Goal: Information Seeking & Learning: Learn about a topic

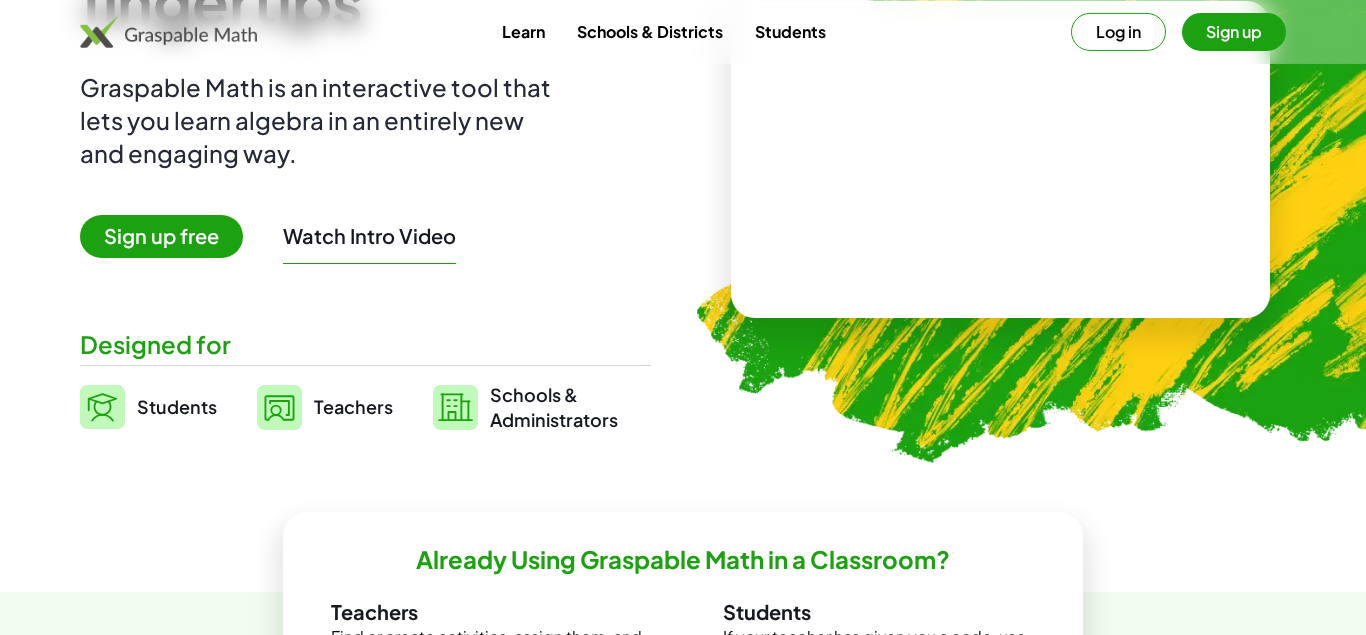
scroll to position [232, 0]
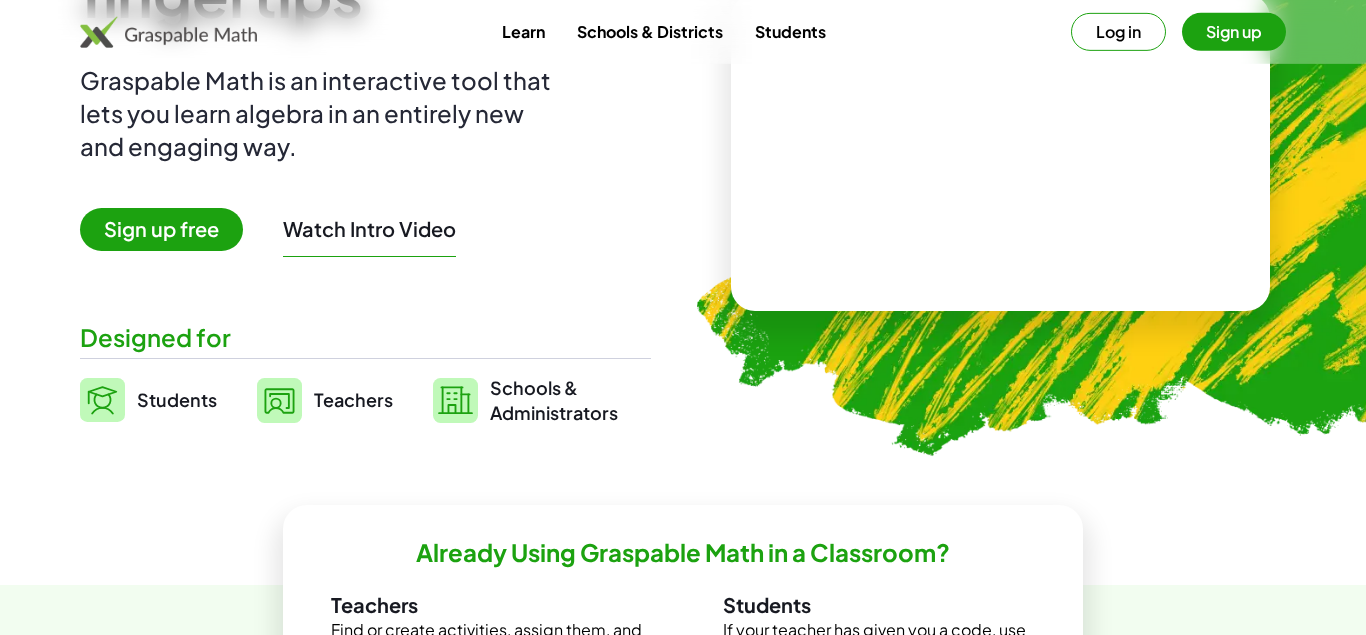
click at [326, 403] on span "Teachers" at bounding box center [353, 399] width 79 height 23
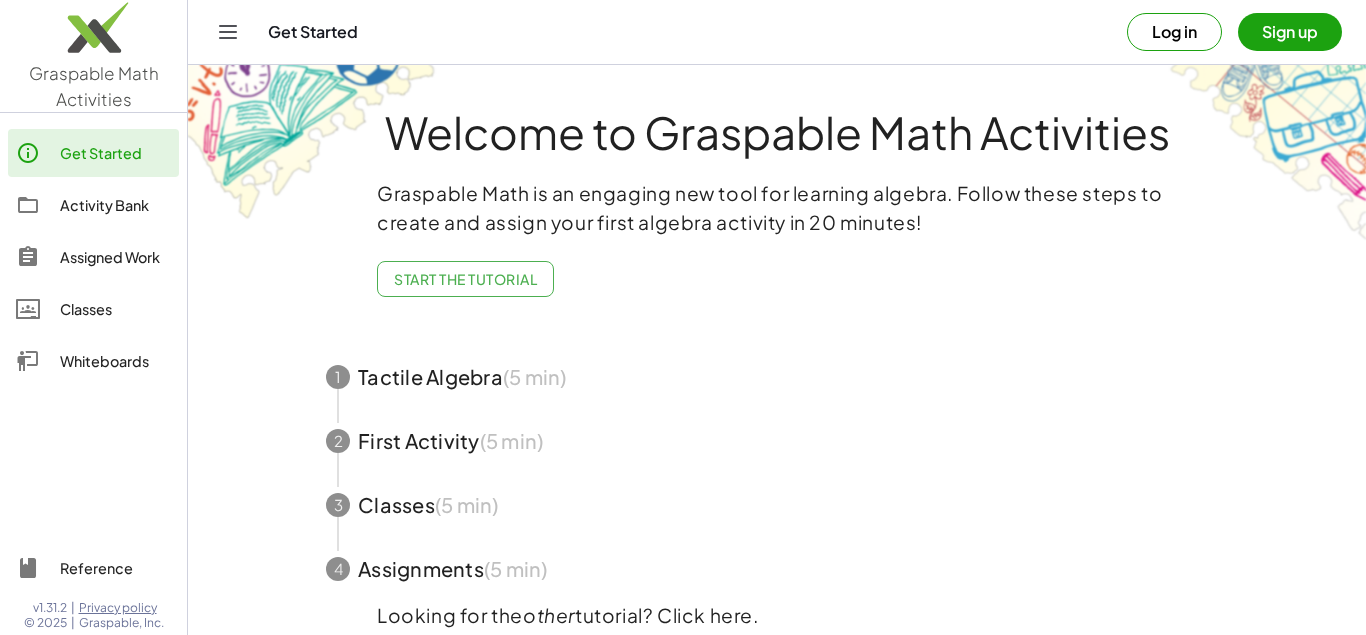
scroll to position [83, 0]
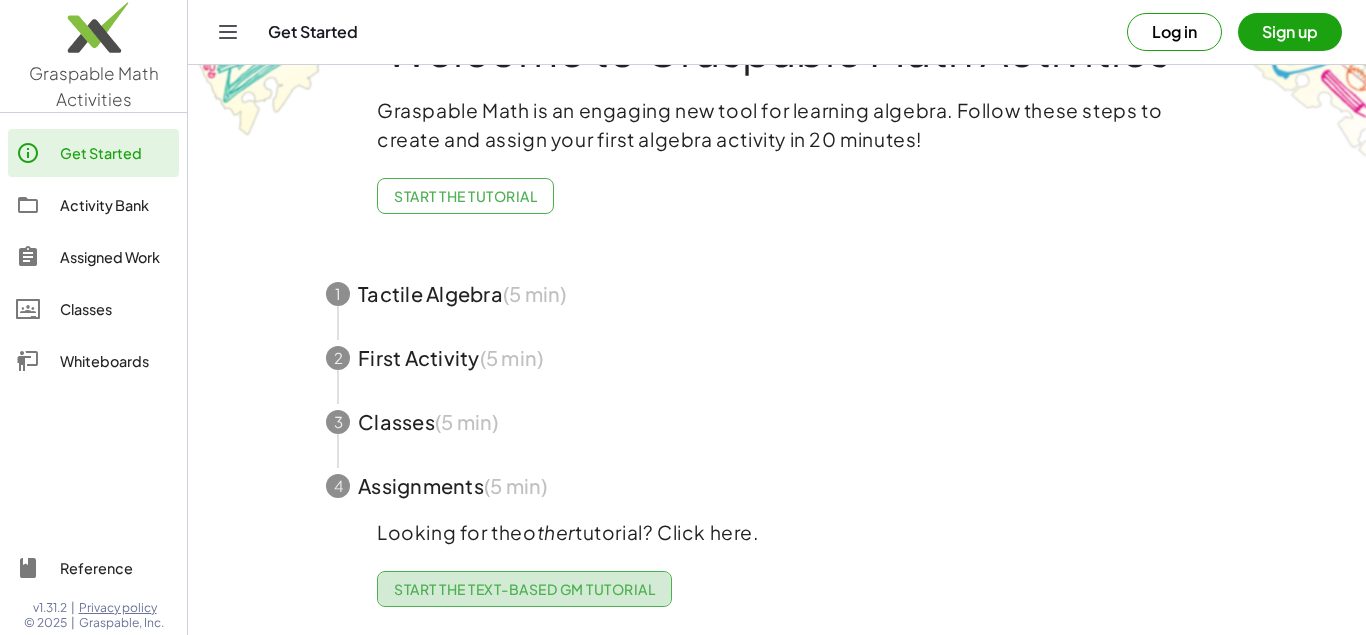
click at [554, 583] on span "Start the Text-based GM Tutorial" at bounding box center [524, 589] width 261 height 18
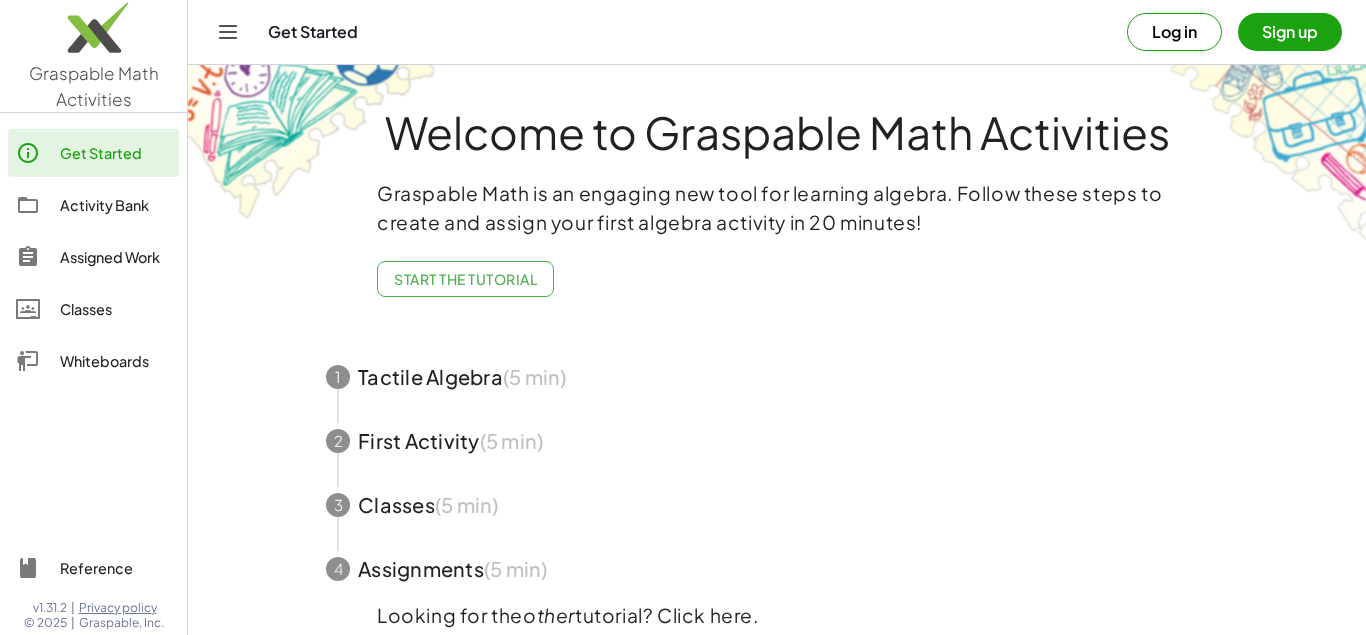
scroll to position [83, 0]
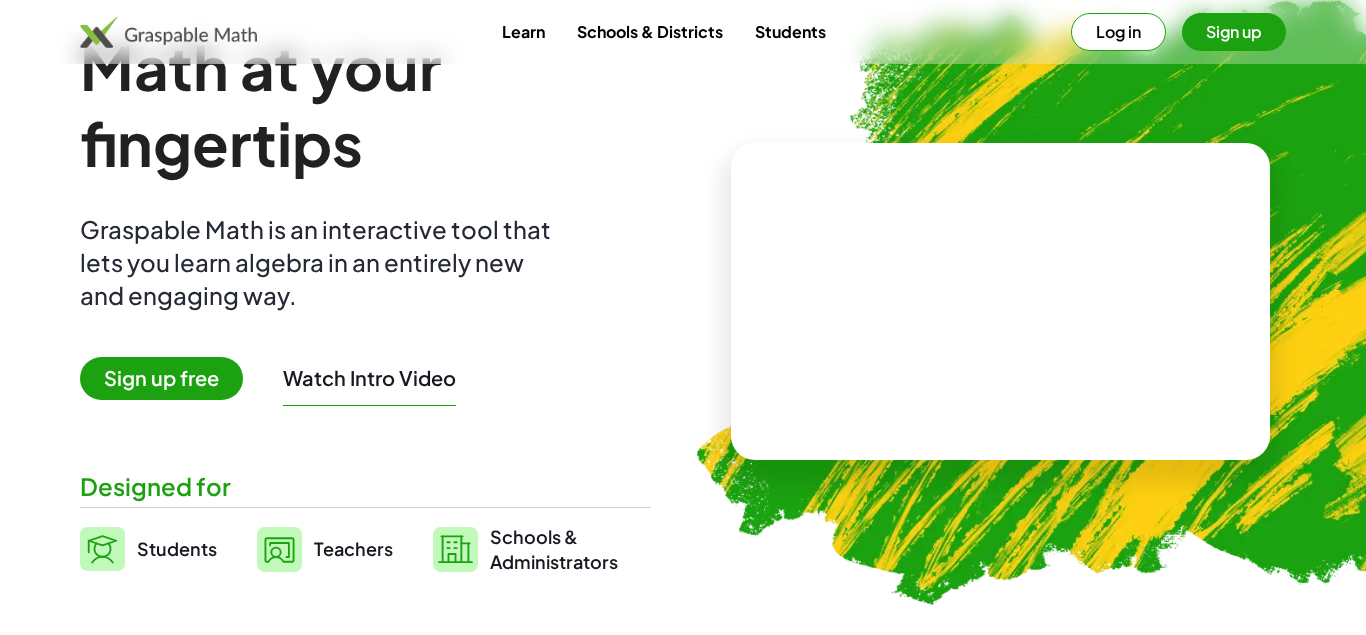
scroll to position [232, 0]
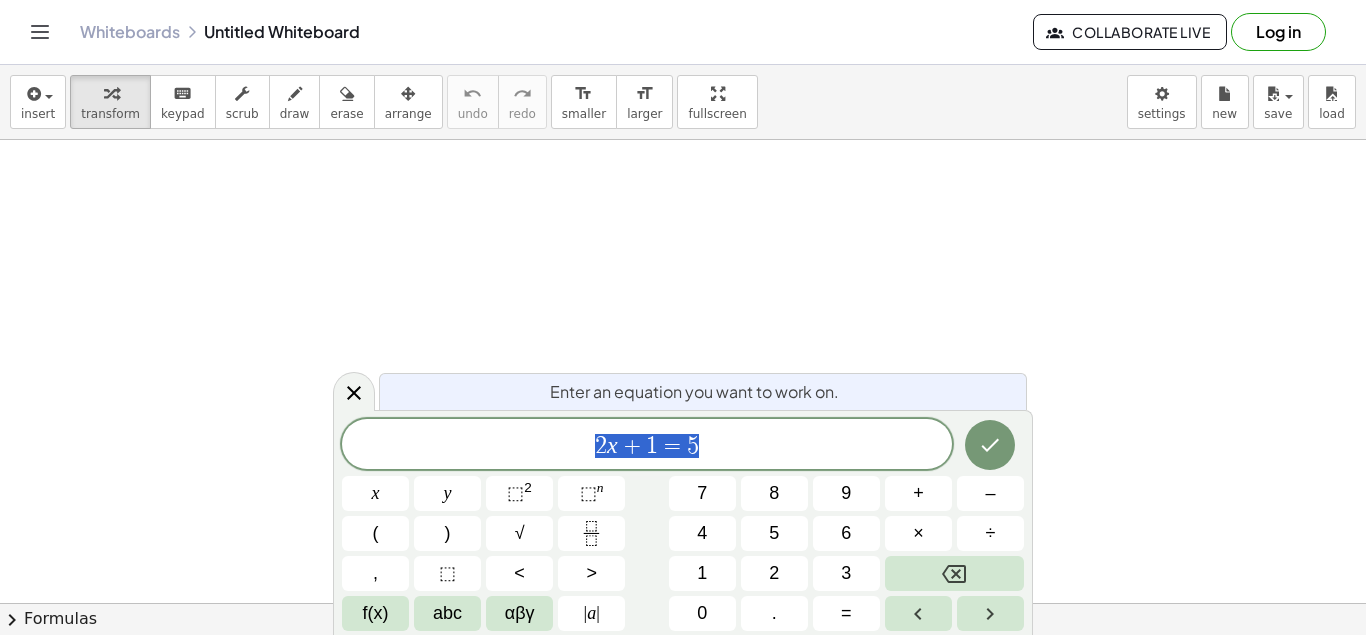
scroll to position [119, 11]
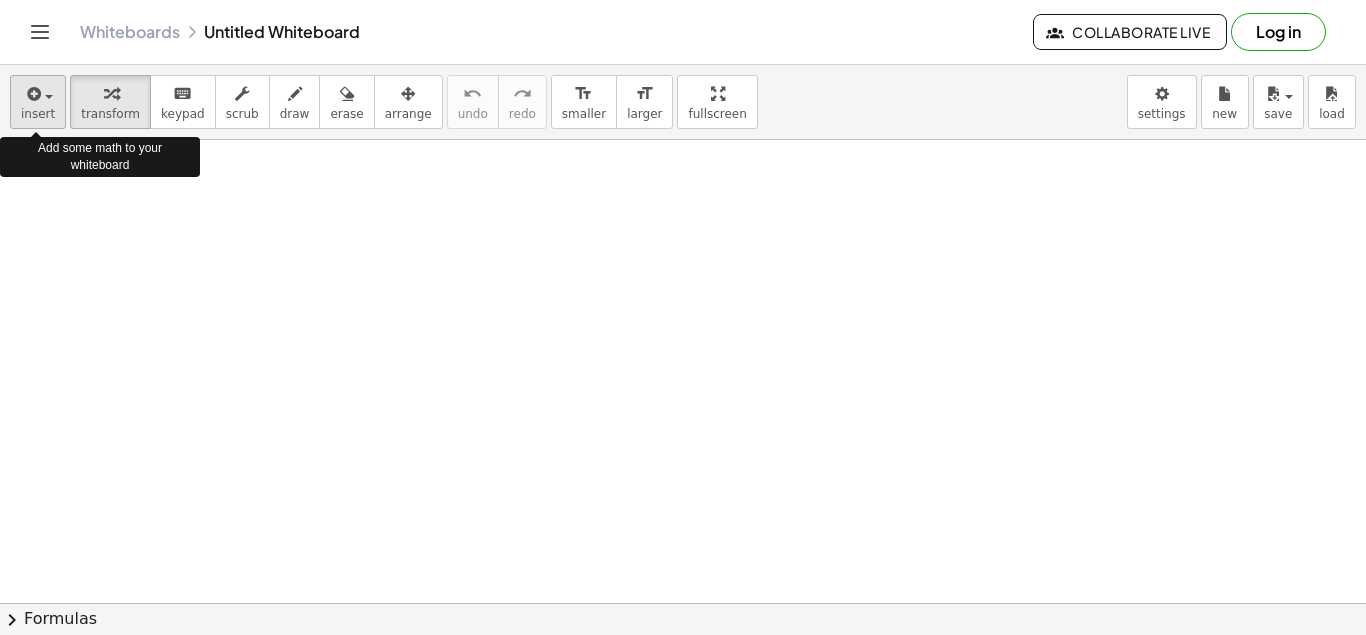
click at [47, 95] on div "button" at bounding box center [38, 93] width 34 height 24
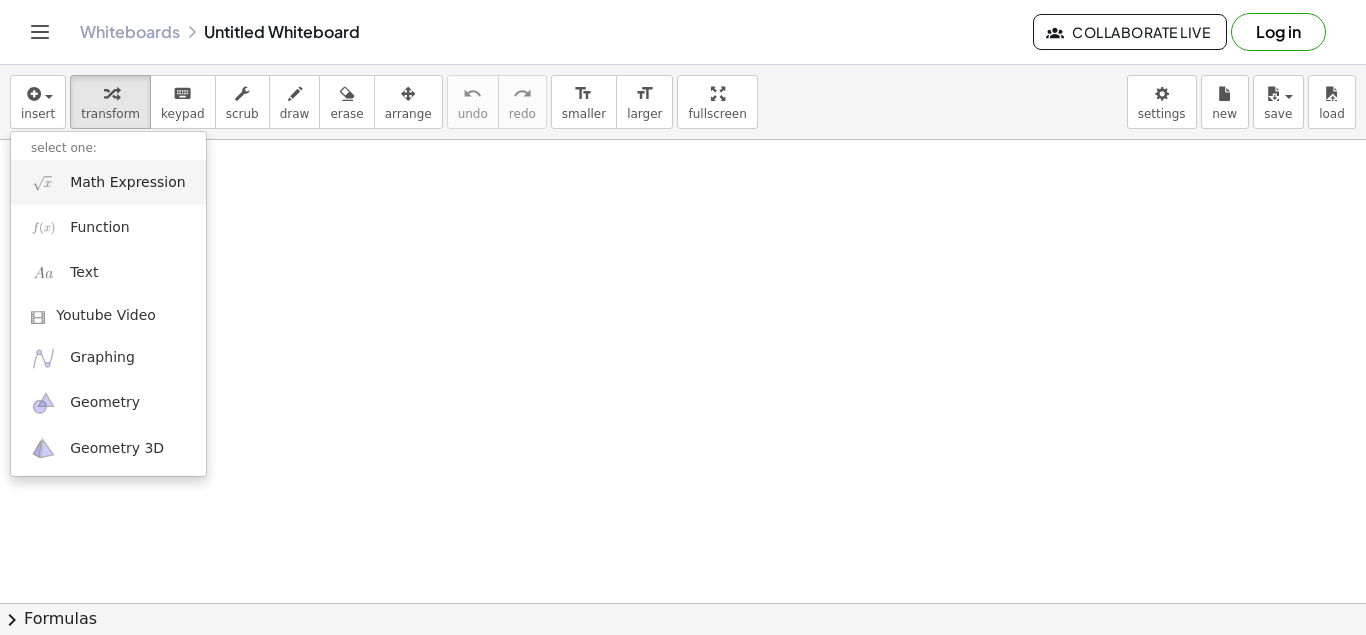
click at [125, 186] on span "Math Expression" at bounding box center [127, 183] width 115 height 20
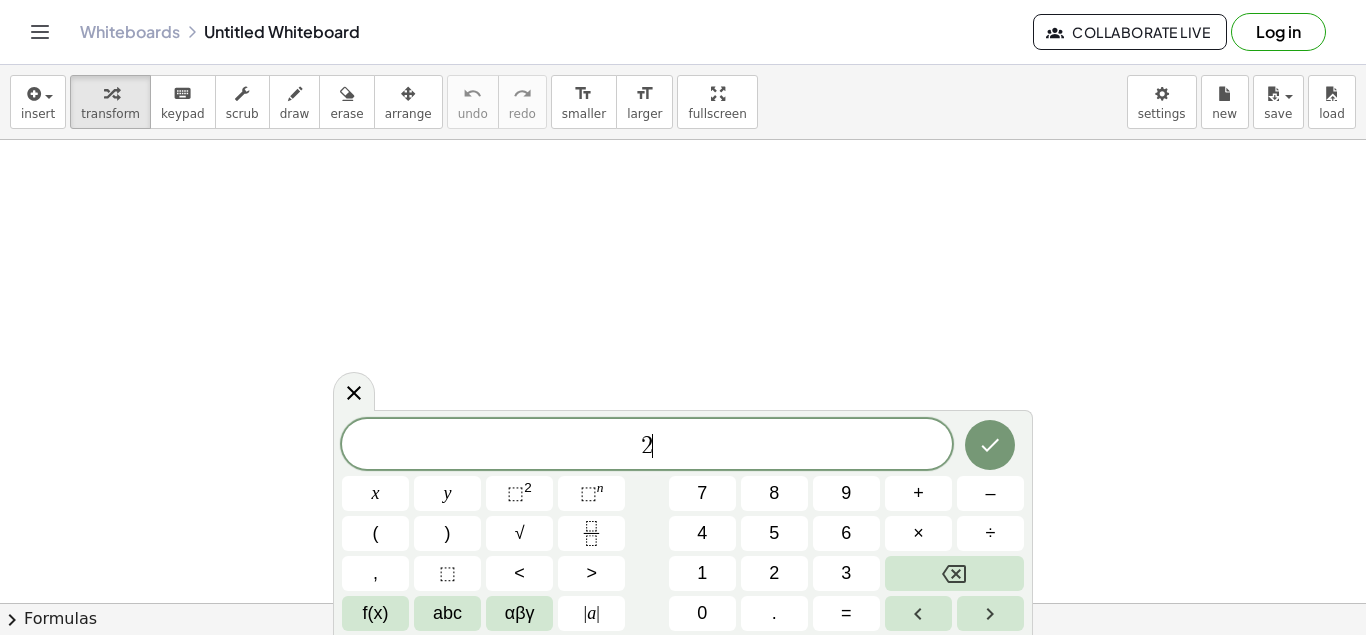
scroll to position [19, 0]
click at [852, 610] on button "=" at bounding box center [846, 613] width 67 height 35
click at [990, 456] on icon "Done" at bounding box center [990, 445] width 24 height 24
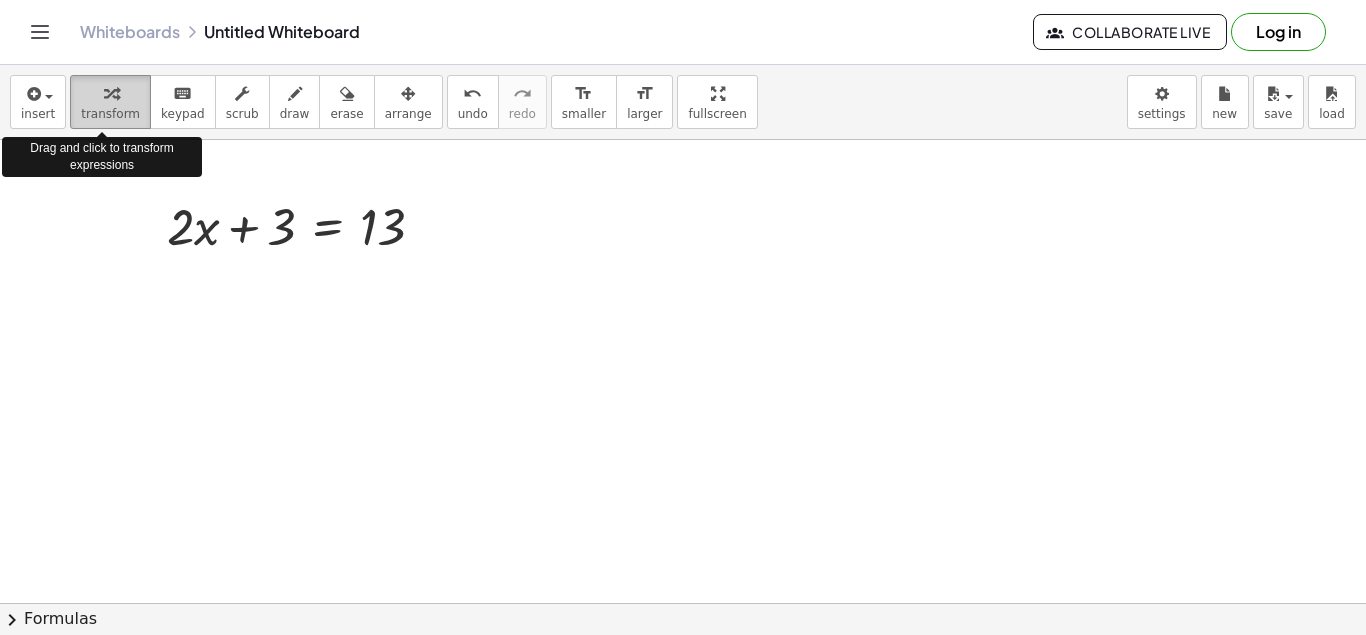
click at [108, 107] on span "transform" at bounding box center [110, 114] width 59 height 14
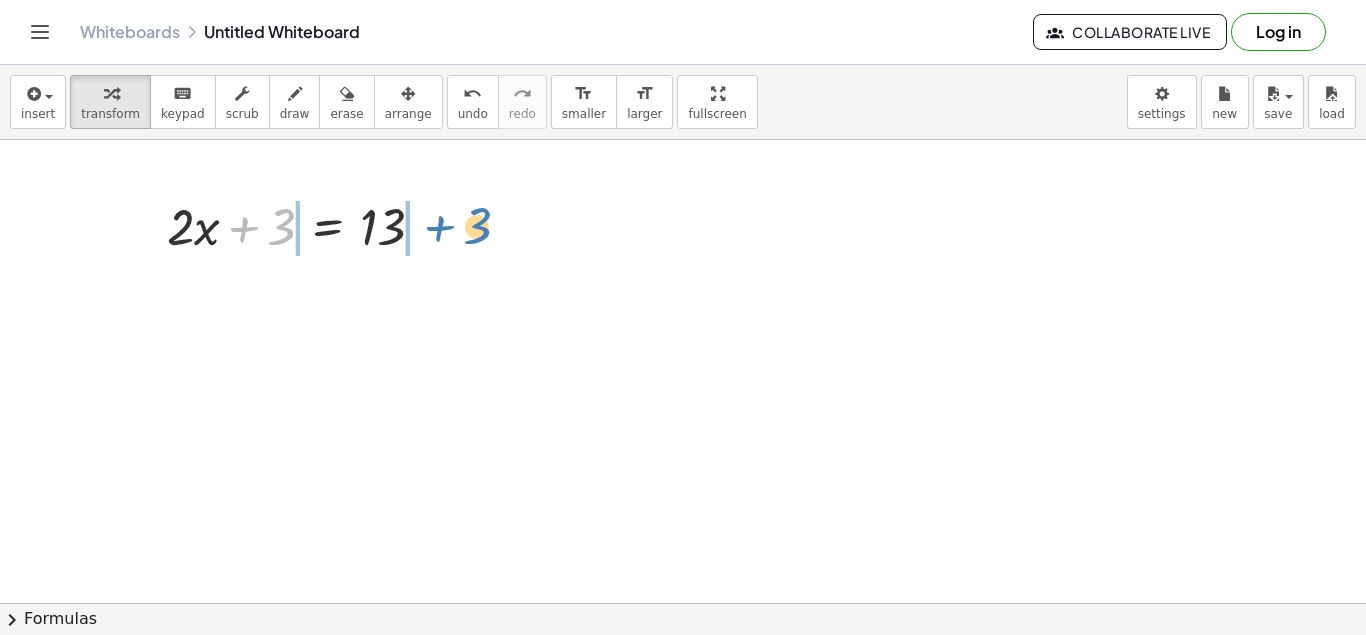
drag, startPoint x: 275, startPoint y: 231, endPoint x: 470, endPoint y: 231, distance: 195.0
click at [328, 227] on div "+ 3 + · 2 · x + 3 = 13" at bounding box center [328, 227] width 0 height 0
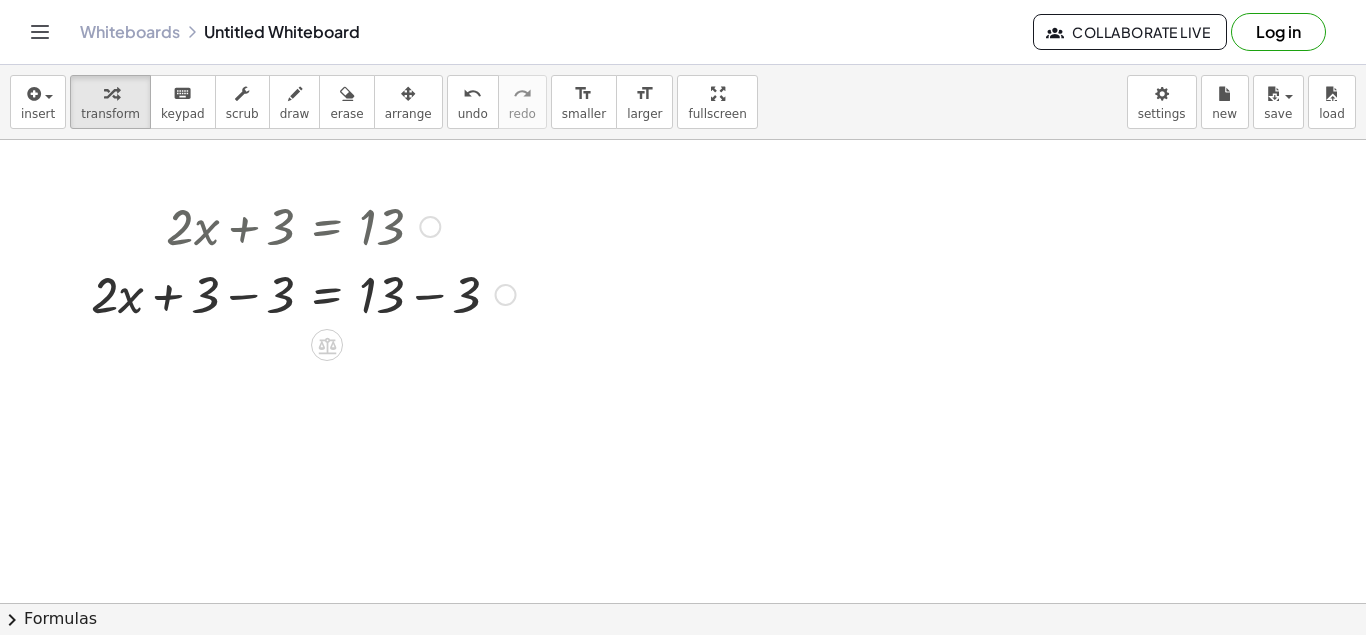
click at [506, 292] on div at bounding box center [506, 295] width 22 height 22
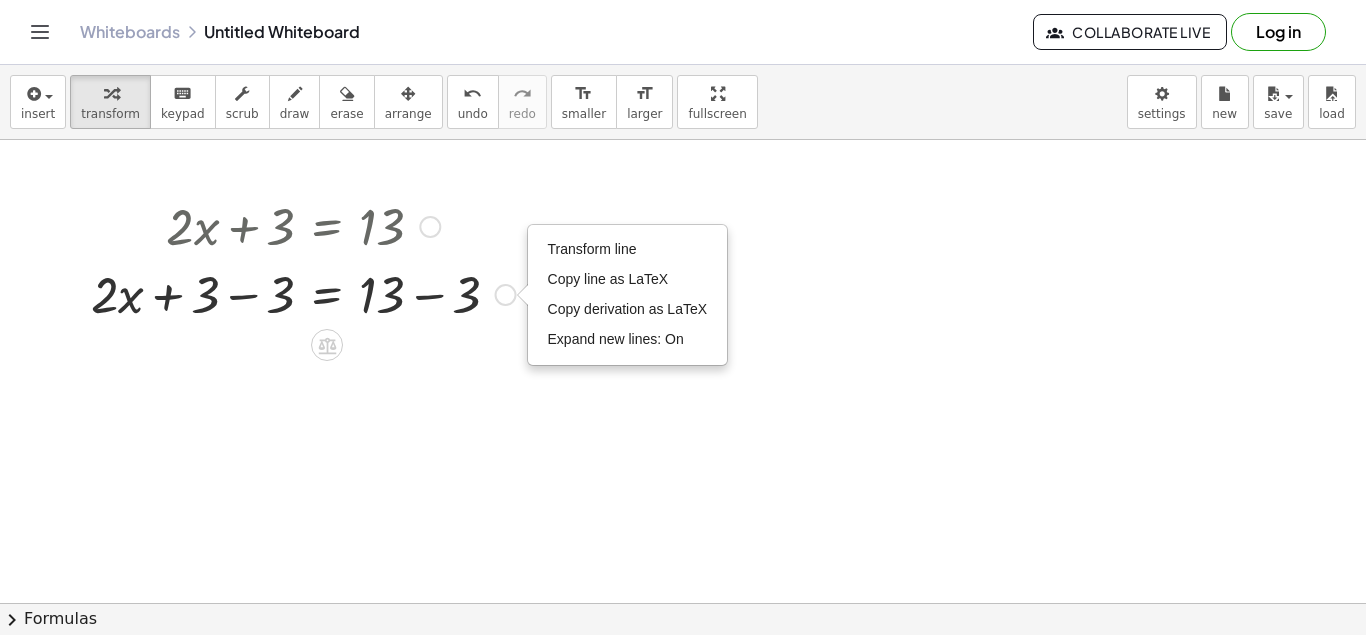
click at [483, 304] on div at bounding box center [303, 293] width 445 height 68
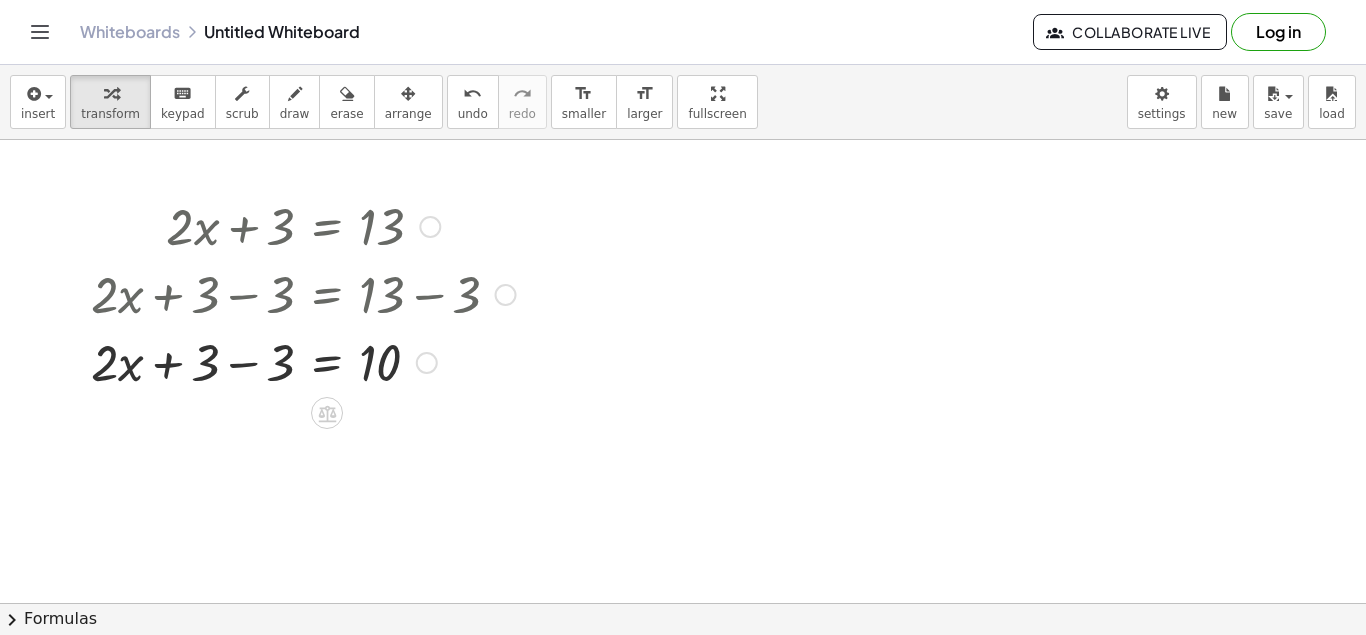
click at [390, 369] on div at bounding box center [303, 361] width 445 height 68
click at [112, 370] on div at bounding box center [303, 361] width 445 height 68
click at [135, 370] on div at bounding box center [303, 361] width 445 height 68
click at [426, 362] on div "Transform line Copy line as LaTeX Copy derivation as LaTeX Expand new lines: On" at bounding box center [427, 363] width 22 height 22
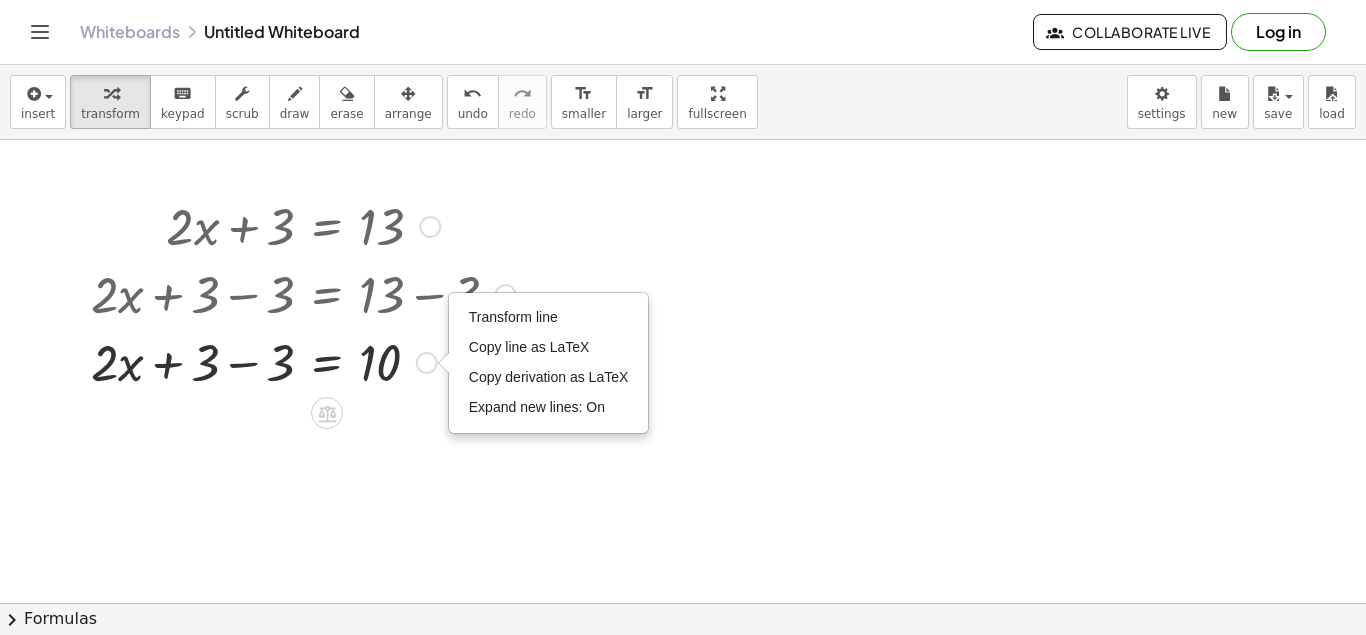
click at [383, 360] on div at bounding box center [303, 361] width 445 height 68
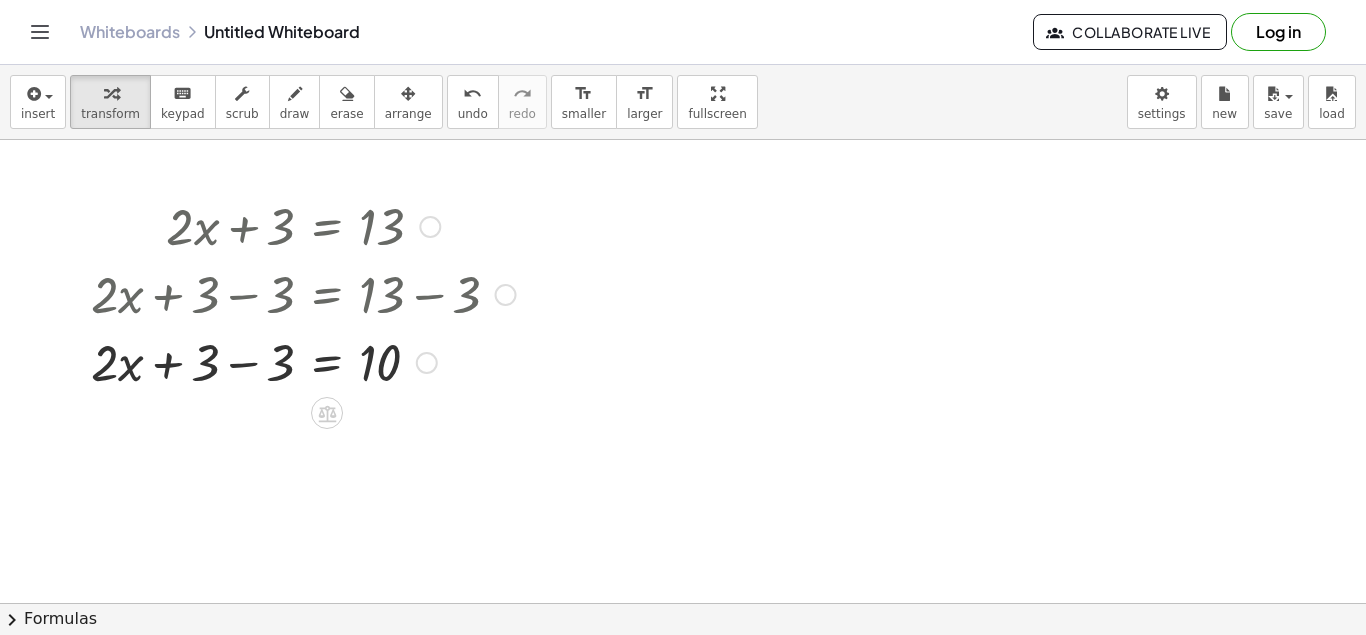
click at [102, 361] on div at bounding box center [303, 361] width 445 height 68
click at [121, 369] on div at bounding box center [303, 361] width 445 height 68
drag, startPoint x: 99, startPoint y: 370, endPoint x: 366, endPoint y: 410, distance: 269.9
click at [327, 363] on div "· 2 + · x + · 2 · x = + 3 − 3 10" at bounding box center [327, 363] width 0 height 0
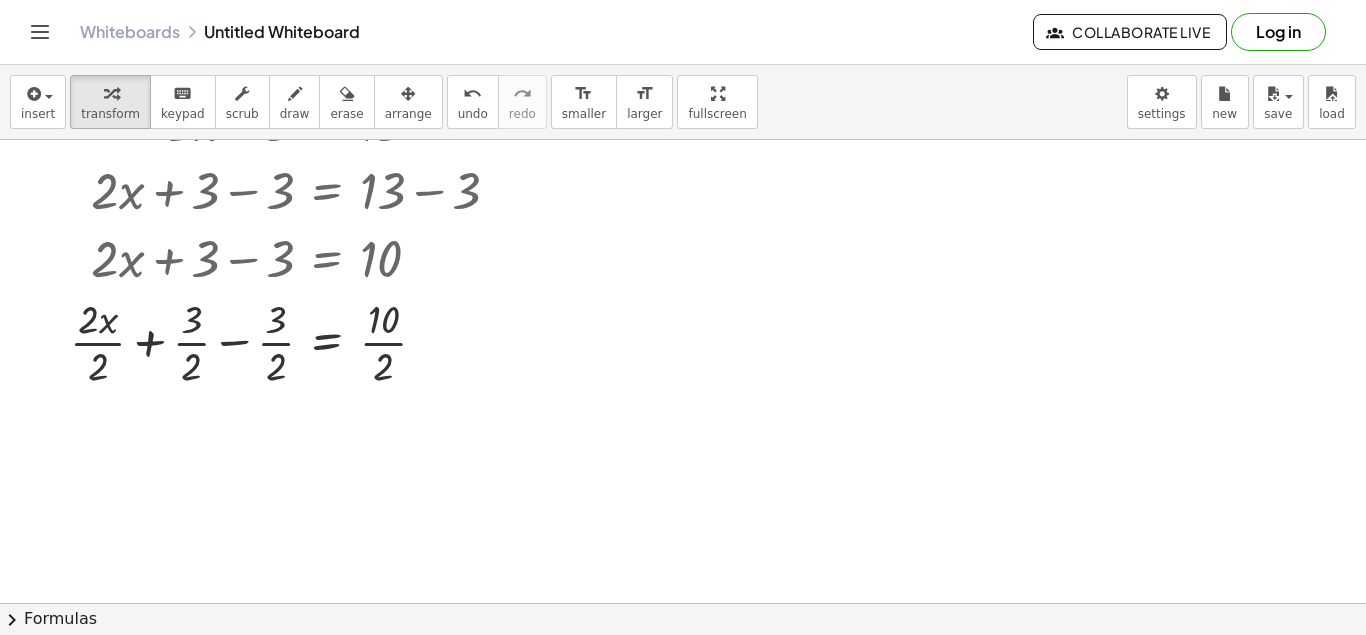
scroll to position [106, 0]
click at [388, 373] on div at bounding box center [293, 339] width 466 height 100
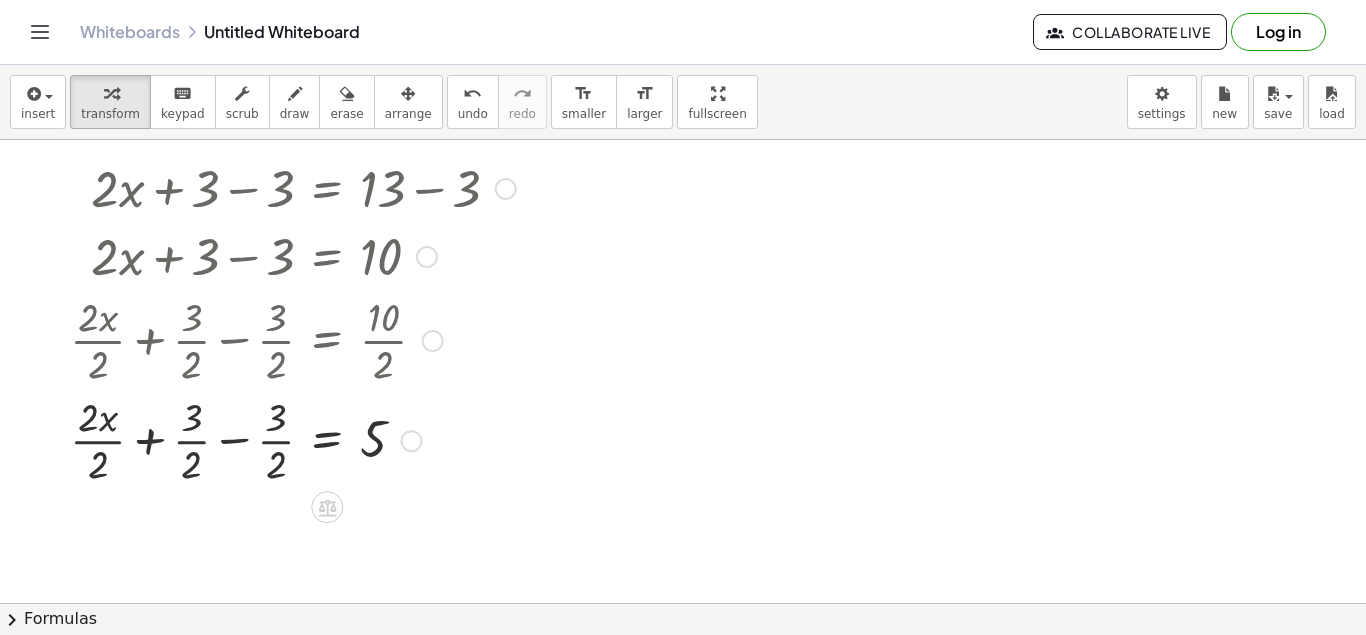
click at [192, 444] on div at bounding box center [293, 439] width 466 height 100
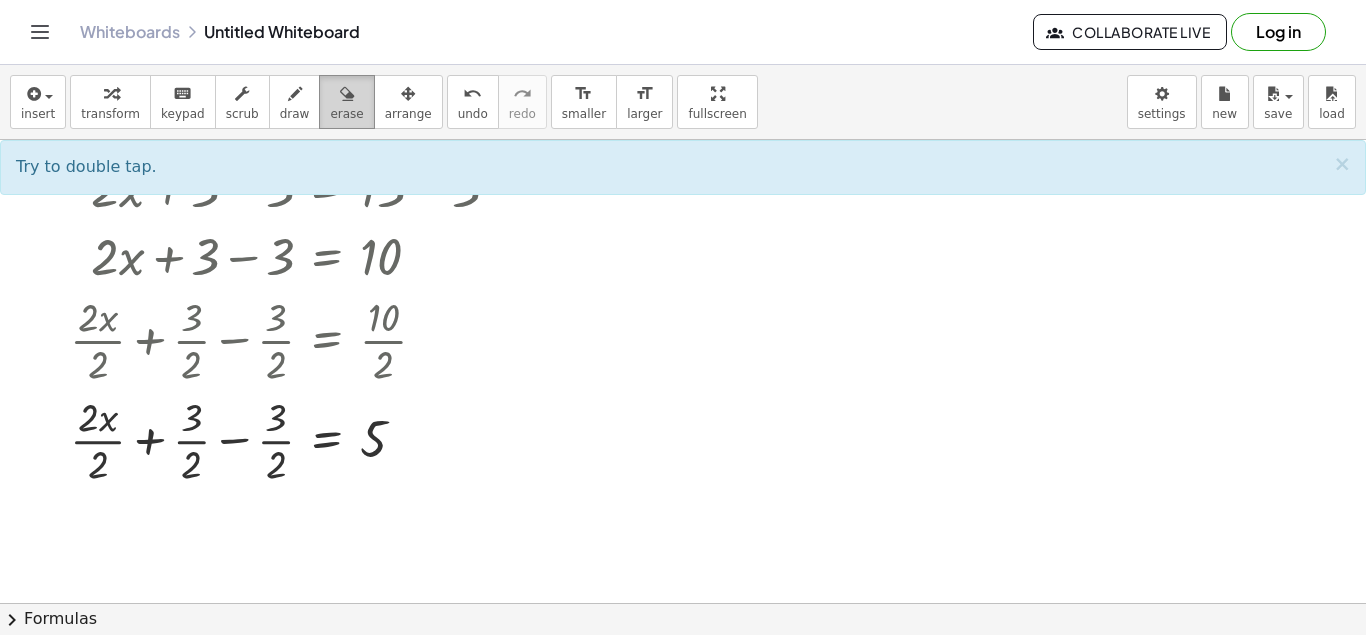
click at [330, 110] on span "erase" at bounding box center [346, 114] width 33 height 14
click at [191, 435] on div at bounding box center [683, 562] width 1366 height 1056
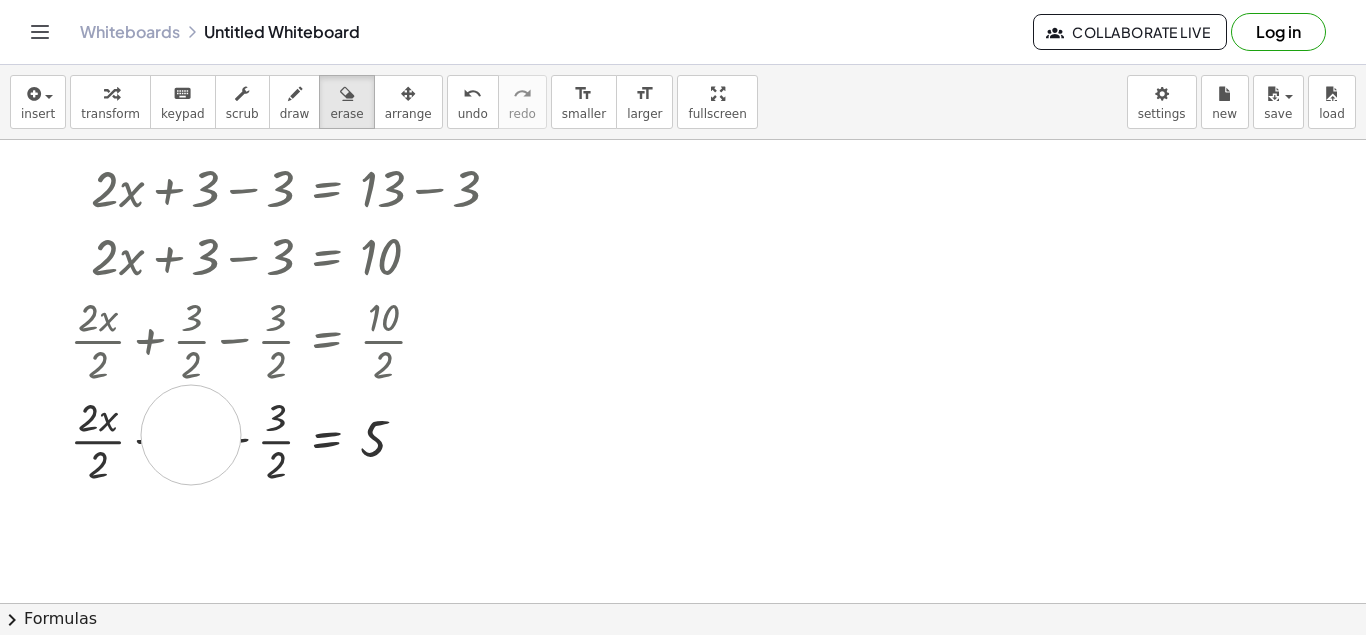
click at [191, 435] on div at bounding box center [683, 562] width 1366 height 1056
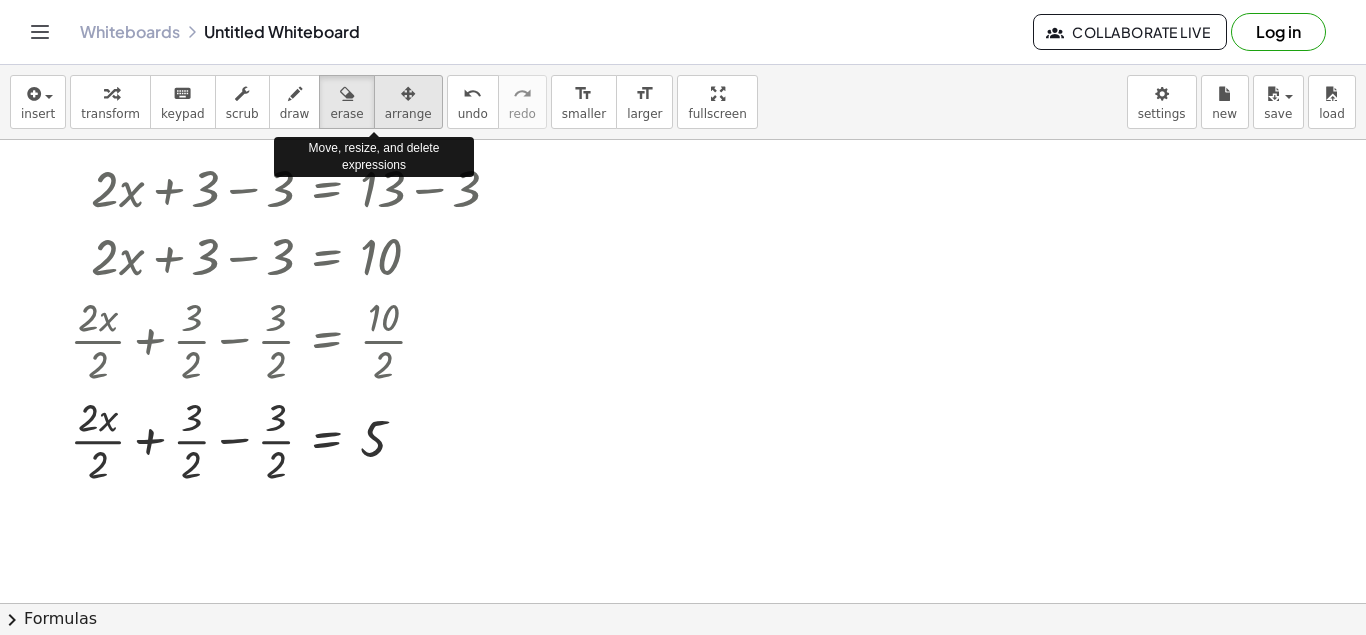
click at [385, 98] on div "button" at bounding box center [408, 93] width 47 height 24
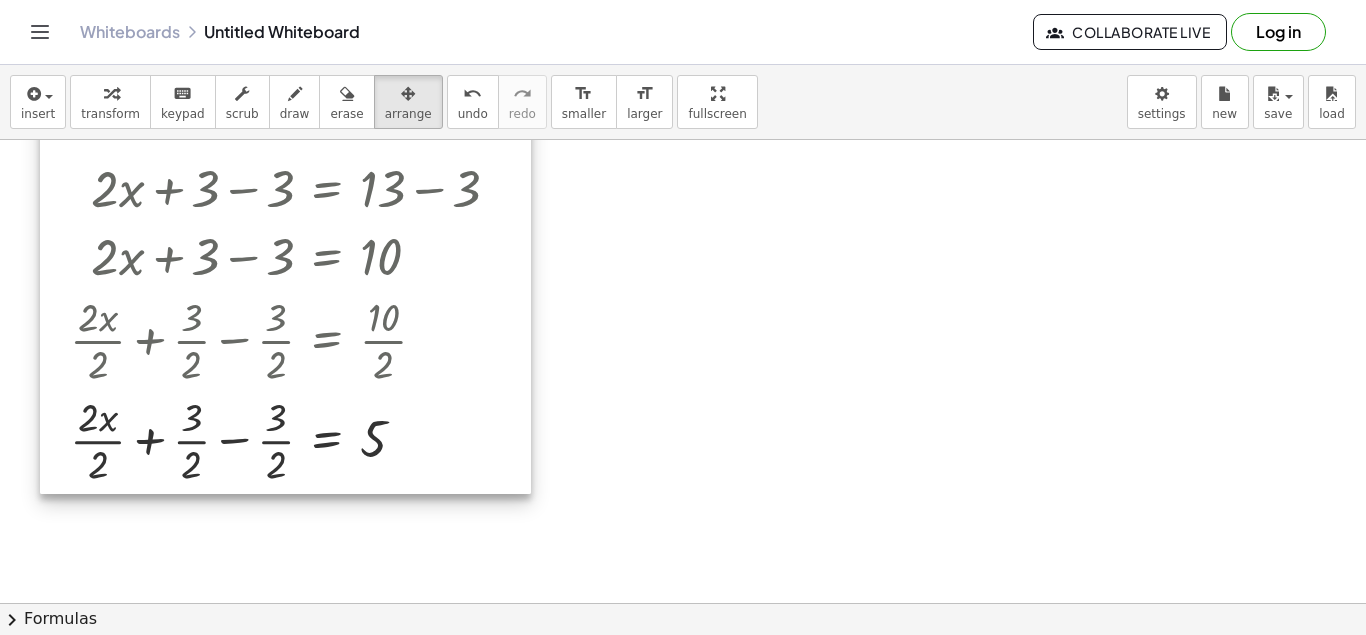
click at [194, 443] on div at bounding box center [285, 287] width 491 height 414
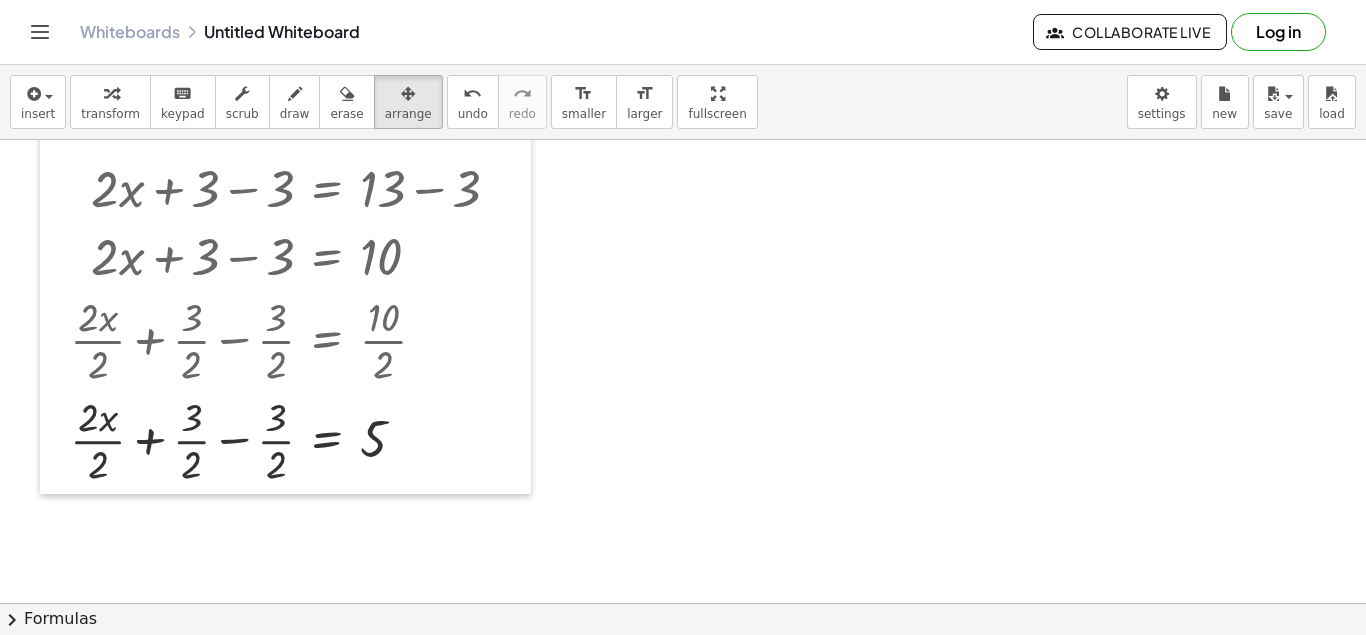
click at [726, 346] on div at bounding box center [683, 562] width 1366 height 1056
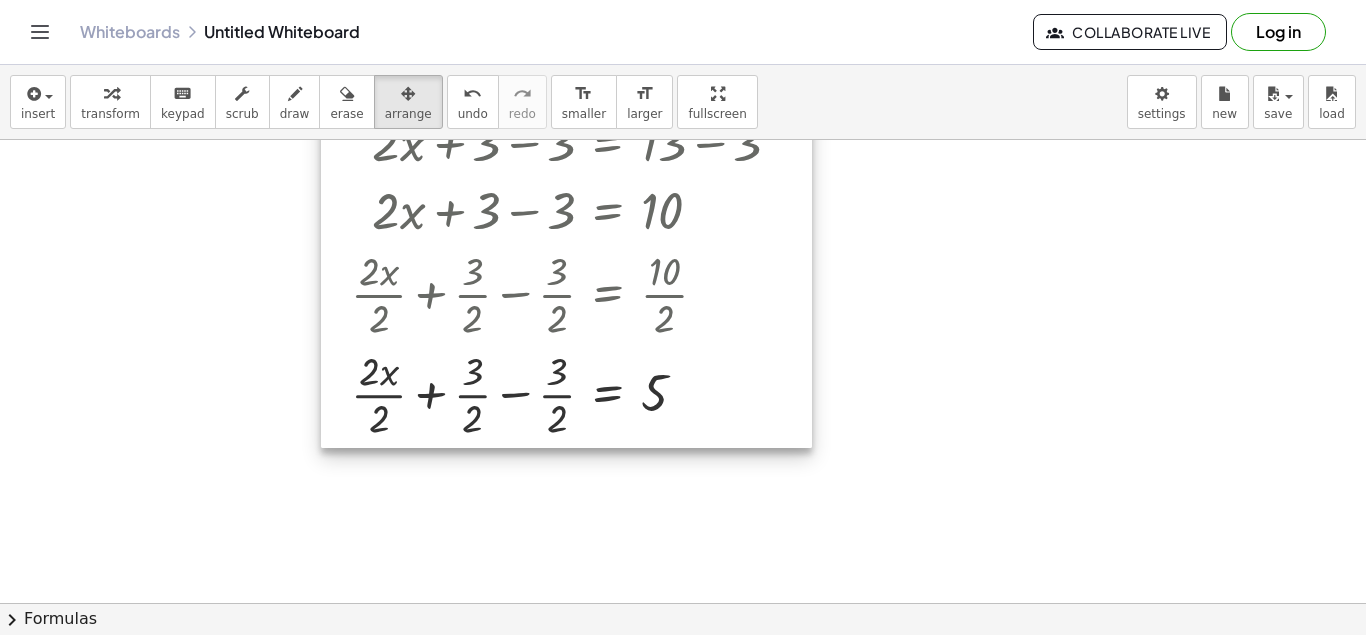
drag, startPoint x: 193, startPoint y: 433, endPoint x: 474, endPoint y: 333, distance: 298.2
click at [474, 333] on div at bounding box center [566, 241] width 491 height 414
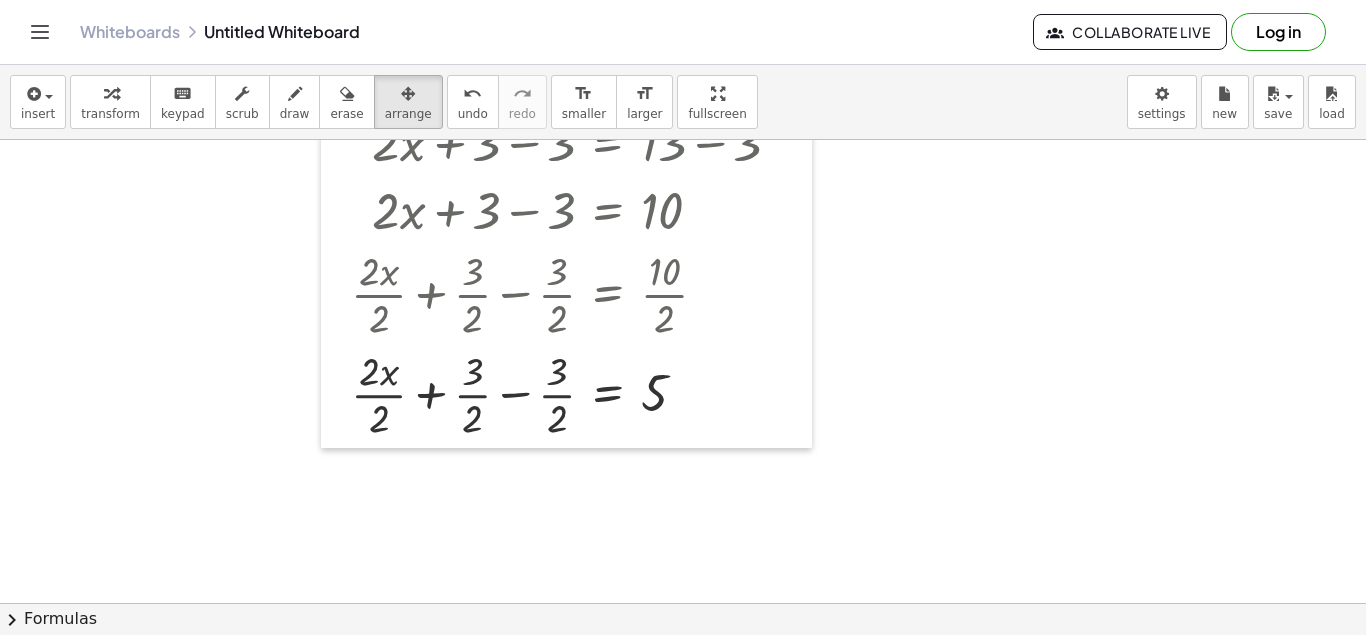
click at [1056, 339] on div at bounding box center [683, 562] width 1366 height 1056
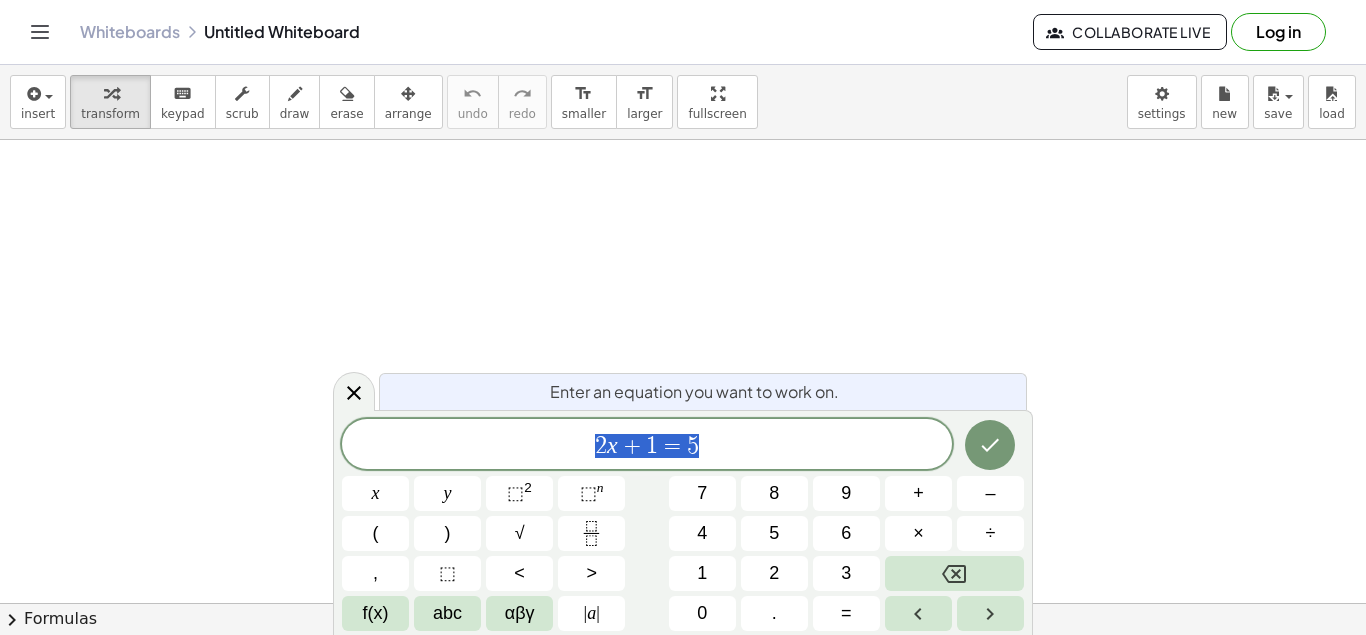
scroll to position [120, 11]
click at [1005, 438] on button "Done" at bounding box center [990, 445] width 50 height 50
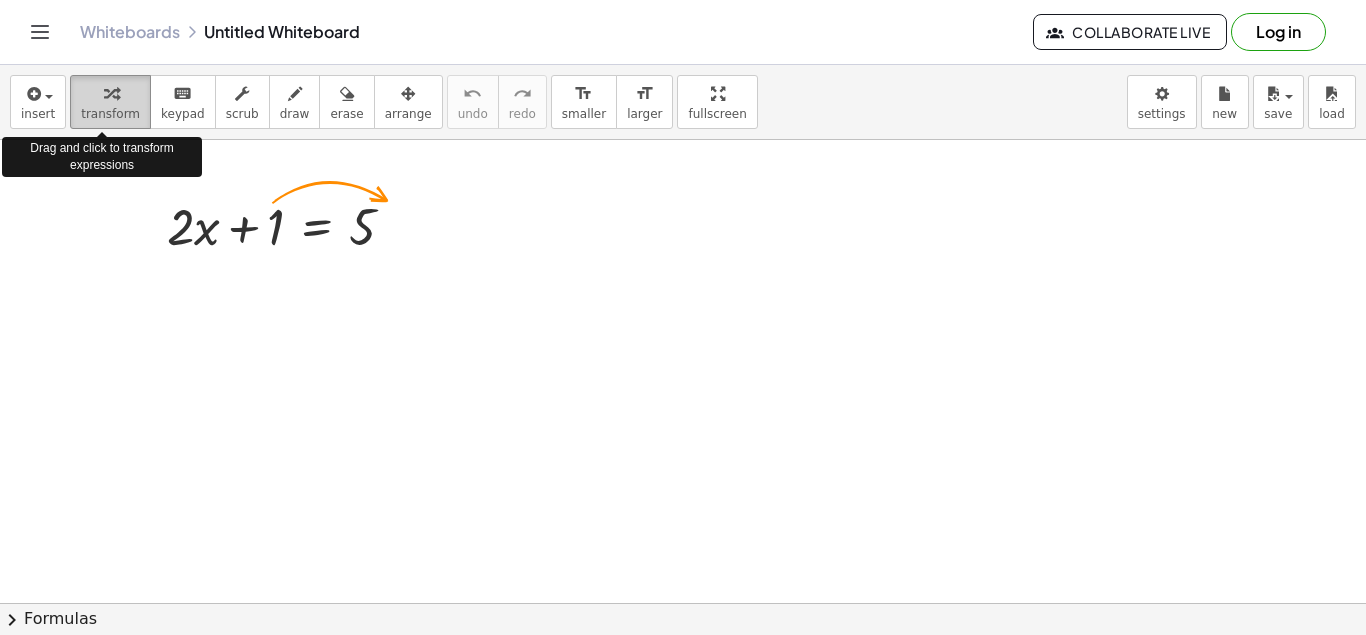
click at [70, 97] on button "transform" at bounding box center [110, 102] width 81 height 54
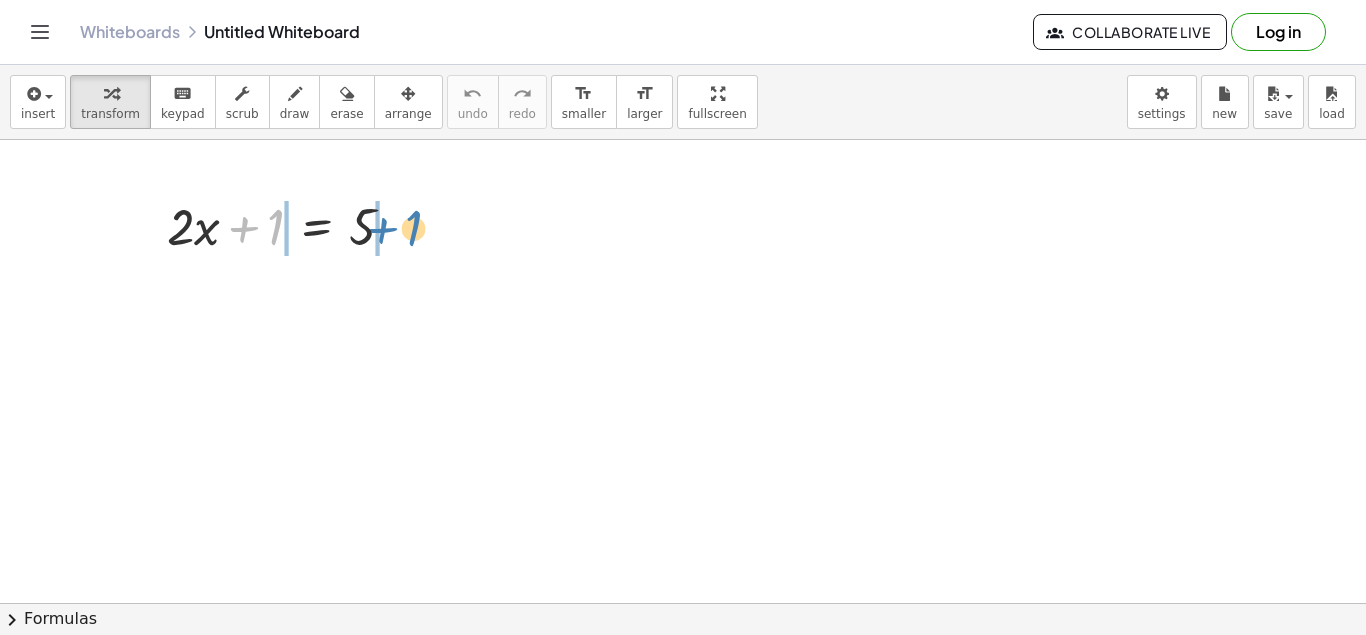
drag, startPoint x: 278, startPoint y: 231, endPoint x: 416, endPoint y: 232, distance: 138.0
click at [416, 232] on div at bounding box center [289, 225] width 264 height 68
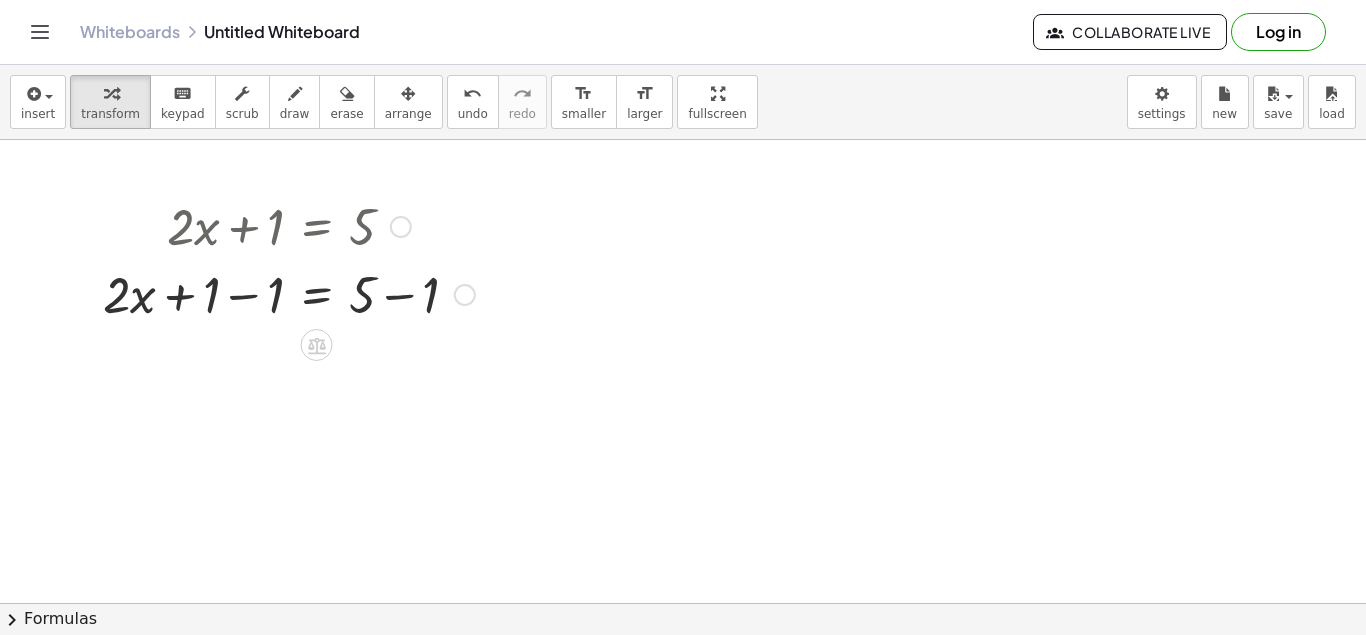
click at [465, 296] on div at bounding box center [465, 295] width 22 height 22
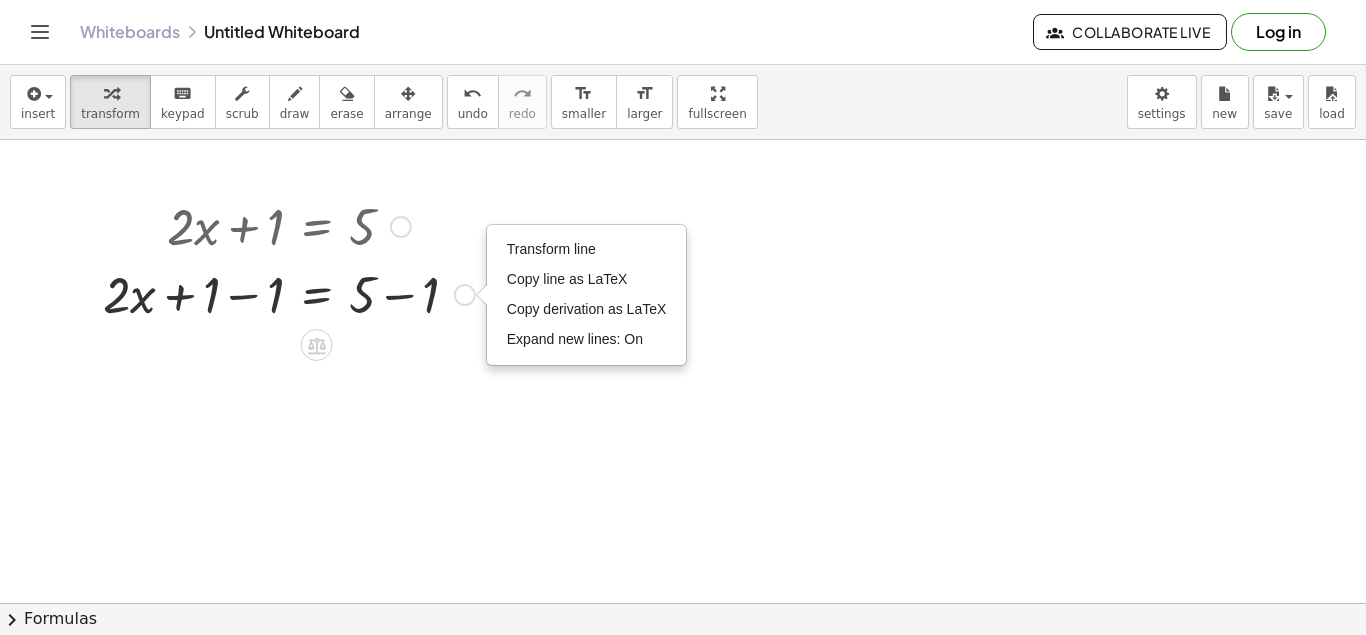
click at [135, 301] on div at bounding box center [289, 293] width 392 height 68
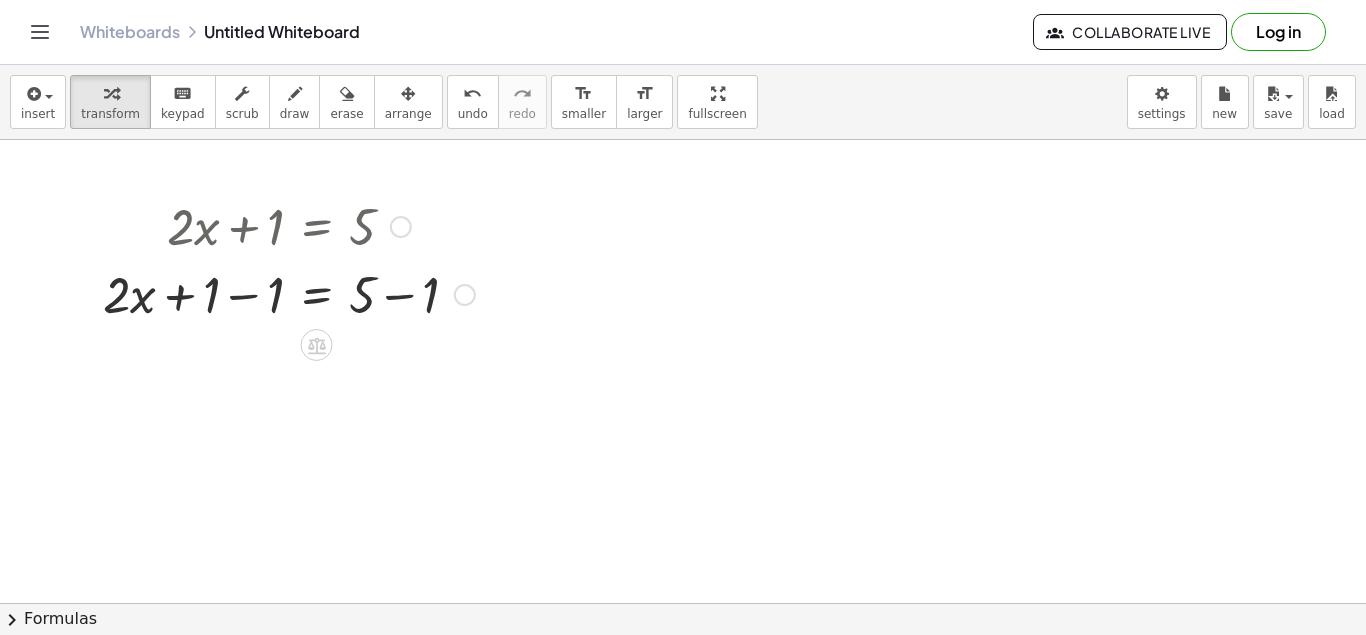
click at [135, 301] on div at bounding box center [289, 293] width 392 height 68
click at [366, 303] on div at bounding box center [289, 293] width 392 height 68
click at [316, 343] on icon at bounding box center [317, 345] width 18 height 17
click at [316, 343] on span "×" at bounding box center [317, 345] width 12 height 29
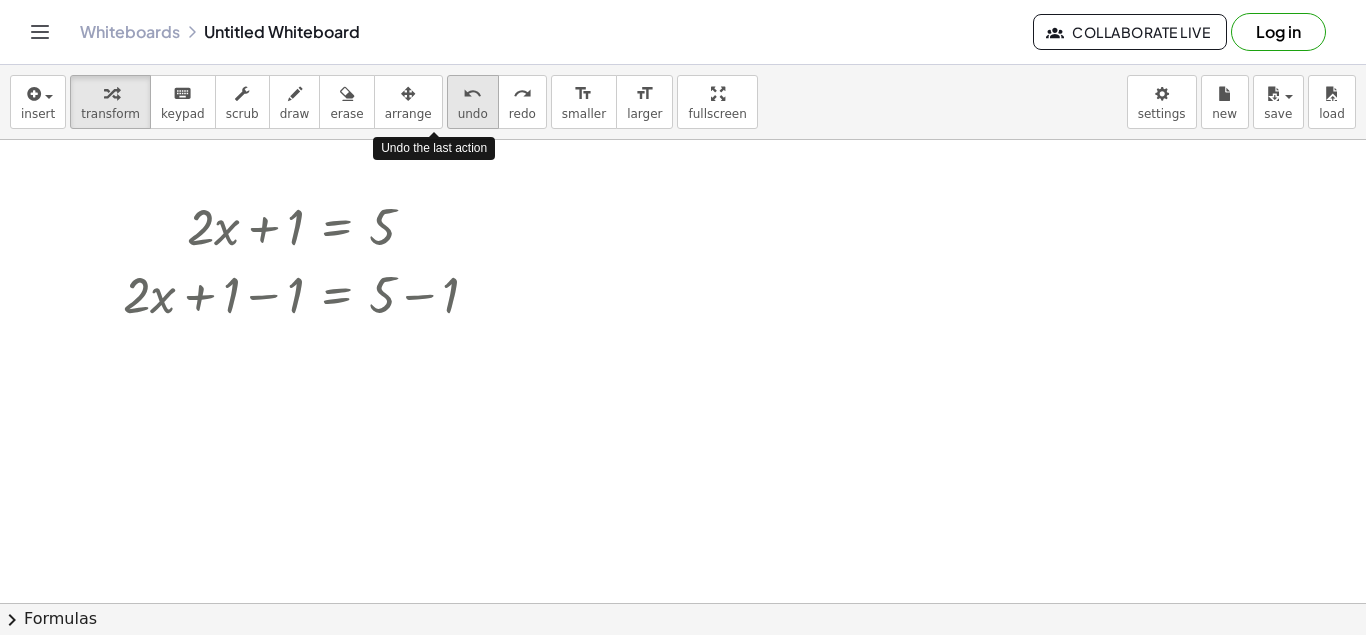
click at [463, 92] on icon "undo" at bounding box center [472, 94] width 19 height 24
click at [458, 298] on div at bounding box center [309, 293] width 392 height 68
click at [170, 300] on div at bounding box center [309, 293] width 392 height 68
click at [155, 300] on div at bounding box center [309, 293] width 392 height 68
click at [417, 297] on div at bounding box center [422, 295] width 22 height 22
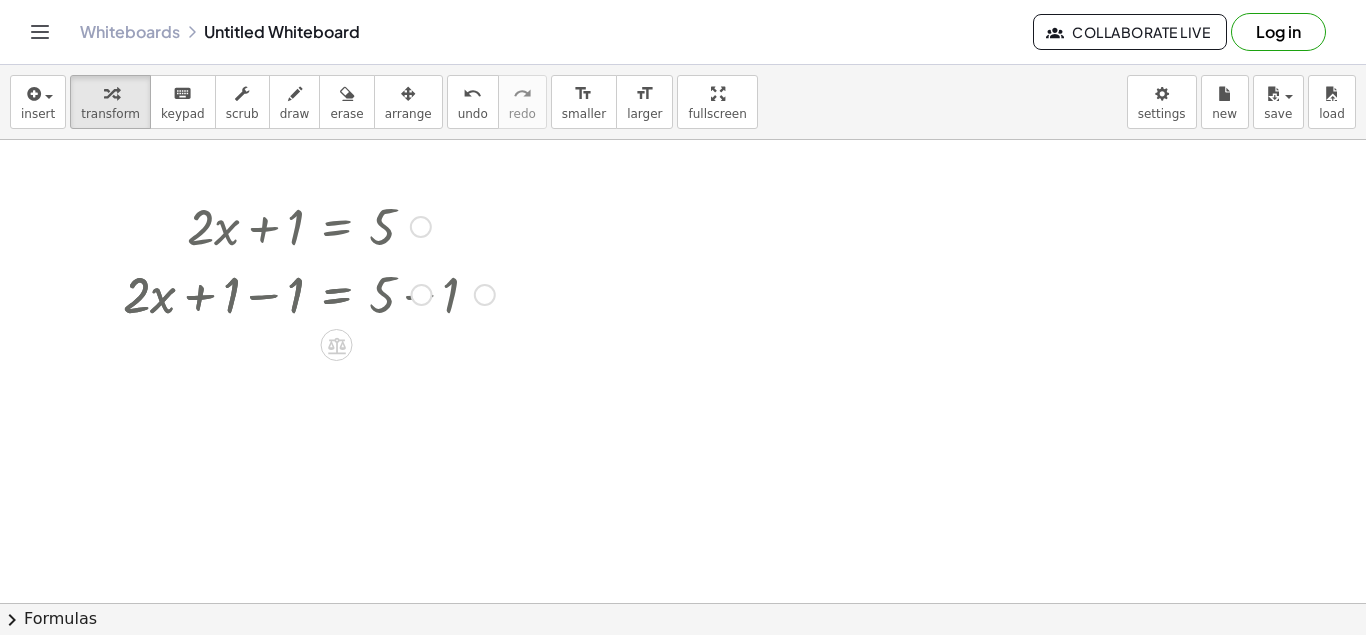
click at [480, 299] on div at bounding box center [309, 293] width 392 height 68
click at [166, 299] on div at bounding box center [309, 293] width 392 height 68
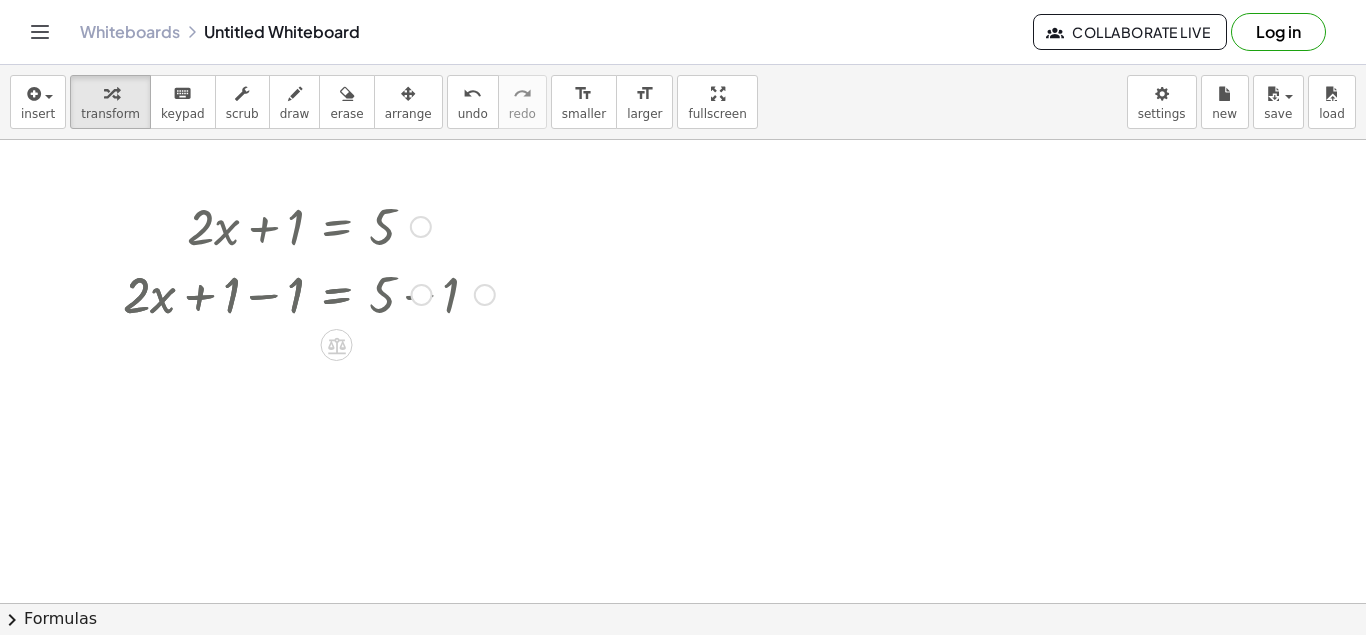
click at [166, 299] on div at bounding box center [309, 293] width 392 height 68
click at [138, 296] on div at bounding box center [309, 293] width 392 height 68
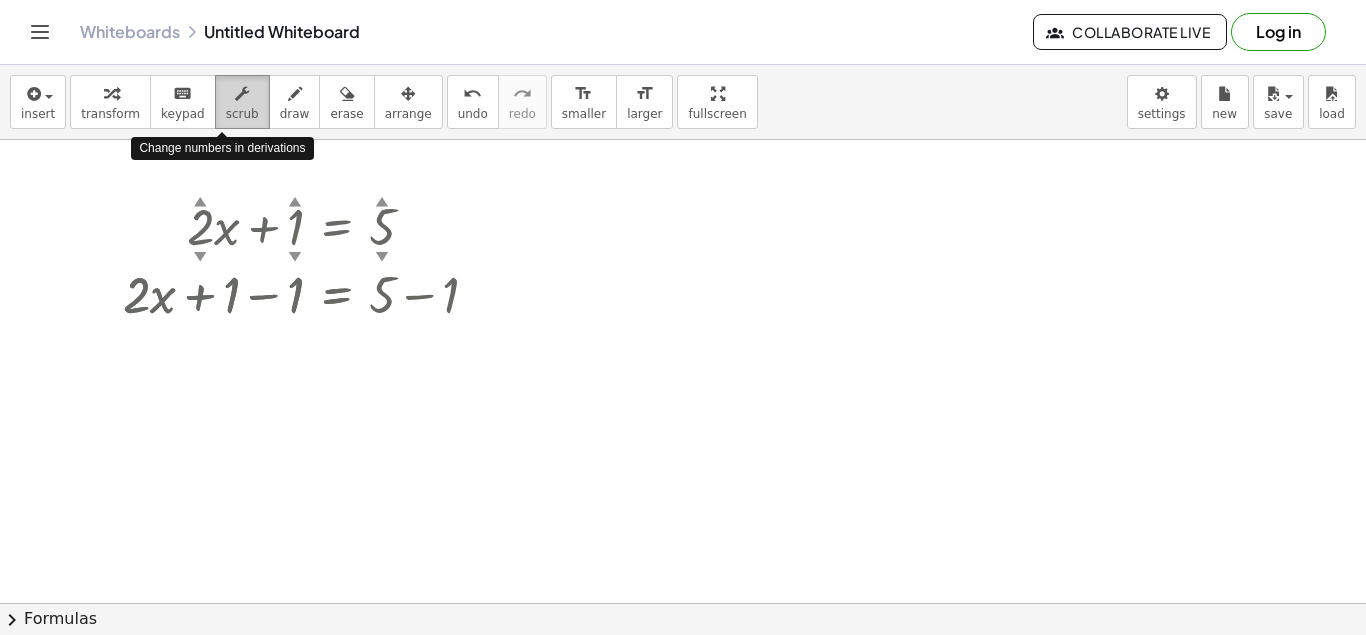
click at [226, 107] on span "scrub" at bounding box center [242, 114] width 33 height 14
click at [379, 278] on div at bounding box center [309, 293] width 392 height 68
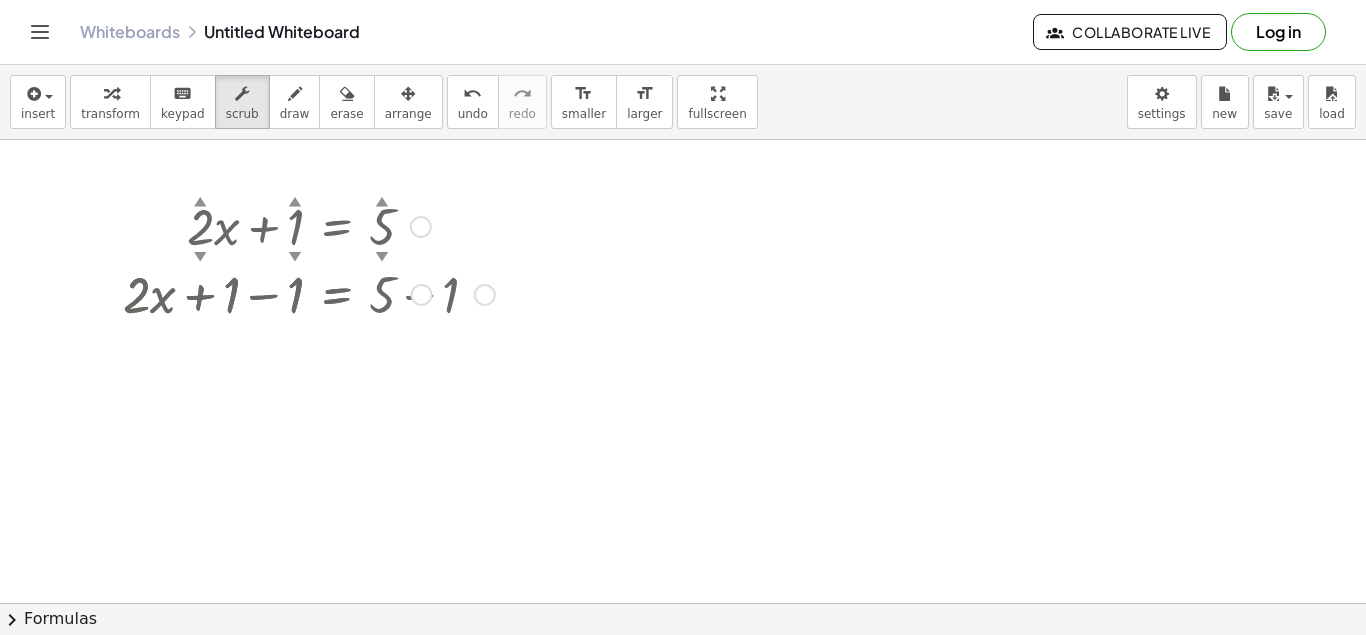
click at [214, 297] on div at bounding box center [309, 293] width 392 height 68
click at [221, 297] on div at bounding box center [309, 293] width 392 height 68
click at [148, 301] on div at bounding box center [309, 293] width 392 height 68
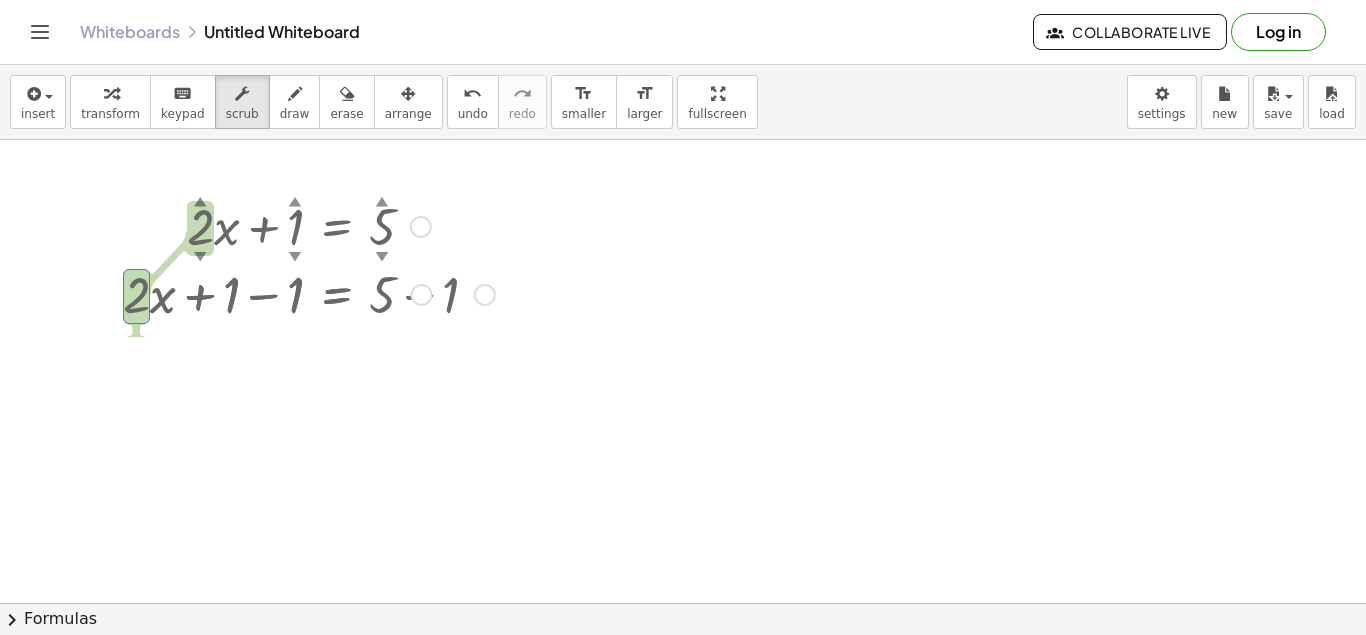
click at [283, 325] on div at bounding box center [309, 293] width 392 height 68
click at [412, 304] on div at bounding box center [309, 293] width 392 height 68
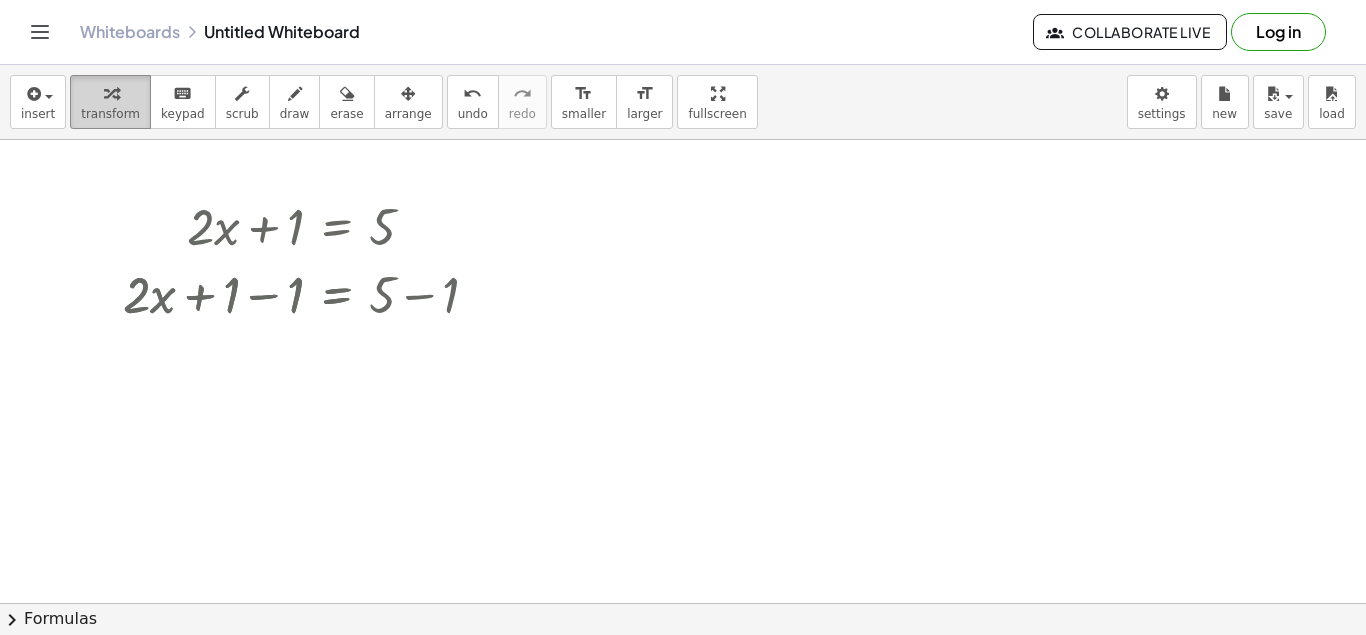
click at [104, 102] on icon "button" at bounding box center [111, 94] width 14 height 24
click at [167, 306] on div at bounding box center [309, 293] width 392 height 68
click at [137, 306] on div at bounding box center [309, 293] width 392 height 68
click at [397, 295] on div at bounding box center [309, 293] width 392 height 68
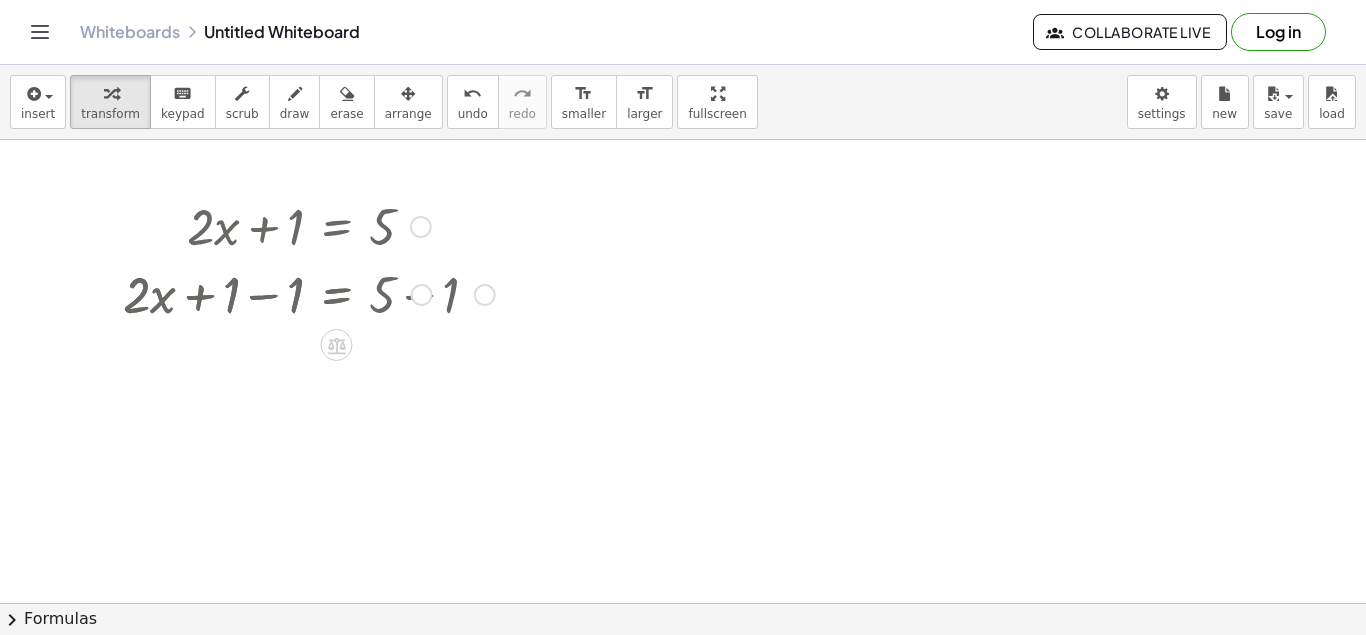
click at [397, 295] on div at bounding box center [309, 293] width 392 height 68
click at [457, 293] on div at bounding box center [309, 293] width 392 height 68
click at [390, 303] on div at bounding box center [309, 293] width 392 height 68
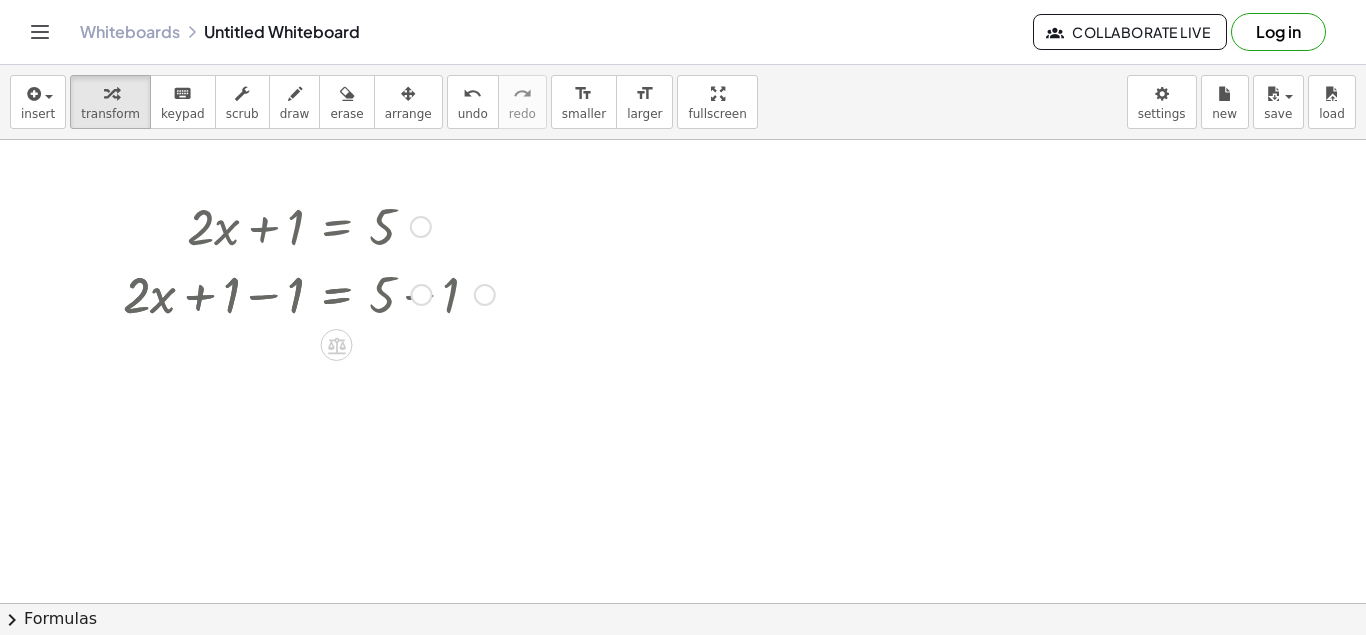
click at [390, 303] on div at bounding box center [309, 293] width 392 height 68
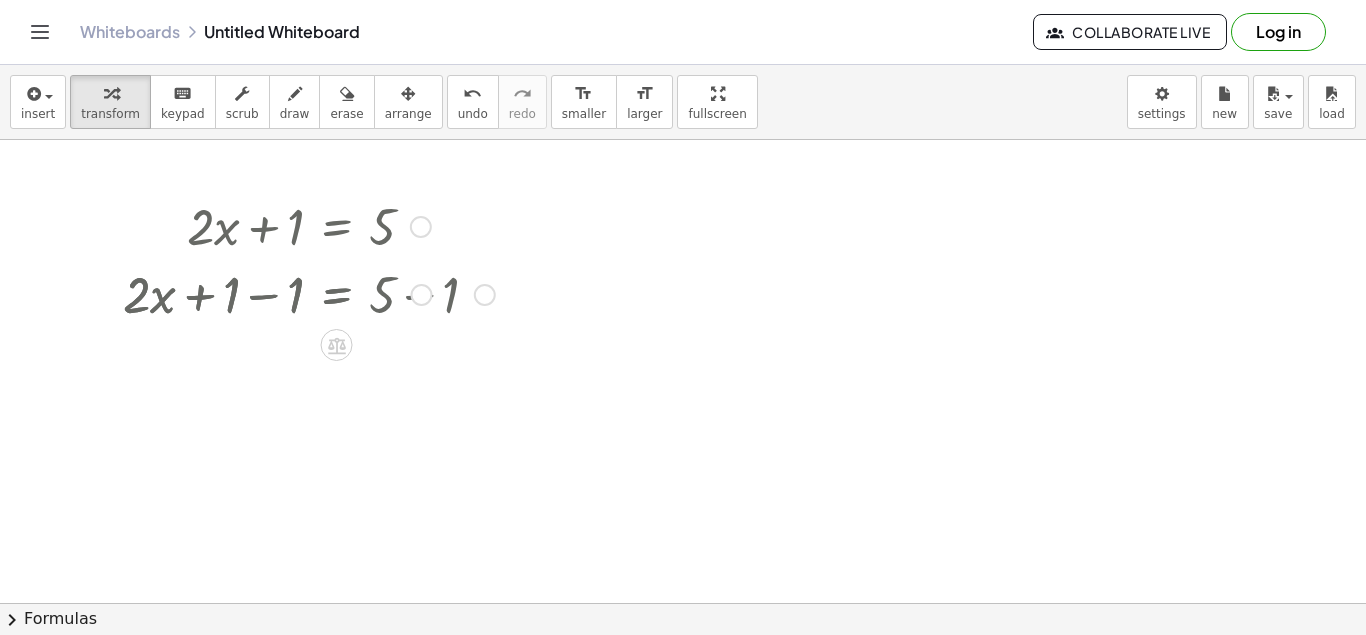
click at [390, 303] on div at bounding box center [309, 293] width 392 height 68
click at [291, 299] on div at bounding box center [309, 293] width 392 height 68
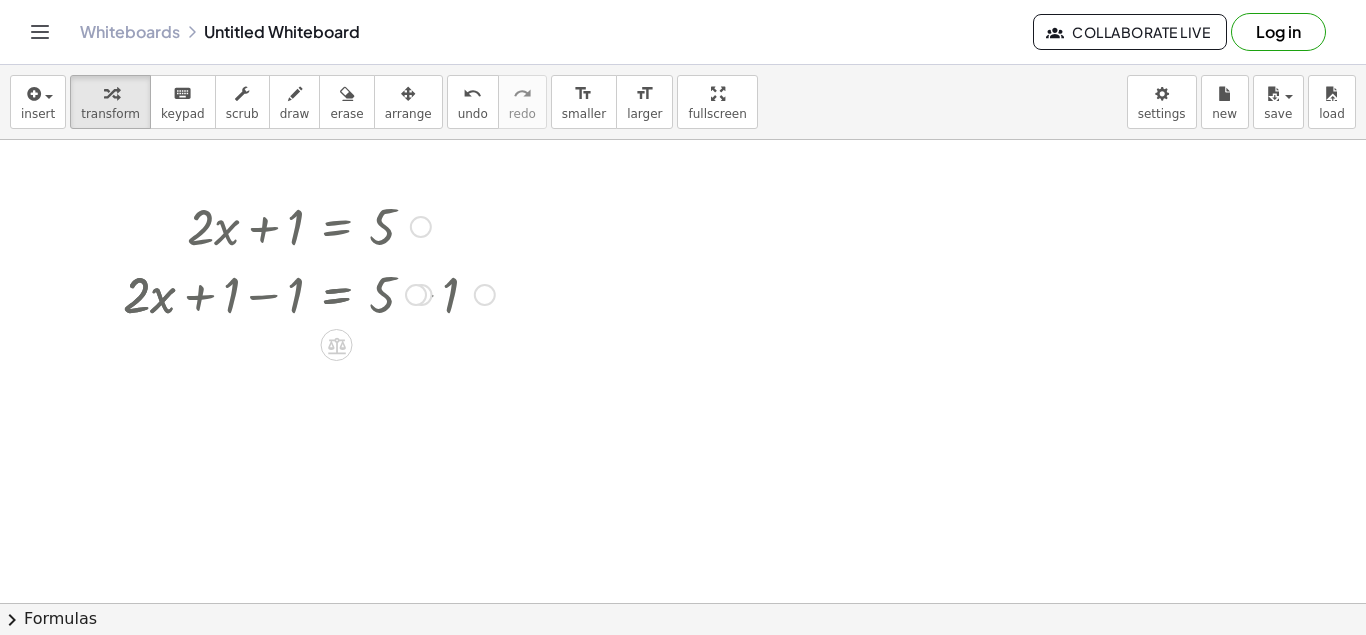
click at [166, 297] on div at bounding box center [309, 293] width 392 height 68
click at [409, 301] on div at bounding box center [416, 295] width 22 height 22
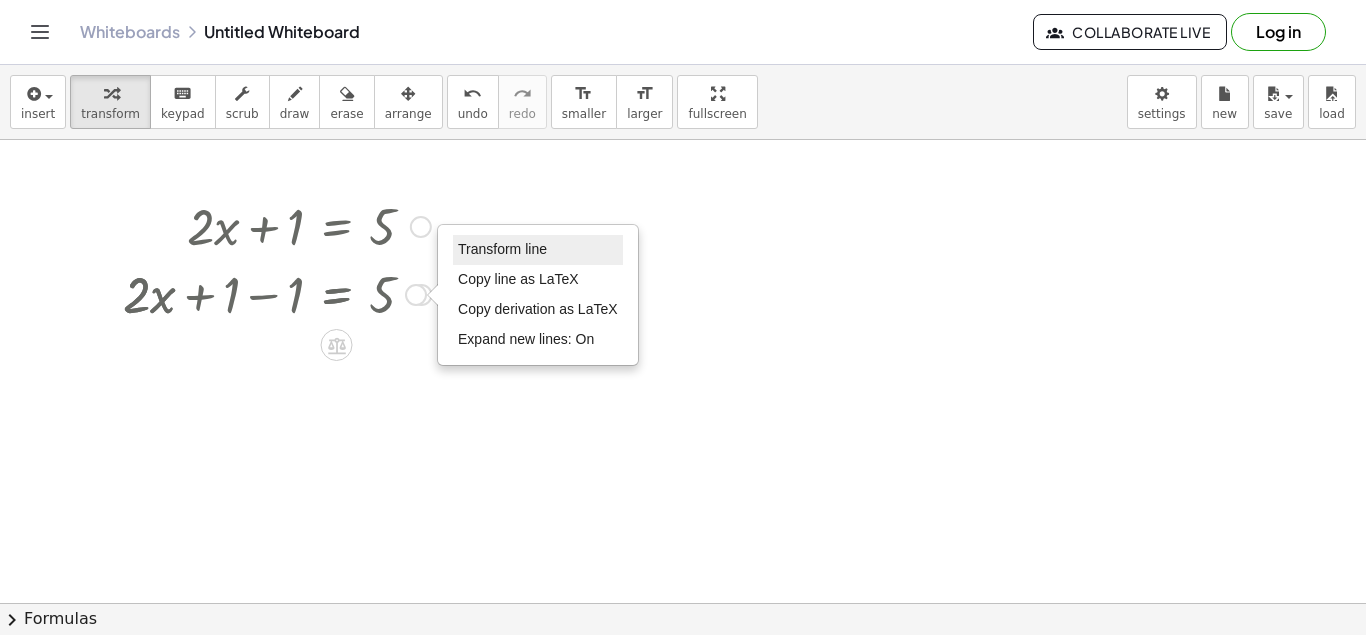
click at [502, 253] on span "Transform line" at bounding box center [502, 249] width 89 height 16
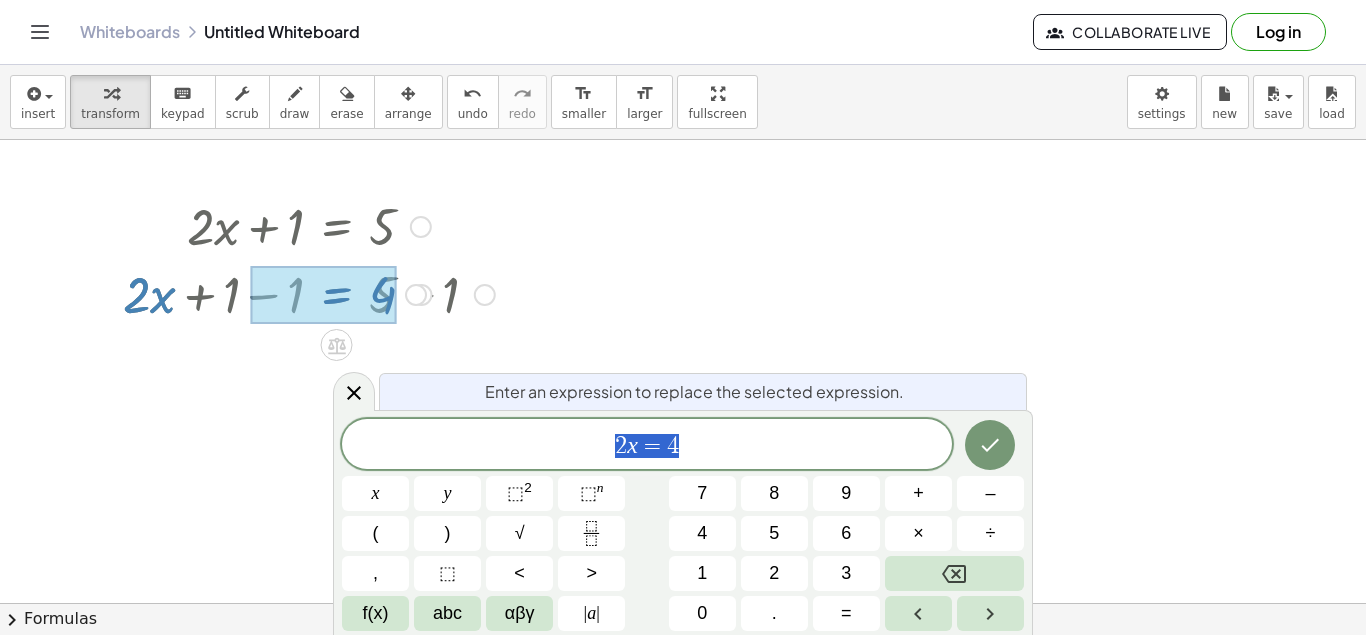
scroll to position [72, 11]
click at [987, 447] on icon "Done" at bounding box center [990, 445] width 24 height 24
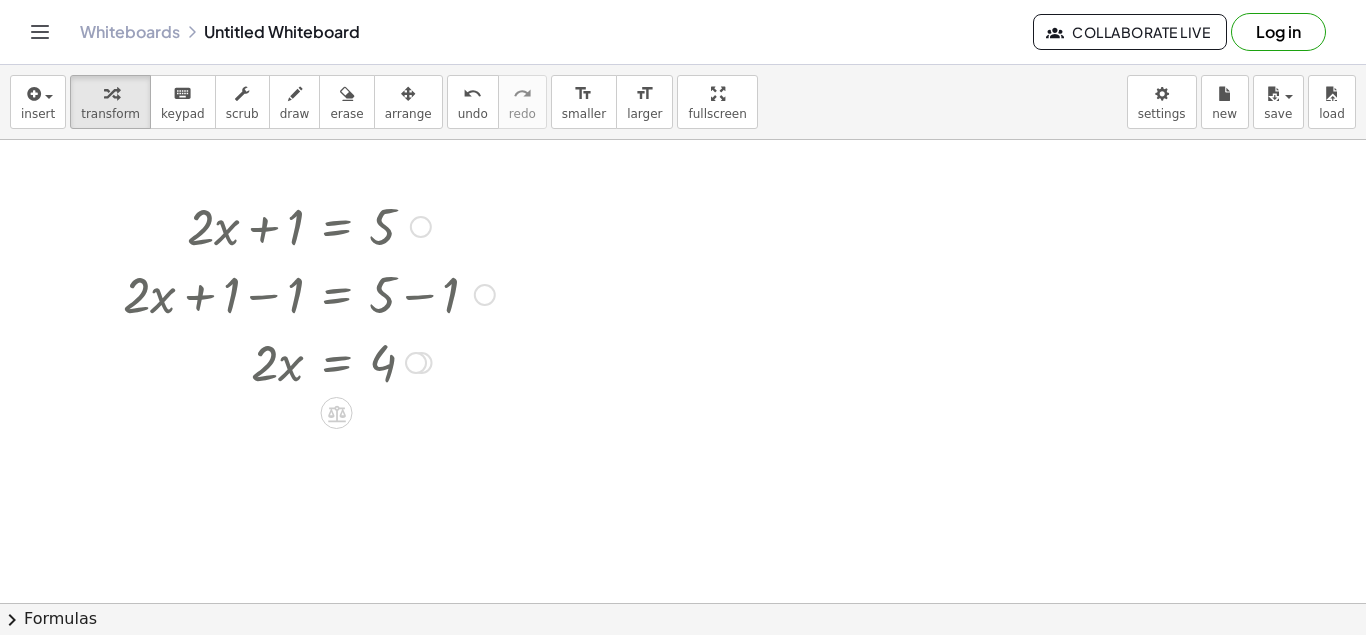
click at [269, 374] on div at bounding box center [309, 361] width 392 height 68
click at [418, 365] on div at bounding box center [416, 363] width 22 height 22
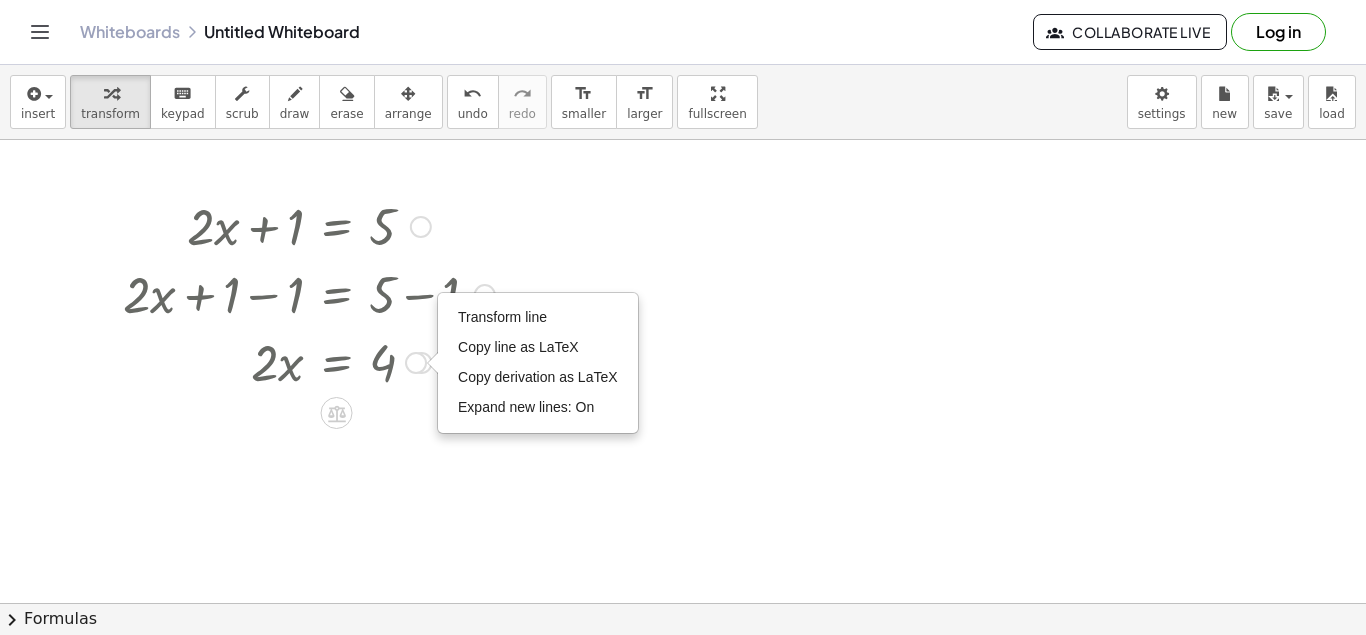
click at [252, 375] on div at bounding box center [309, 361] width 392 height 68
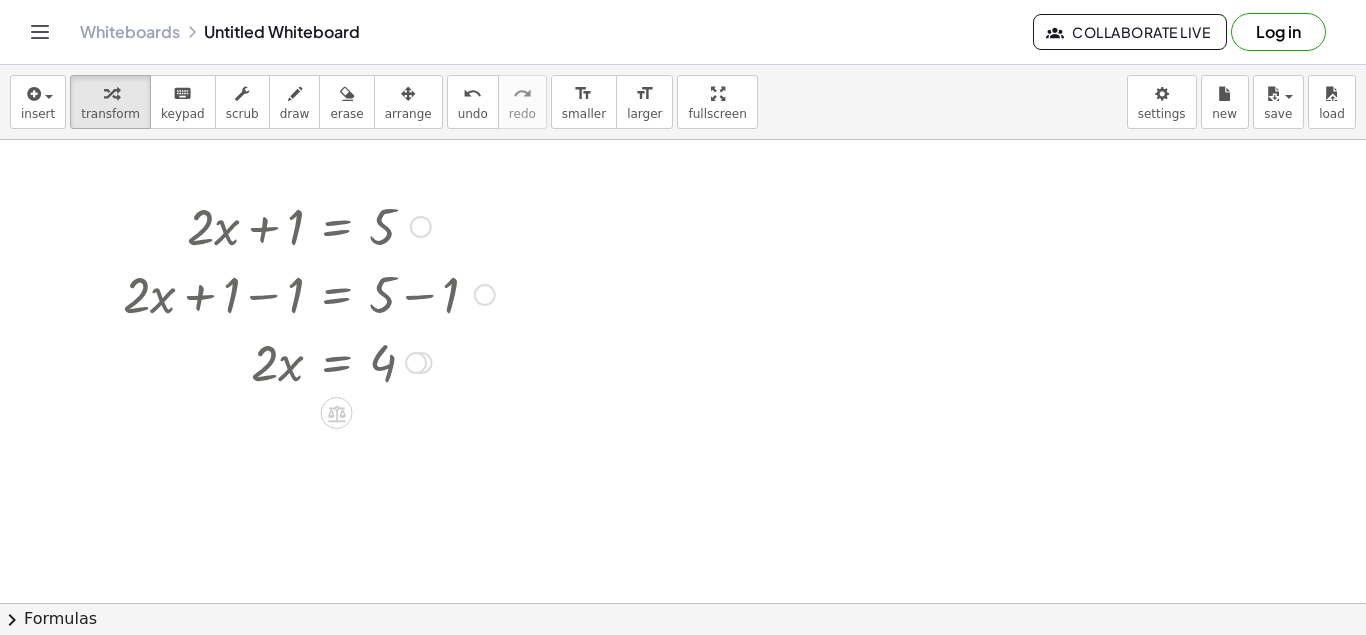
click at [481, 300] on div at bounding box center [485, 295] width 22 height 22
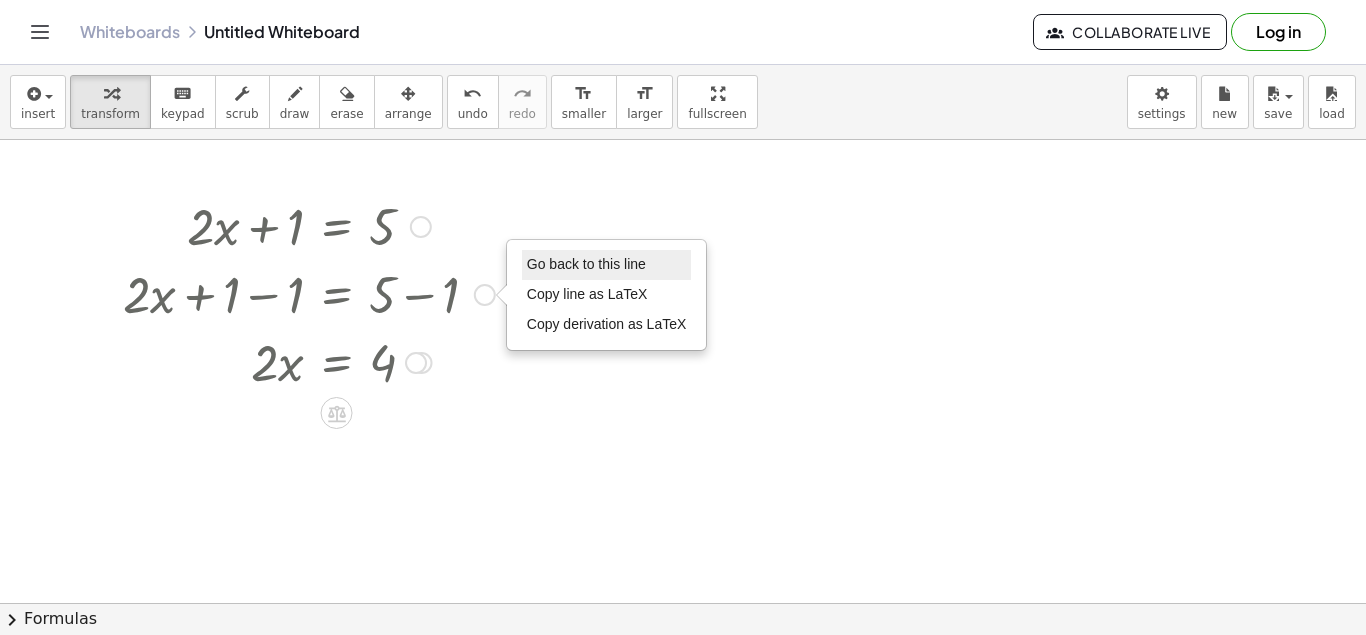
click at [566, 260] on span "Go back to this line" at bounding box center [586, 264] width 119 height 16
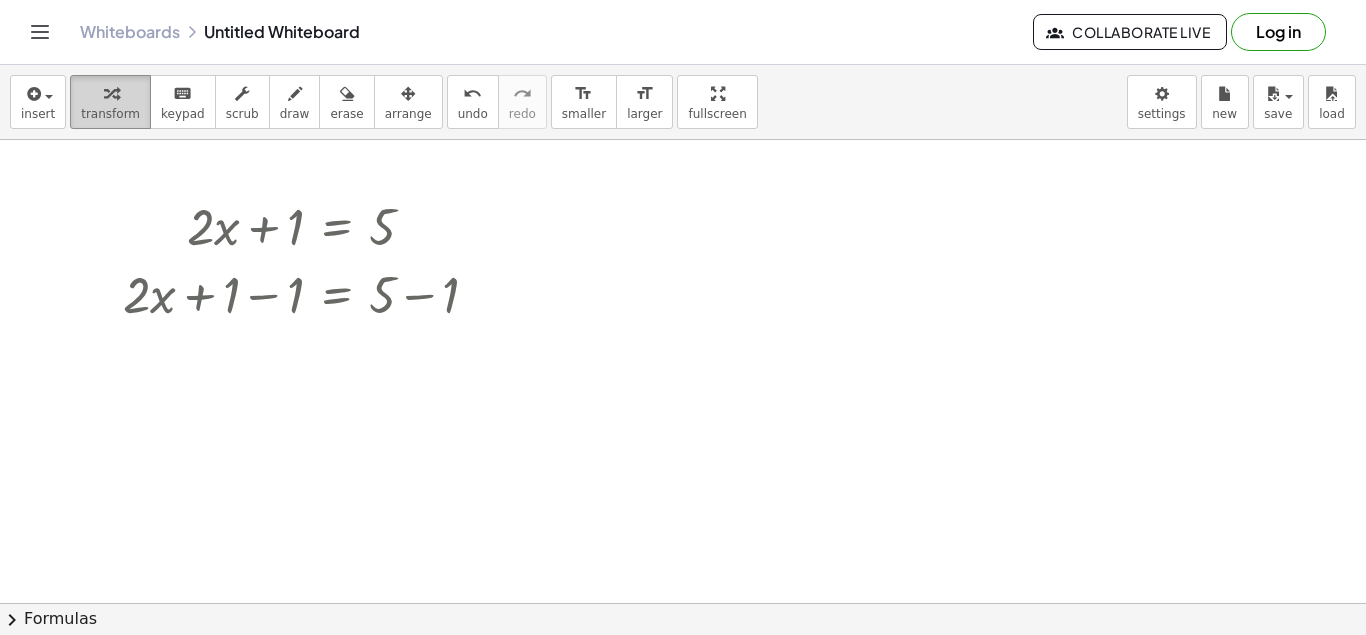
click at [113, 114] on span "transform" at bounding box center [110, 114] width 59 height 14
click at [421, 301] on div at bounding box center [309, 293] width 392 height 68
click at [462, 300] on div at bounding box center [309, 293] width 392 height 68
click at [376, 228] on div at bounding box center [309, 225] width 392 height 68
click at [463, 105] on icon "undo" at bounding box center [472, 94] width 19 height 24
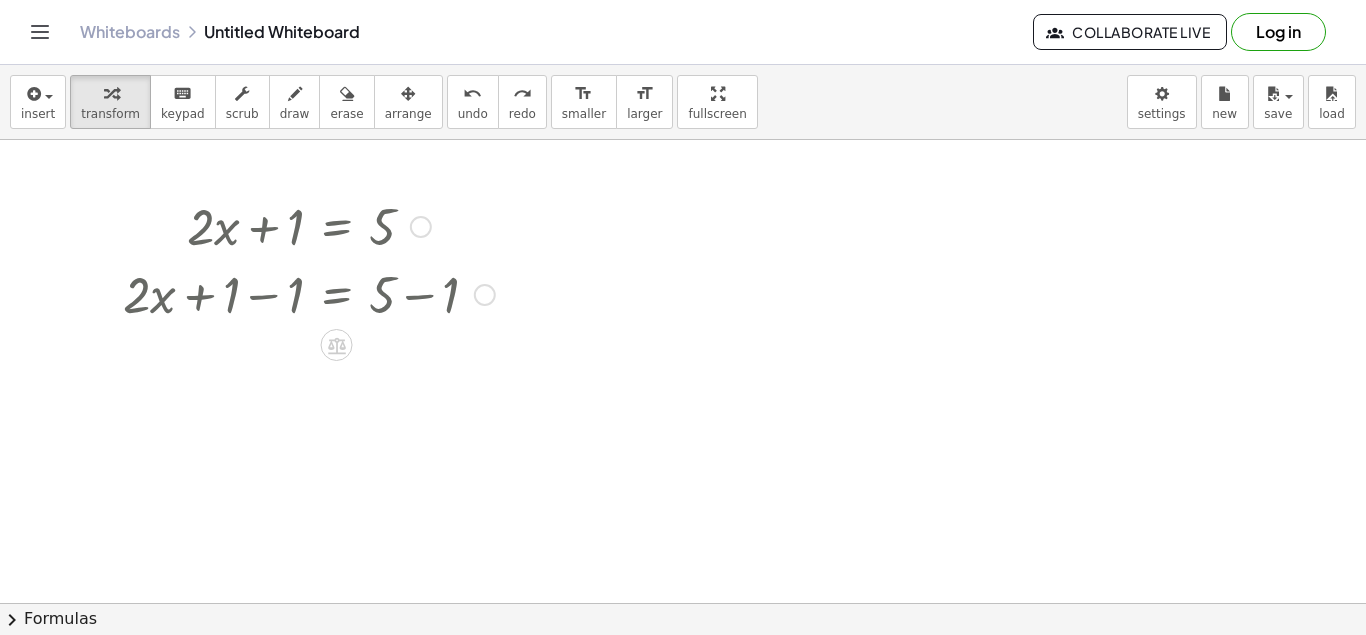
click at [484, 297] on div at bounding box center [485, 295] width 22 height 22
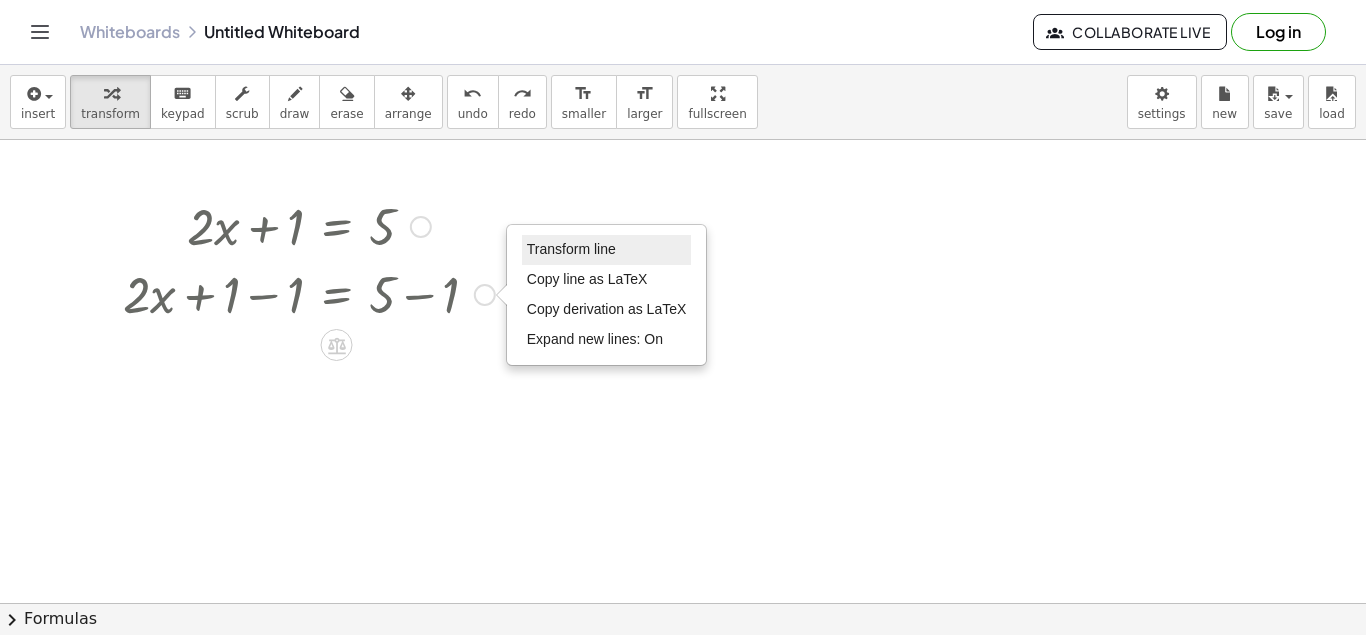
click at [580, 257] on span "Transform line" at bounding box center [571, 249] width 89 height 16
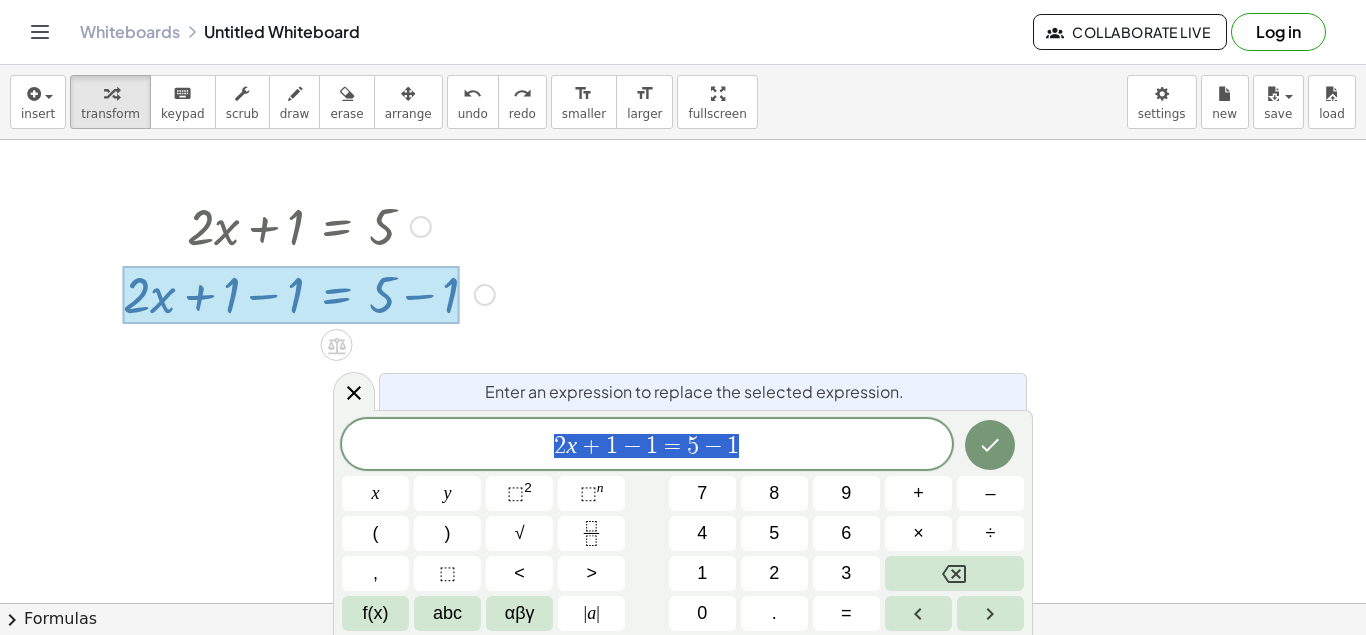
scroll to position [216, 11]
click at [988, 452] on icon "Done" at bounding box center [990, 445] width 24 height 24
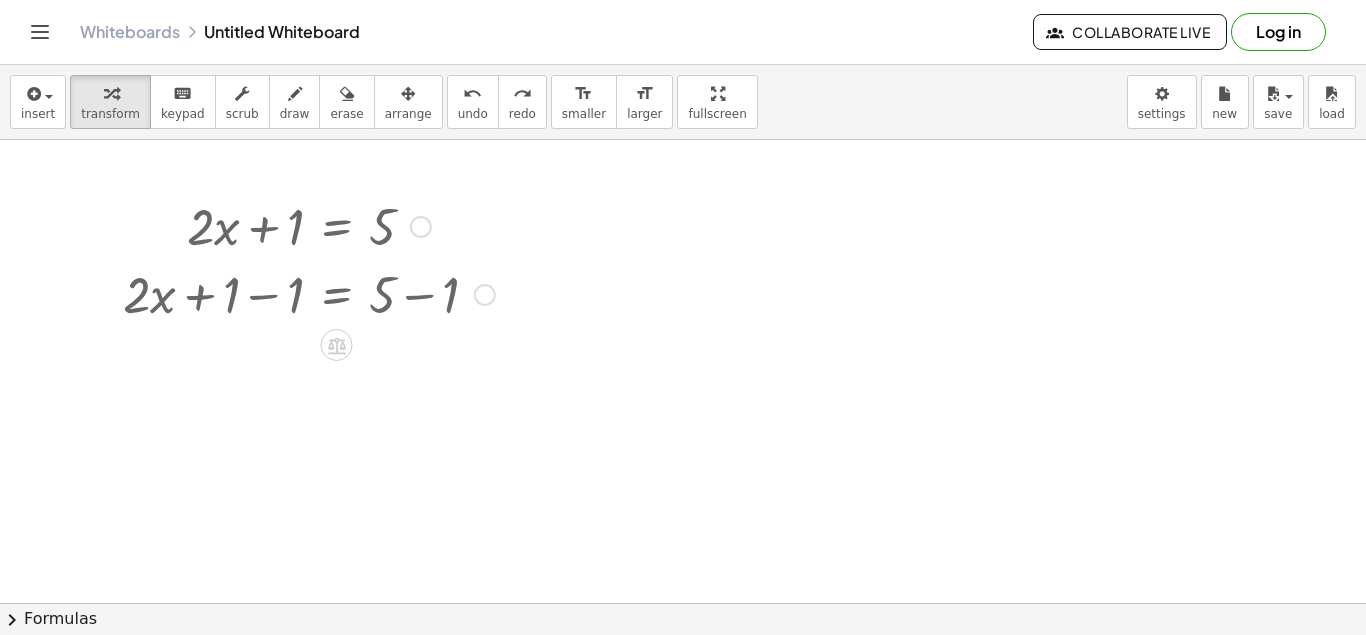
click at [483, 297] on div at bounding box center [485, 295] width 22 height 22
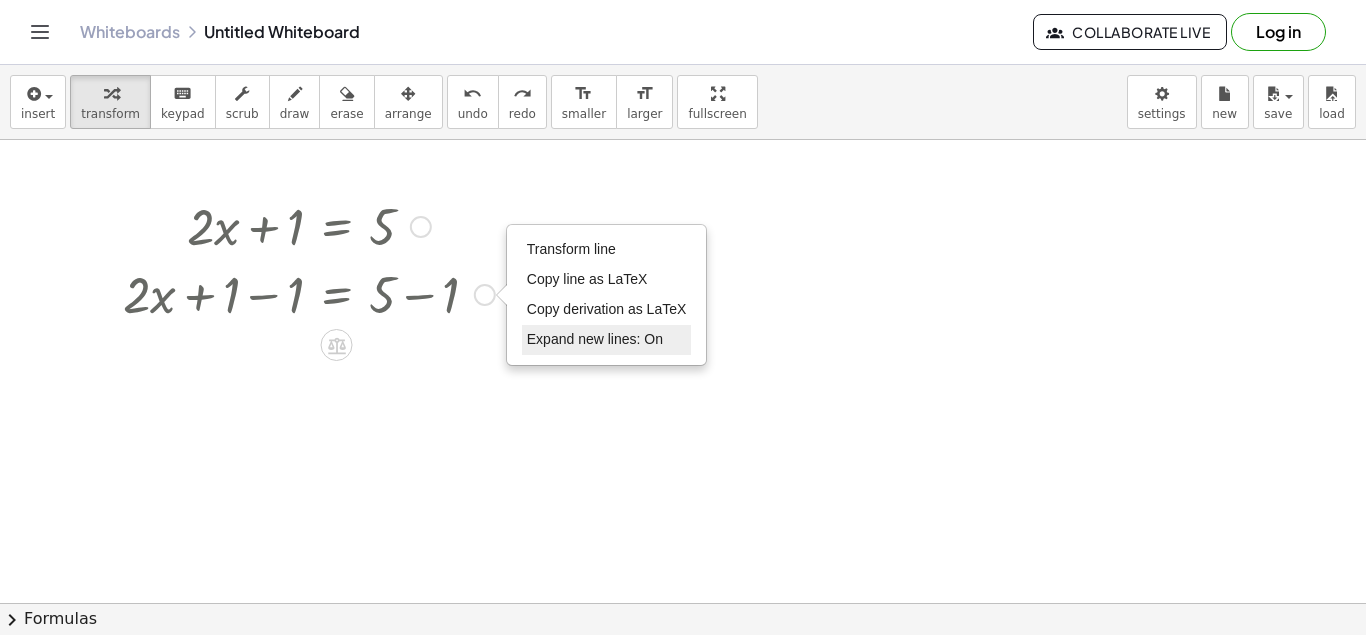
click at [601, 336] on span "Expand new lines: On" at bounding box center [595, 339] width 136 height 16
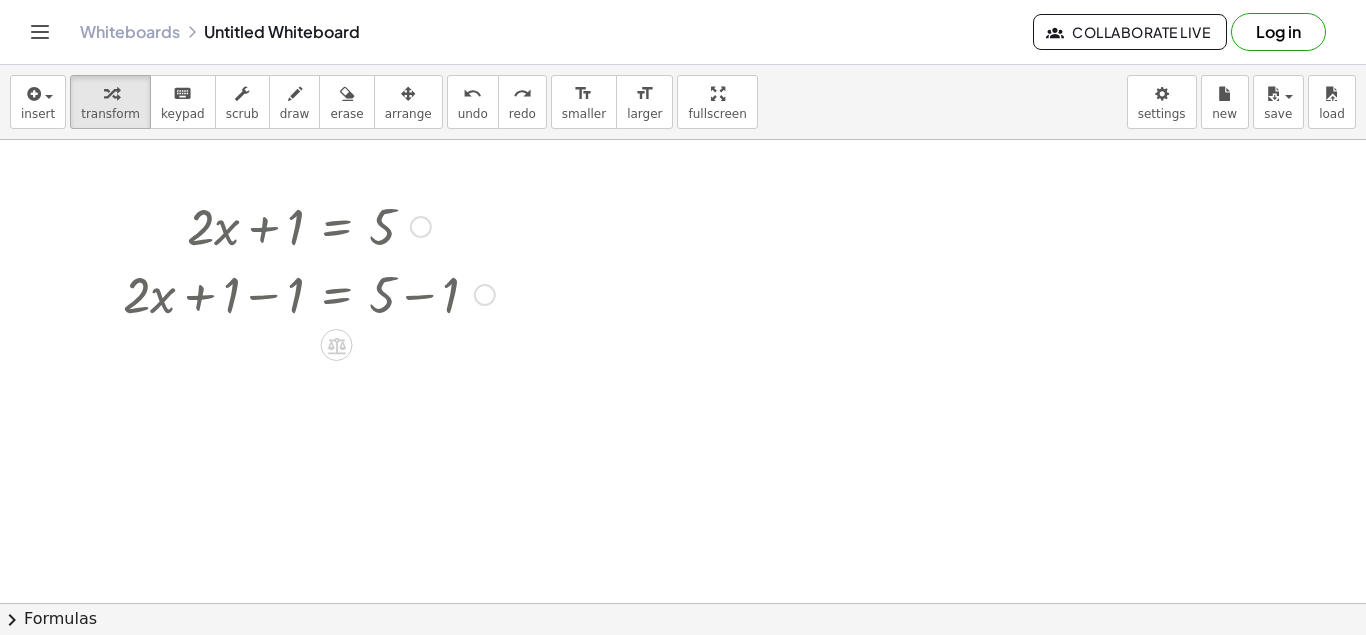
click at [478, 292] on div "Transform line Copy line as LaTeX Copy derivation as LaTeX Expand new lines: On" at bounding box center [485, 295] width 22 height 22
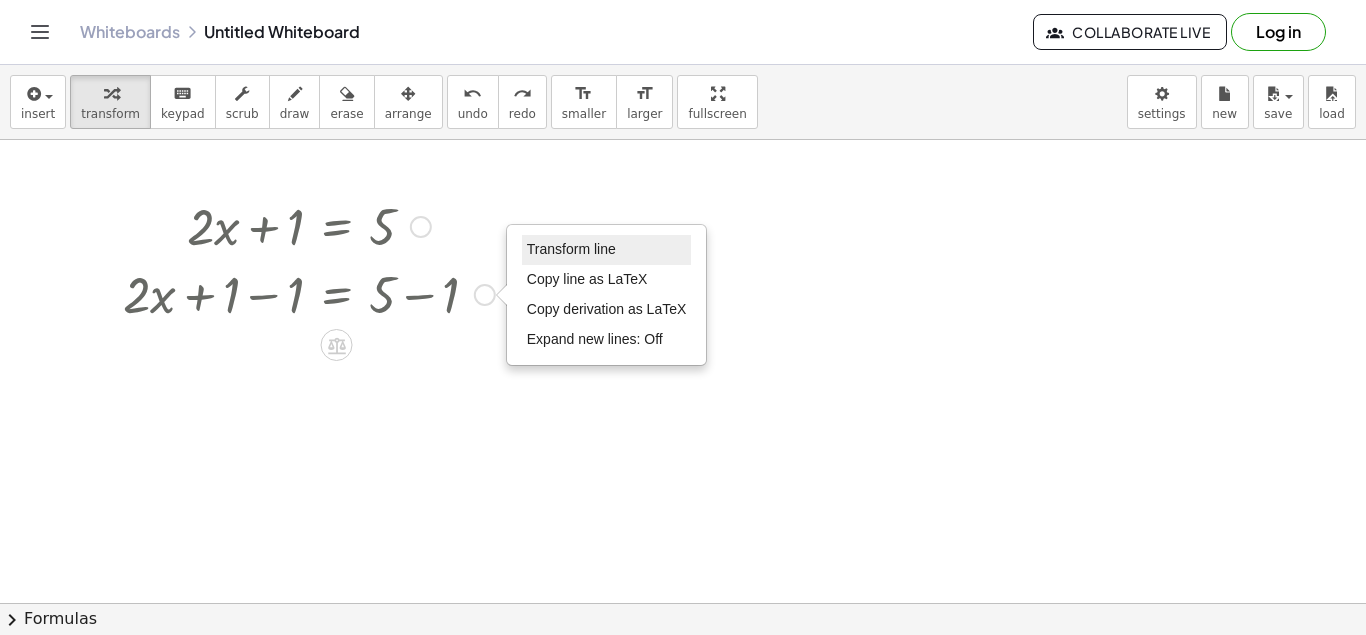
click at [548, 256] on span "Transform line" at bounding box center [571, 249] width 89 height 16
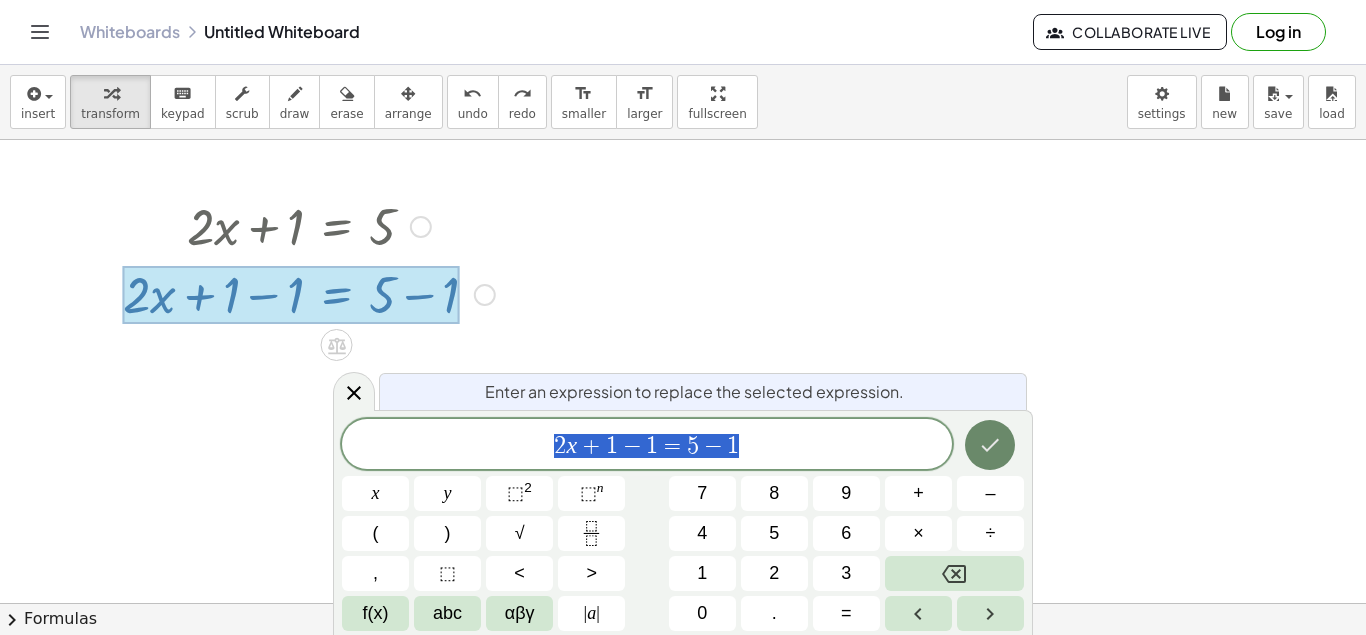
click at [997, 441] on icon "Done" at bounding box center [991, 445] width 18 height 13
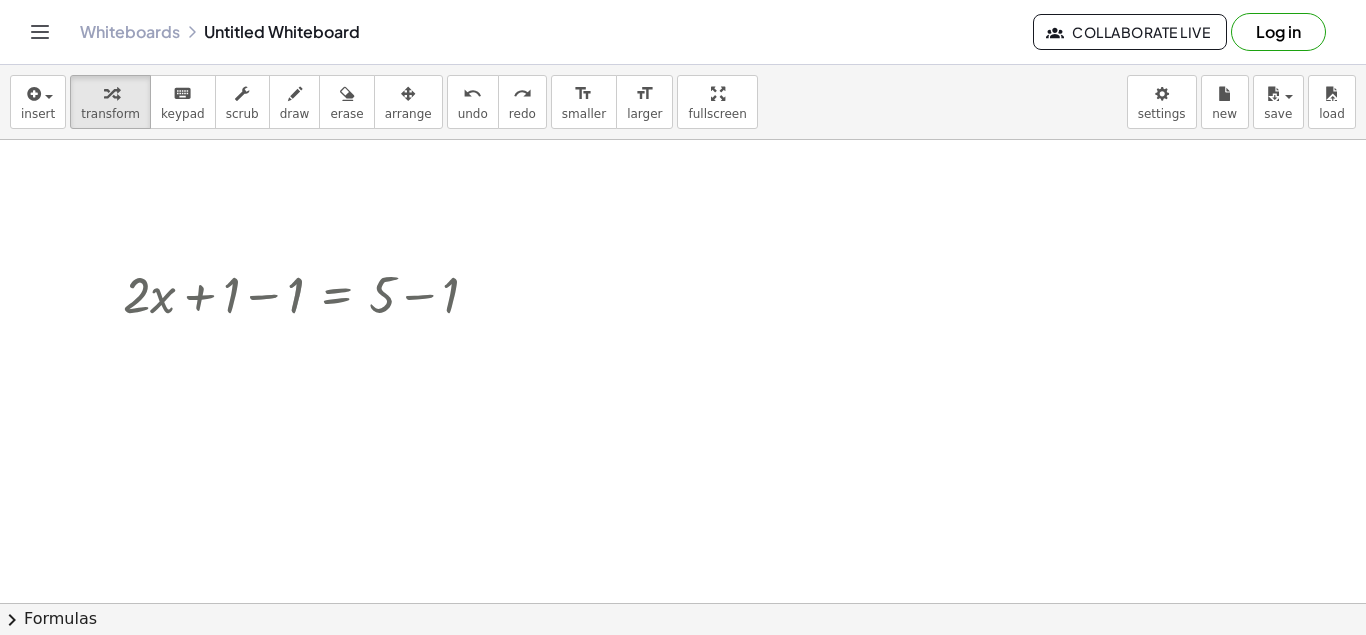
drag, startPoint x: 248, startPoint y: 307, endPoint x: 286, endPoint y: 212, distance: 102.3
click at [286, 212] on div "+ · 2 · x + 1 = 5 − 1 + · 2 · x + 1 − 1 = + 5 − 1" at bounding box center [301, 225] width 417 height 78
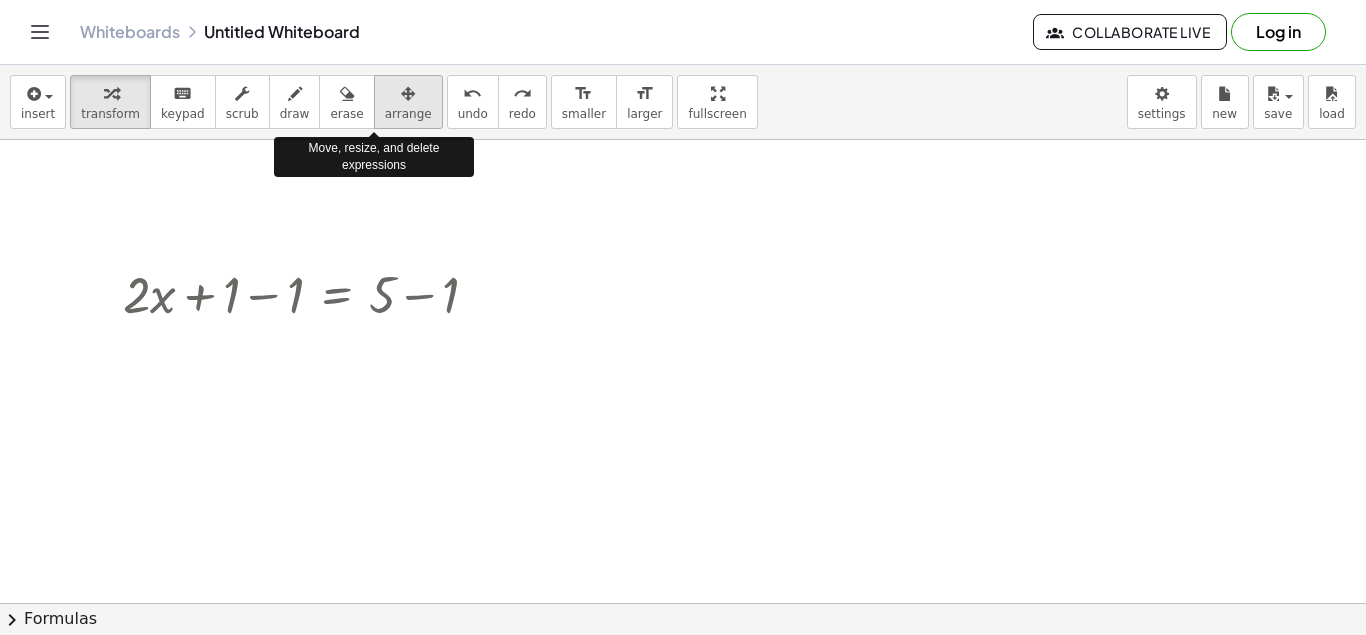
click at [401, 105] on icon "button" at bounding box center [408, 94] width 14 height 24
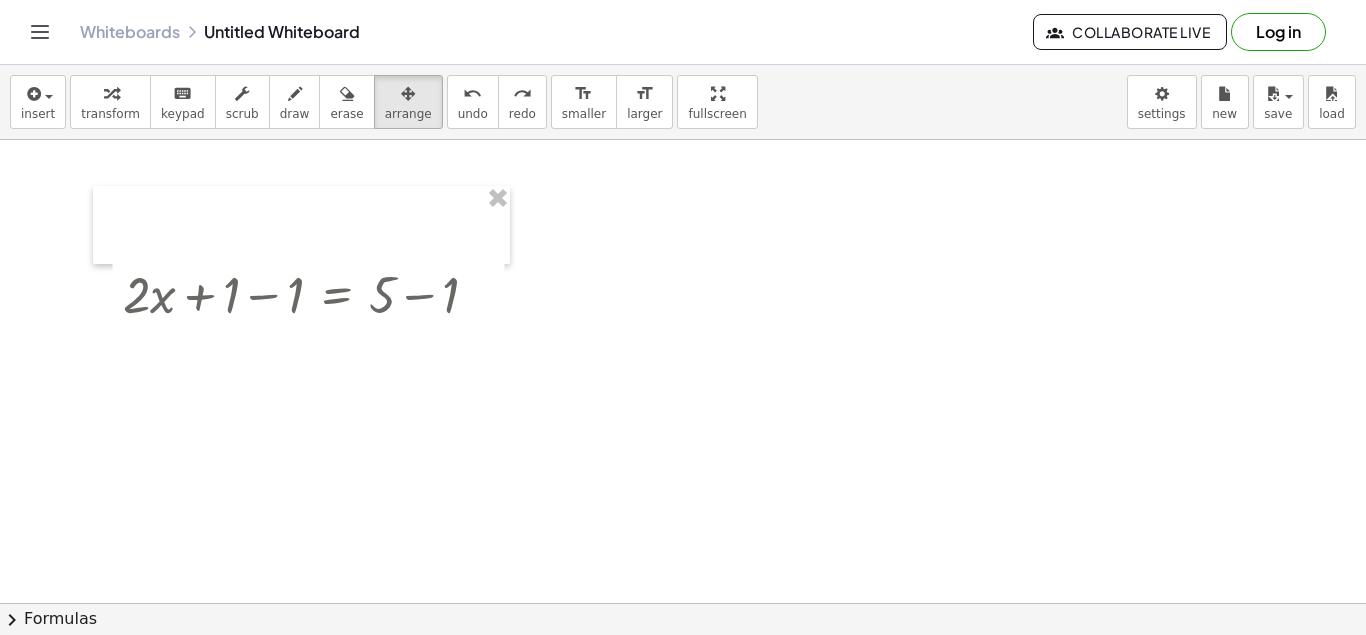
drag, startPoint x: 297, startPoint y: 303, endPoint x: 306, endPoint y: 206, distance: 97.4
click at [306, 206] on div "+ · 2 · x + 1 = 5 + · 2 · x + 1 − 1 = + 5 − 1" at bounding box center [301, 225] width 417 height 78
click at [206, 295] on div at bounding box center [309, 293] width 392 height 68
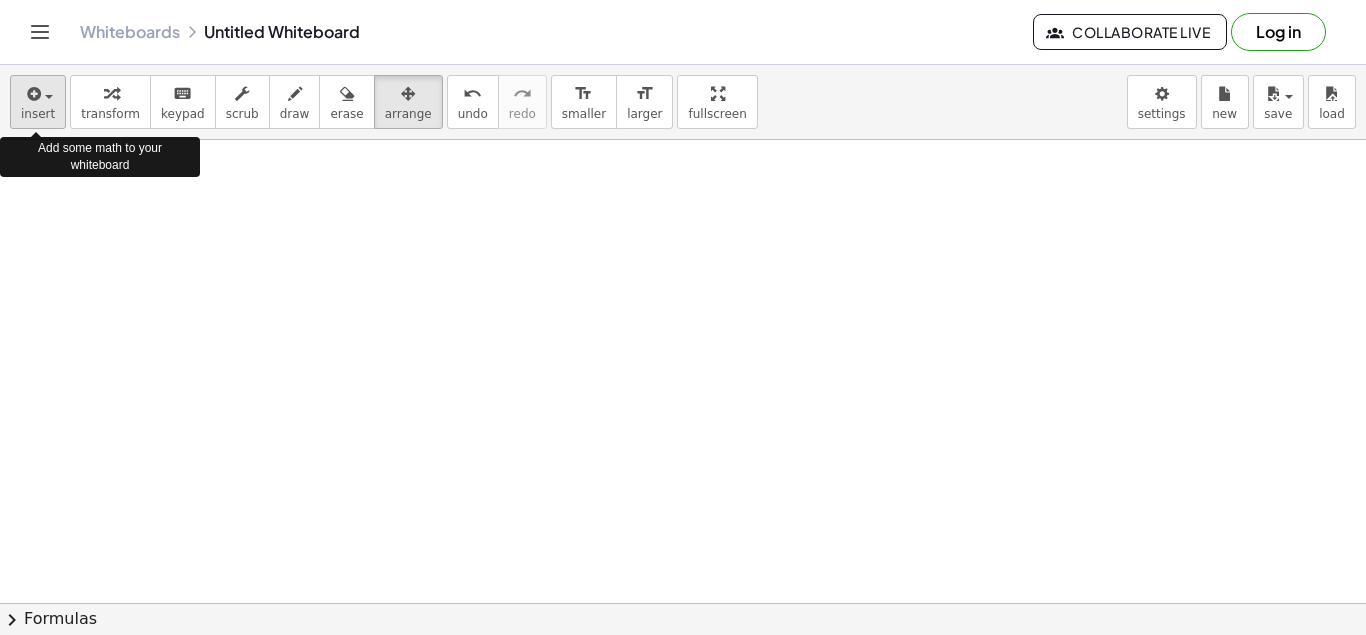
click at [49, 98] on span "button" at bounding box center [49, 97] width 8 height 4
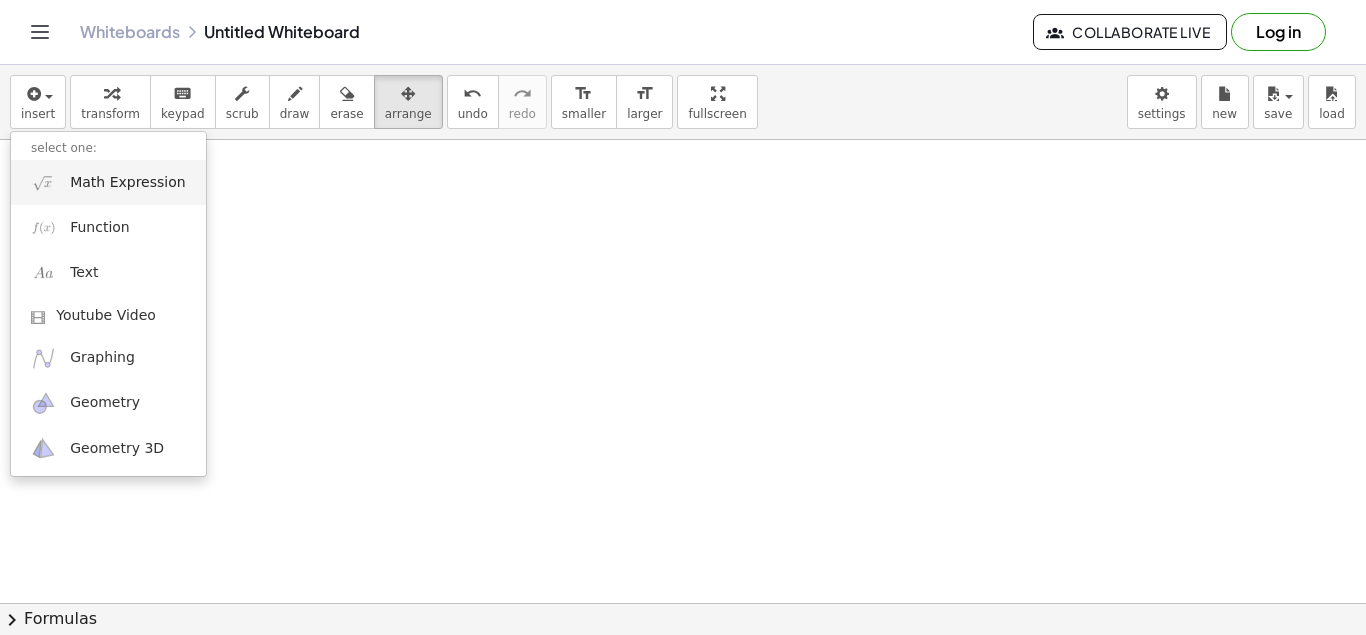
click at [123, 185] on span "Math Expression" at bounding box center [127, 183] width 115 height 20
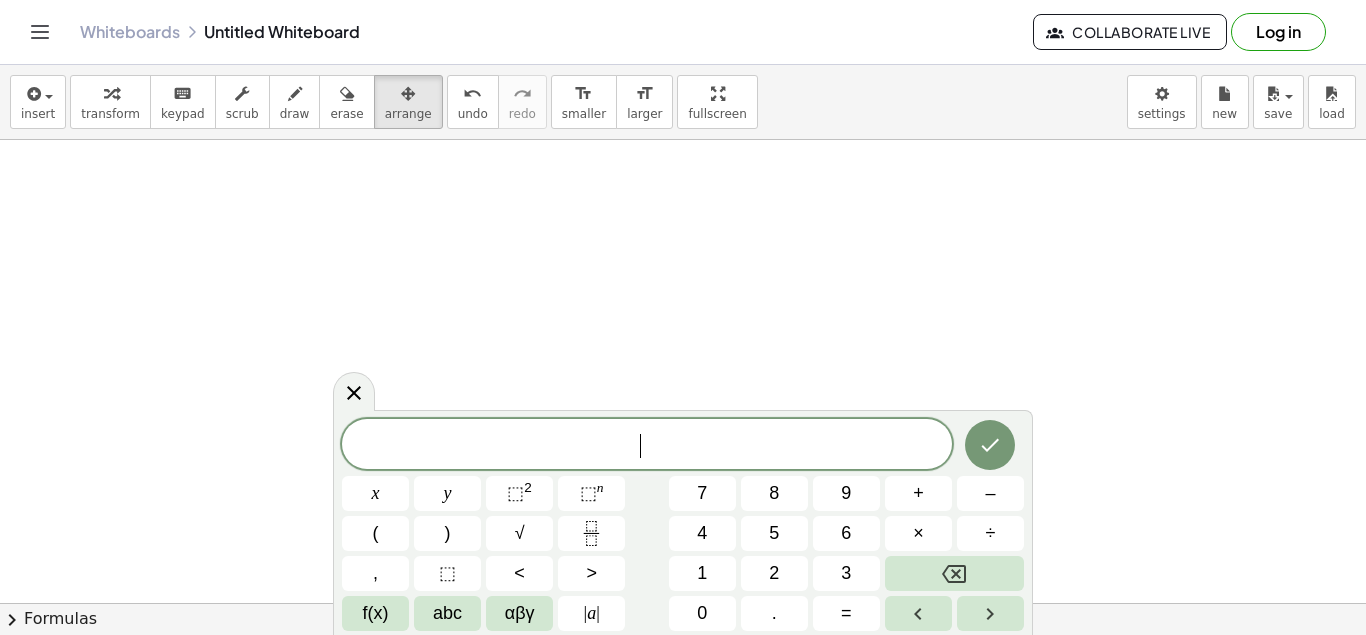
scroll to position [18, 0]
click at [844, 620] on span "=" at bounding box center [846, 613] width 11 height 27
click at [985, 441] on icon "Done" at bounding box center [990, 445] width 24 height 24
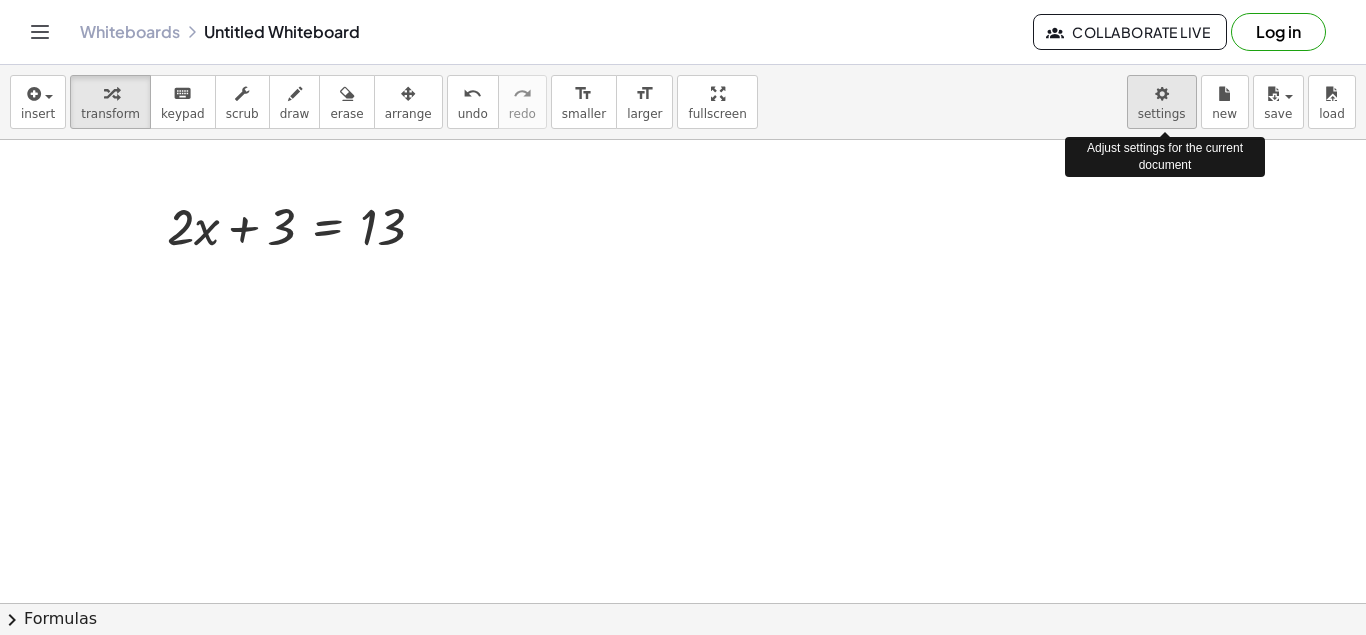
click at [1174, 119] on body "Graspable Math Activities Get Started Activity Bank Assigned Work Classes White…" at bounding box center [683, 317] width 1366 height 635
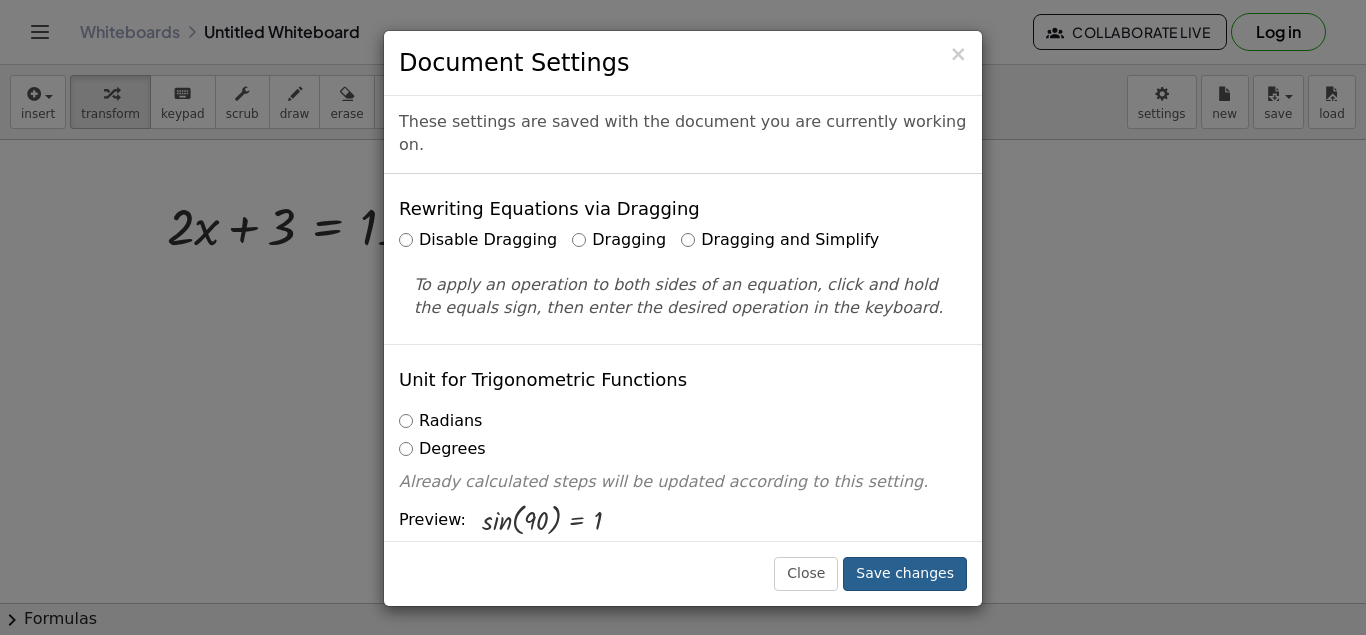
click at [903, 573] on button "Save changes" at bounding box center [905, 574] width 124 height 34
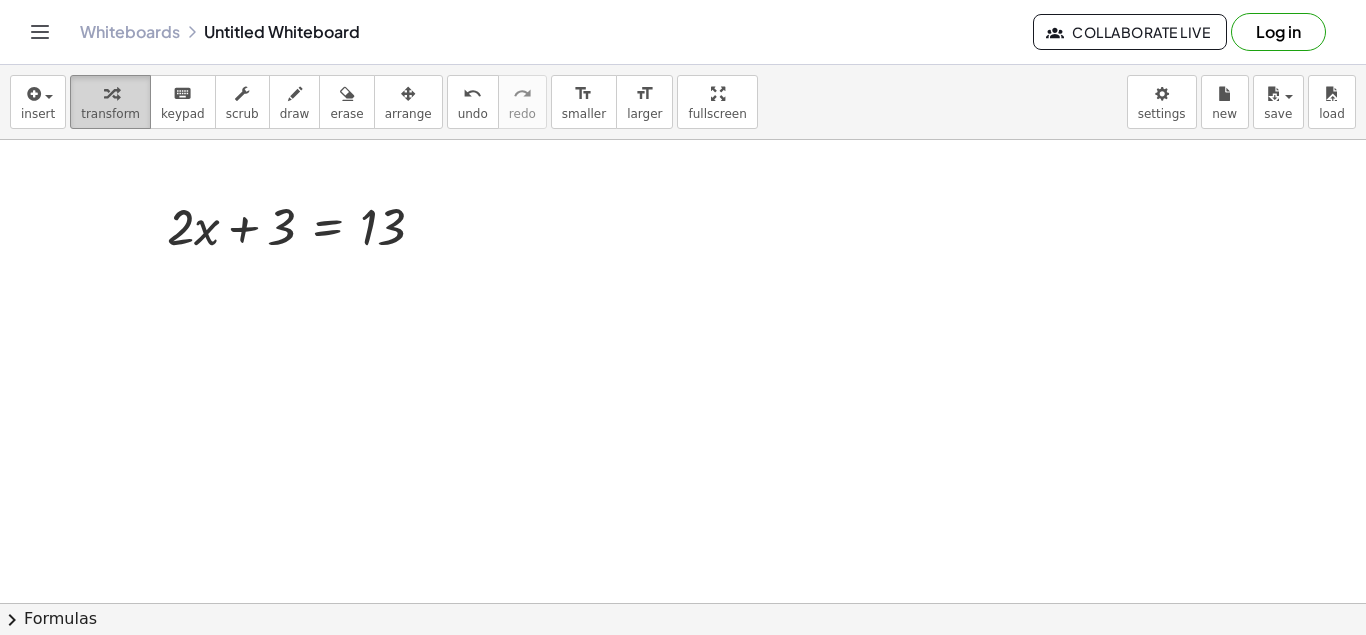
click at [105, 96] on icon "button" at bounding box center [111, 94] width 14 height 24
drag, startPoint x: 278, startPoint y: 234, endPoint x: 428, endPoint y: 100, distance: 201.1
click at [428, 100] on div "insert select one: Math Expression Function Text Youtube Video Graphing Geometr…" at bounding box center [683, 350] width 1366 height 570
drag, startPoint x: 286, startPoint y: 229, endPoint x: 285, endPoint y: 166, distance: 63.0
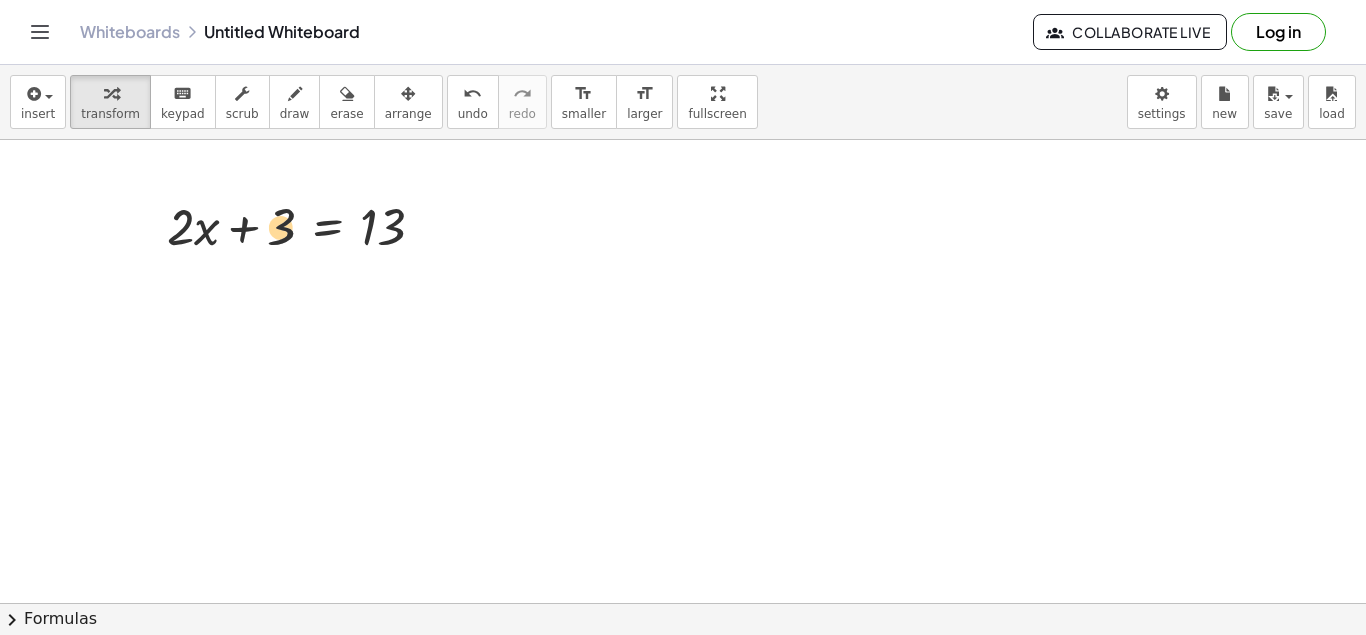
drag, startPoint x: 281, startPoint y: 220, endPoint x: 362, endPoint y: 222, distance: 81.0
click at [362, 222] on div at bounding box center [304, 225] width 294 height 68
click at [440, 222] on div at bounding box center [431, 227] width 22 height 22
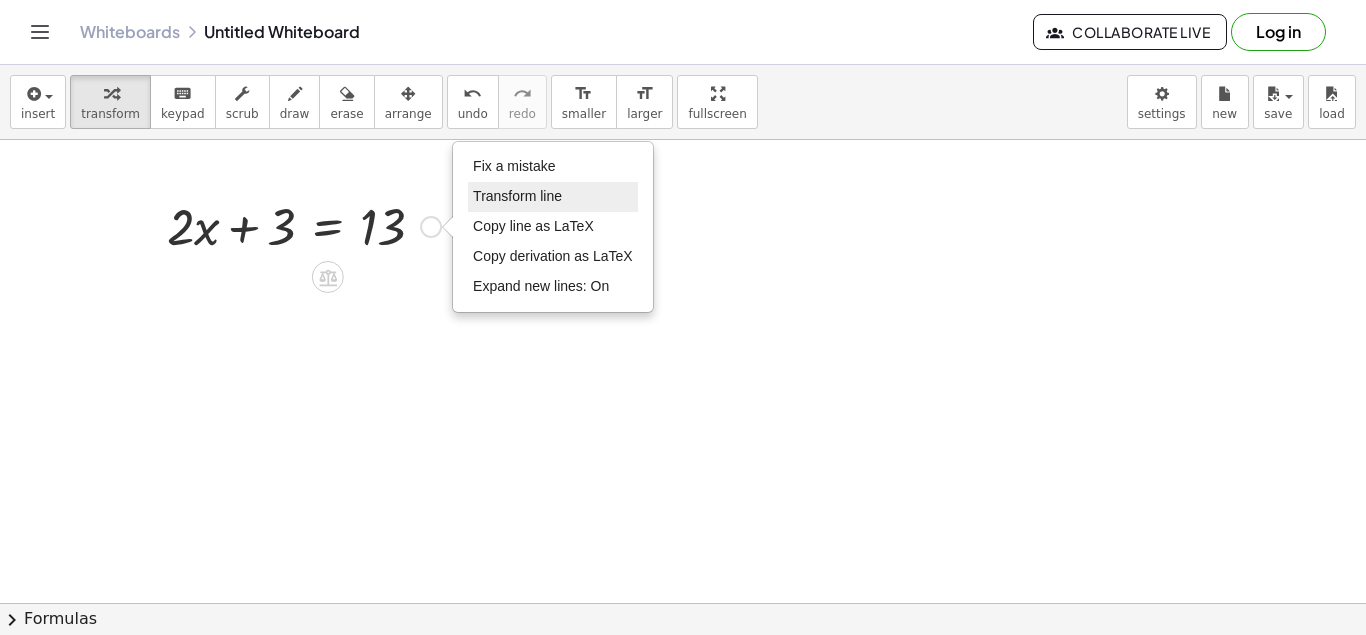
click at [504, 188] on li "Transform line" at bounding box center [553, 197] width 170 height 30
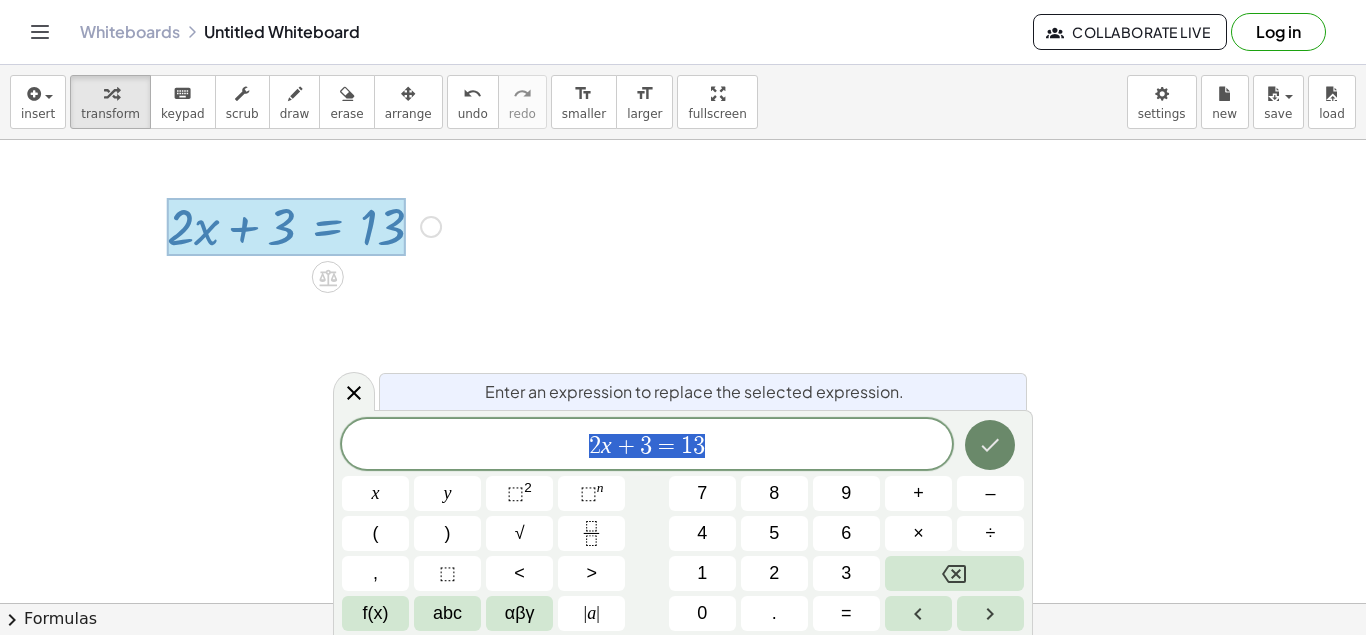
click at [995, 456] on icon "Done" at bounding box center [990, 445] width 24 height 24
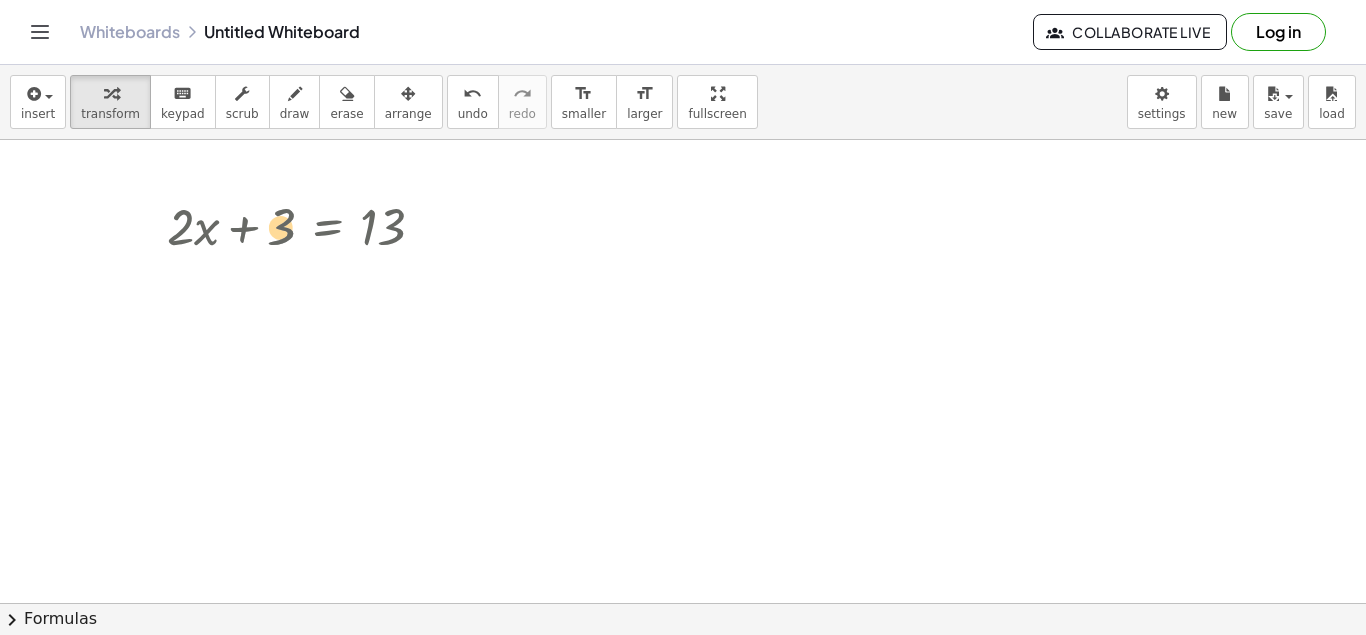
drag, startPoint x: 280, startPoint y: 235, endPoint x: 372, endPoint y: 227, distance: 92.3
click at [372, 227] on div at bounding box center [304, 225] width 294 height 68
drag, startPoint x: 289, startPoint y: 228, endPoint x: 451, endPoint y: 213, distance: 162.7
click at [451, 213] on div at bounding box center [304, 225] width 294 height 68
click at [1191, 119] on body "Graspable Math Activities Get Started Activity Bank Assigned Work Classes White…" at bounding box center [683, 317] width 1366 height 635
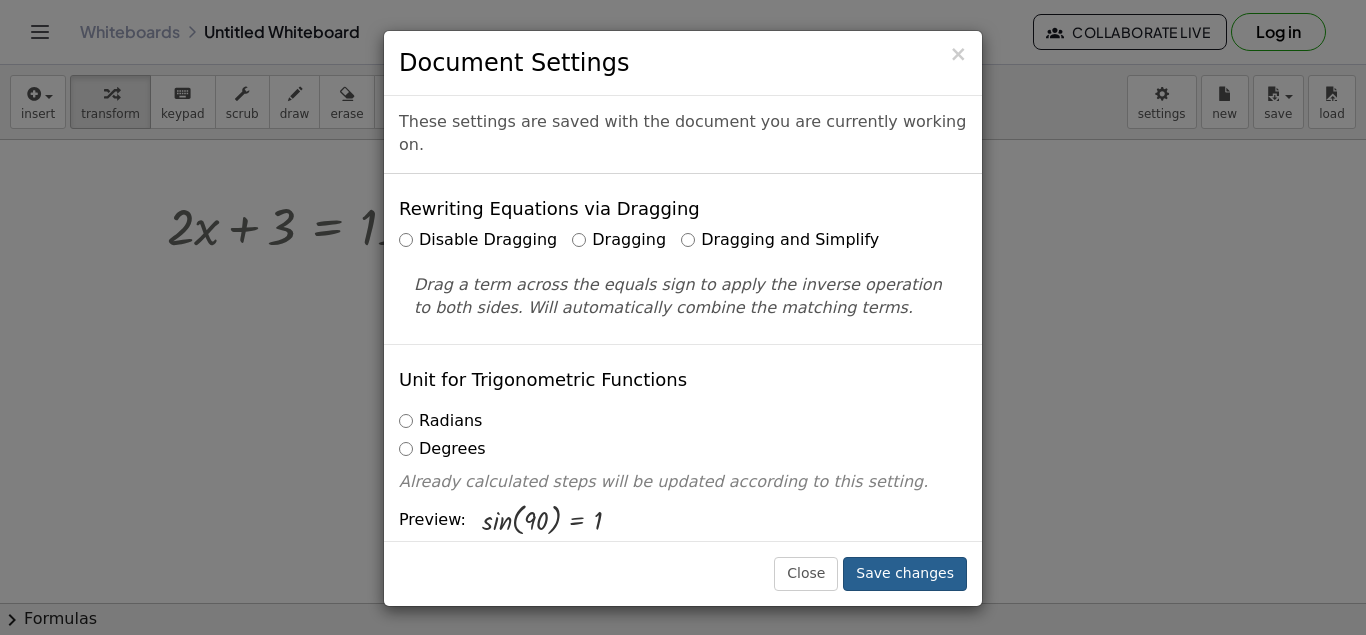
click at [895, 567] on button "Save changes" at bounding box center [905, 574] width 124 height 34
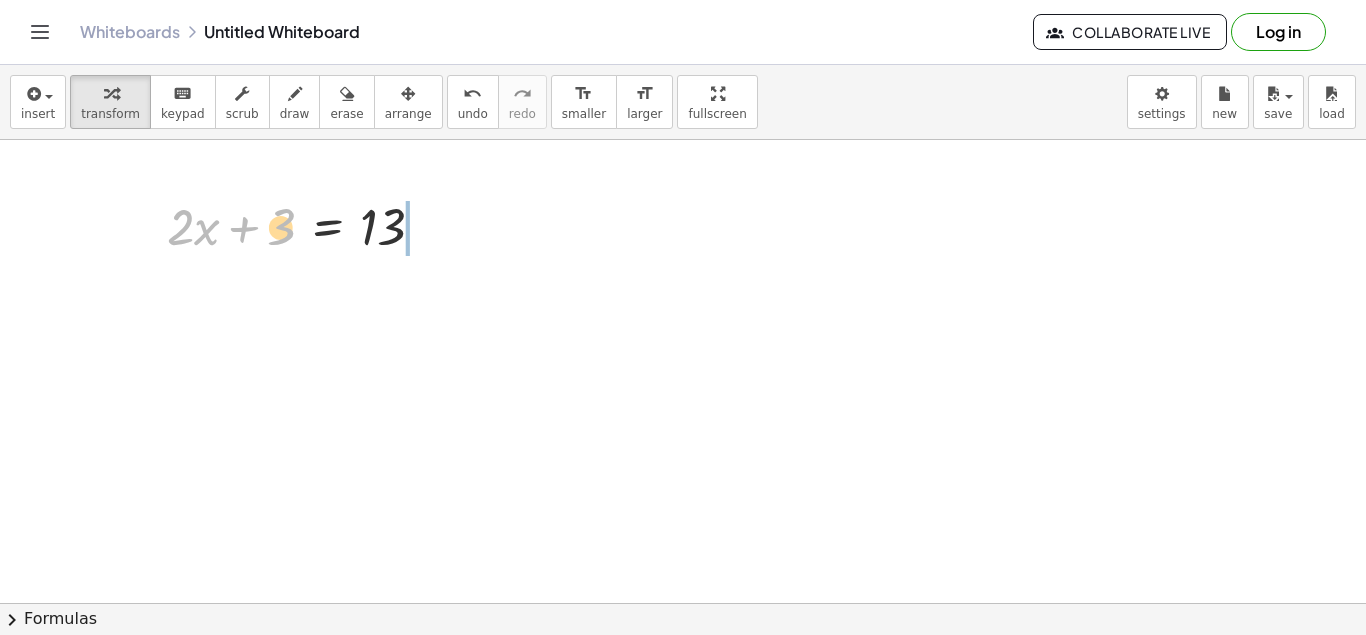
drag, startPoint x: 276, startPoint y: 228, endPoint x: 417, endPoint y: 191, distance: 145.8
drag, startPoint x: 289, startPoint y: 214, endPoint x: 467, endPoint y: 249, distance: 181.4
click at [503, 222] on div at bounding box center [506, 227] width 22 height 22
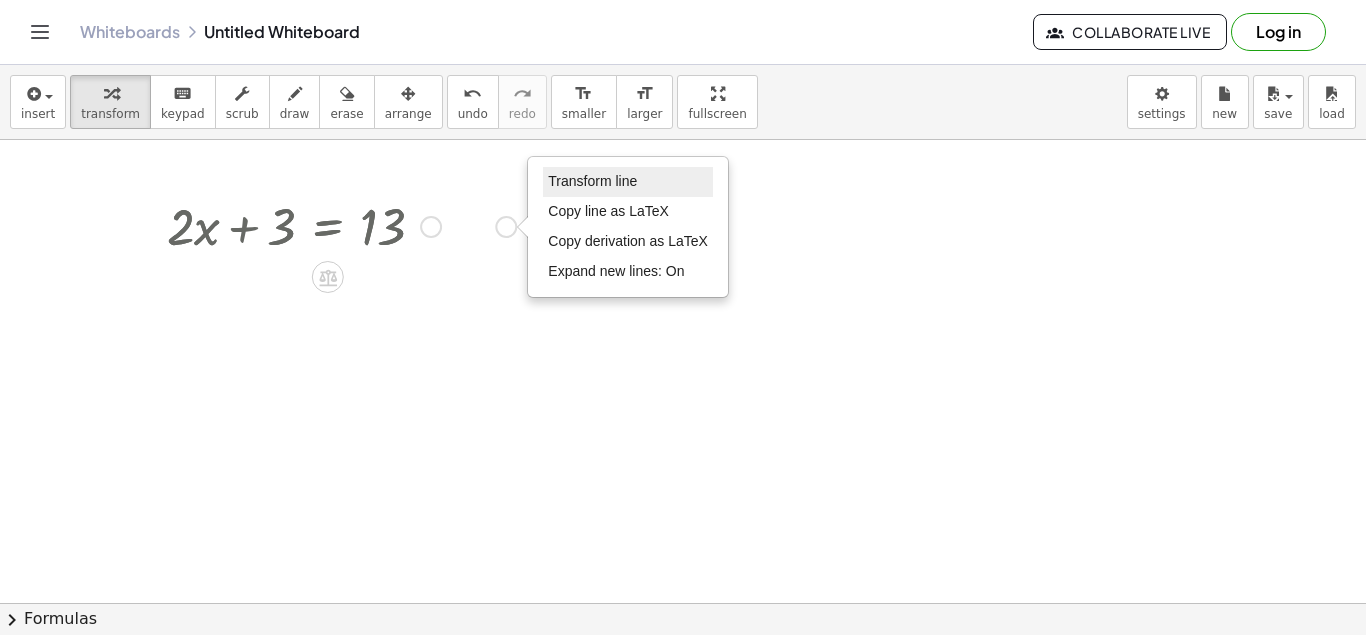
click at [606, 183] on span "Transform line" at bounding box center [592, 181] width 89 height 16
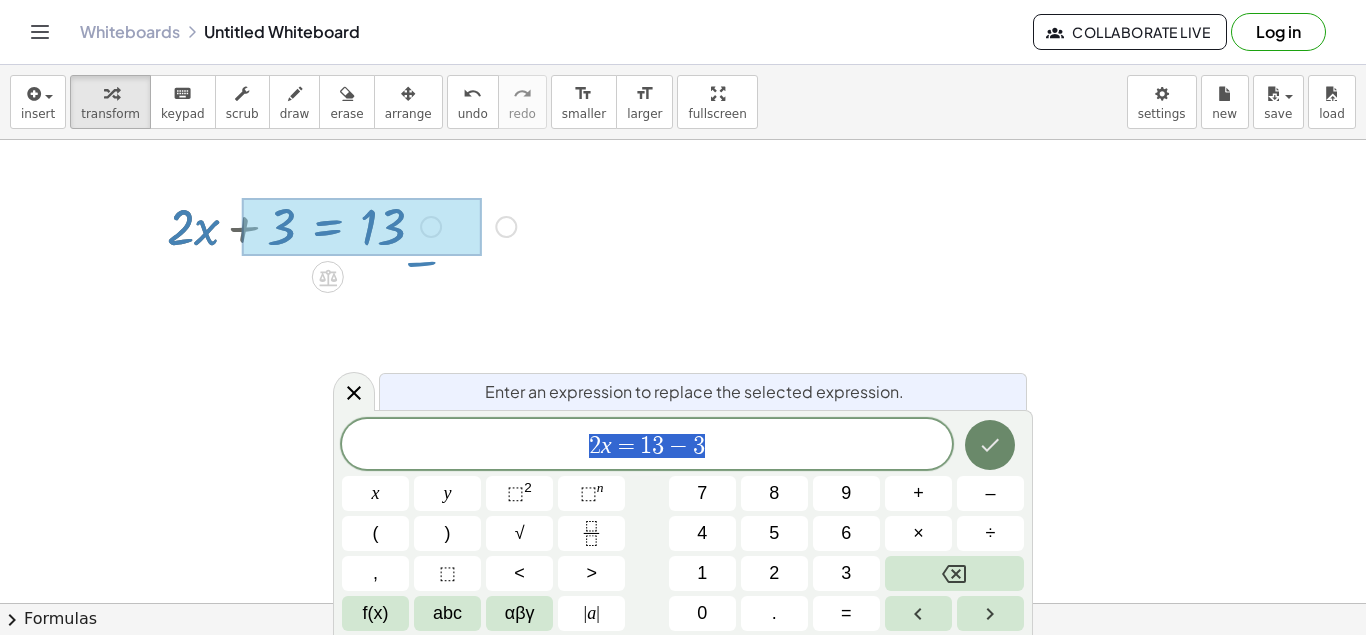
click at [999, 454] on icon "Done" at bounding box center [990, 445] width 24 height 24
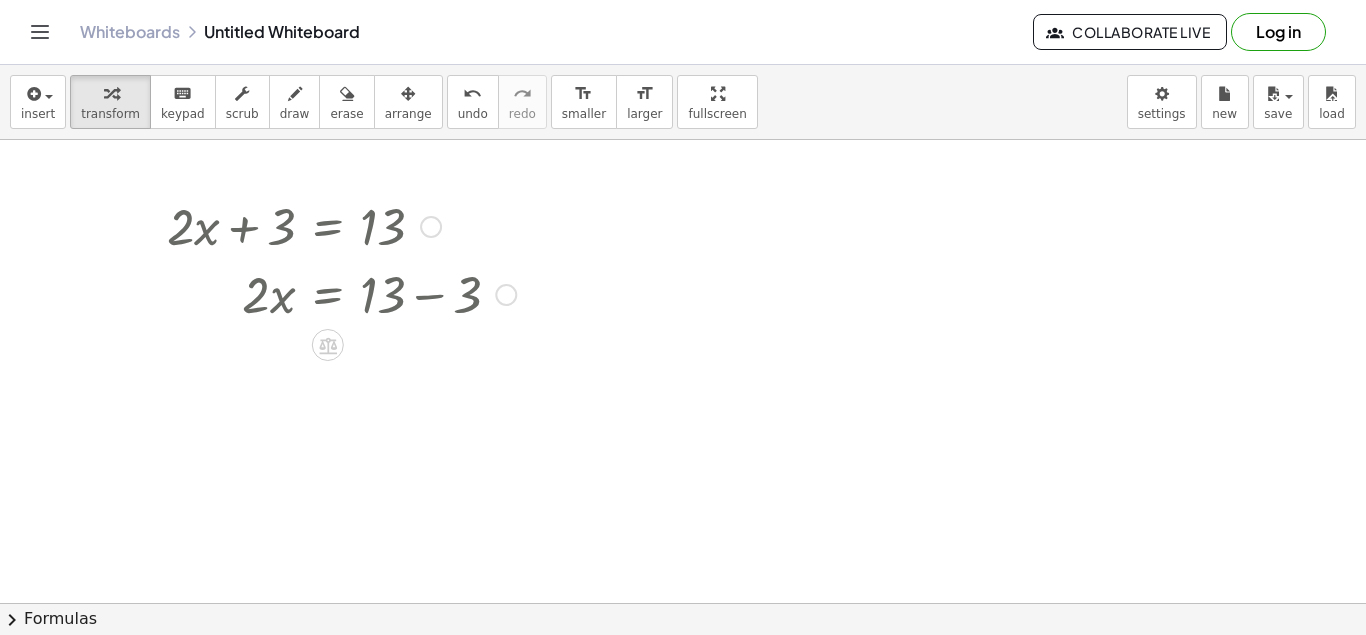
click at [516, 292] on div at bounding box center [506, 295] width 22 height 22
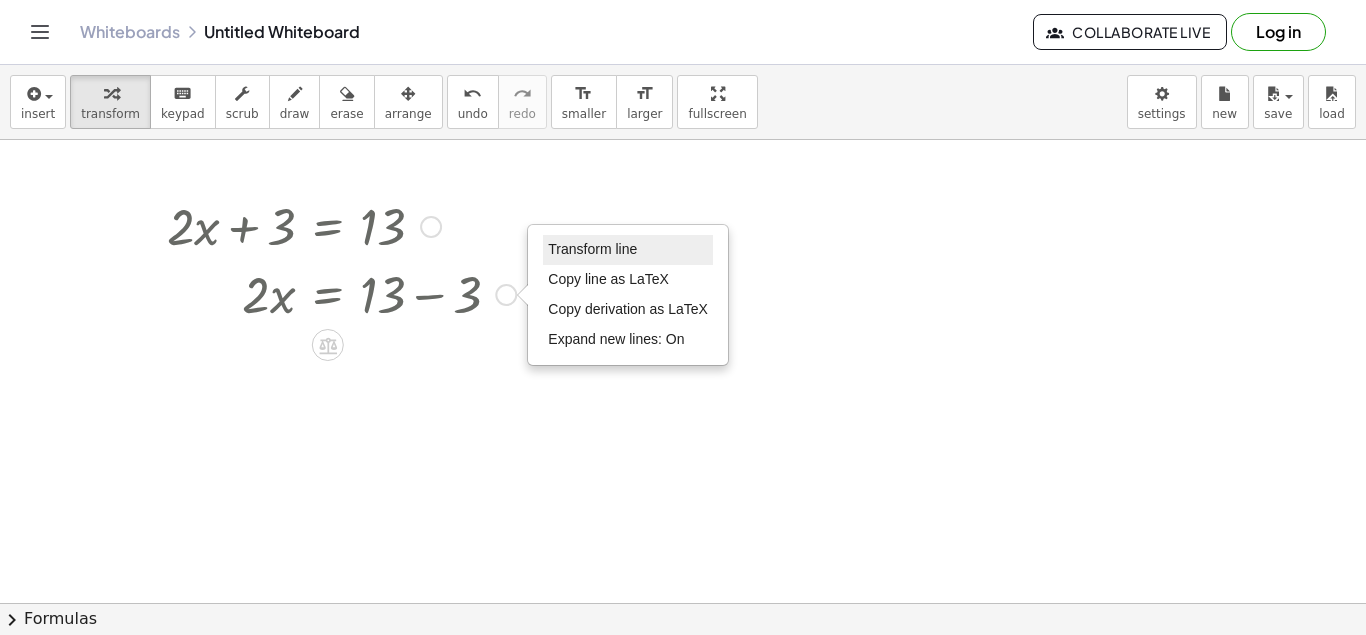
click at [606, 257] on span "Transform line" at bounding box center [592, 249] width 89 height 16
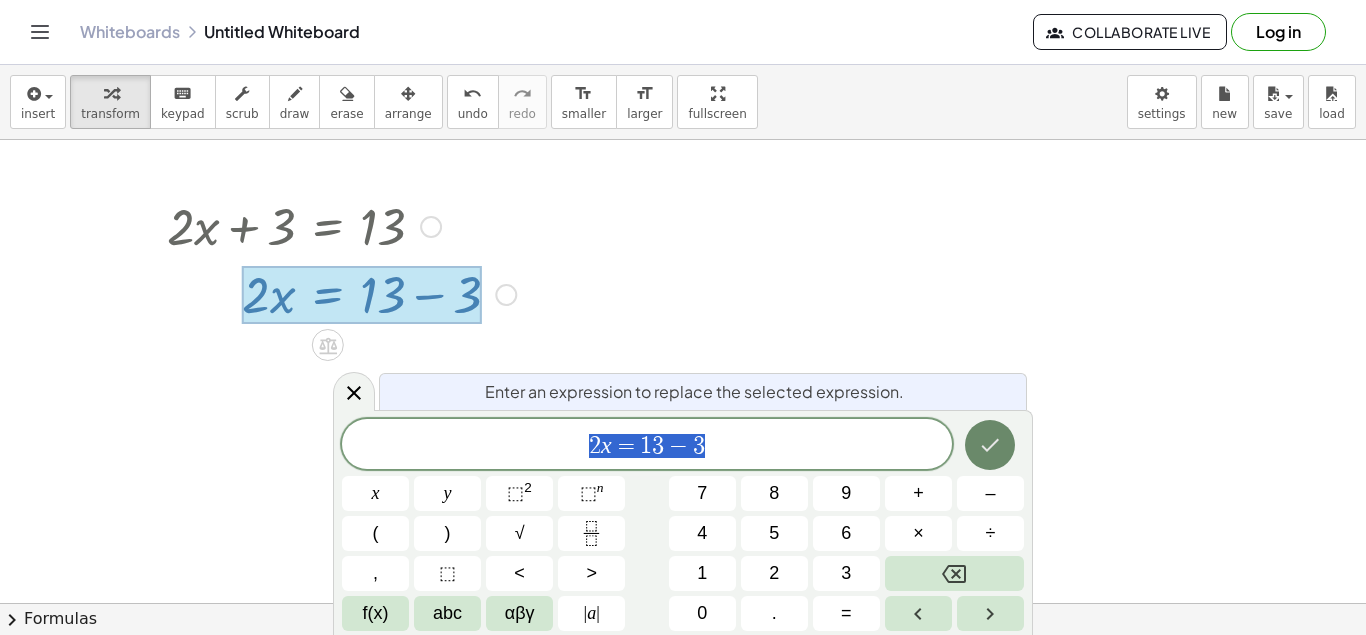
click at [999, 458] on button "Done" at bounding box center [990, 445] width 50 height 50
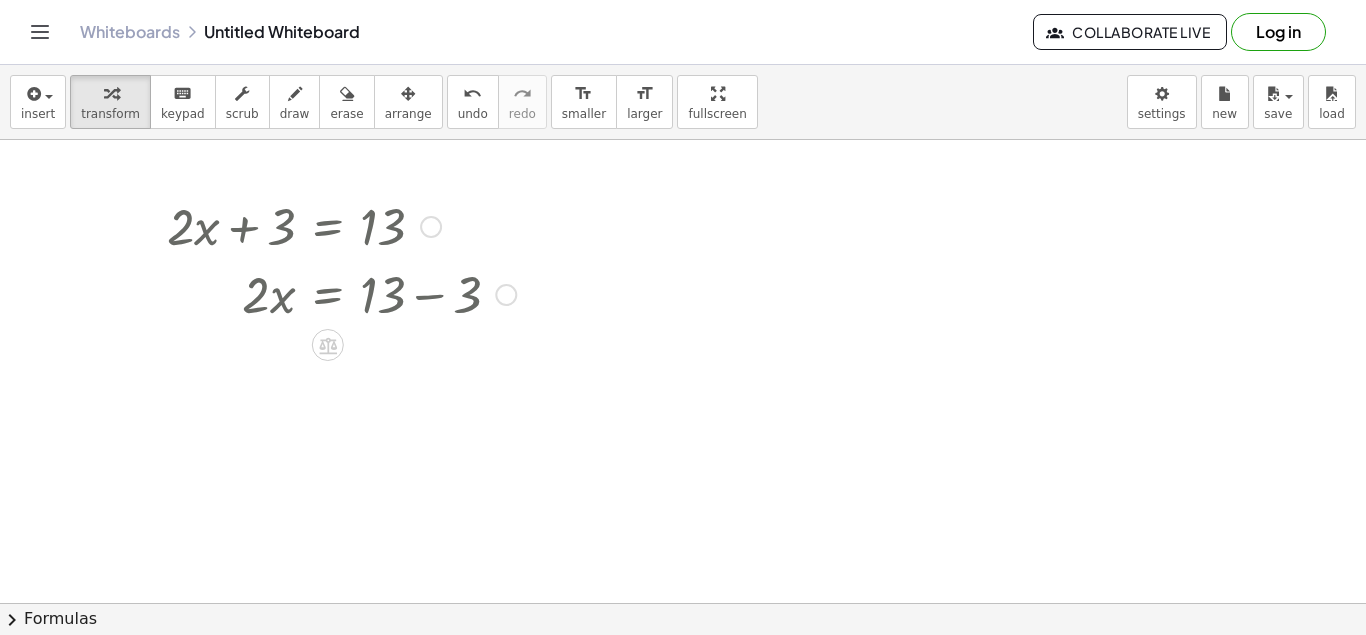
click at [378, 288] on div at bounding box center [341, 293] width 369 height 68
drag, startPoint x: 378, startPoint y: 288, endPoint x: 531, endPoint y: 316, distance: 155.5
click at [531, 316] on div "+ · 2 · x + 3 = 13 + 13 · 2 · x = + 13 − 3" at bounding box center [334, 259] width 394 height 146
click at [549, 298] on div at bounding box center [545, 295] width 22 height 22
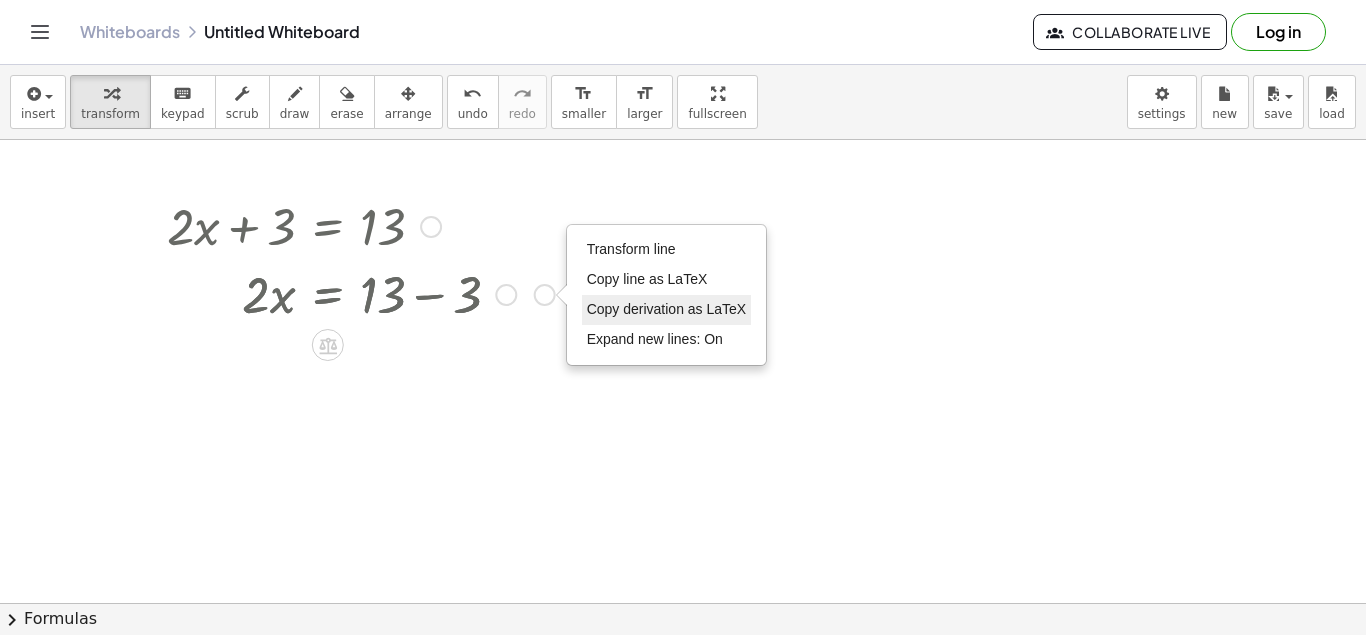
click at [724, 315] on span "Copy derivation as LaTeX" at bounding box center [667, 309] width 160 height 16
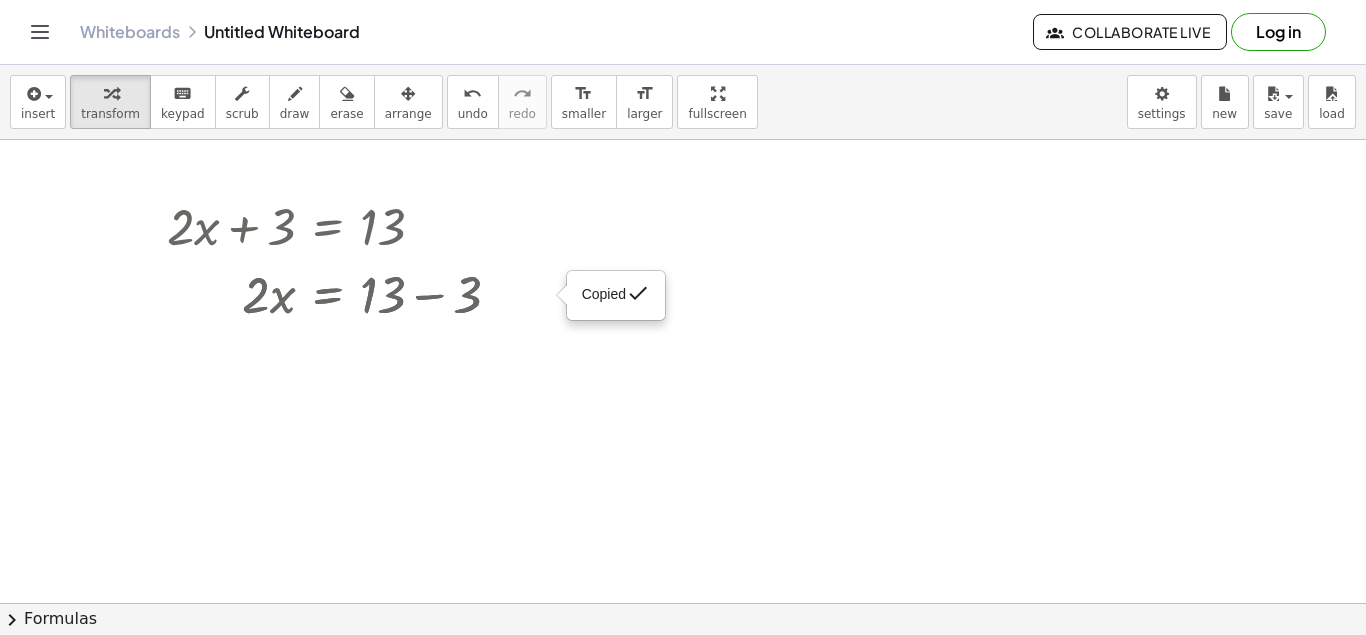
click at [509, 296] on div at bounding box center [361, 293] width 408 height 68
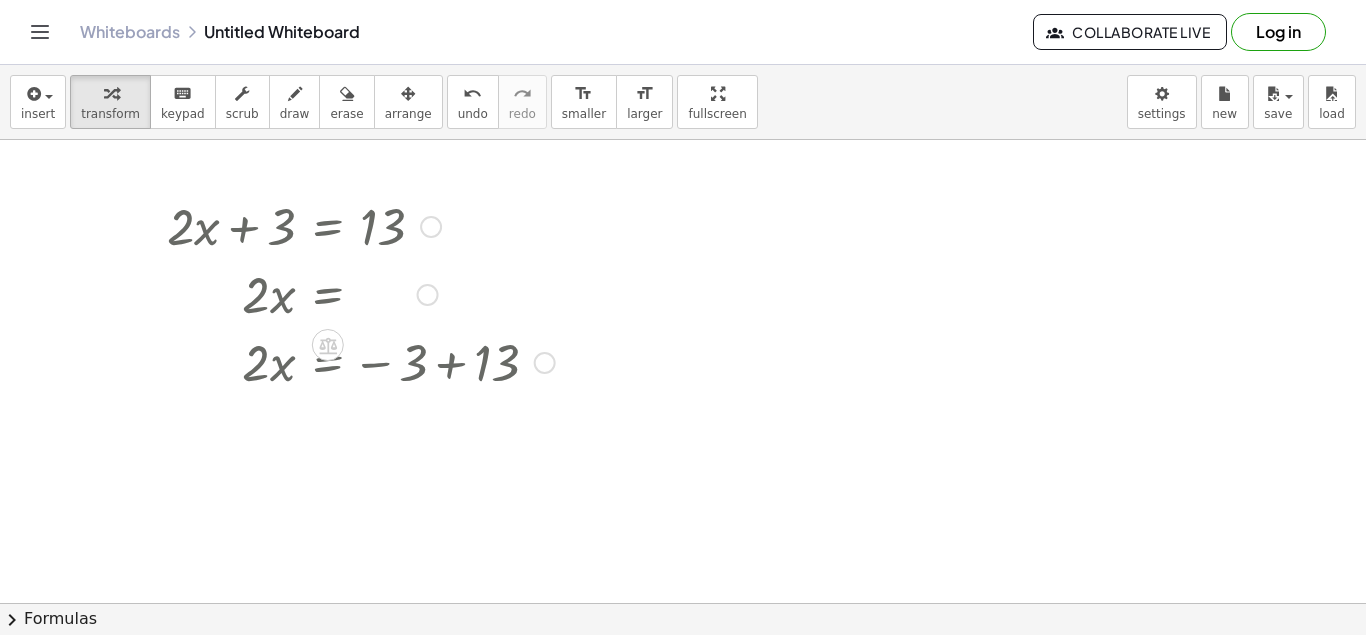
click at [494, 375] on div at bounding box center [361, 361] width 408 height 68
drag, startPoint x: 494, startPoint y: 375, endPoint x: 550, endPoint y: 366, distance: 56.7
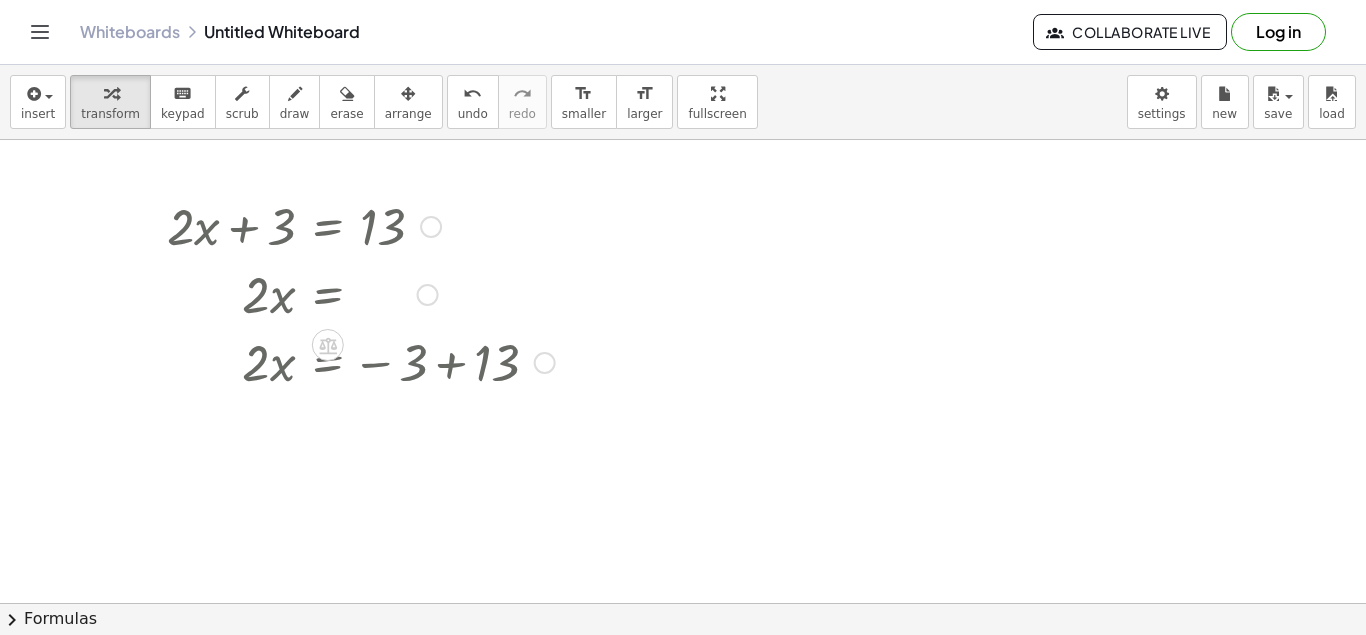
click at [328, 363] on div "· 2 · x = − 3 + 13" at bounding box center [328, 363] width 0 height 0
click at [550, 366] on div at bounding box center [545, 363] width 22 height 22
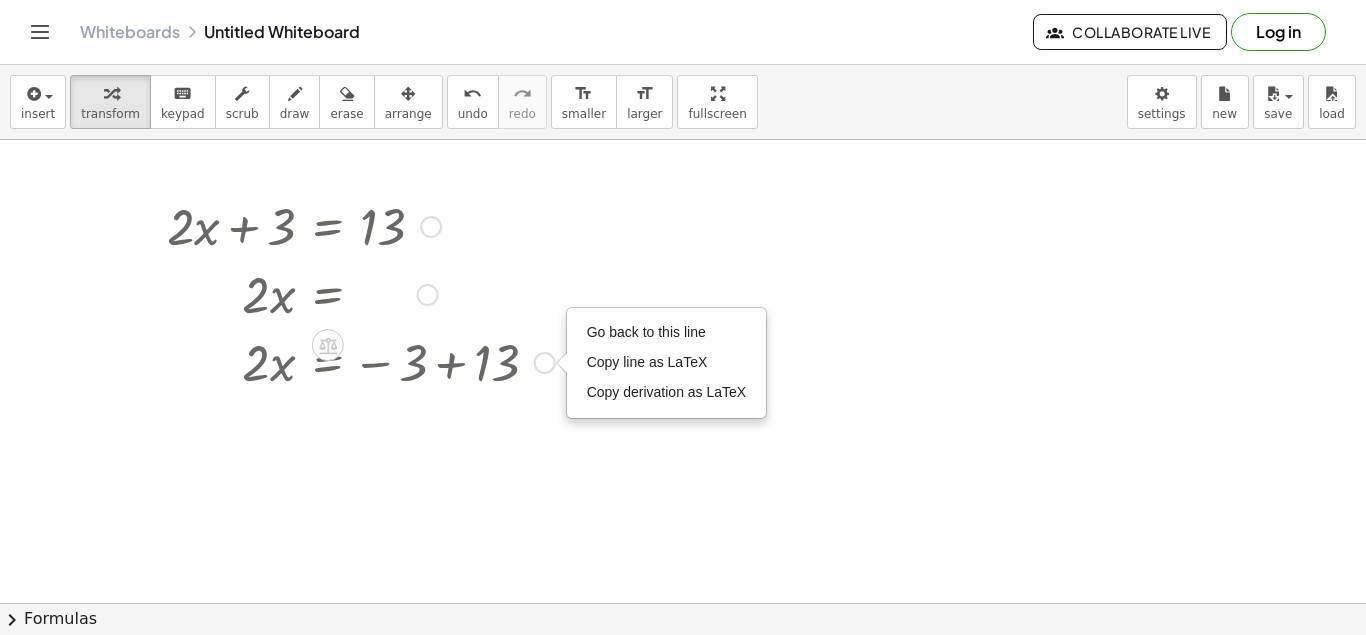
click at [550, 366] on div "Go back to this line Copy line as LaTeX Copy derivation as LaTeX" at bounding box center [545, 363] width 22 height 22
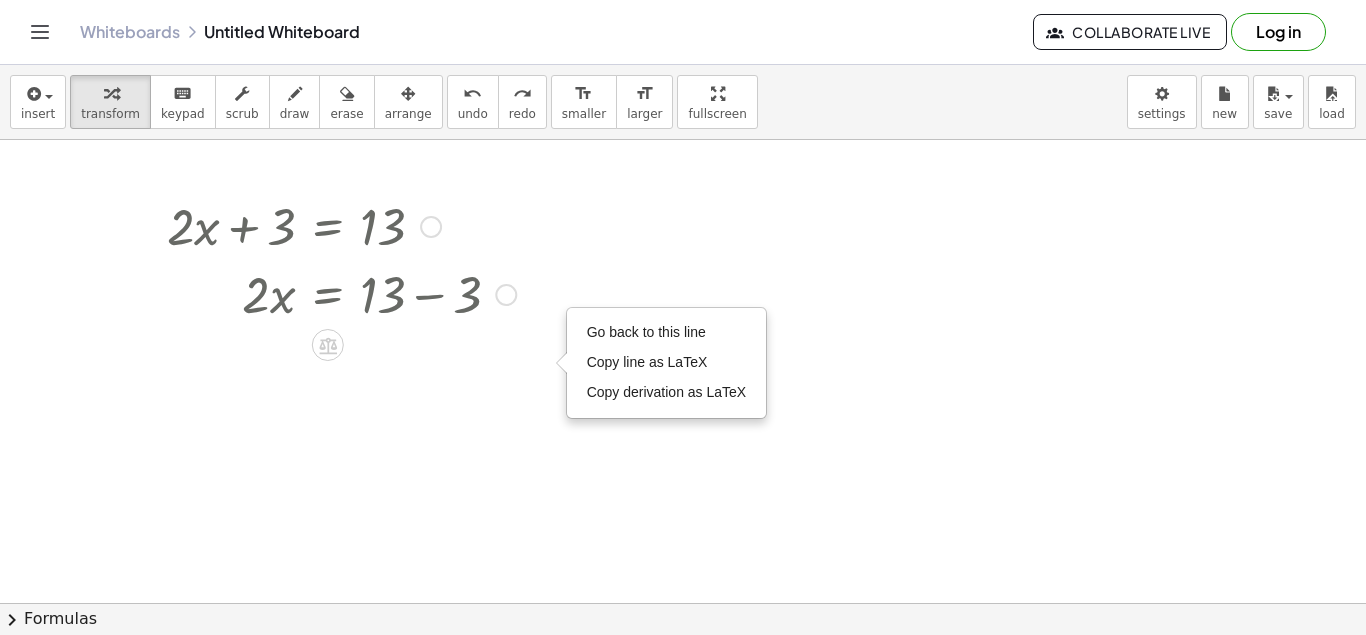
click at [387, 301] on div at bounding box center [341, 293] width 369 height 68
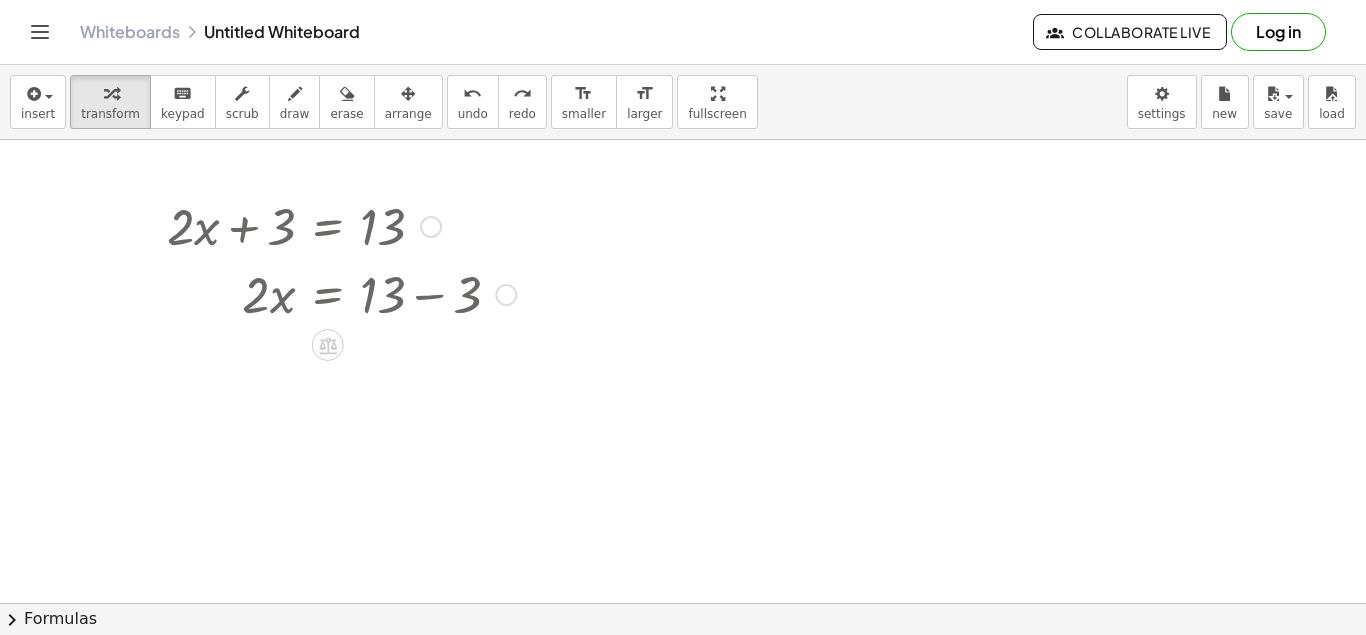
click at [387, 301] on div at bounding box center [341, 293] width 369 height 68
click at [1168, 111] on body "Graspable Math Activities Get Started Activity Bank Assigned Work Classes White…" at bounding box center [683, 317] width 1366 height 635
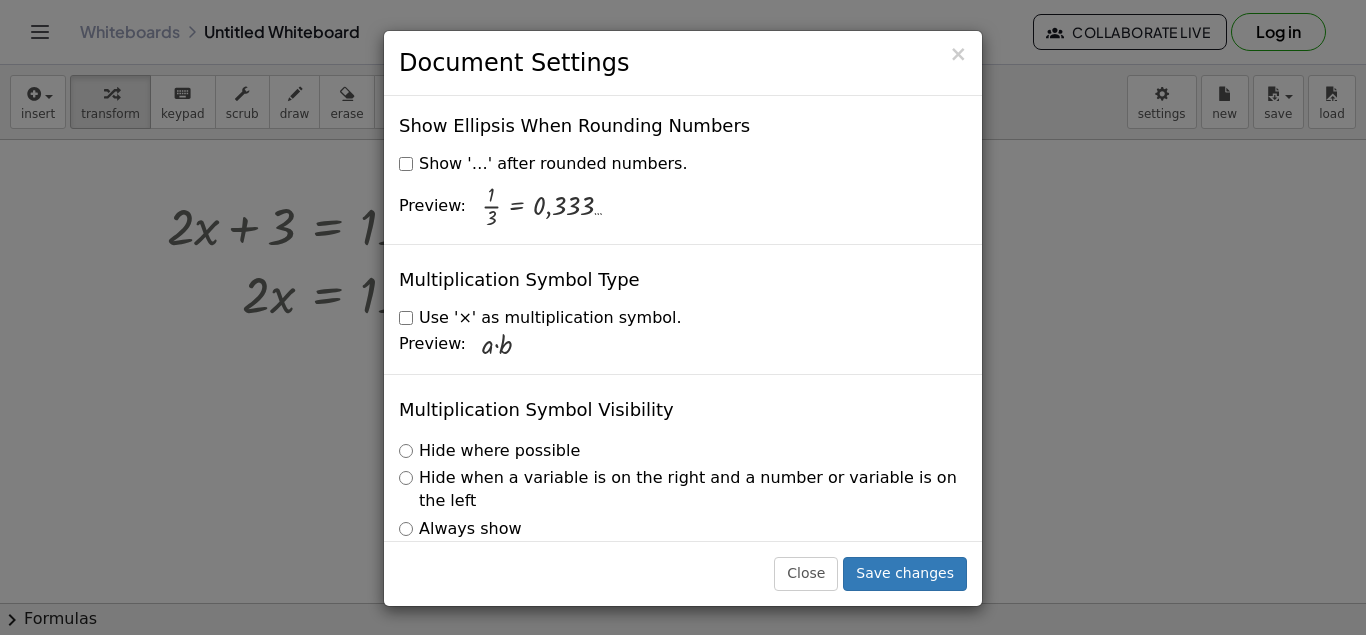
scroll to position [4892, 0]
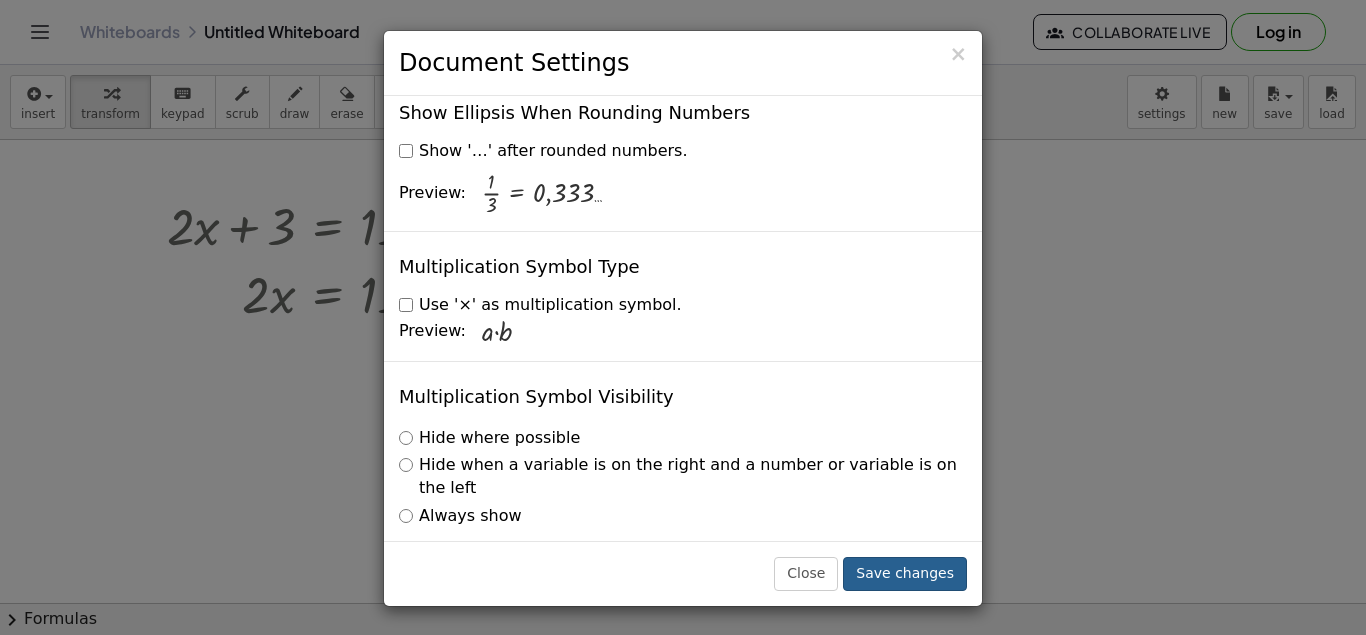
click at [924, 582] on button "Save changes" at bounding box center [905, 574] width 124 height 34
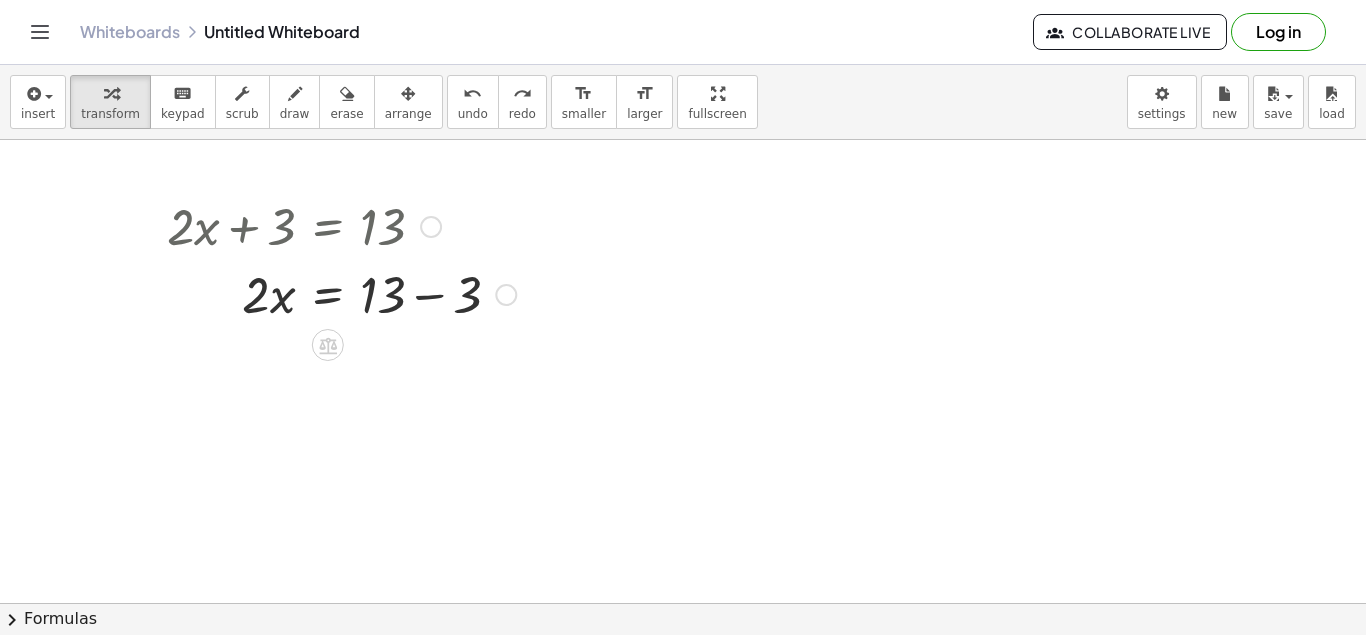
click at [505, 299] on div at bounding box center [506, 295] width 22 height 22
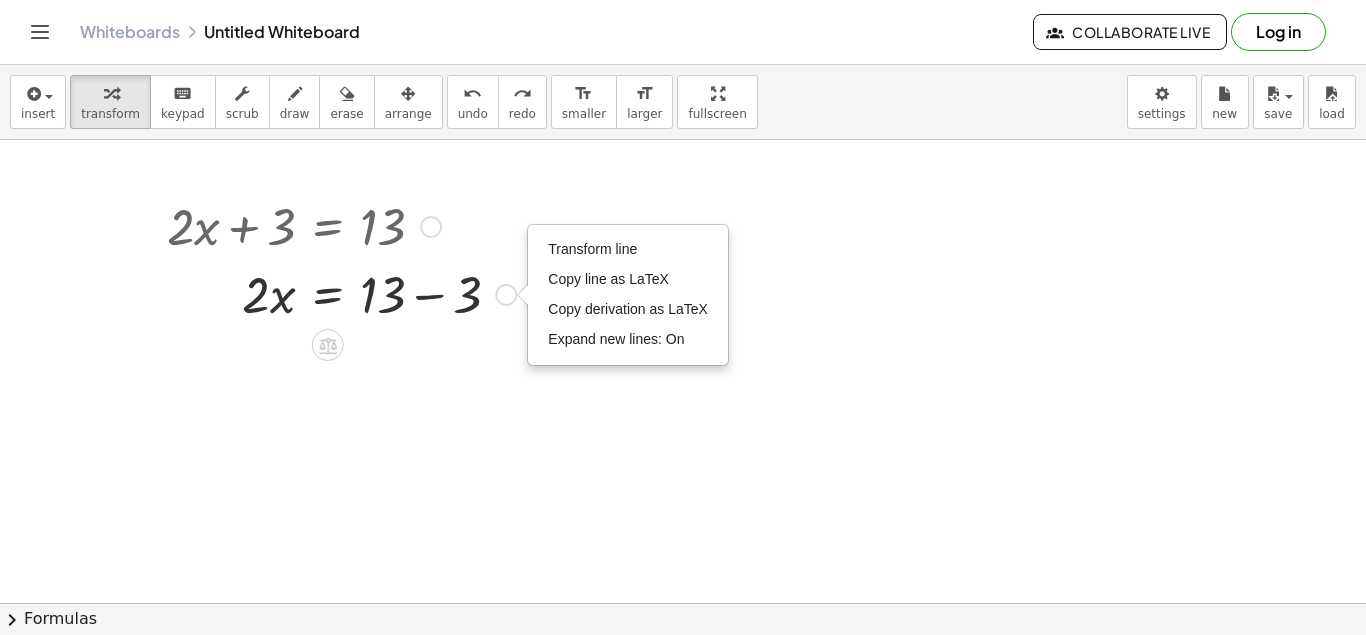
click at [470, 299] on div at bounding box center [341, 293] width 369 height 68
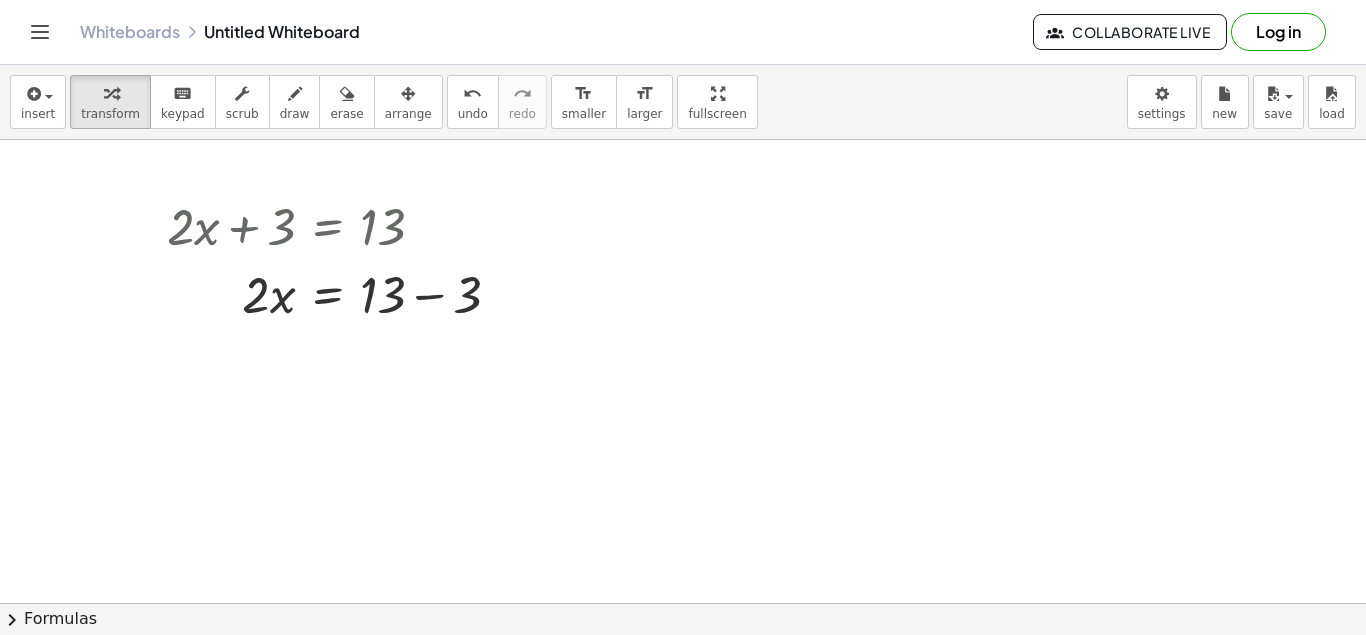
click at [490, 291] on div at bounding box center [341, 293] width 369 height 68
click at [423, 301] on div "Transform line Copy line as LaTeX Copy derivation as LaTeX Expand new lines: On" at bounding box center [428, 295] width 22 height 22
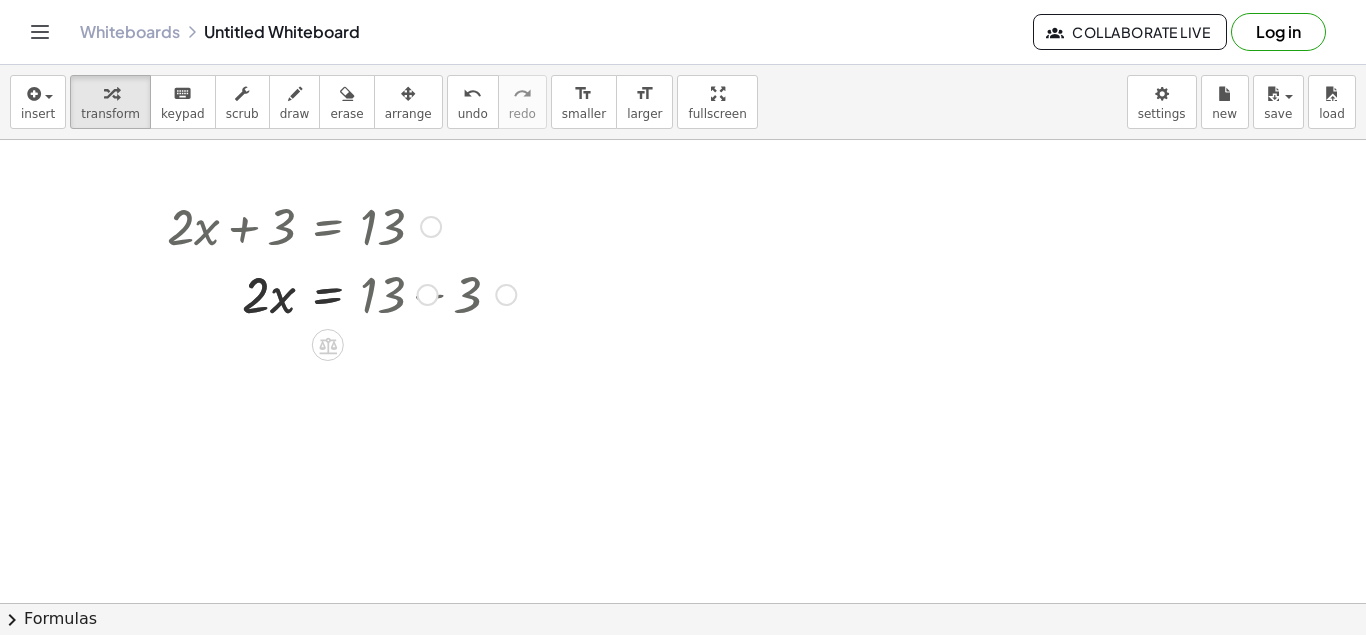
click at [511, 295] on div at bounding box center [341, 293] width 369 height 68
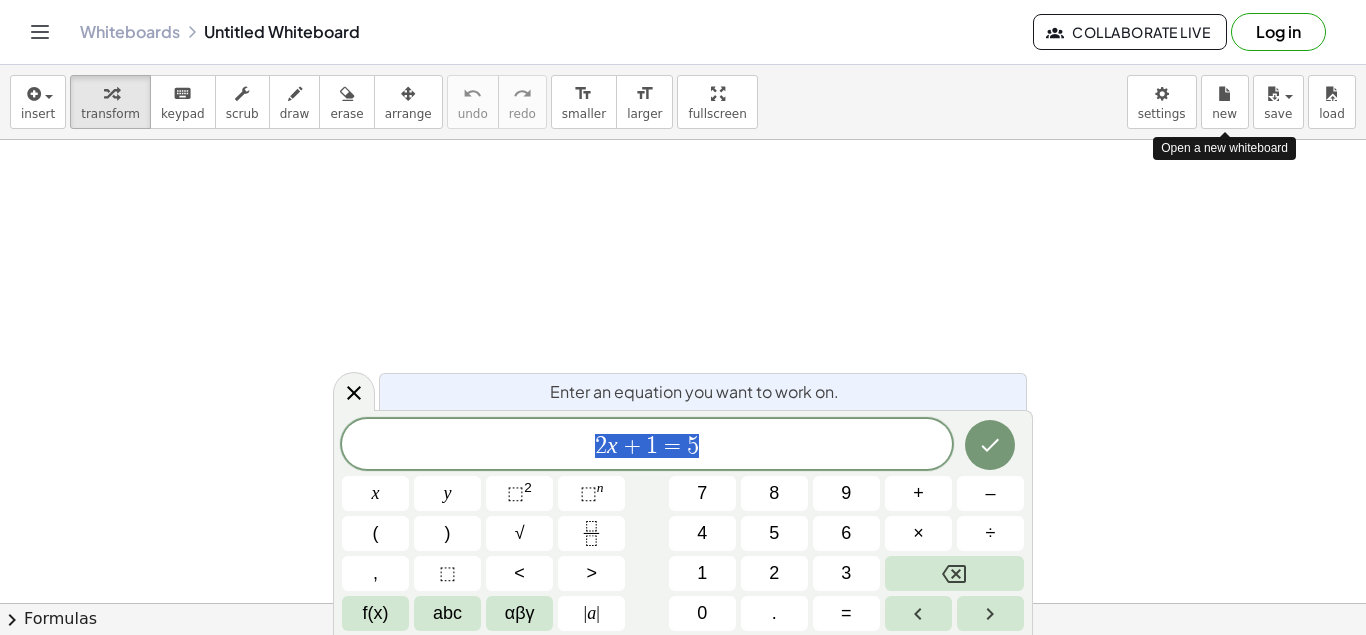
scroll to position [120, 11]
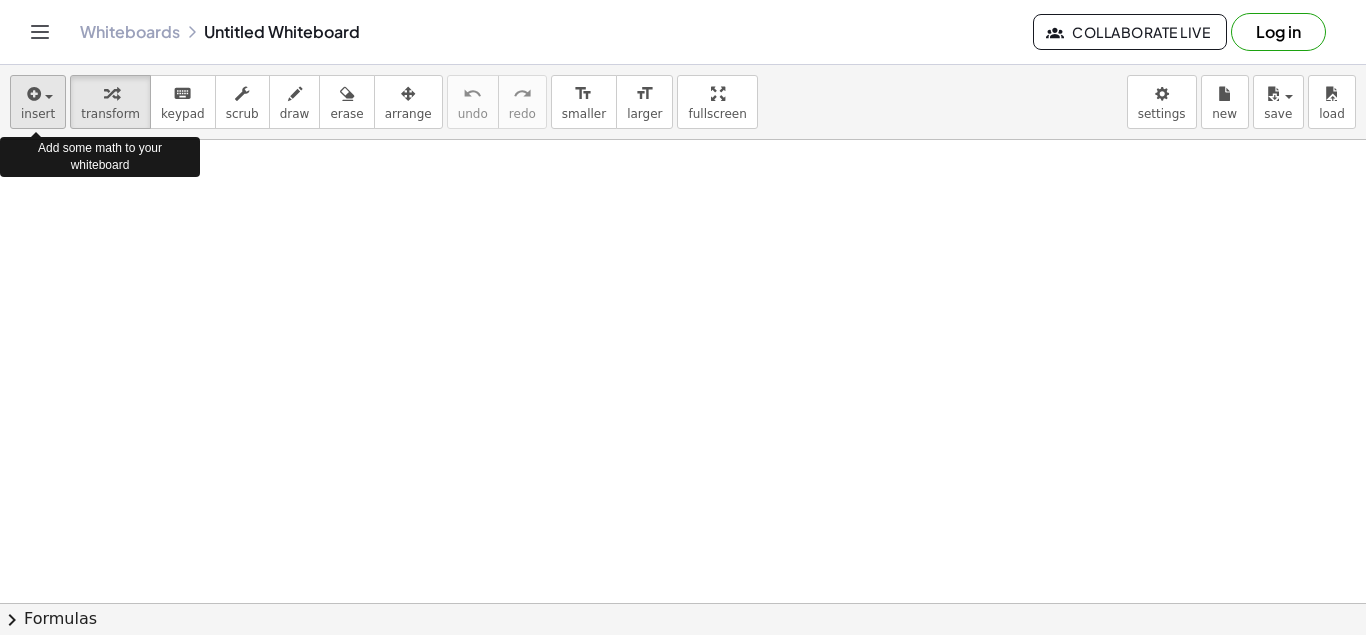
click at [41, 117] on span "insert" at bounding box center [38, 114] width 34 height 14
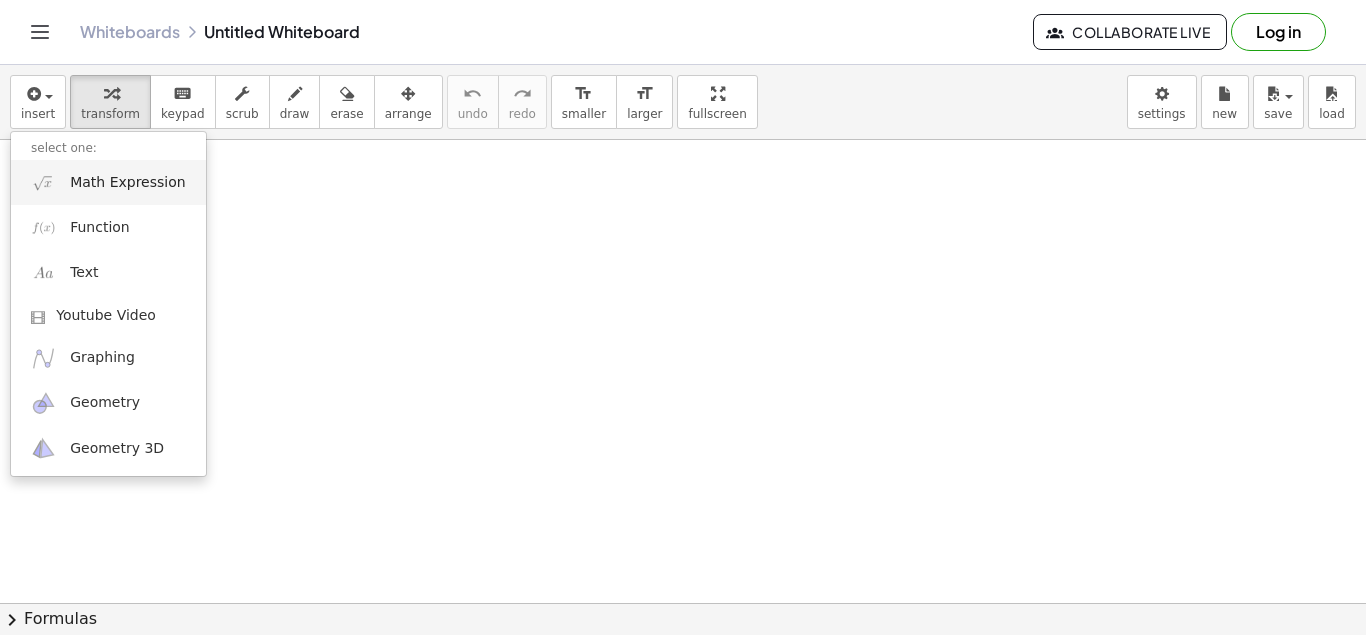
click at [136, 190] on span "Math Expression" at bounding box center [127, 183] width 115 height 20
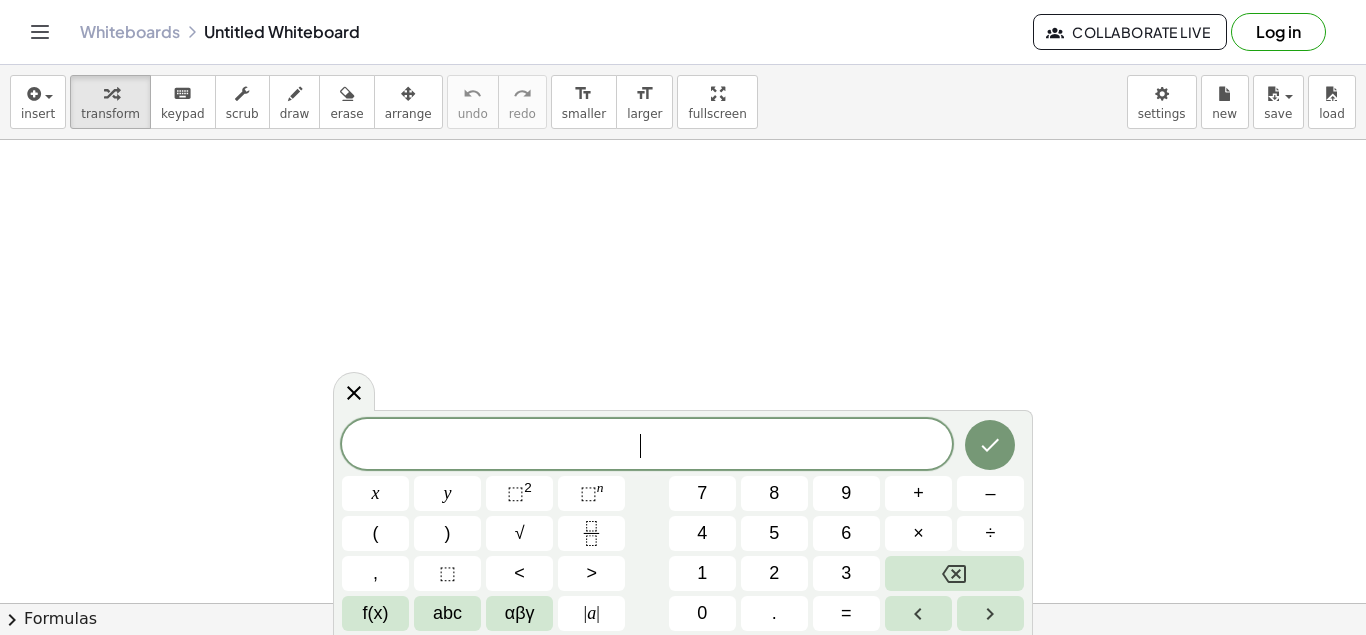
scroll to position [19, 0]
click at [844, 619] on span "=" at bounding box center [846, 613] width 11 height 27
click at [698, 578] on span "1" at bounding box center [702, 573] width 10 height 27
click at [841, 584] on button "3" at bounding box center [846, 573] width 67 height 35
click at [991, 431] on button "Done" at bounding box center [990, 445] width 50 height 50
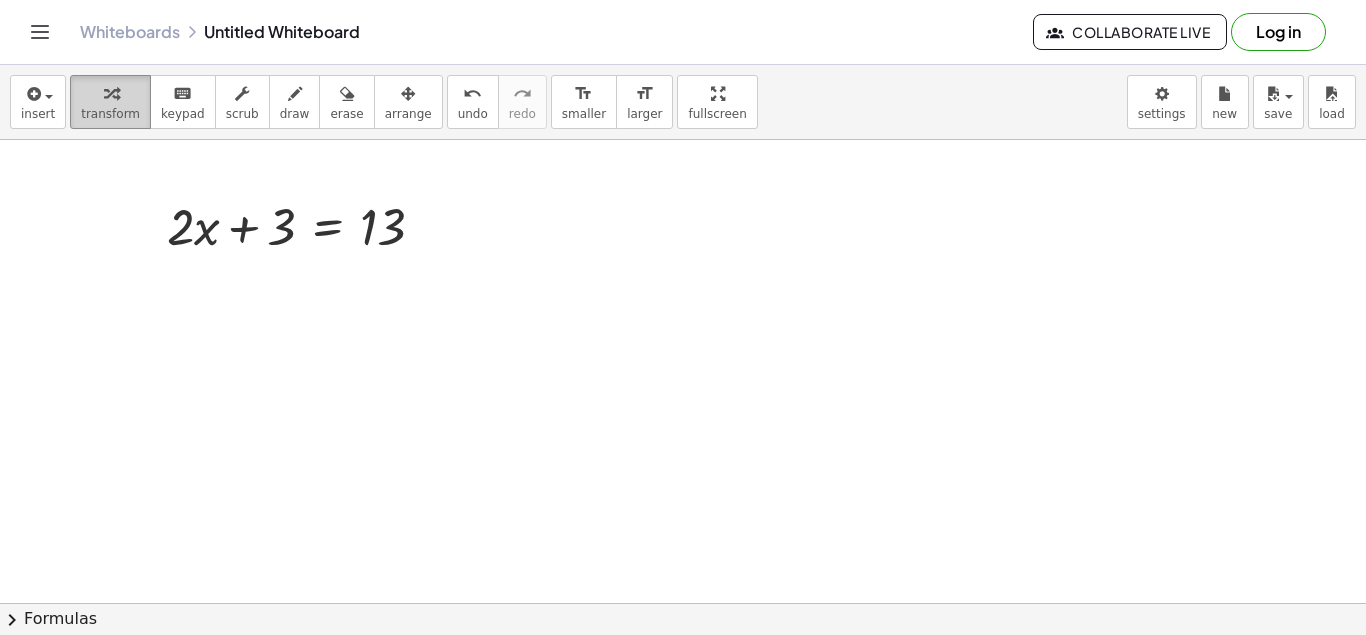
click at [104, 112] on span "transform" at bounding box center [110, 114] width 59 height 14
click at [323, 231] on div at bounding box center [304, 225] width 294 height 68
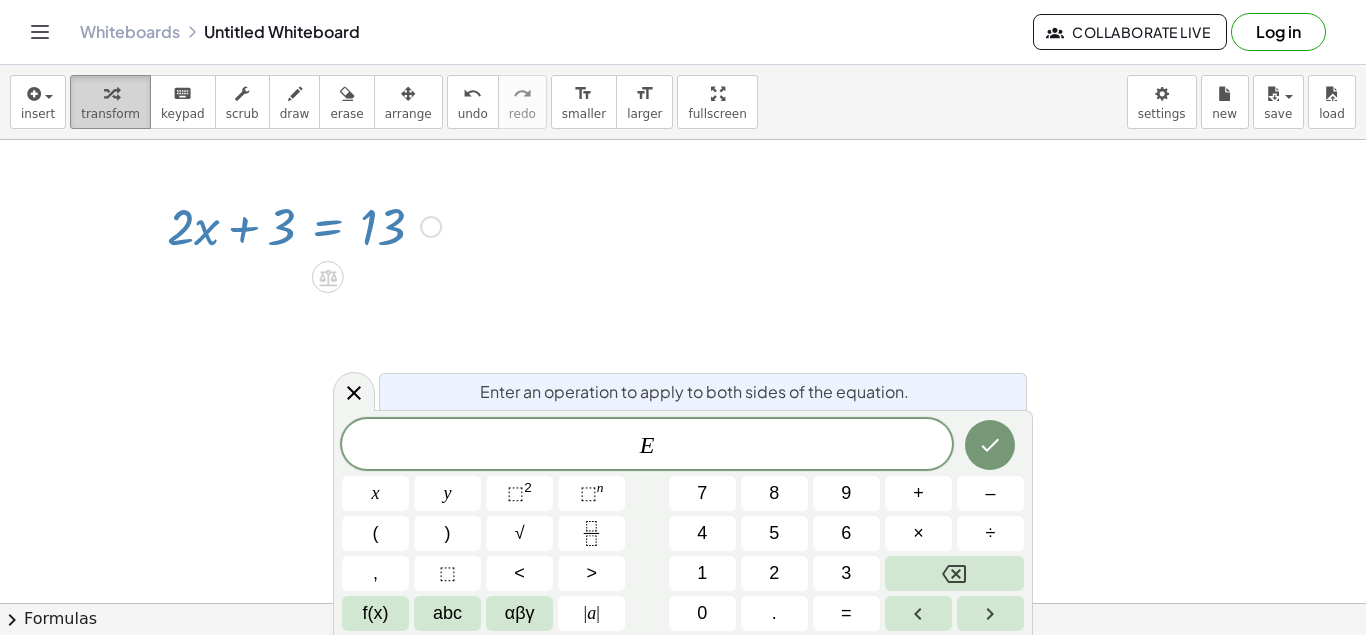
click at [123, 107] on span "transform" at bounding box center [110, 114] width 59 height 14
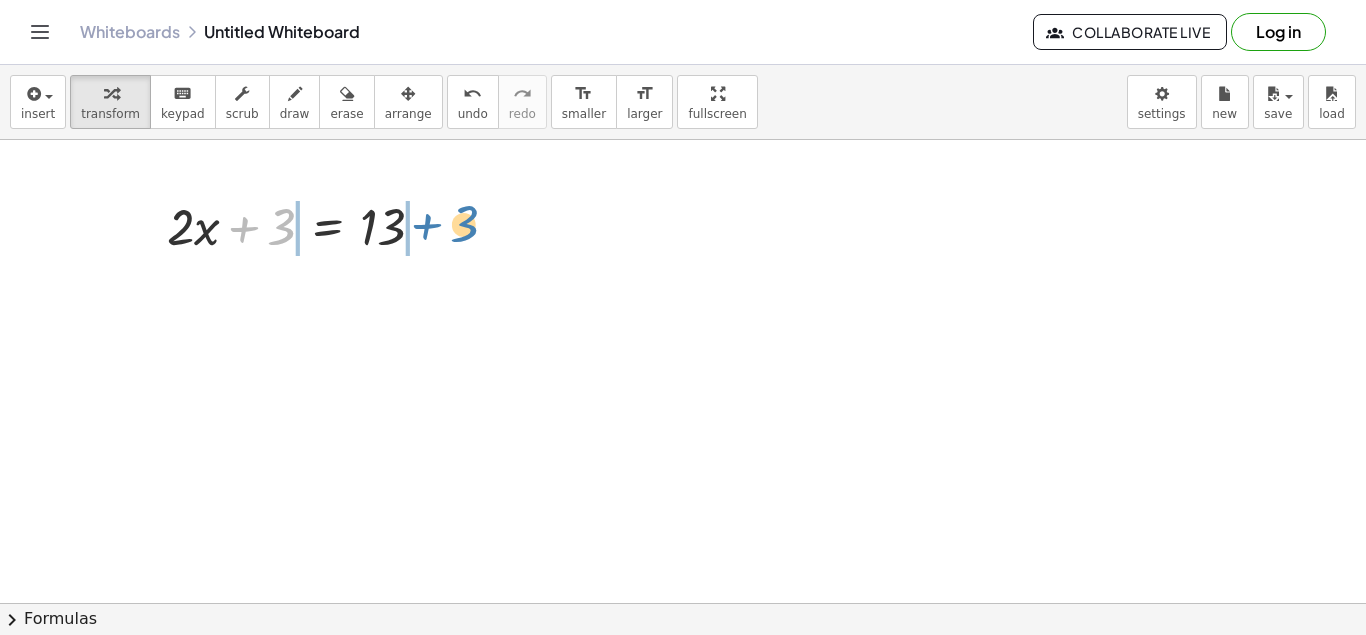
drag, startPoint x: 281, startPoint y: 238, endPoint x: 464, endPoint y: 235, distance: 183.0
click at [328, 227] on div "+ 3 + · 2 · x + 3 = 13" at bounding box center [328, 227] width 0 height 0
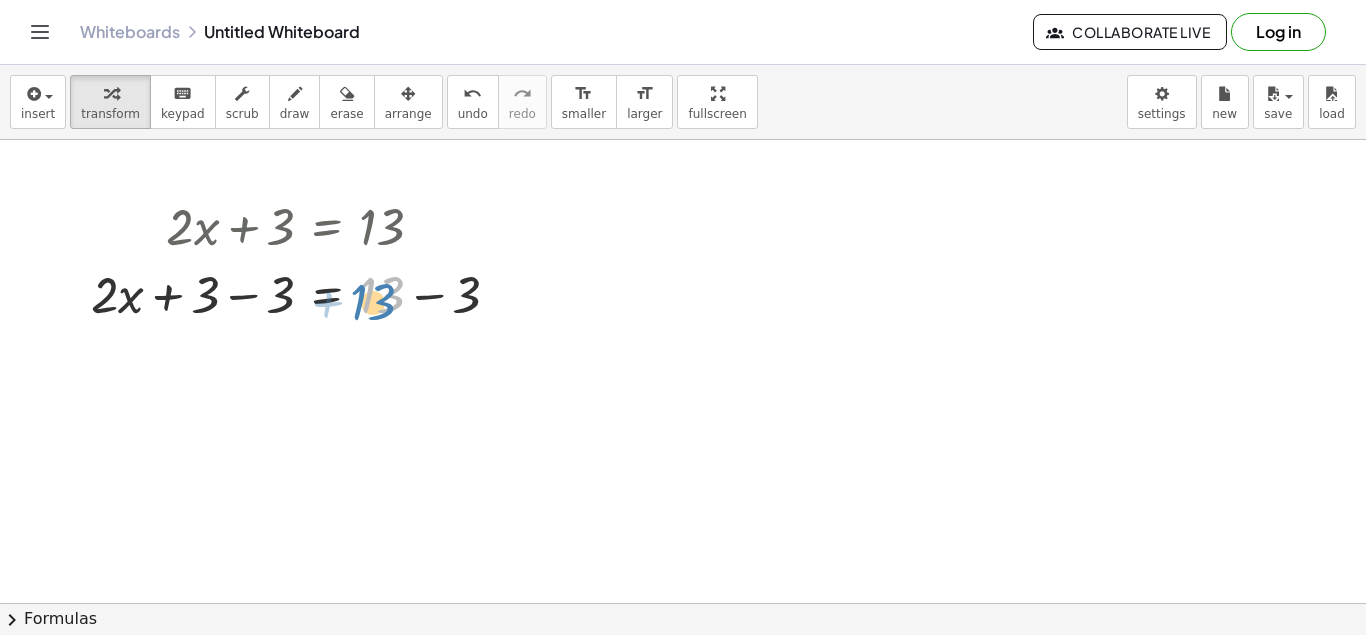
drag, startPoint x: 381, startPoint y: 304, endPoint x: 372, endPoint y: 311, distance: 11.4
click at [372, 311] on div at bounding box center [303, 293] width 445 height 68
click at [505, 297] on div at bounding box center [506, 295] width 22 height 22
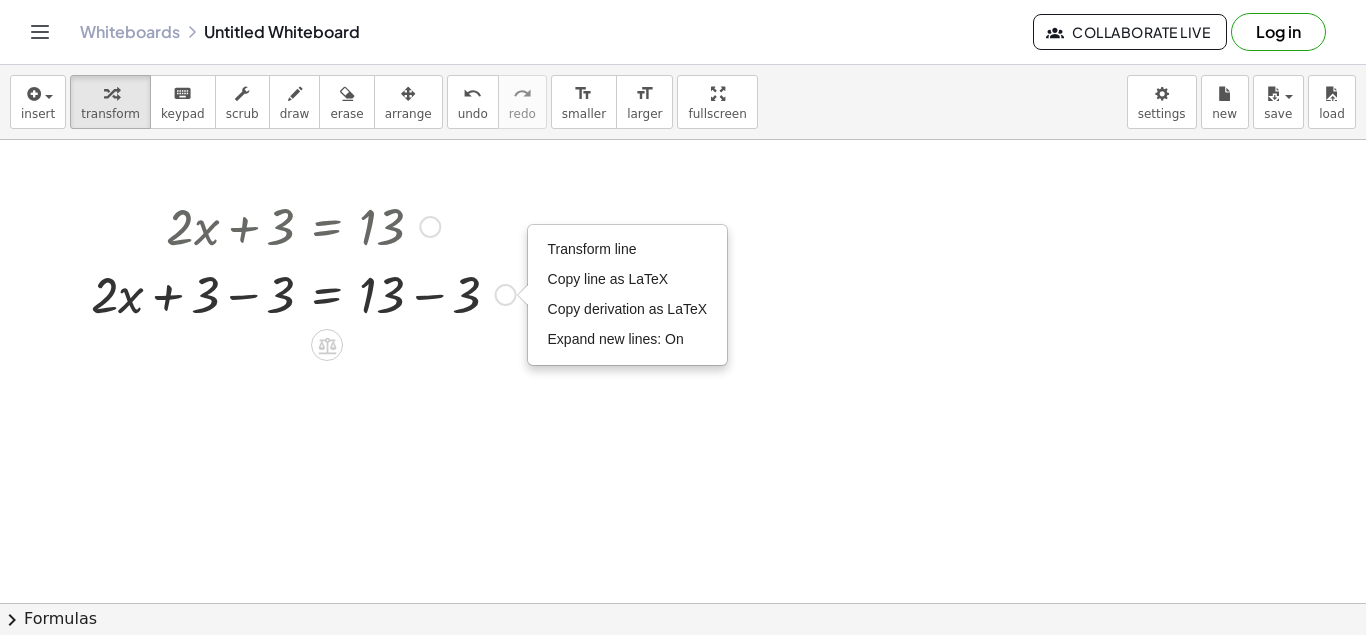
click at [126, 303] on div at bounding box center [303, 293] width 445 height 68
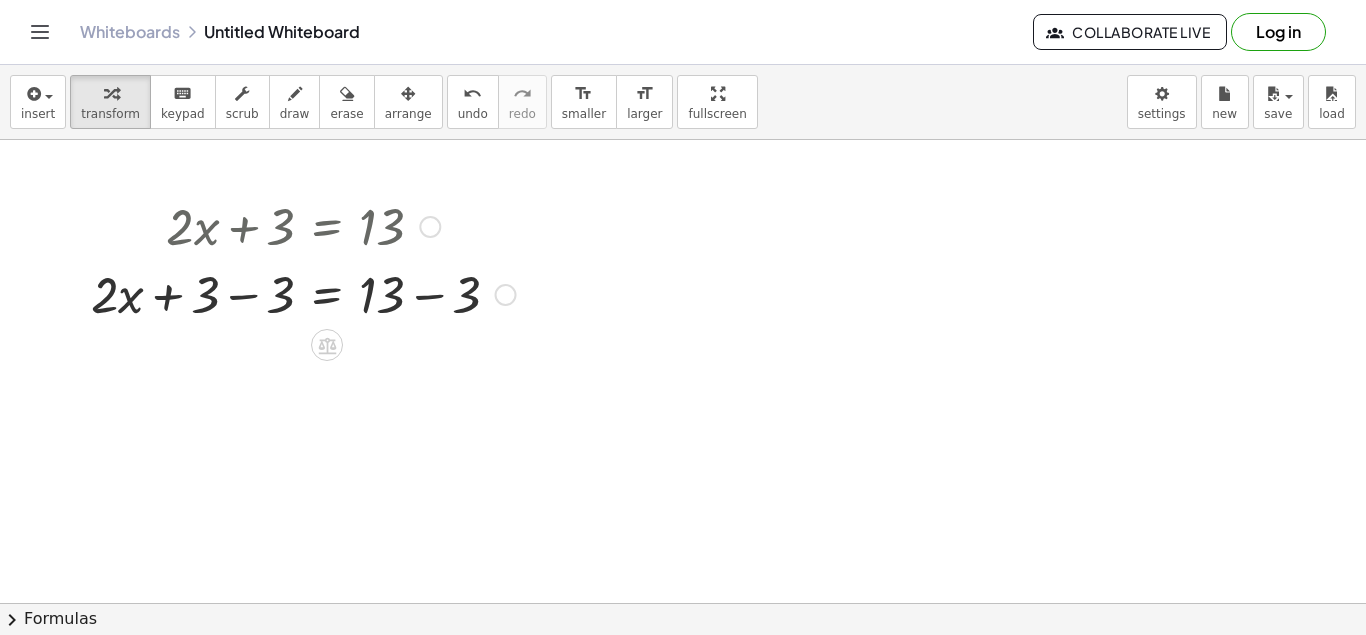
click at [105, 301] on div at bounding box center [303, 293] width 445 height 68
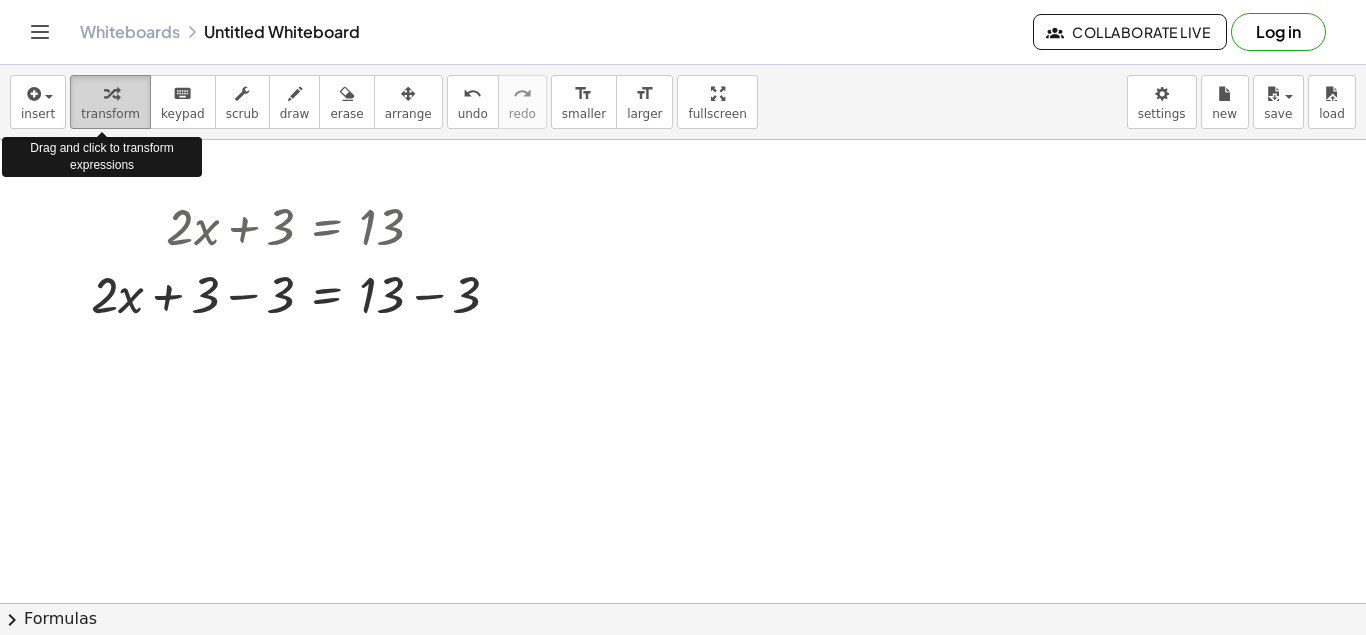
click at [107, 95] on icon "button" at bounding box center [111, 94] width 14 height 24
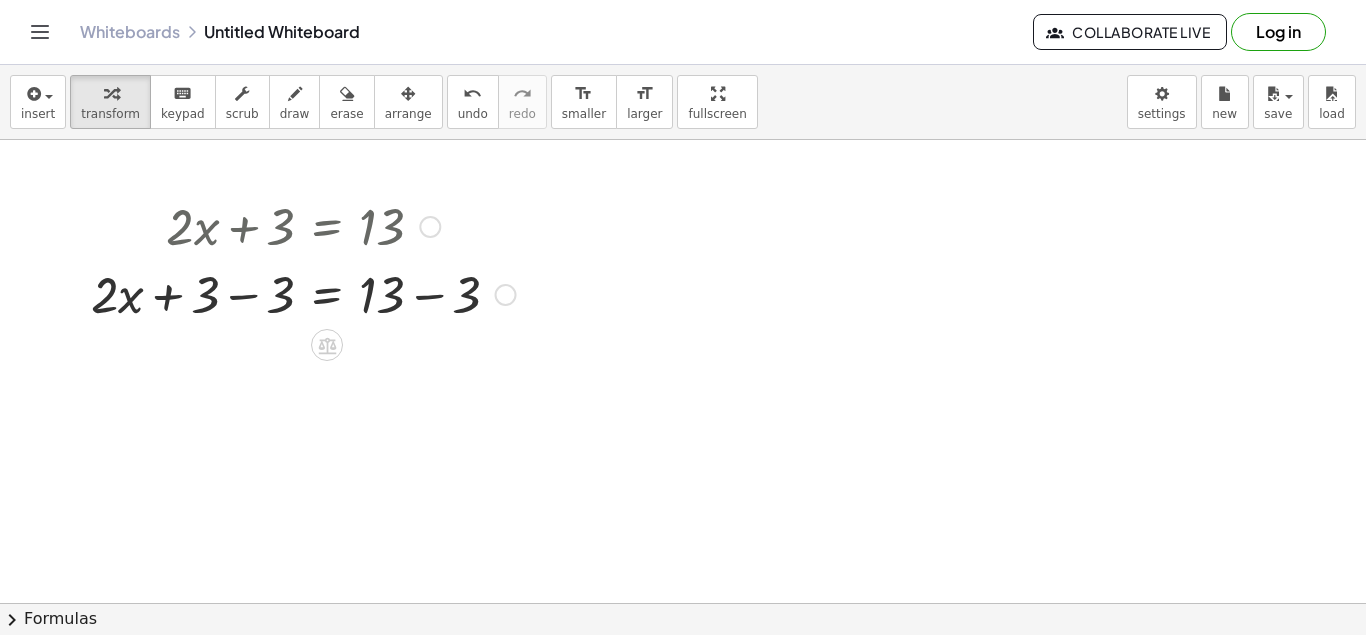
click at [114, 295] on div at bounding box center [303, 293] width 445 height 68
click at [136, 300] on div at bounding box center [303, 293] width 445 height 68
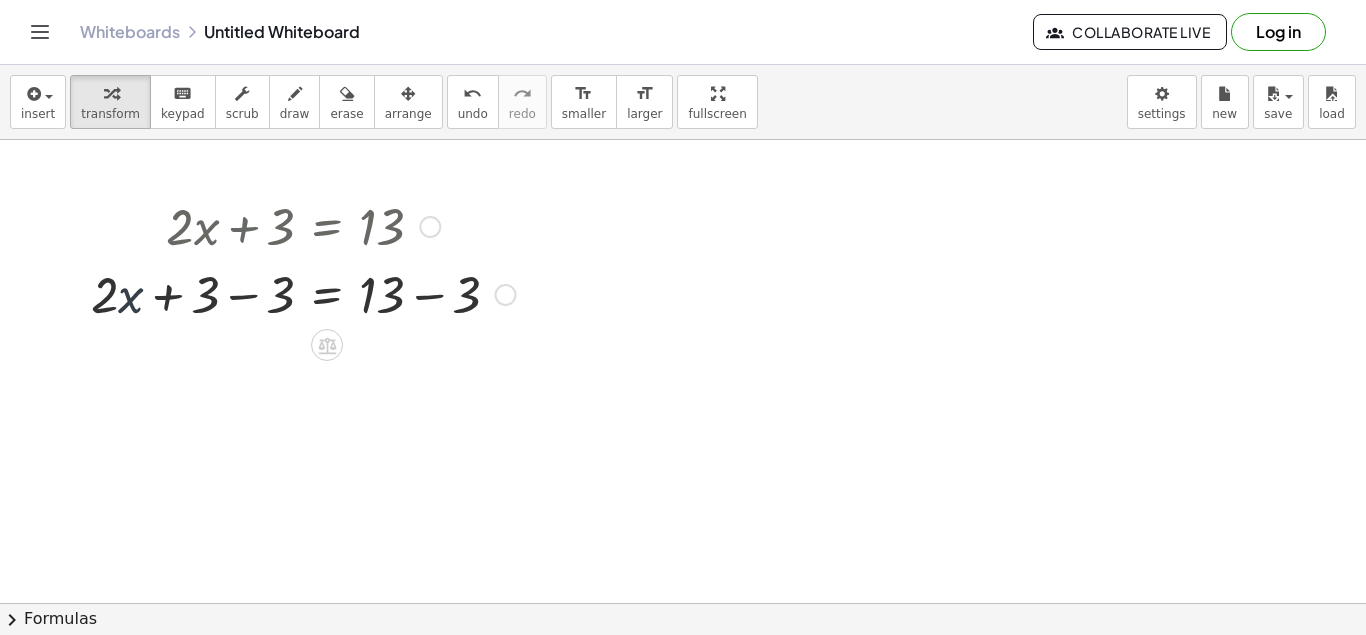
click at [136, 300] on div at bounding box center [303, 293] width 445 height 68
click at [384, 306] on div at bounding box center [303, 293] width 445 height 68
click at [507, 297] on div "Transform line Copy line as LaTeX Copy derivation as LaTeX Expand new lines: On" at bounding box center [506, 295] width 22 height 22
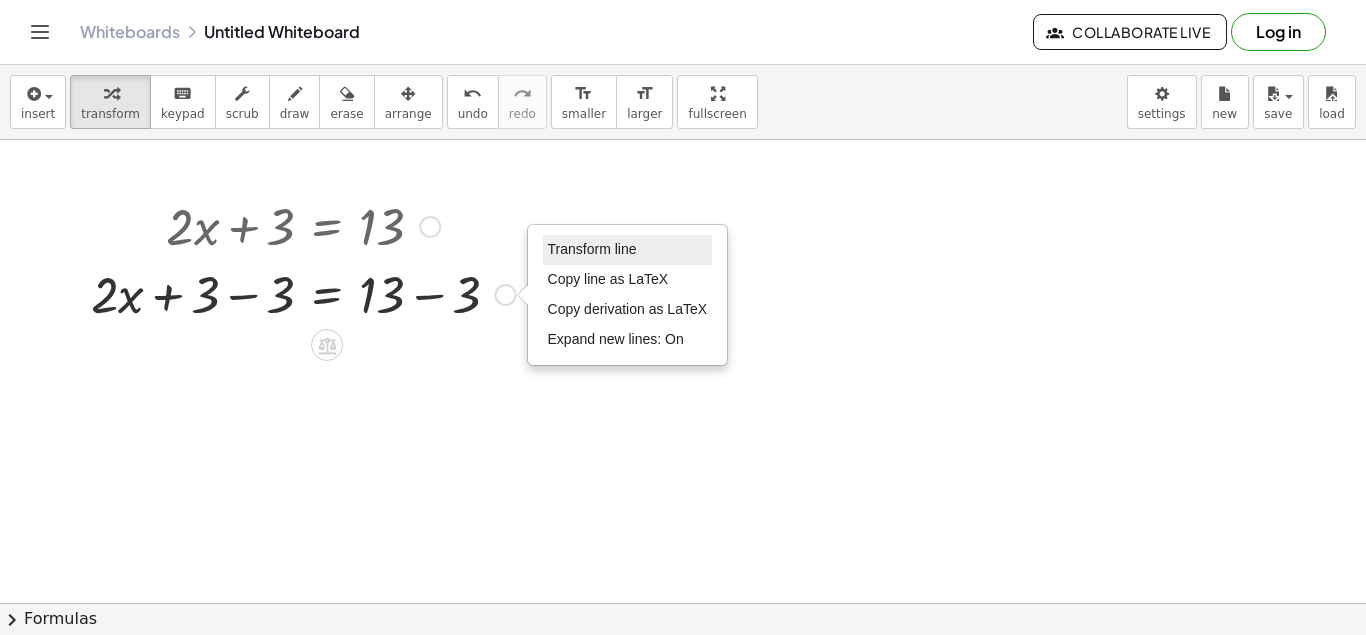
click at [589, 252] on span "Transform line" at bounding box center [592, 249] width 89 height 16
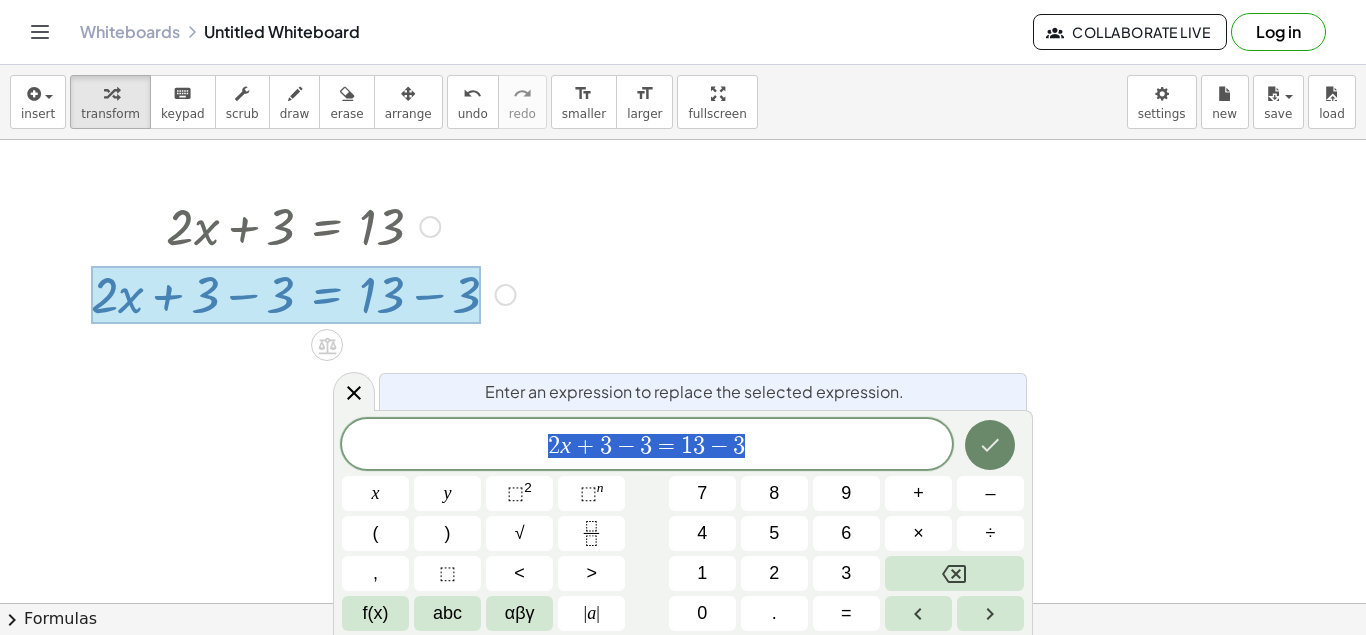
click at [975, 454] on button "Done" at bounding box center [990, 445] width 50 height 50
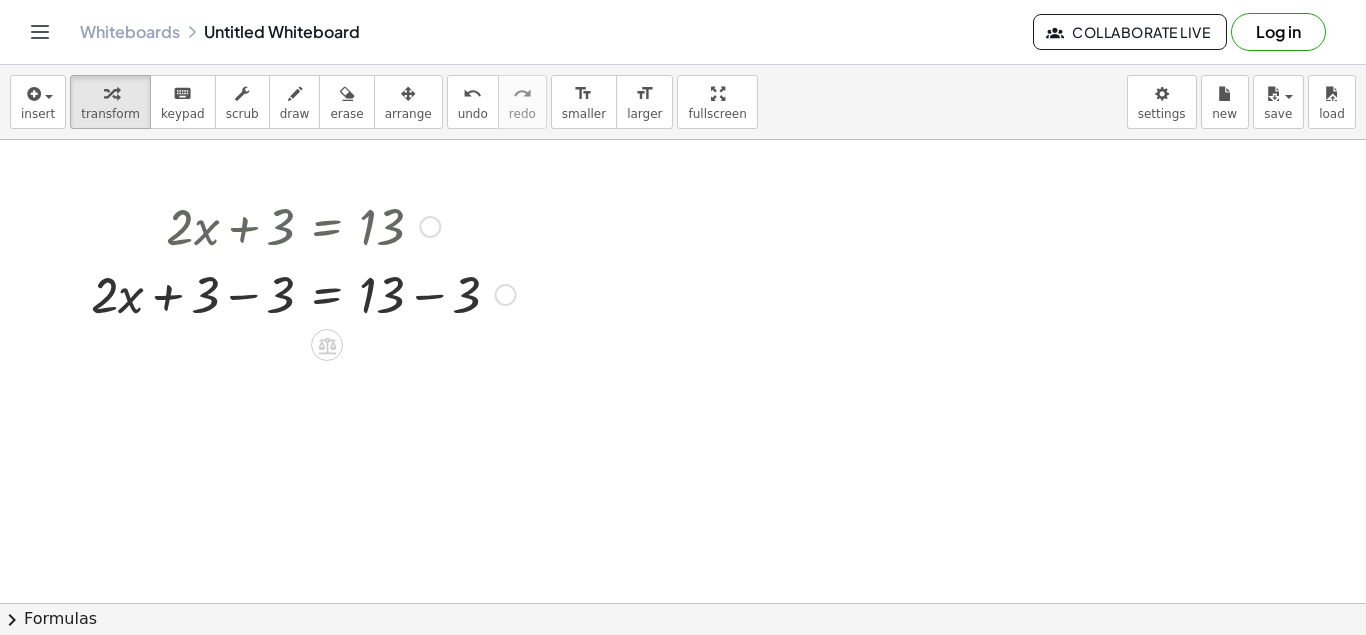
drag, startPoint x: 388, startPoint y: 333, endPoint x: 372, endPoint y: 301, distance: 35.8
click at [372, 301] on div at bounding box center [303, 293] width 445 height 68
click at [376, 299] on div at bounding box center [303, 293] width 445 height 68
click at [500, 298] on div at bounding box center [506, 295] width 22 height 22
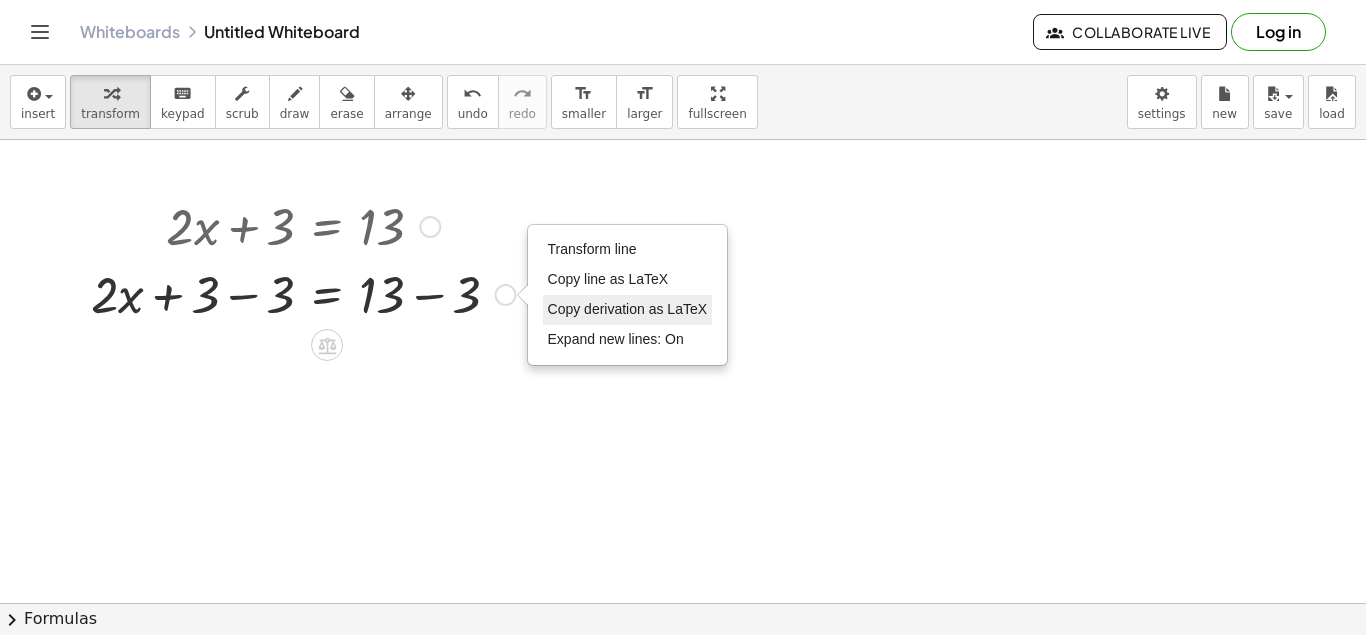
click at [619, 314] on span "Copy derivation as LaTeX" at bounding box center [628, 309] width 160 height 16
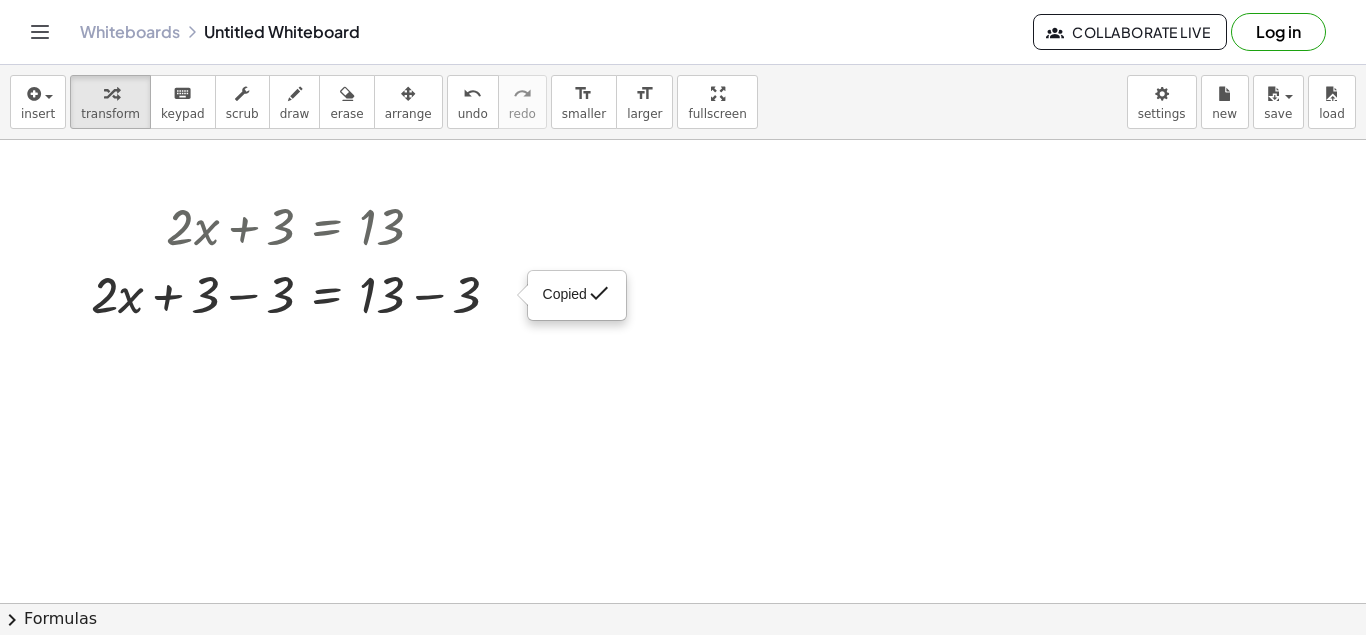
click at [506, 299] on div "Copied done" at bounding box center [506, 295] width 22 height 22
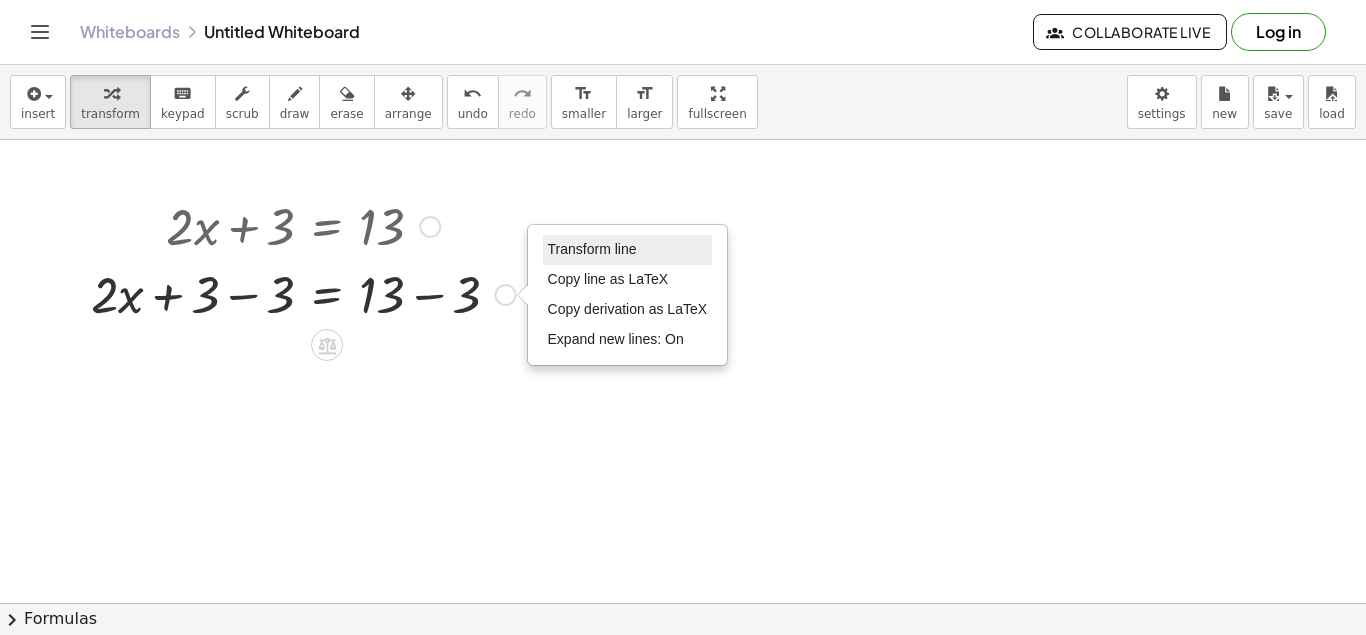
click at [621, 255] on span "Transform line" at bounding box center [592, 249] width 89 height 16
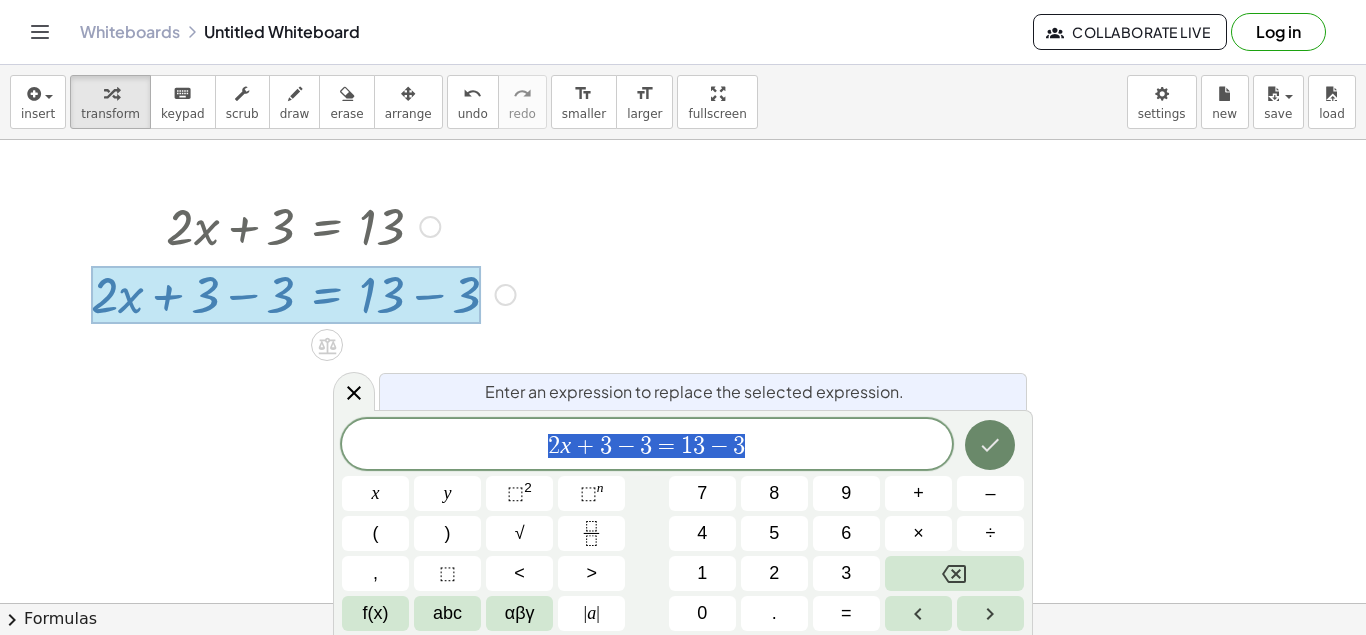
click at [982, 444] on icon "Done" at bounding box center [990, 445] width 24 height 24
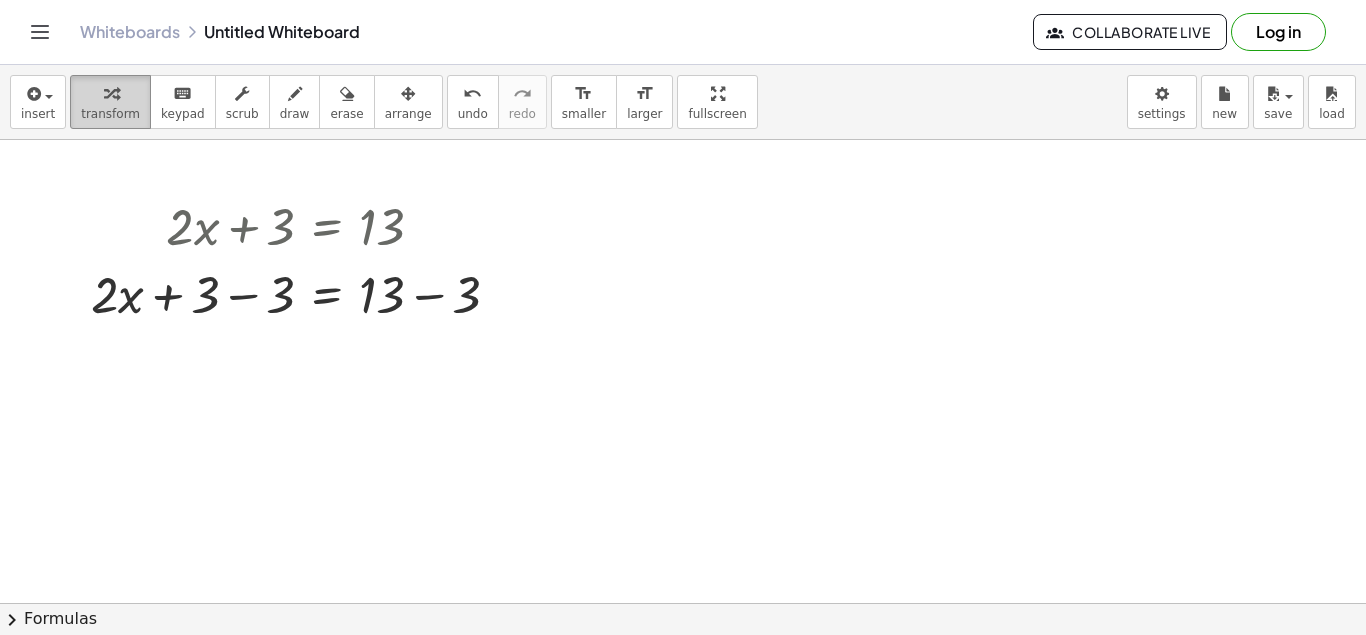
click at [113, 105] on button "transform" at bounding box center [110, 102] width 81 height 54
click at [395, 303] on div at bounding box center [303, 293] width 445 height 68
click at [120, 292] on div at bounding box center [303, 293] width 445 height 68
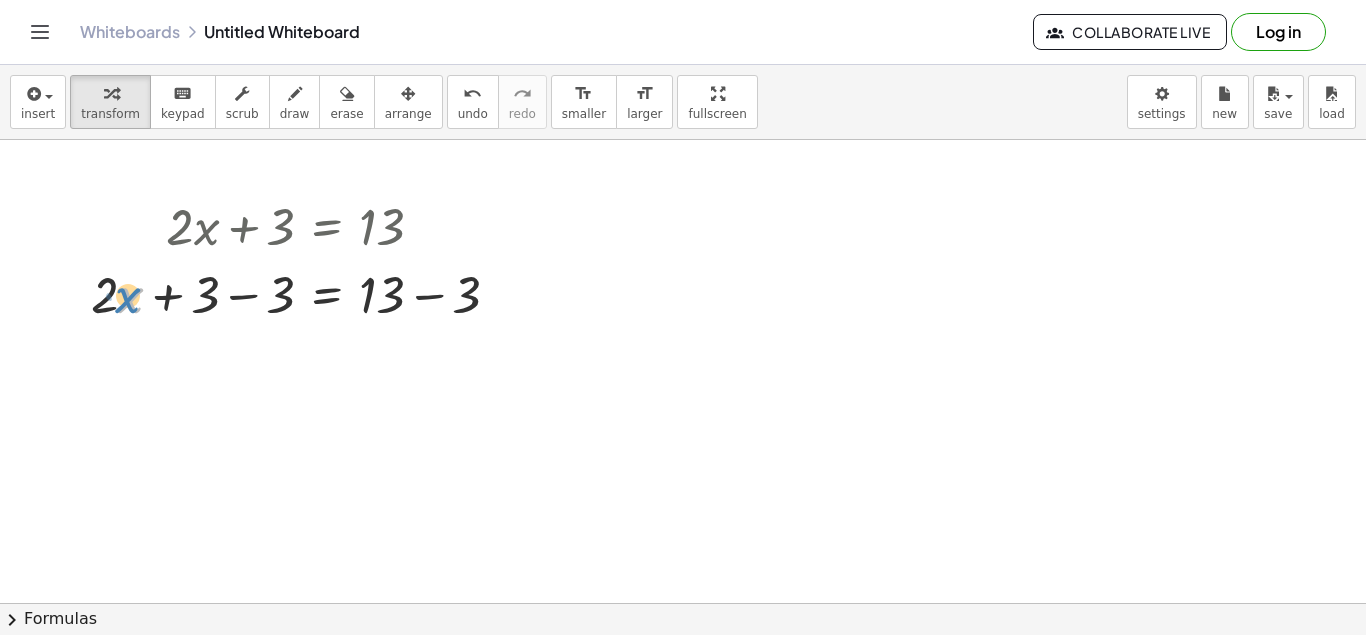
click at [119, 291] on div at bounding box center [303, 293] width 445 height 68
click at [111, 297] on div at bounding box center [303, 293] width 445 height 68
drag, startPoint x: 111, startPoint y: 297, endPoint x: 473, endPoint y: 339, distance: 364.4
click at [327, 295] on div "· 2 + · x + · 2 · x + 3 − 3 = + 13 − 3" at bounding box center [327, 295] width 0 height 0
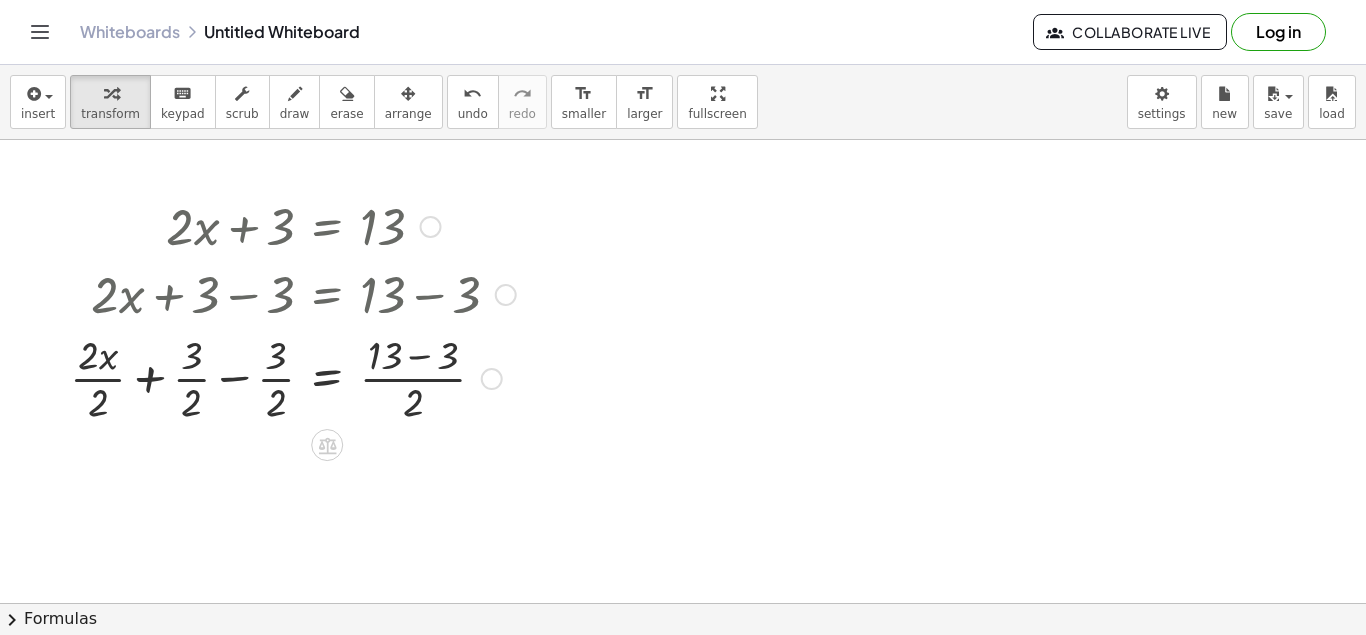
click at [417, 407] on div at bounding box center [293, 377] width 466 height 100
click at [444, 374] on div at bounding box center [293, 377] width 466 height 100
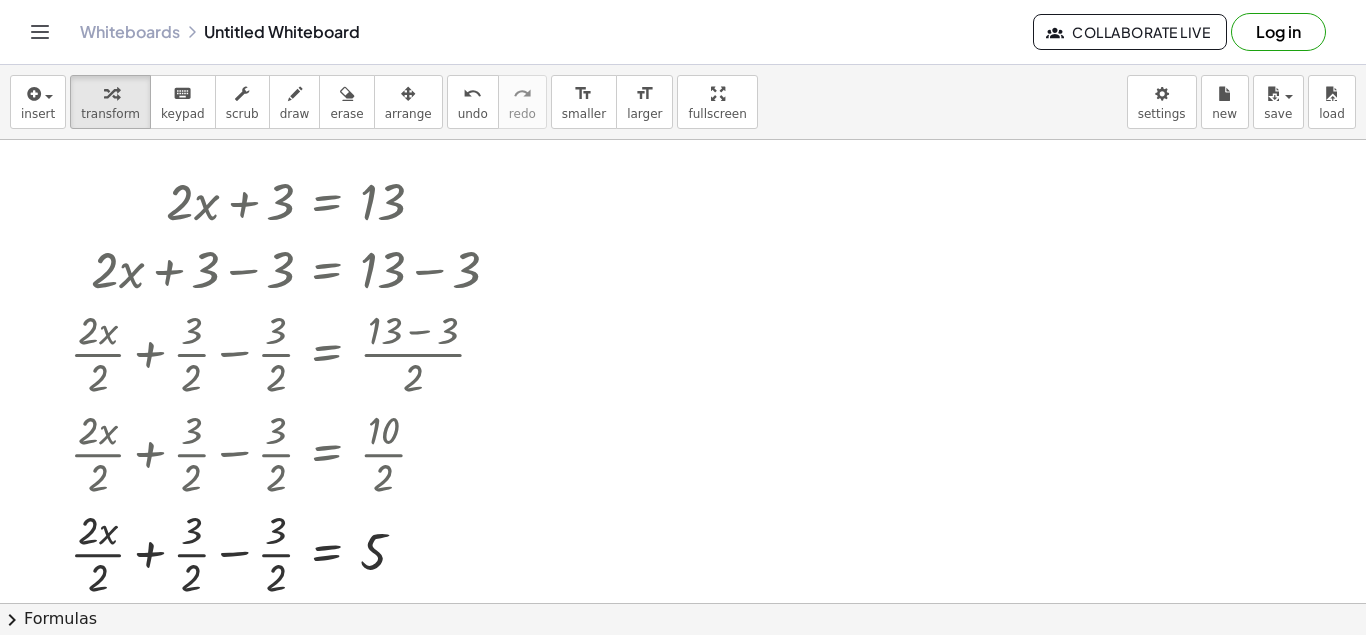
scroll to position [23, 0]
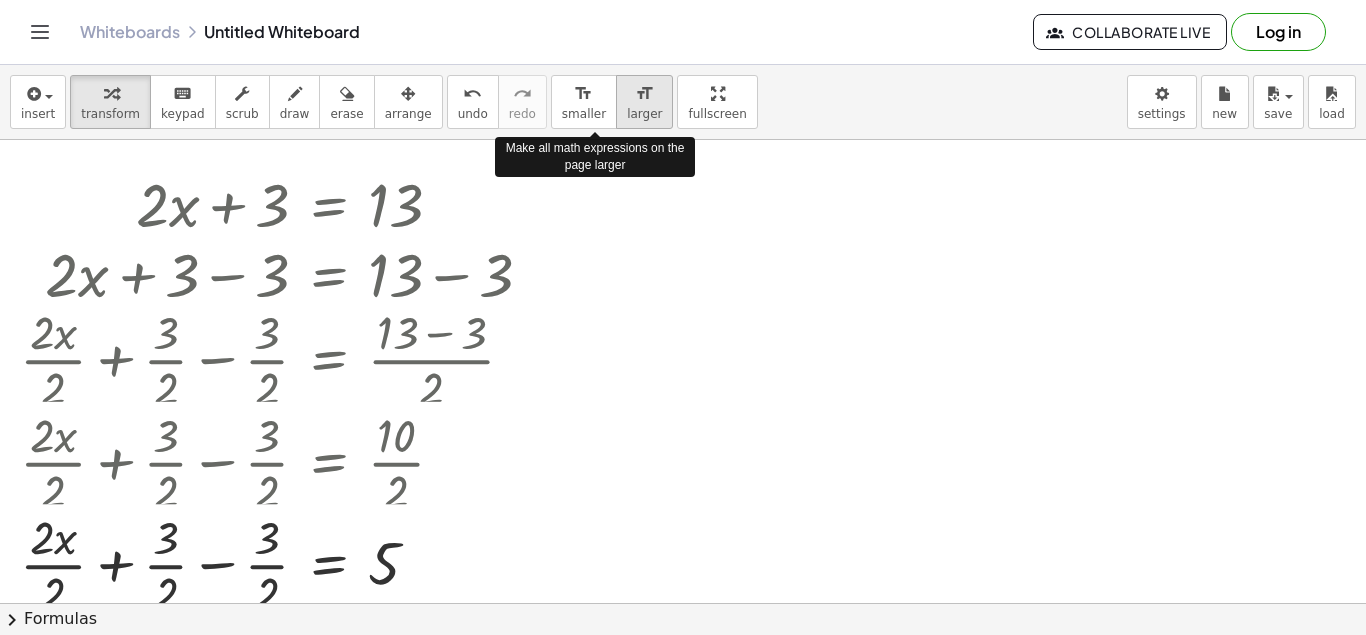
click at [616, 124] on button "format_size larger" at bounding box center [644, 102] width 57 height 54
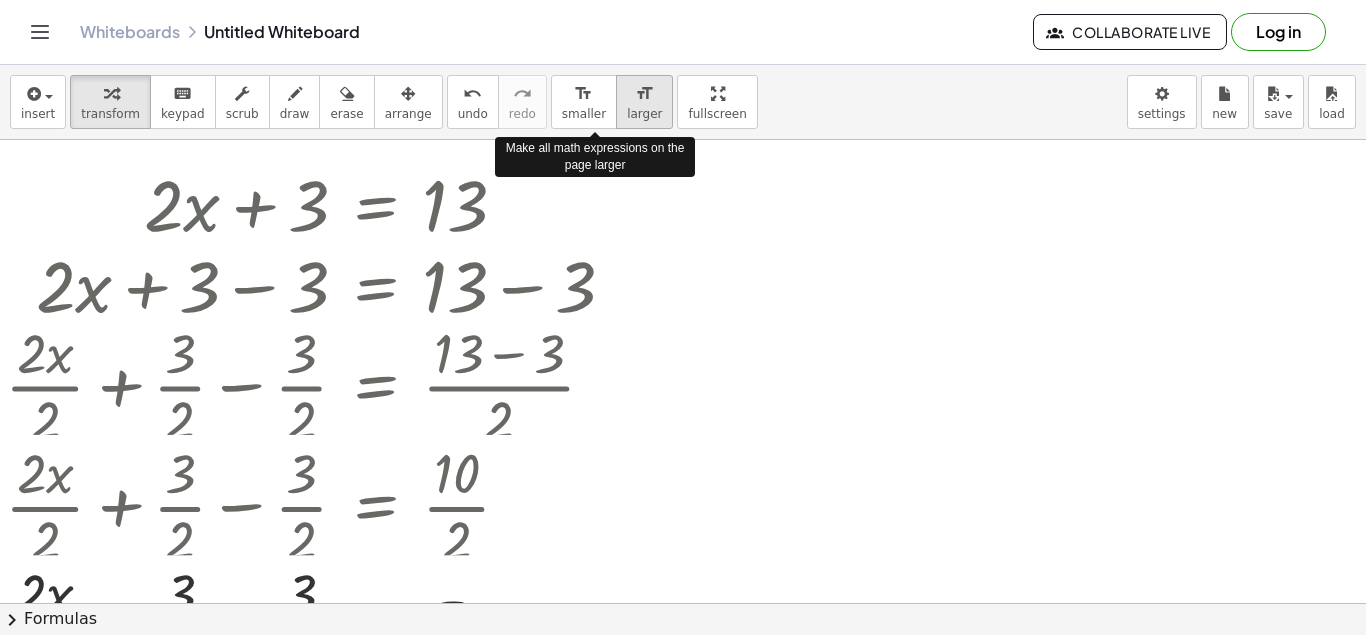
click at [616, 124] on button "format_size larger" at bounding box center [644, 102] width 57 height 54
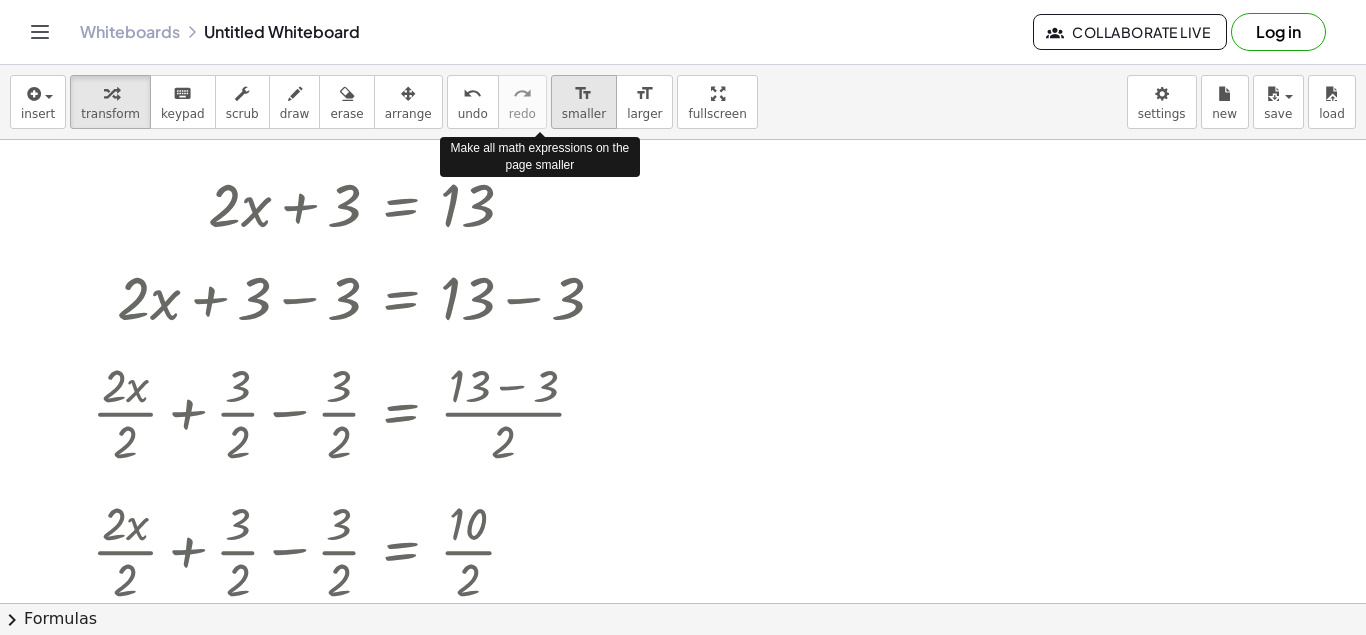
click at [560, 101] on button "format_size smaller" at bounding box center [584, 102] width 66 height 54
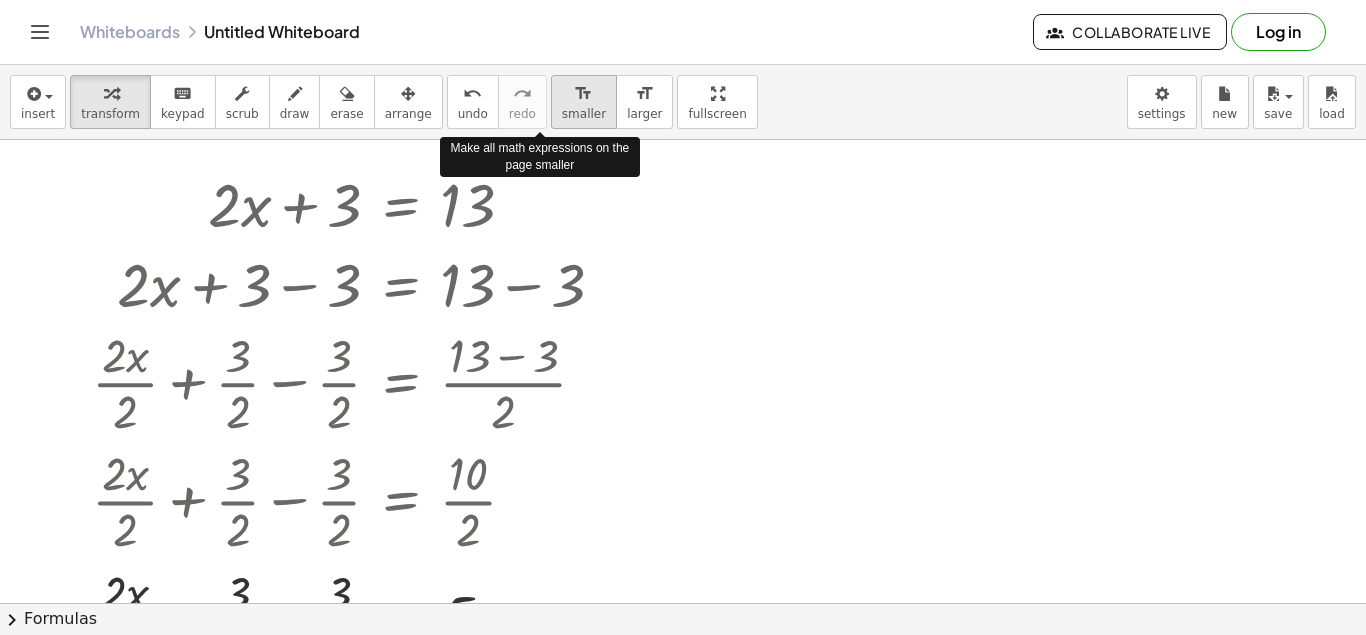
click at [560, 101] on button "format_size smaller" at bounding box center [584, 102] width 66 height 54
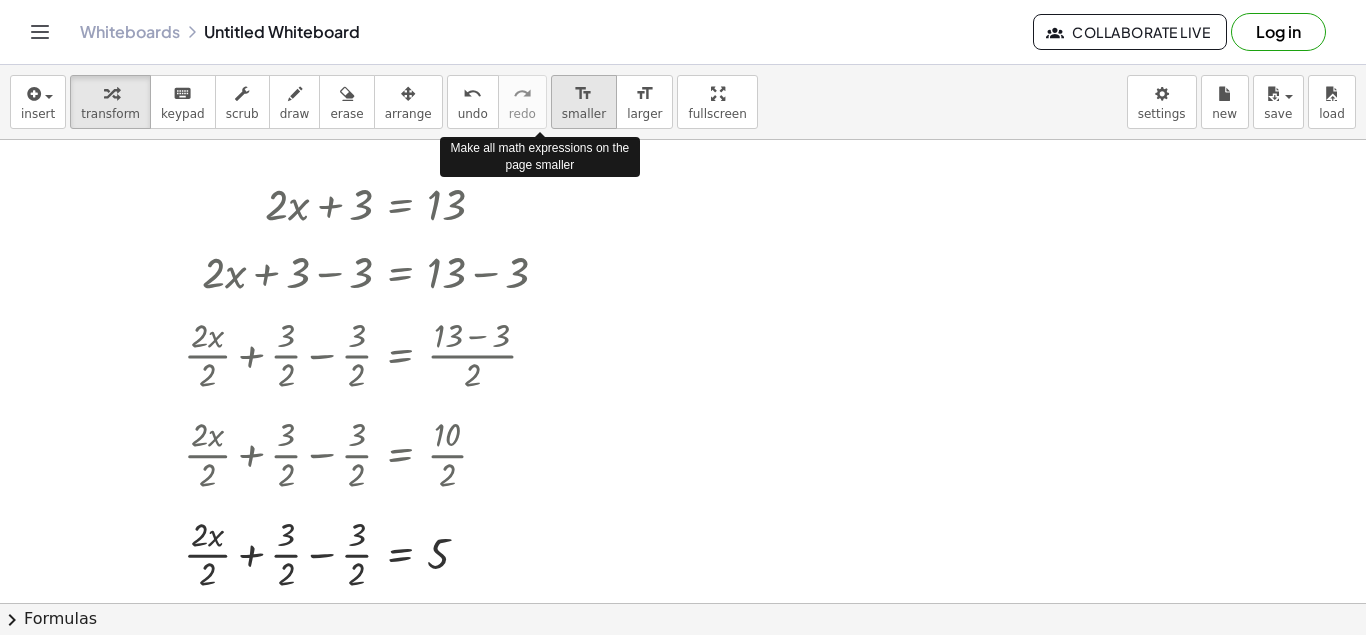
click at [560, 101] on button "format_size smaller" at bounding box center [584, 102] width 66 height 54
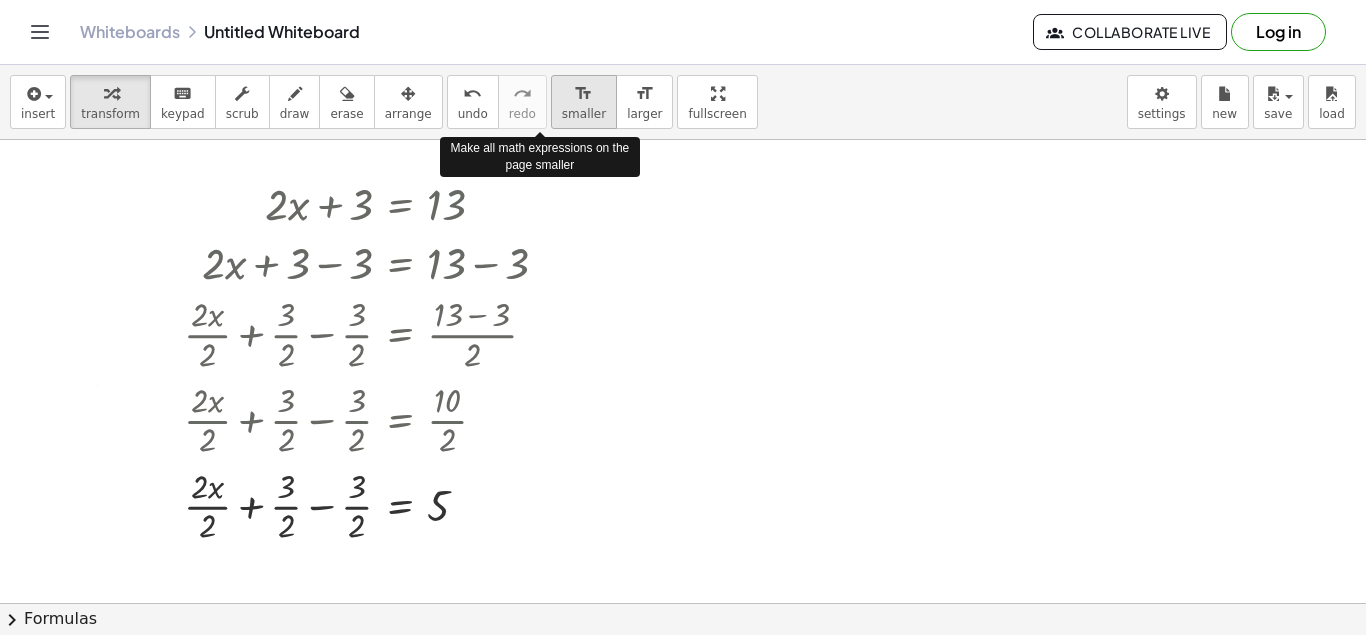
click at [560, 101] on button "format_size smaller" at bounding box center [584, 102] width 66 height 54
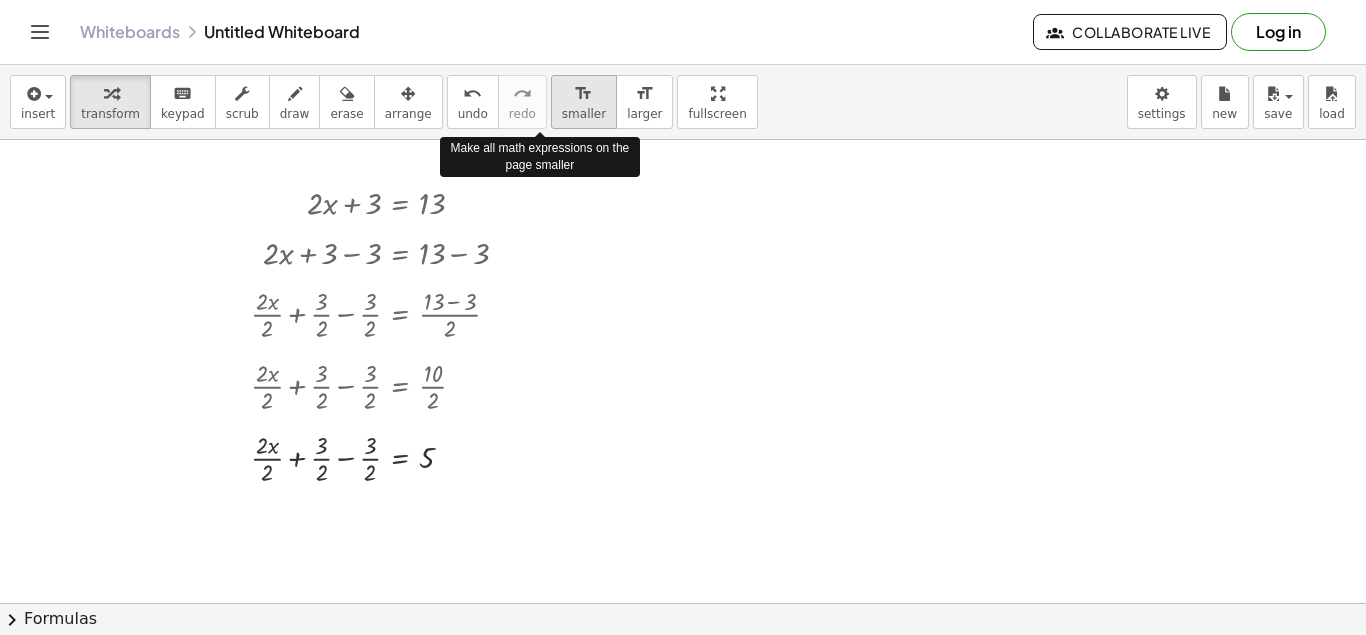
click at [560, 101] on button "format_size smaller" at bounding box center [584, 102] width 66 height 54
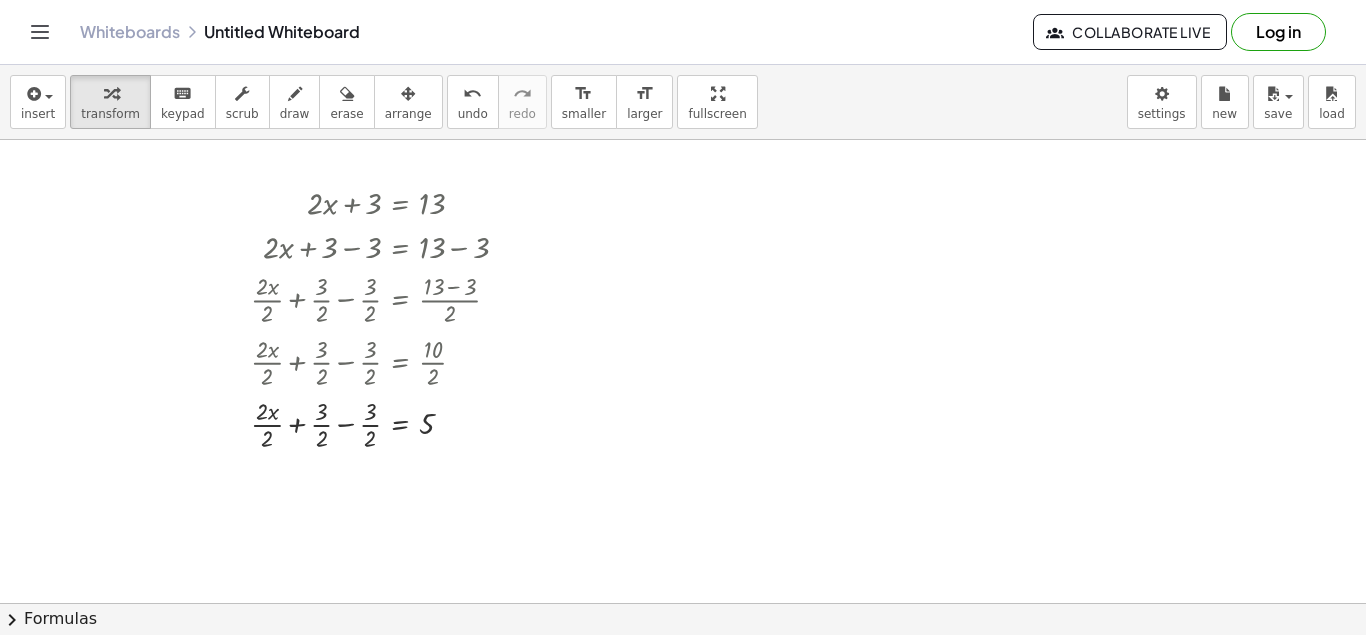
drag, startPoint x: 429, startPoint y: 246, endPoint x: 718, endPoint y: 263, distance: 289.5
click at [718, 263] on div "+ · 2 · x + 3 = 13 + · 2 · x + 3 − 3 = + 13 − 3 + · 2 · x · 2 + · 3 · 2 − · 3 ·…" at bounding box center [683, 580] width 1366 height 926
click at [385, 121] on span "arrange" at bounding box center [408, 114] width 47 height 14
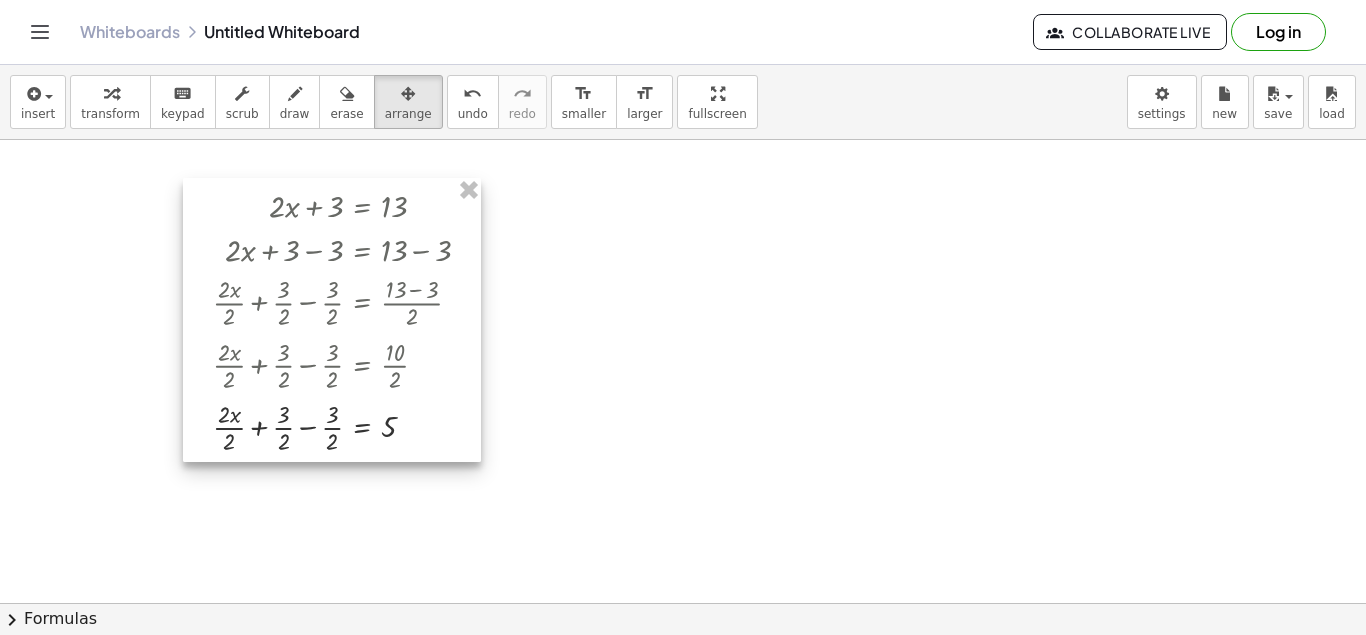
drag, startPoint x: 433, startPoint y: 255, endPoint x: 395, endPoint y: 258, distance: 38.1
click at [395, 258] on div at bounding box center [332, 320] width 298 height 284
click at [667, 344] on div at bounding box center [683, 580] width 1366 height 926
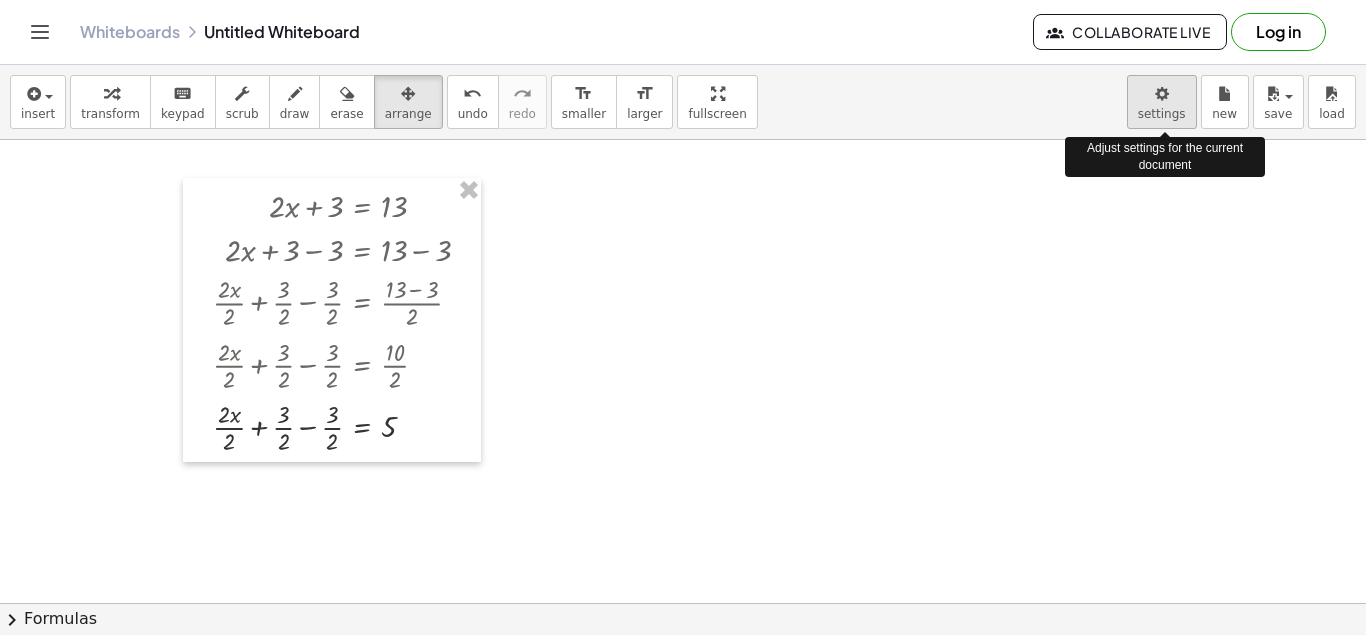
click at [1195, 112] on body "Graspable Math Activities Get Started Activity Bank Assigned Work Classes White…" at bounding box center [683, 317] width 1366 height 635
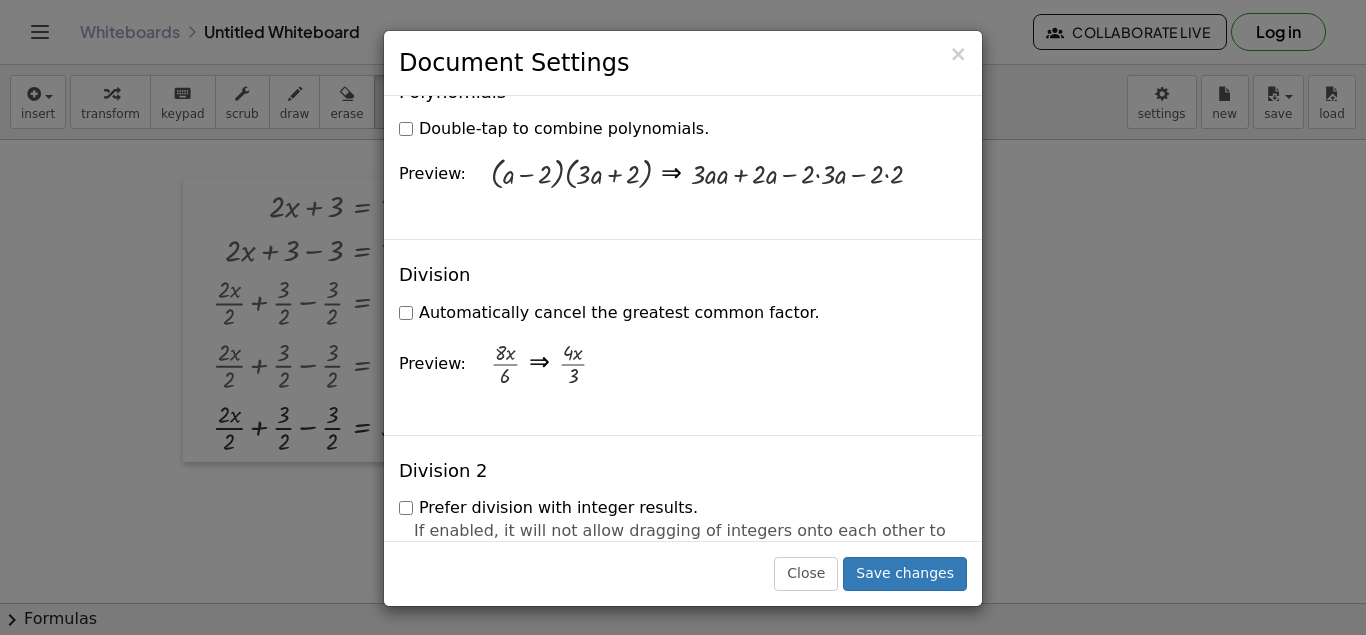
scroll to position [0, 0]
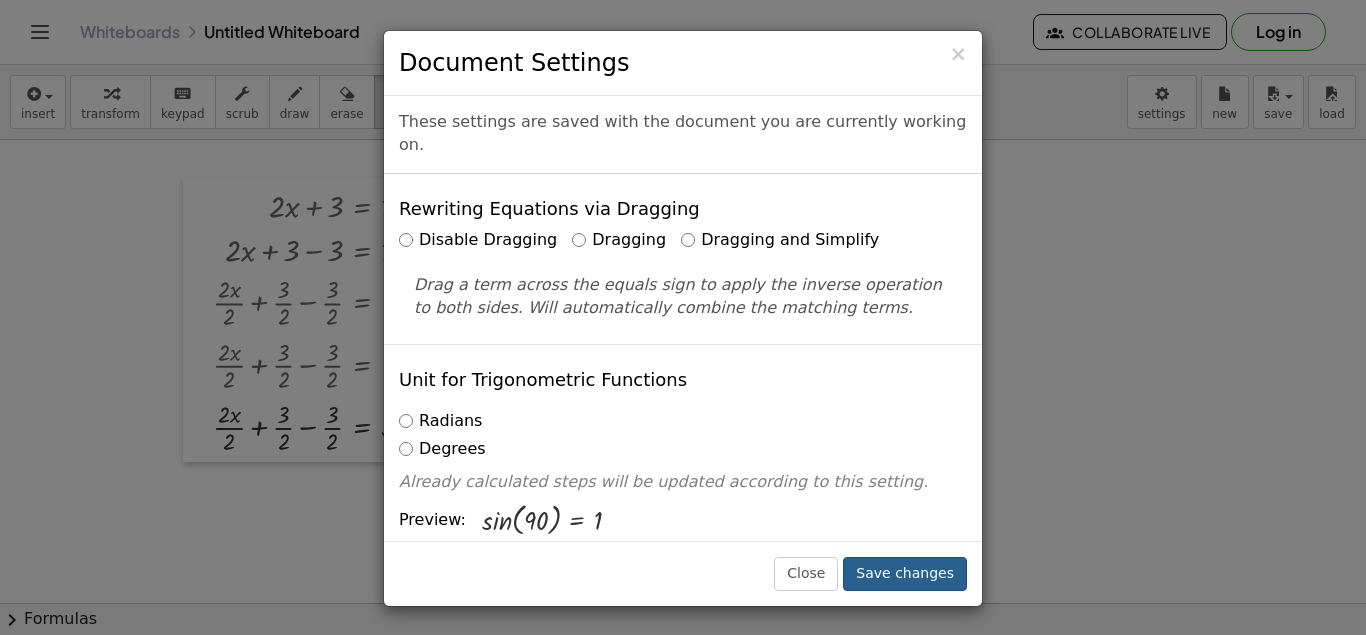
click at [894, 584] on button "Save changes" at bounding box center [905, 574] width 124 height 34
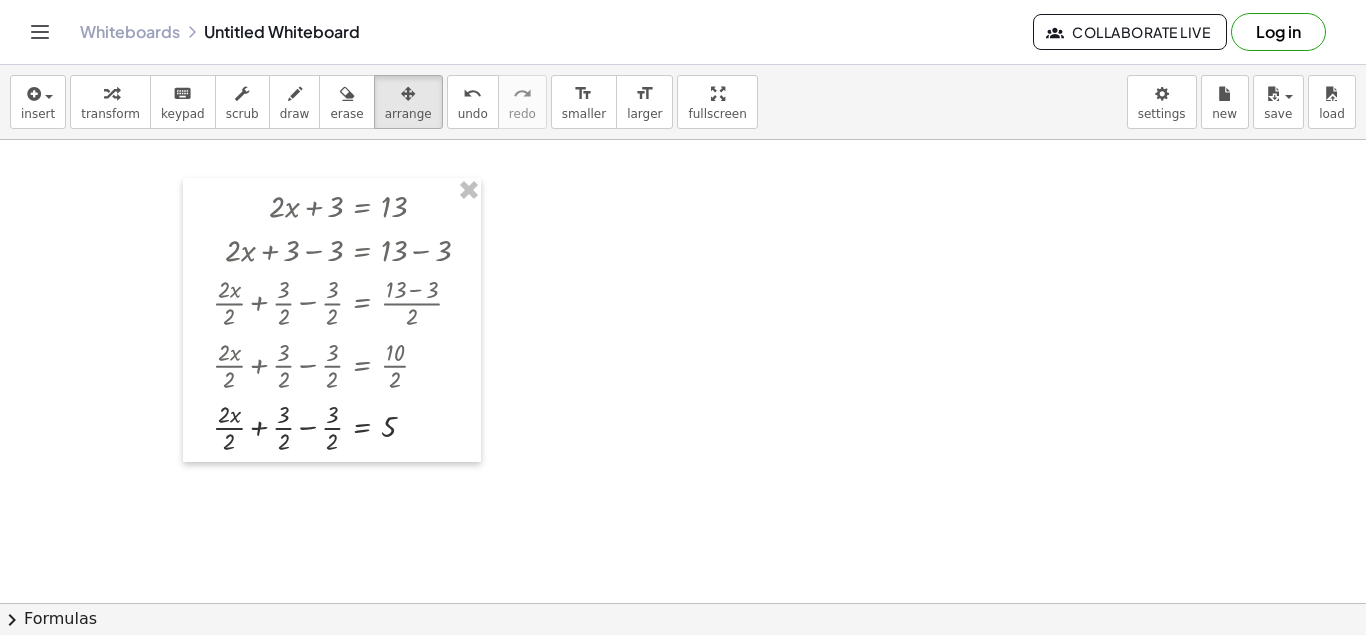
click at [842, 401] on div at bounding box center [683, 580] width 1366 height 926
click at [391, 247] on div at bounding box center [332, 320] width 298 height 284
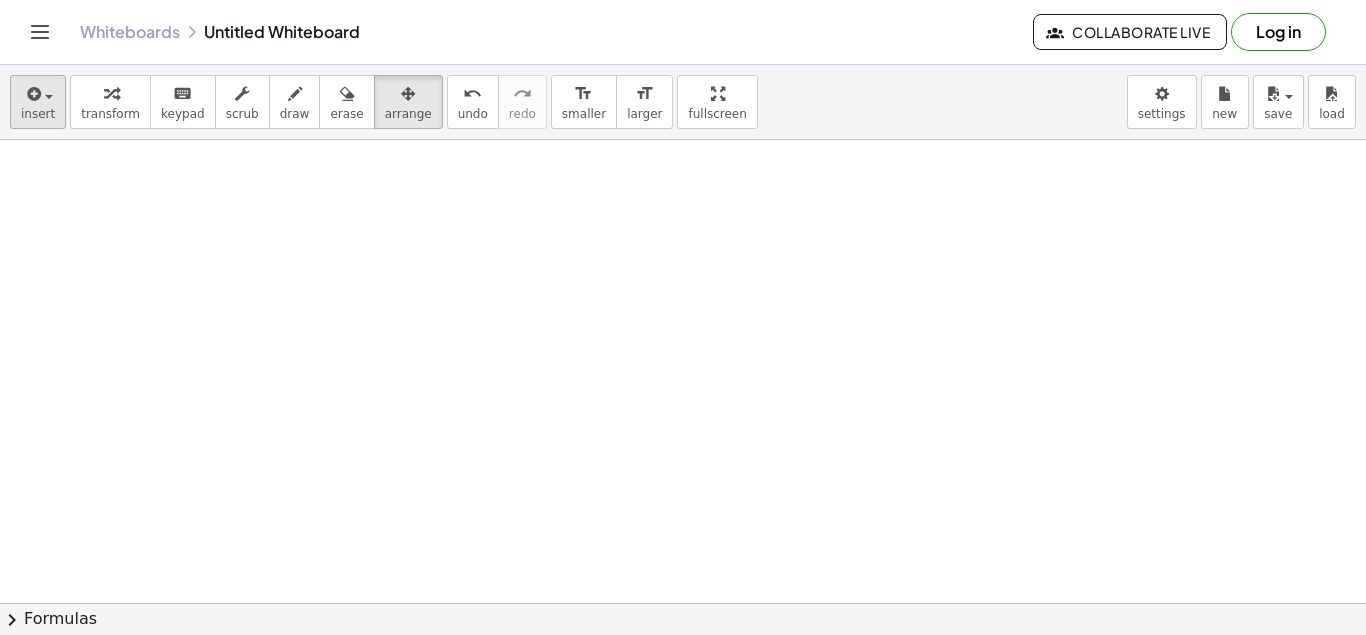
click at [41, 107] on span "insert" at bounding box center [38, 114] width 34 height 14
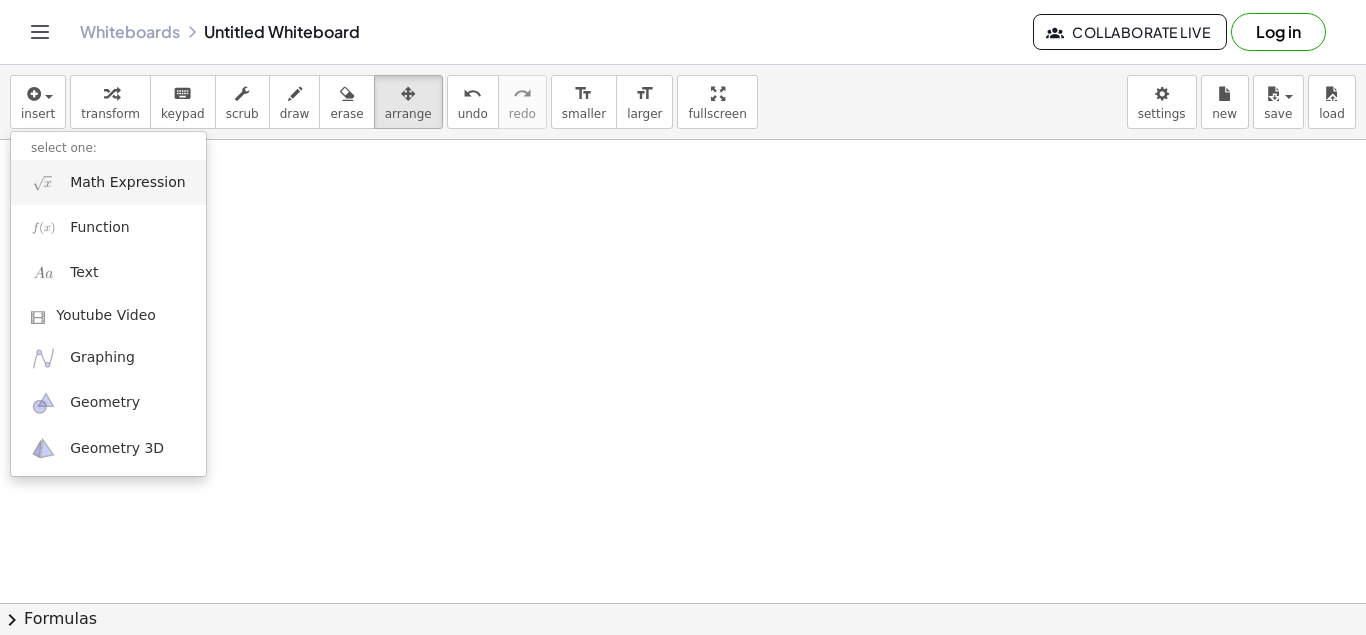
click at [113, 191] on span "Math Expression" at bounding box center [127, 183] width 115 height 20
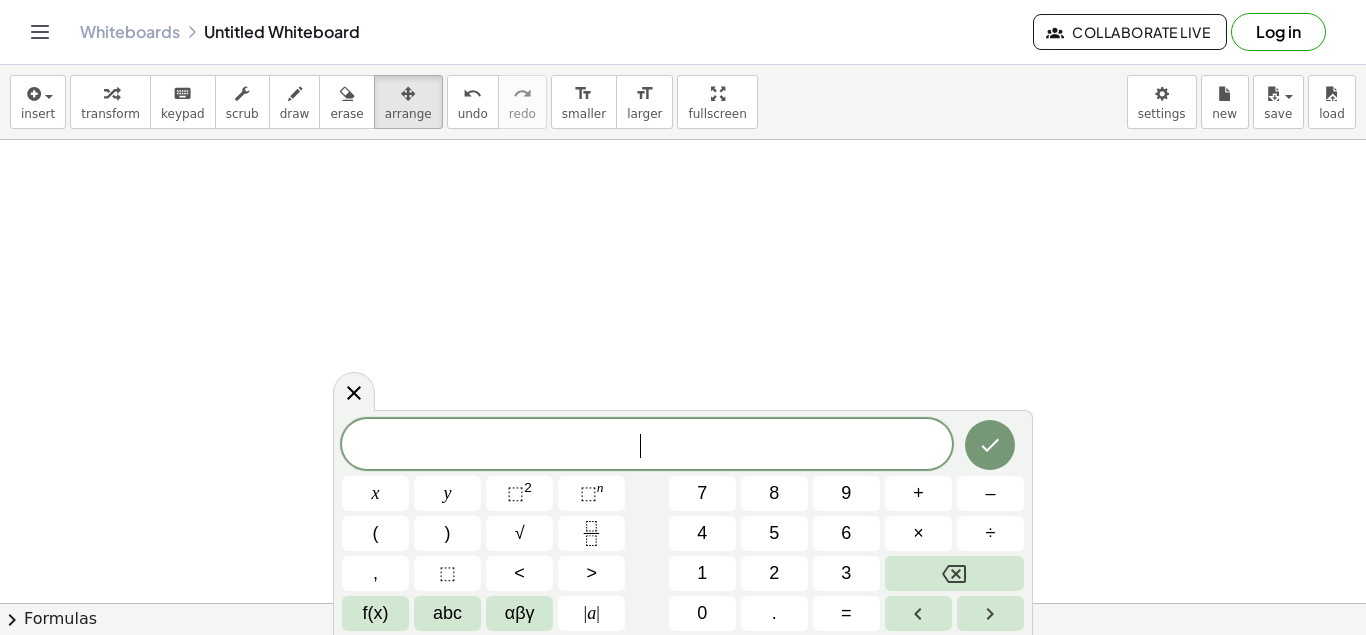
scroll to position [18, 0]
click at [830, 629] on button "=" at bounding box center [846, 613] width 67 height 35
click at [1000, 463] on button "Done" at bounding box center [990, 445] width 50 height 50
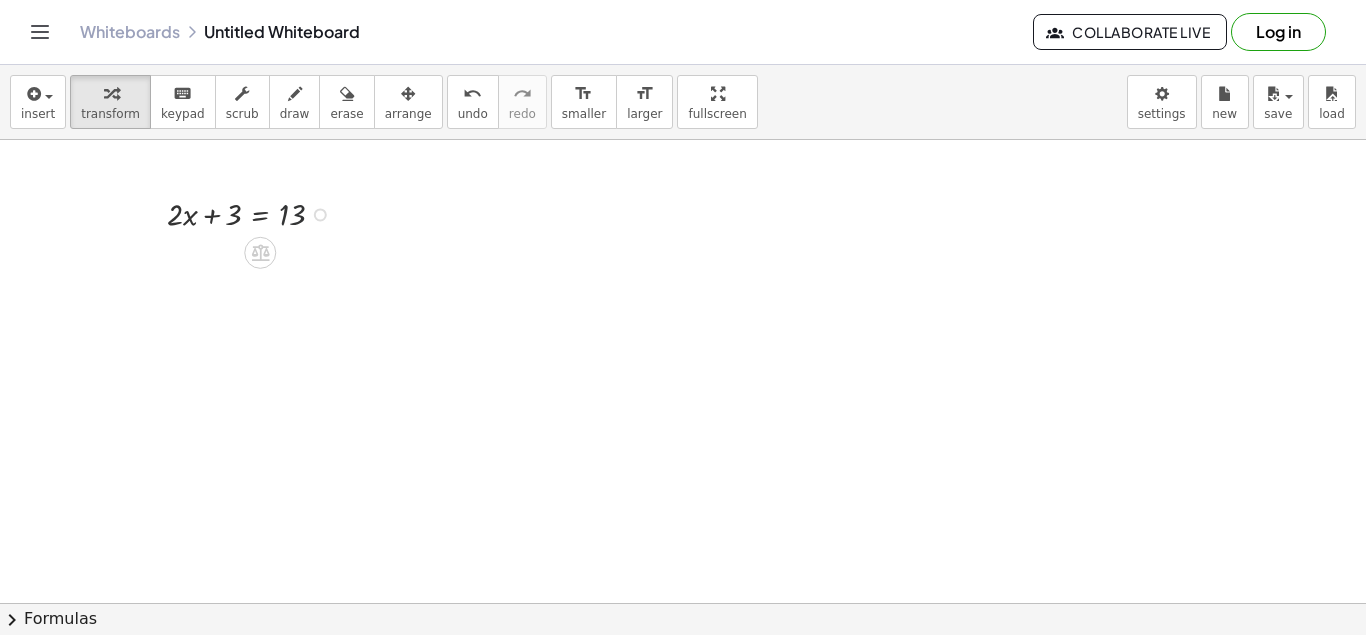
click at [283, 222] on div at bounding box center [254, 213] width 194 height 44
click at [340, 221] on div at bounding box center [254, 213] width 194 height 44
click at [115, 110] on span "transform" at bounding box center [110, 114] width 59 height 14
drag, startPoint x: 235, startPoint y: 217, endPoint x: 338, endPoint y: 219, distance: 103.0
click at [338, 219] on div at bounding box center [254, 213] width 194 height 44
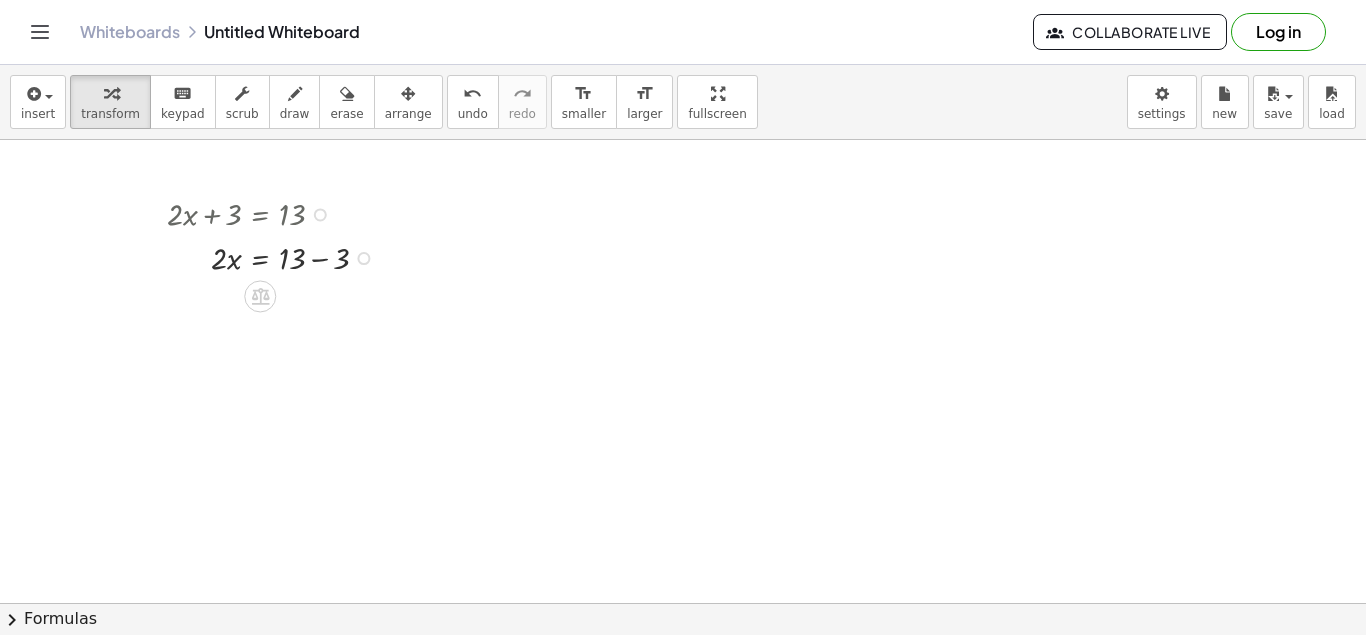
click at [360, 260] on div at bounding box center [363, 258] width 13 height 13
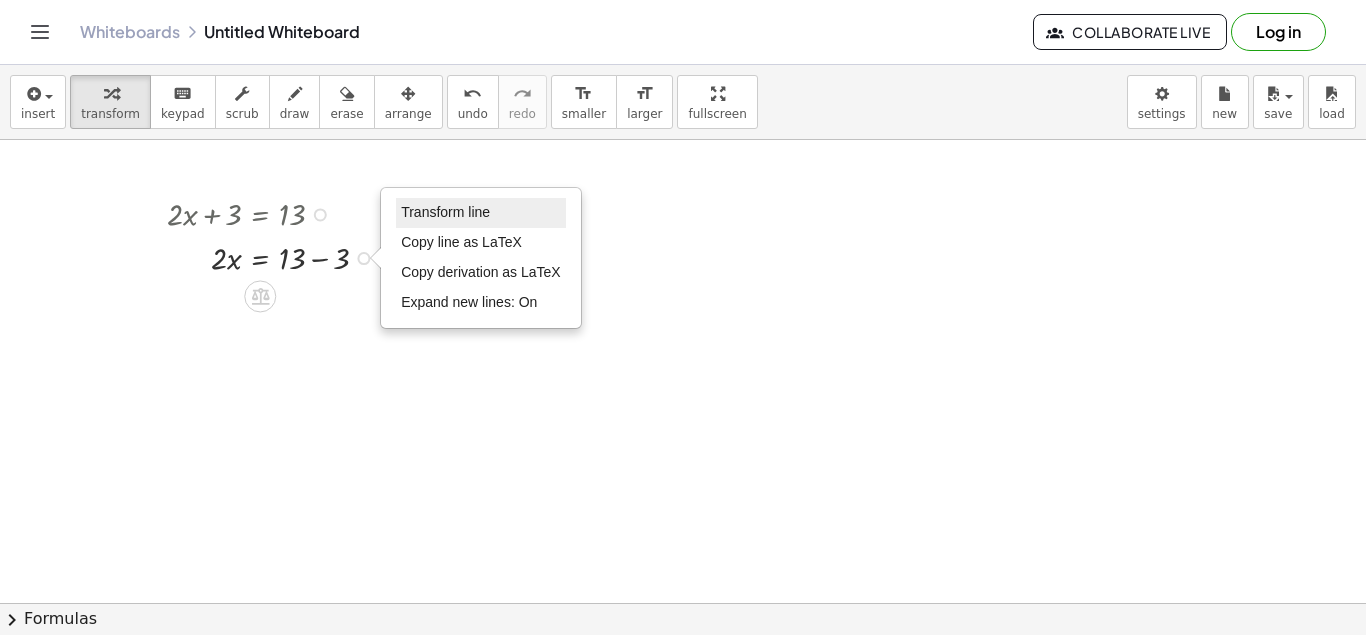
click at [439, 222] on li "Transform line" at bounding box center [481, 213] width 170 height 30
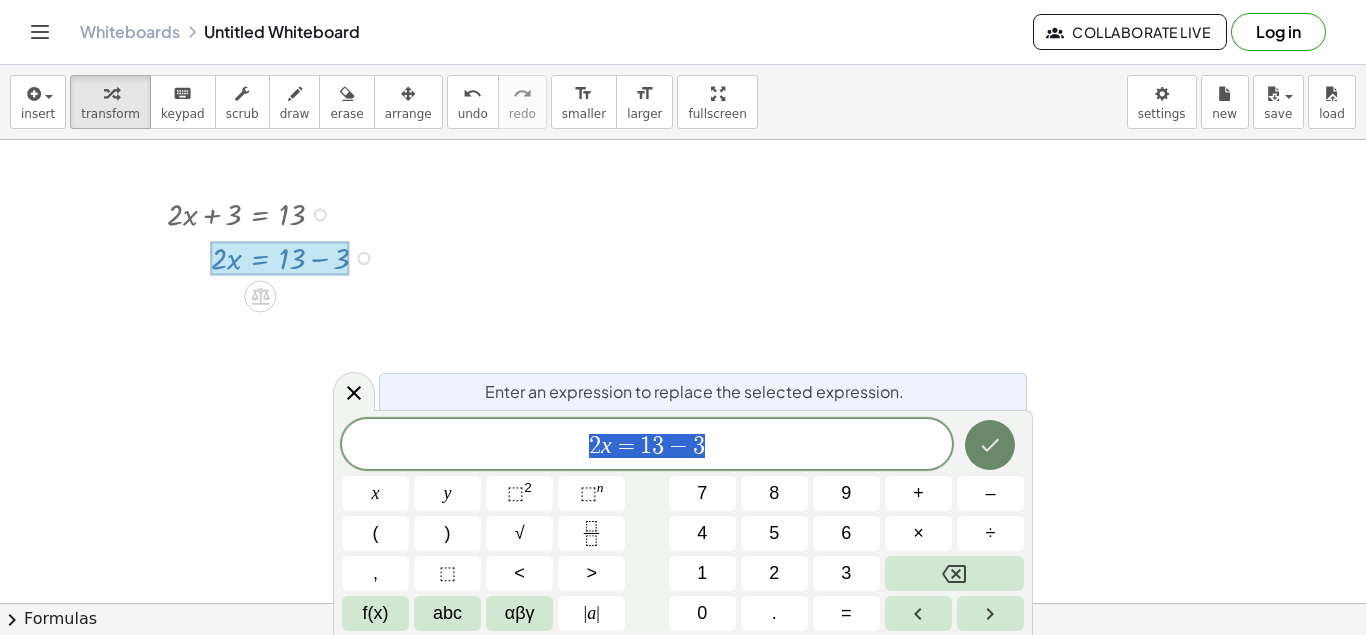
click at [1001, 453] on icon "Done" at bounding box center [990, 445] width 24 height 24
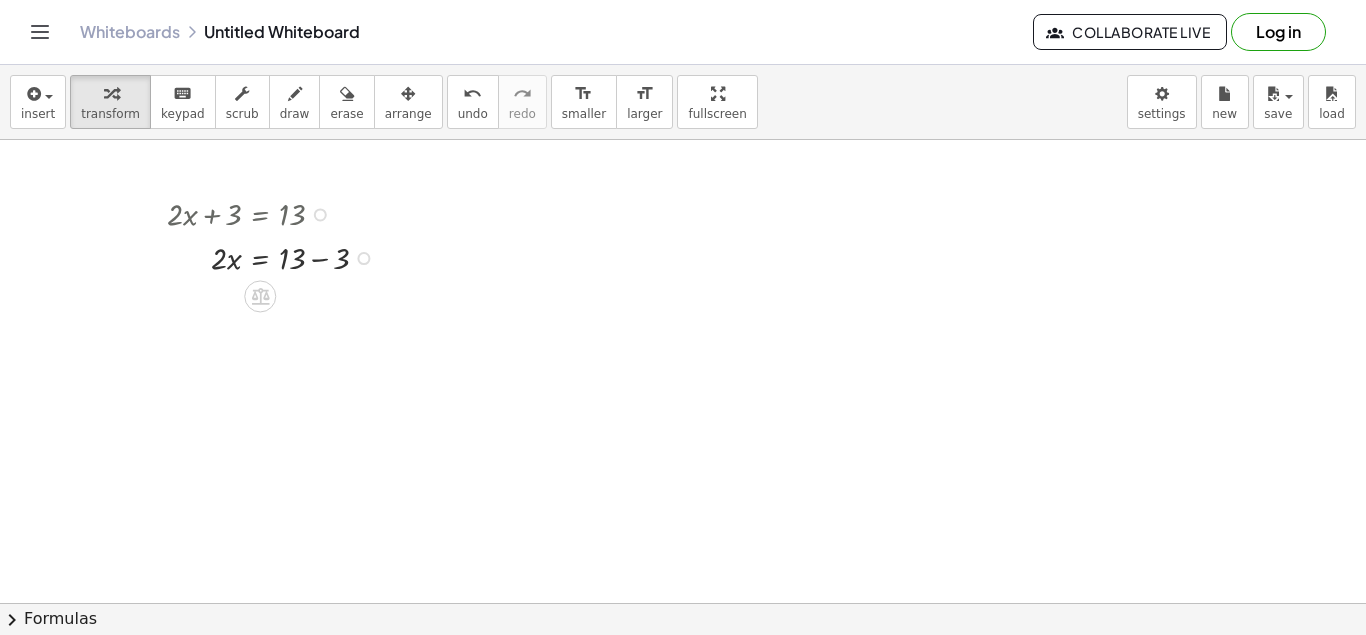
click at [287, 289] on div at bounding box center [683, 580] width 1366 height 926
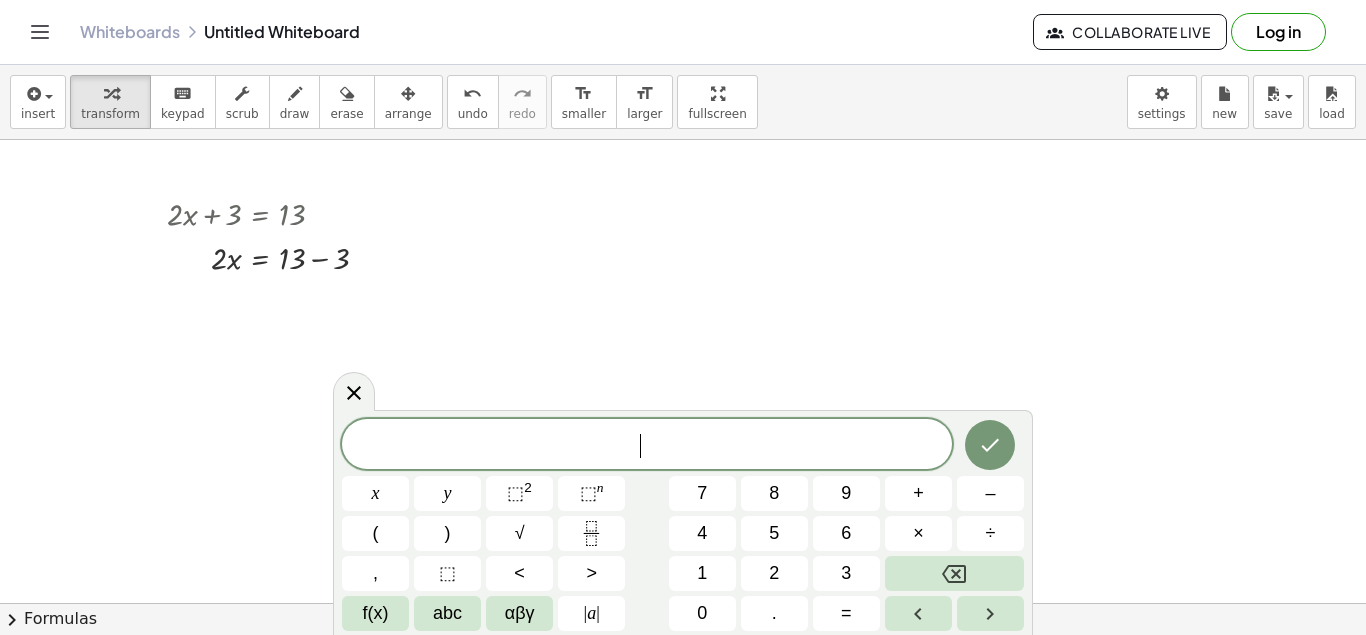
scroll to position [18, 0]
click at [334, 256] on div at bounding box center [275, 257] width 237 height 44
click at [215, 311] on div at bounding box center [275, 300] width 237 height 44
drag, startPoint x: 215, startPoint y: 311, endPoint x: 286, endPoint y: 352, distance: 82.0
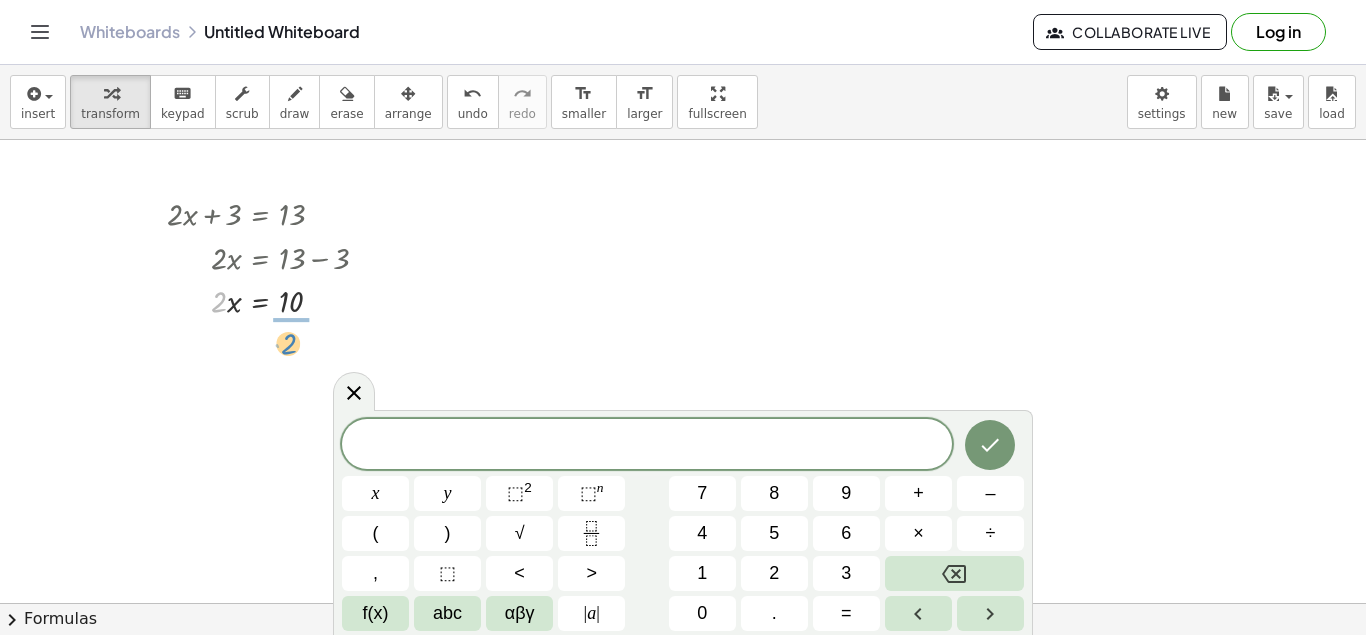
click at [260, 302] on div "· 2 · 2 · x = 10" at bounding box center [260, 302] width 0 height 0
click at [995, 444] on icon "Done" at bounding box center [991, 445] width 18 height 13
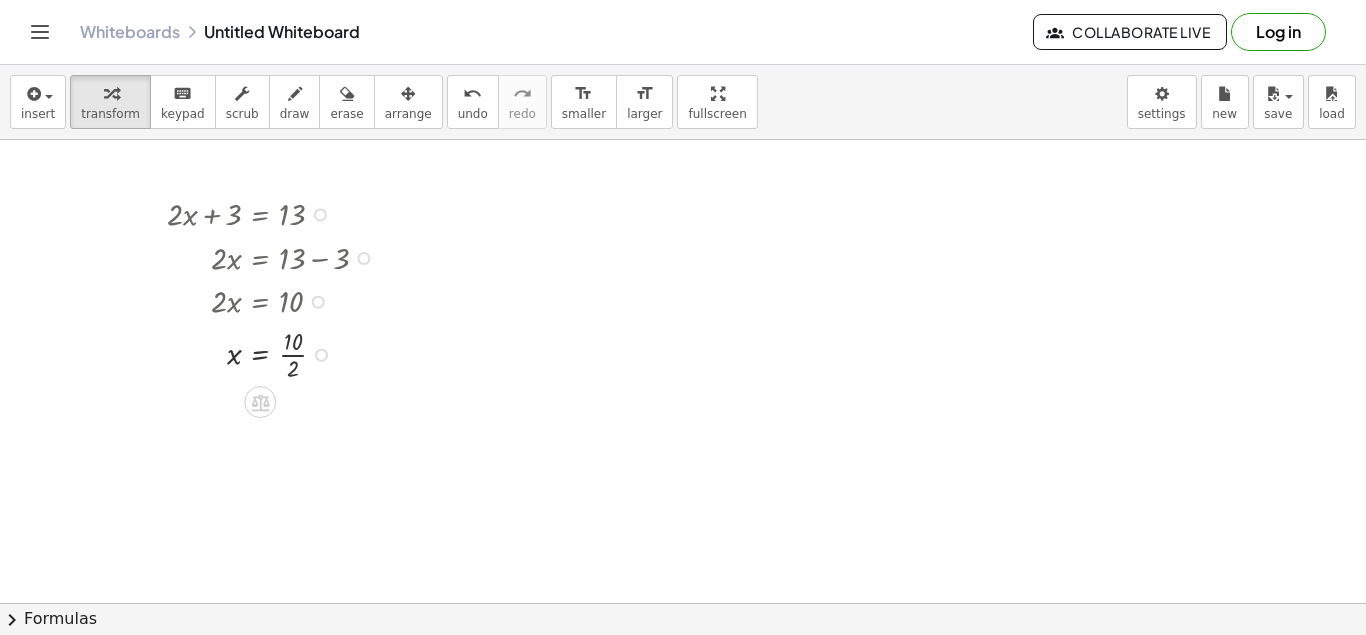
click at [292, 365] on div at bounding box center [275, 353] width 237 height 62
click at [569, 376] on div at bounding box center [683, 580] width 1366 height 926
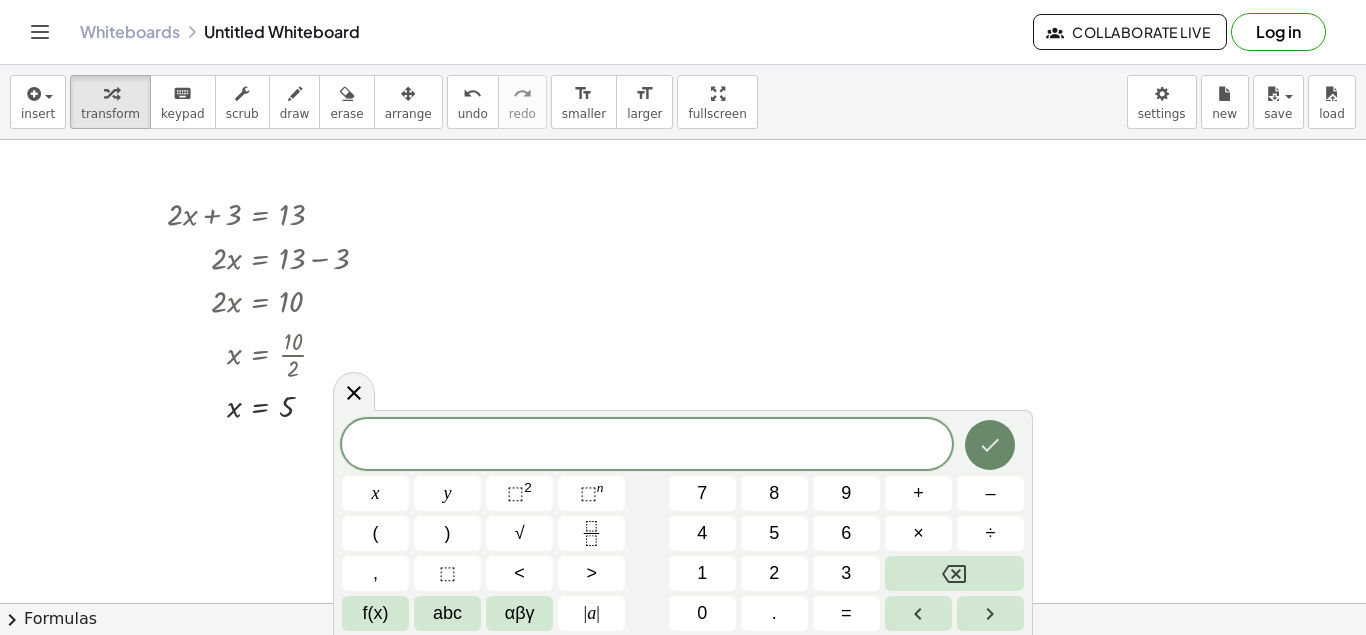
click at [988, 435] on icon "Done" at bounding box center [990, 445] width 24 height 24
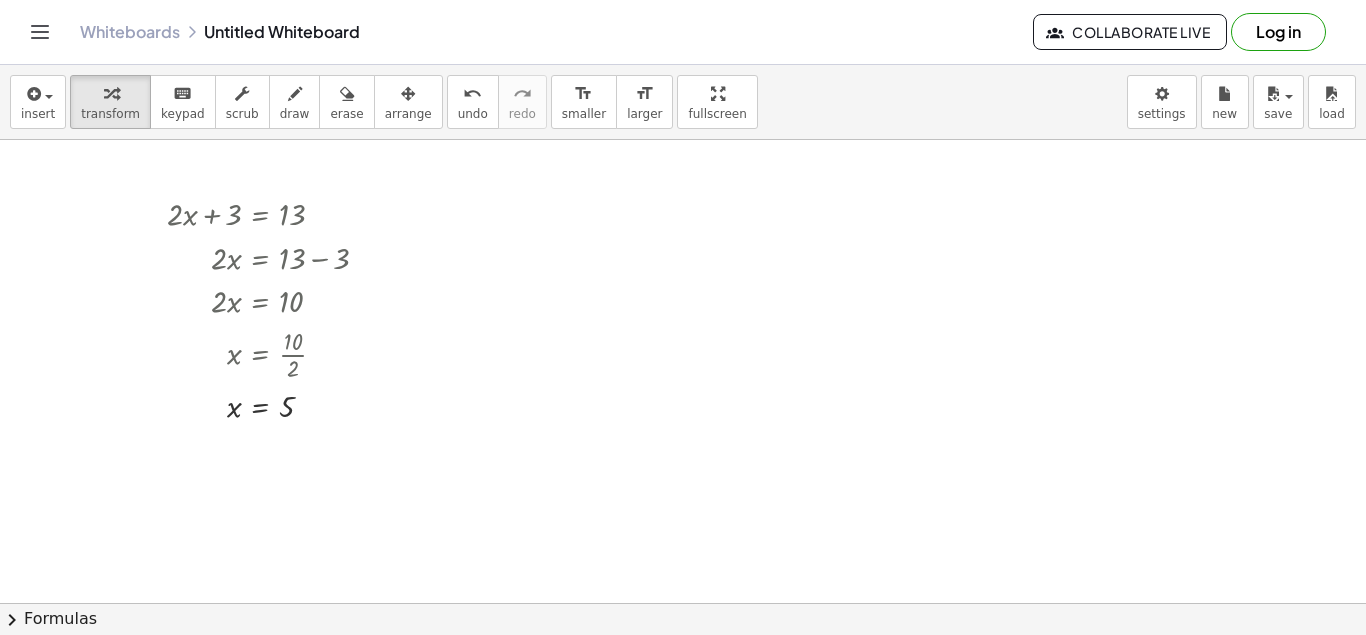
click at [561, 353] on div at bounding box center [683, 580] width 1366 height 926
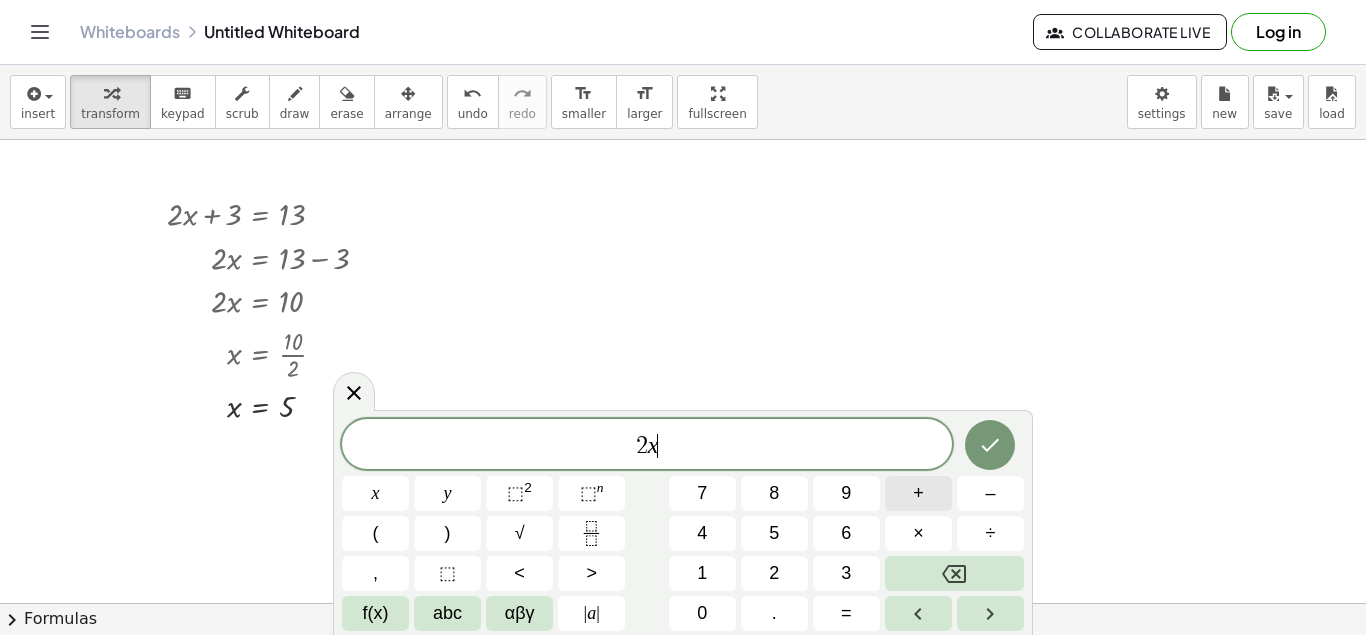
click at [921, 501] on span "+" at bounding box center [918, 493] width 11 height 27
click at [831, 617] on button "=" at bounding box center [846, 613] width 67 height 35
click at [998, 456] on icon "Done" at bounding box center [990, 445] width 24 height 24
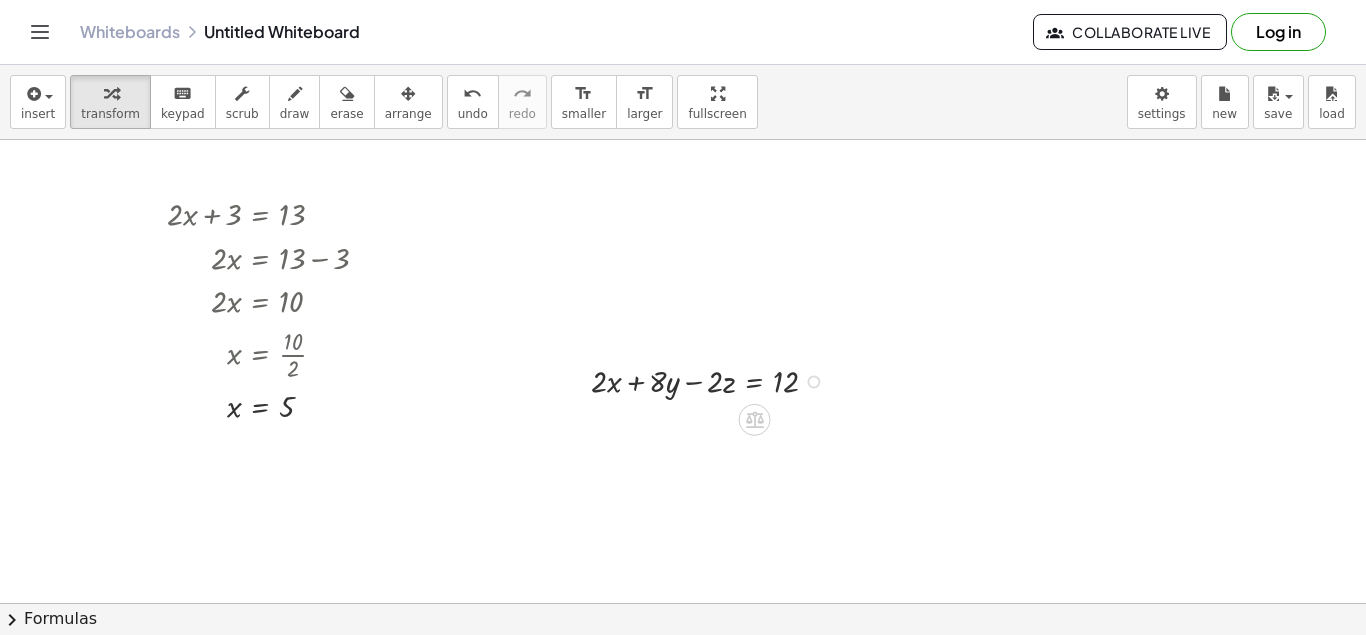
click at [667, 373] on div at bounding box center [712, 380] width 263 height 44
click at [789, 392] on div at bounding box center [712, 380] width 263 height 44
click at [881, 324] on div at bounding box center [683, 580] width 1366 height 926
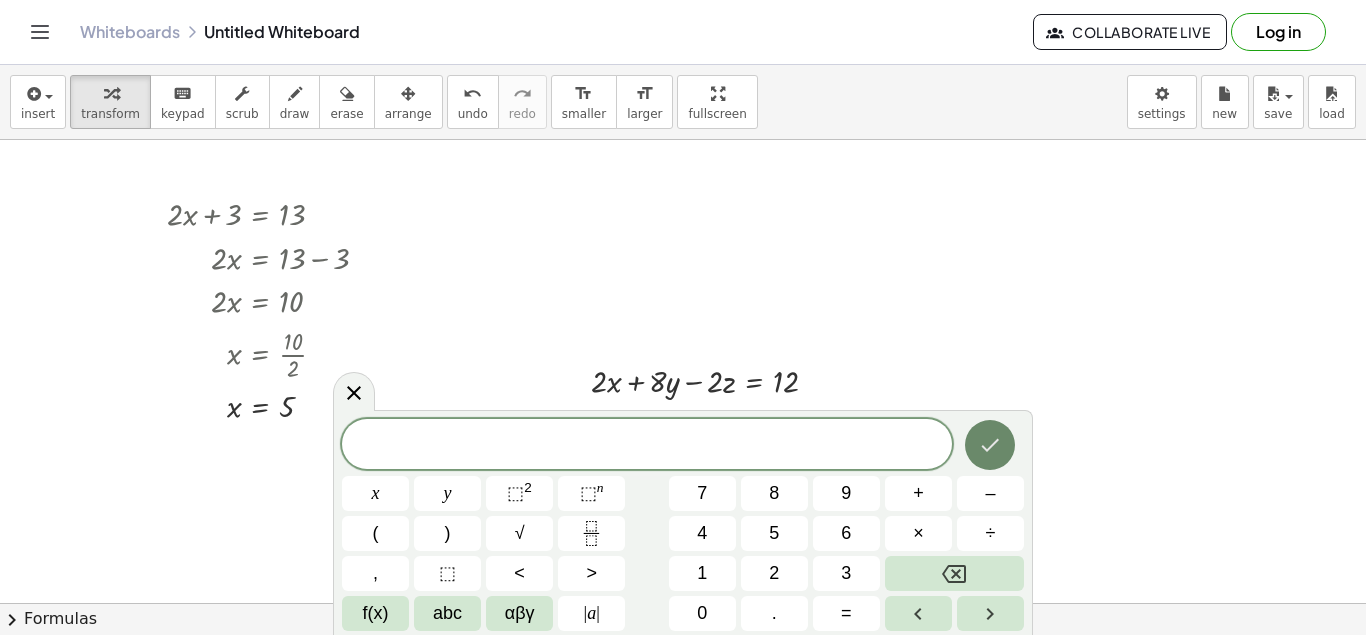
click at [982, 455] on icon "Done" at bounding box center [990, 445] width 24 height 24
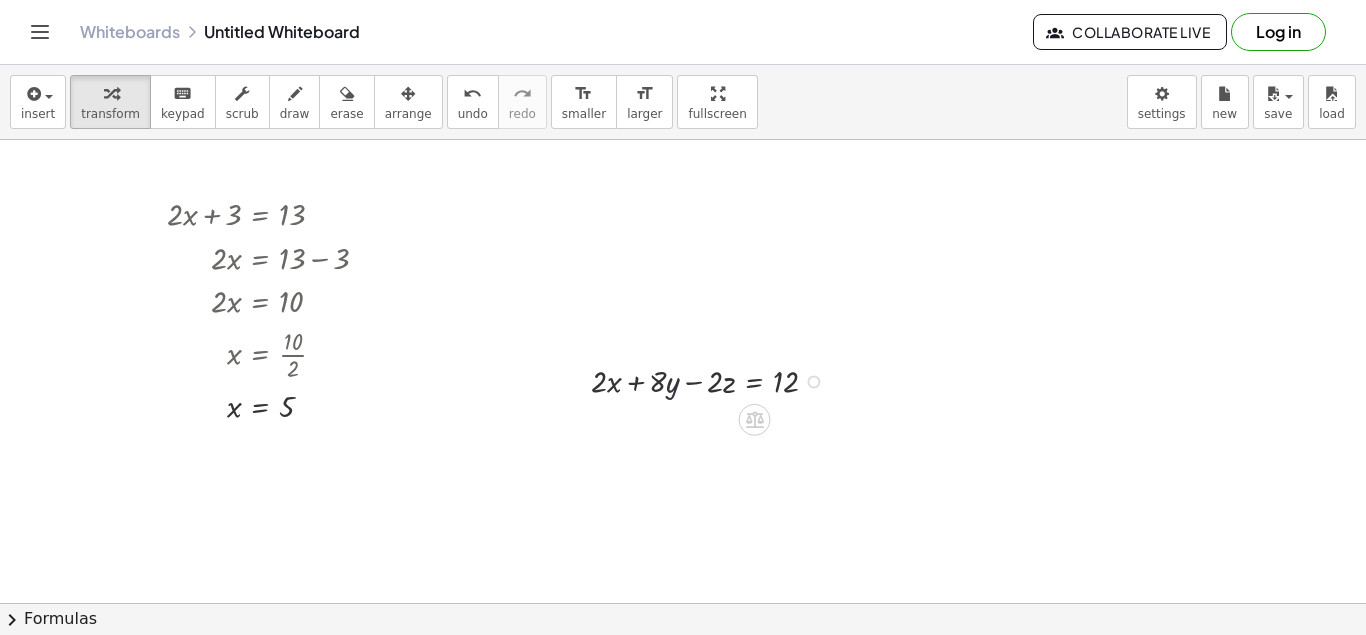
click at [679, 382] on div at bounding box center [712, 380] width 263 height 44
drag, startPoint x: 572, startPoint y: 337, endPoint x: 605, endPoint y: 536, distance: 201.7
click at [605, 536] on div at bounding box center [683, 580] width 1366 height 926
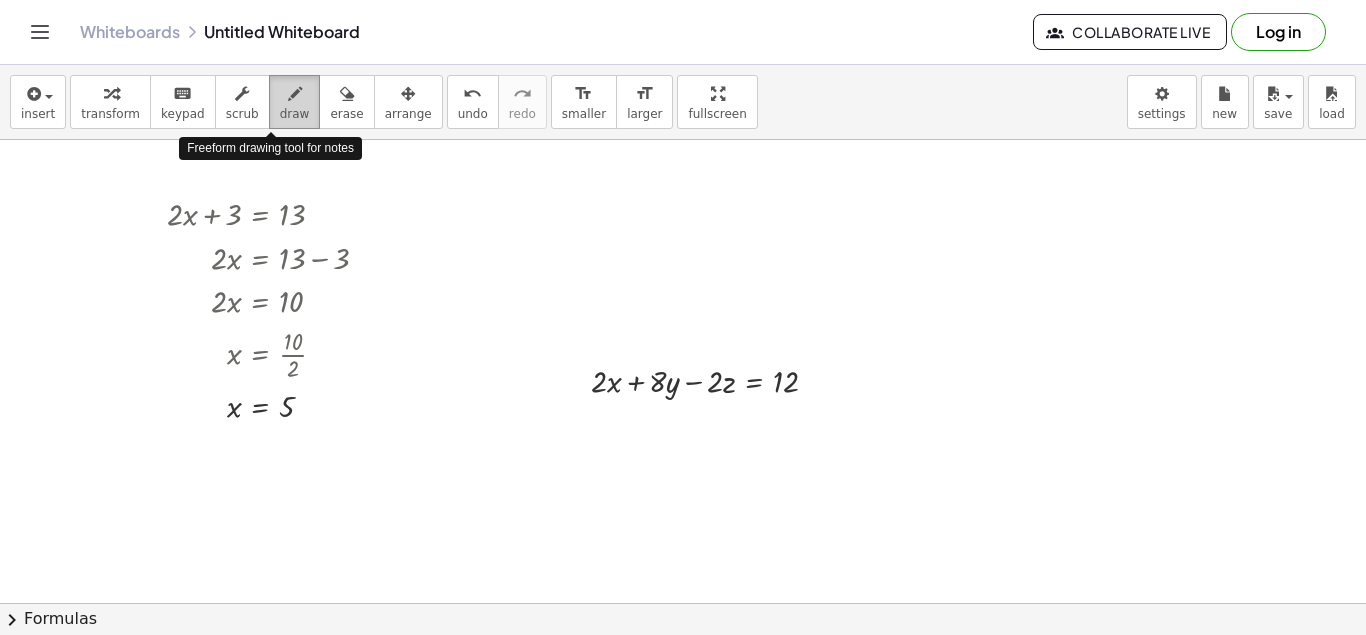
click at [288, 104] on icon "button" at bounding box center [295, 94] width 14 height 24
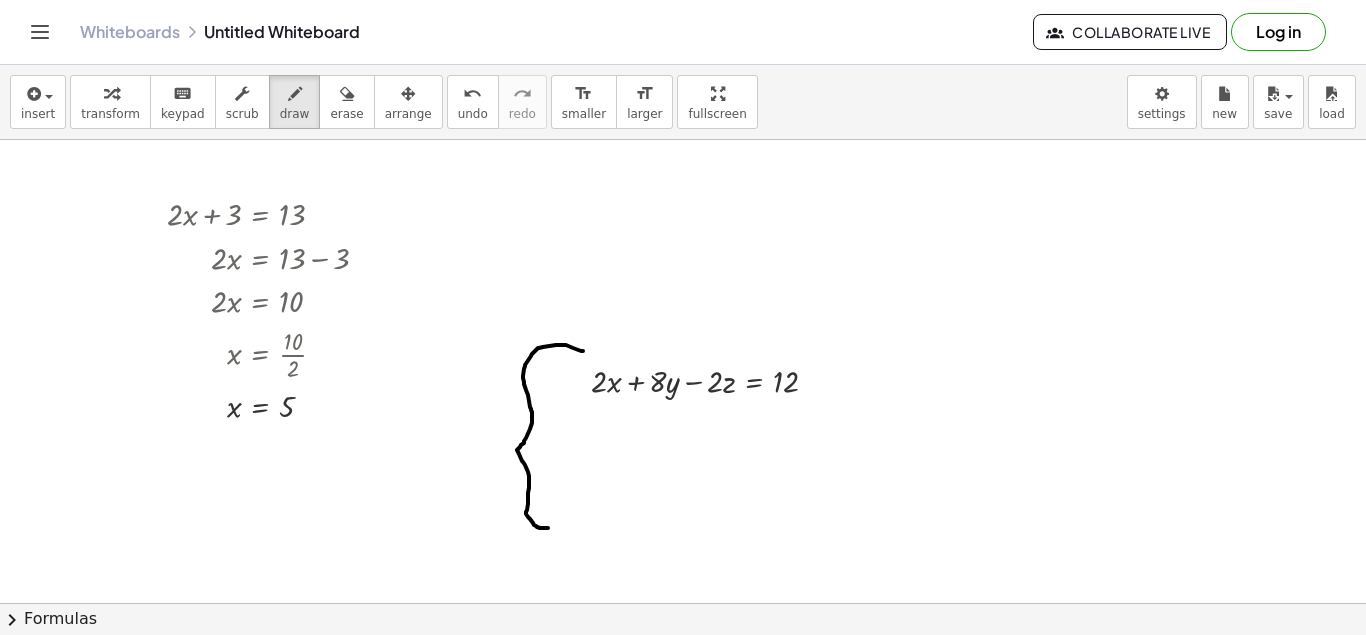
drag, startPoint x: 583, startPoint y: 351, endPoint x: 549, endPoint y: 528, distance: 180.2
click at [549, 528] on div at bounding box center [683, 580] width 1366 height 926
click at [611, 407] on div at bounding box center [683, 580] width 1366 height 926
click at [688, 401] on div at bounding box center [683, 580] width 1366 height 926
click at [732, 414] on div at bounding box center [683, 580] width 1366 height 926
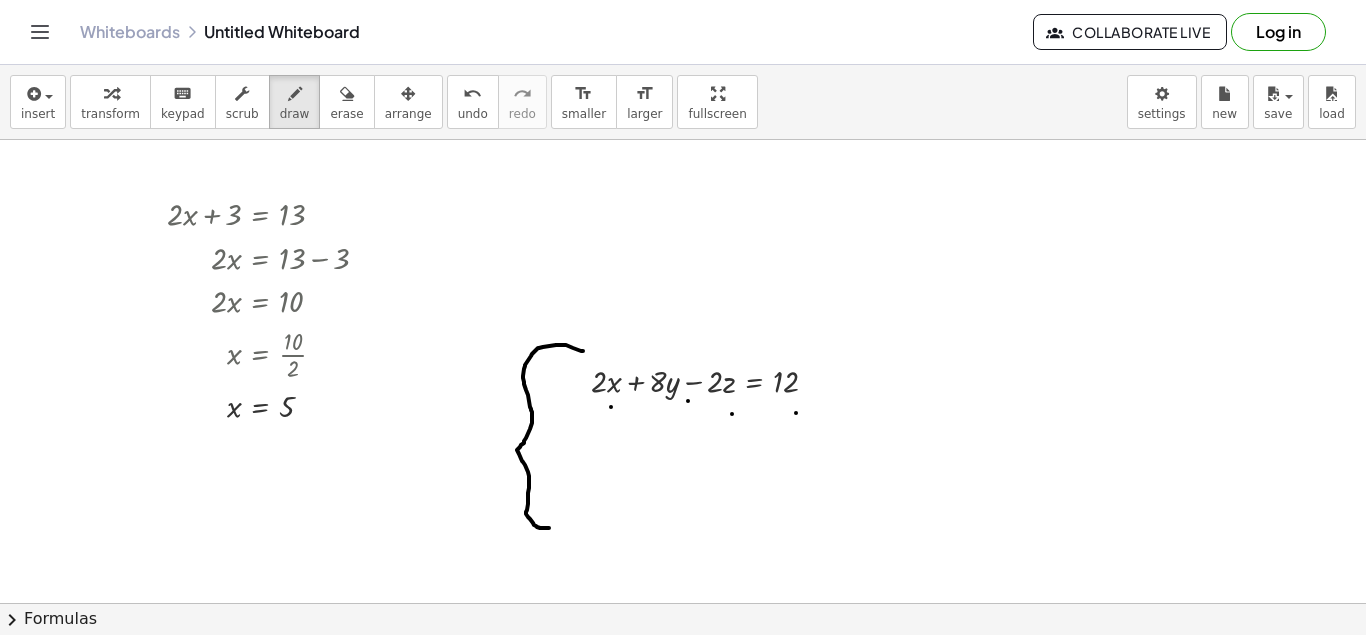
click at [796, 413] on div at bounding box center [683, 580] width 1366 height 926
click at [626, 410] on div at bounding box center [683, 580] width 1366 height 926
click at [617, 424] on div at bounding box center [683, 580] width 1366 height 926
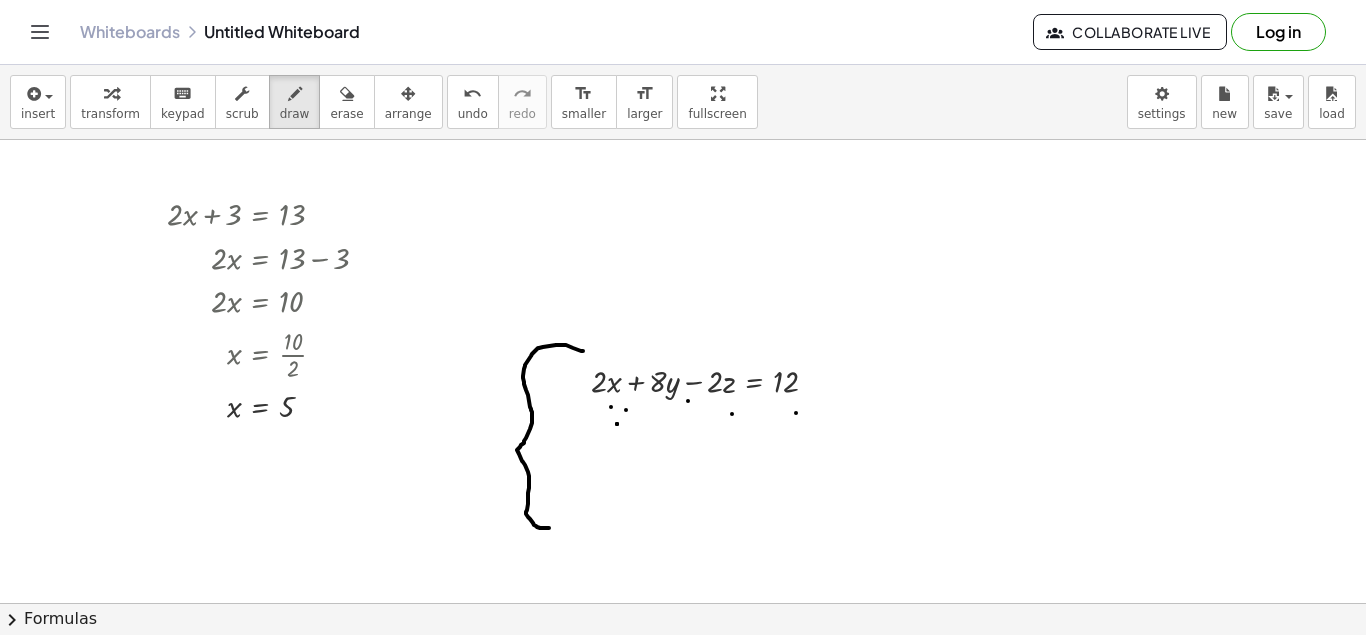
click at [725, 394] on div at bounding box center [683, 580] width 1366 height 926
click at [799, 381] on div at bounding box center [683, 580] width 1366 height 926
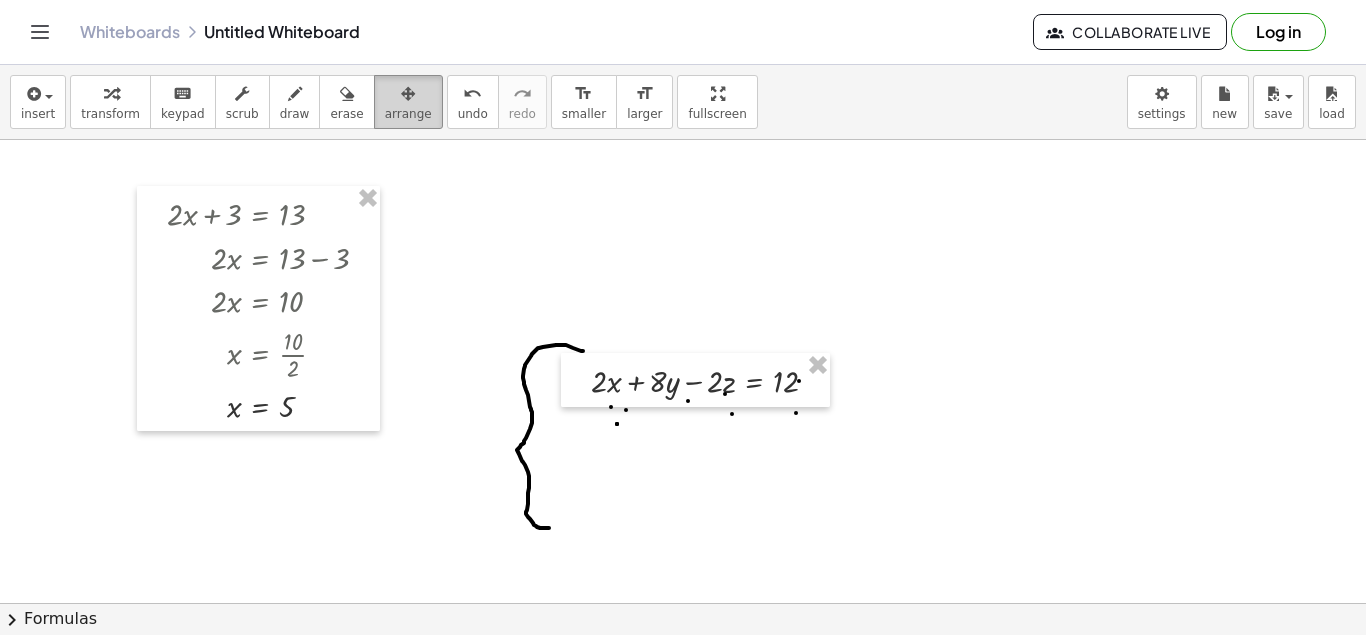
click at [385, 119] on span "arrange" at bounding box center [408, 114] width 47 height 14
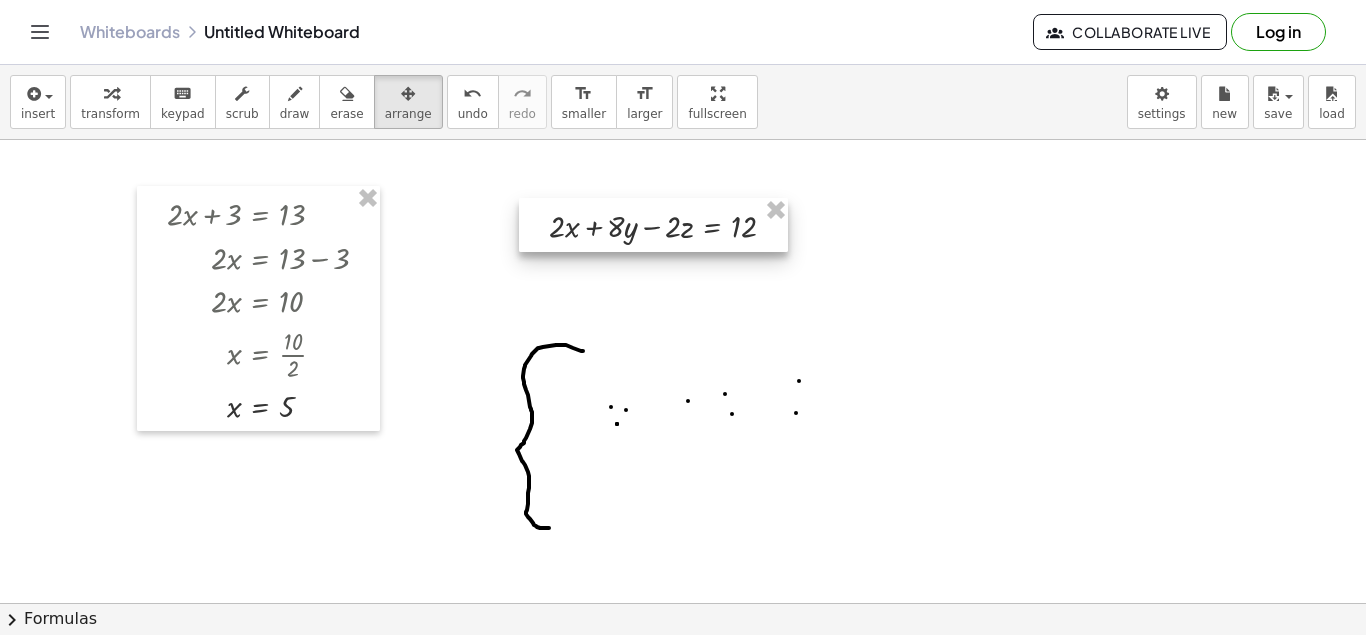
drag, startPoint x: 639, startPoint y: 406, endPoint x: 597, endPoint y: 251, distance: 160.6
click at [597, 251] on div at bounding box center [653, 225] width 269 height 54
click at [623, 413] on div at bounding box center [683, 580] width 1366 height 926
drag, startPoint x: 623, startPoint y: 413, endPoint x: 609, endPoint y: 325, distance: 89.1
click at [609, 325] on div at bounding box center [683, 580] width 1366 height 926
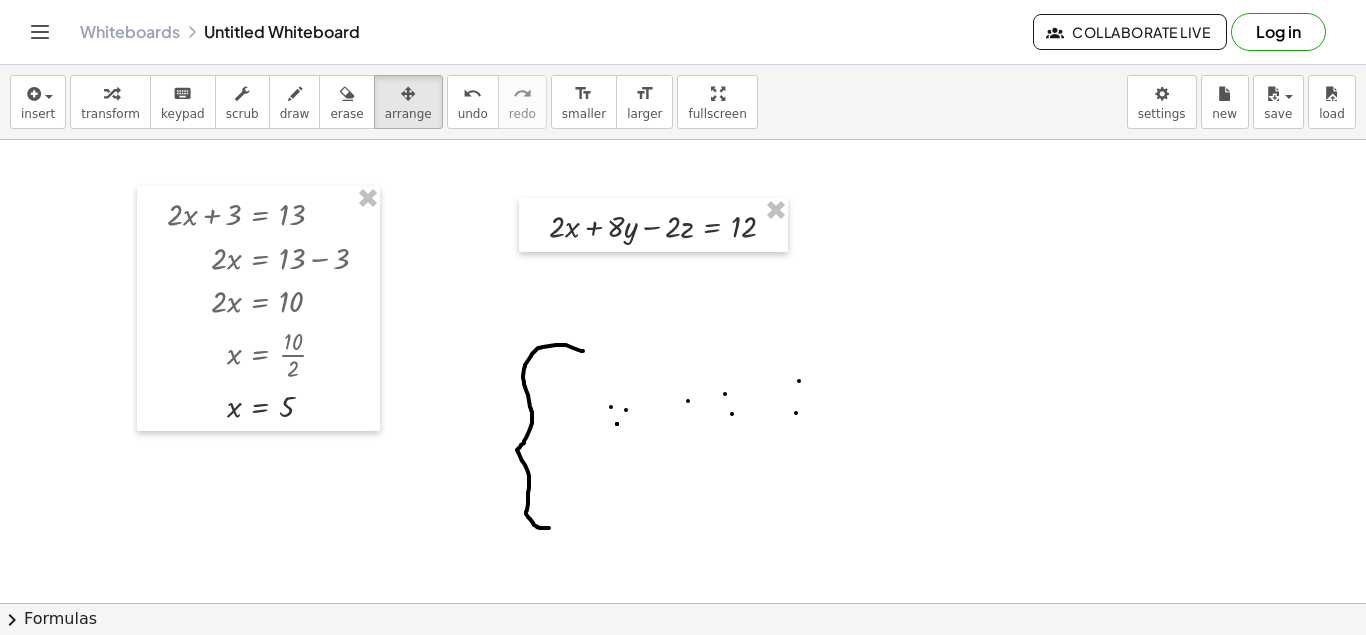
click at [735, 409] on div at bounding box center [683, 580] width 1366 height 926
click at [333, 112] on button "erase" at bounding box center [346, 102] width 55 height 54
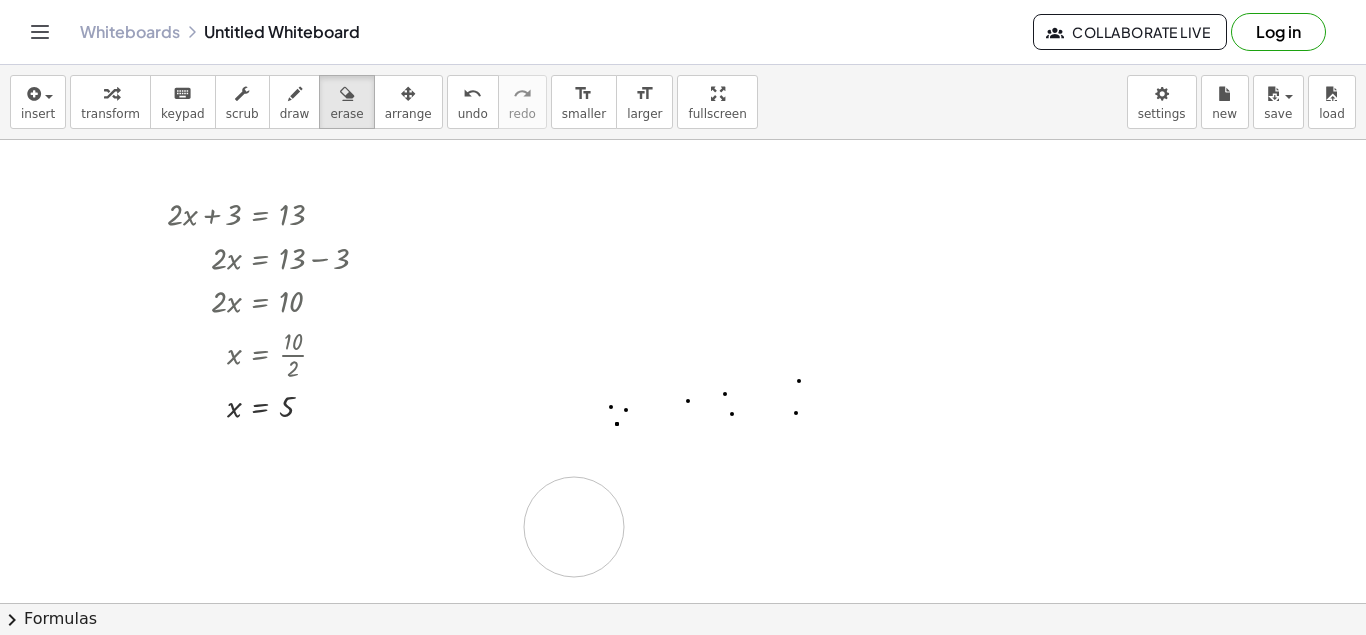
drag, startPoint x: 581, startPoint y: 352, endPoint x: 588, endPoint y: 517, distance: 165.1
click at [588, 517] on div at bounding box center [683, 580] width 1366 height 926
drag, startPoint x: 617, startPoint y: 421, endPoint x: 802, endPoint y: 412, distance: 185.2
click at [802, 412] on div at bounding box center [683, 580] width 1366 height 926
click at [701, 305] on div at bounding box center [683, 580] width 1366 height 926
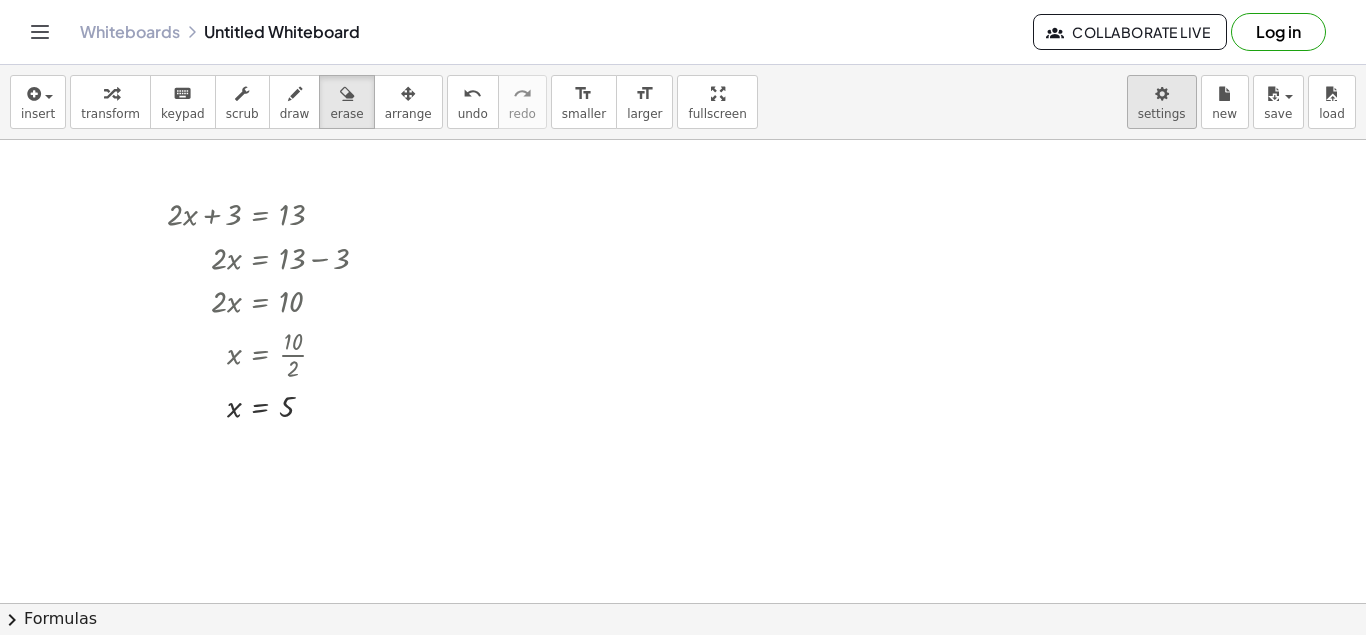
click at [1189, 85] on body "Graspable Math Activities Get Started Activity Bank Assigned Work Classes White…" at bounding box center [683, 317] width 1366 height 635
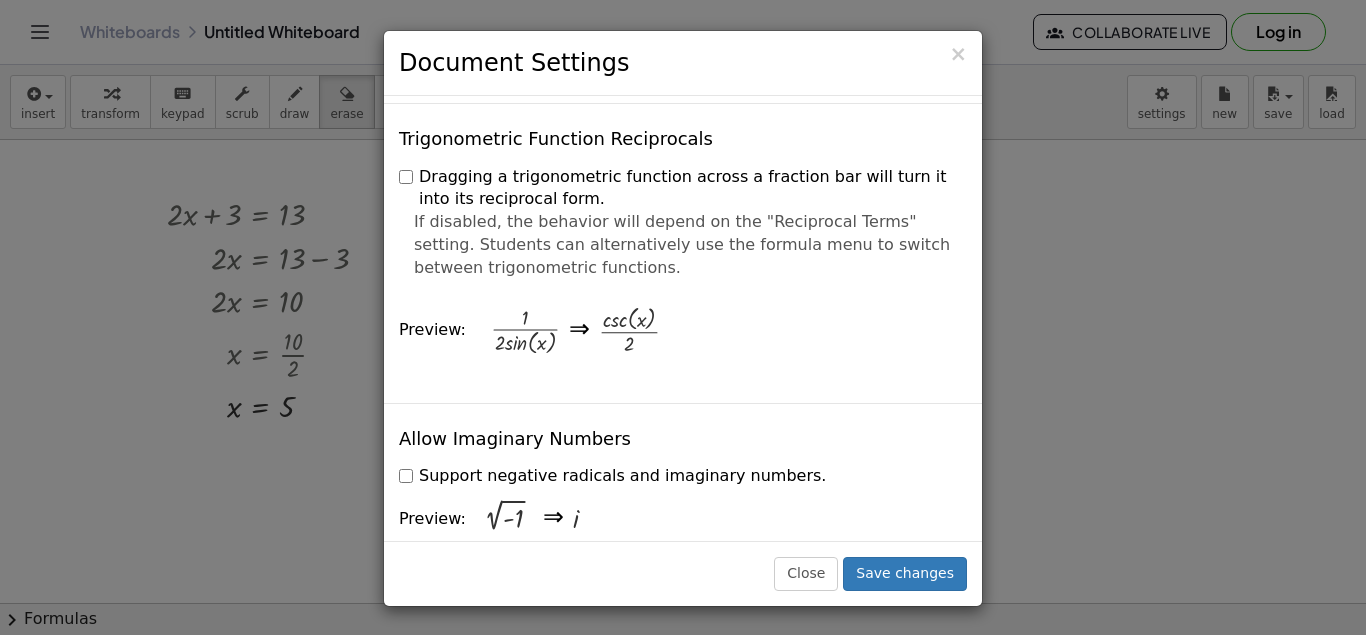
scroll to position [0, 0]
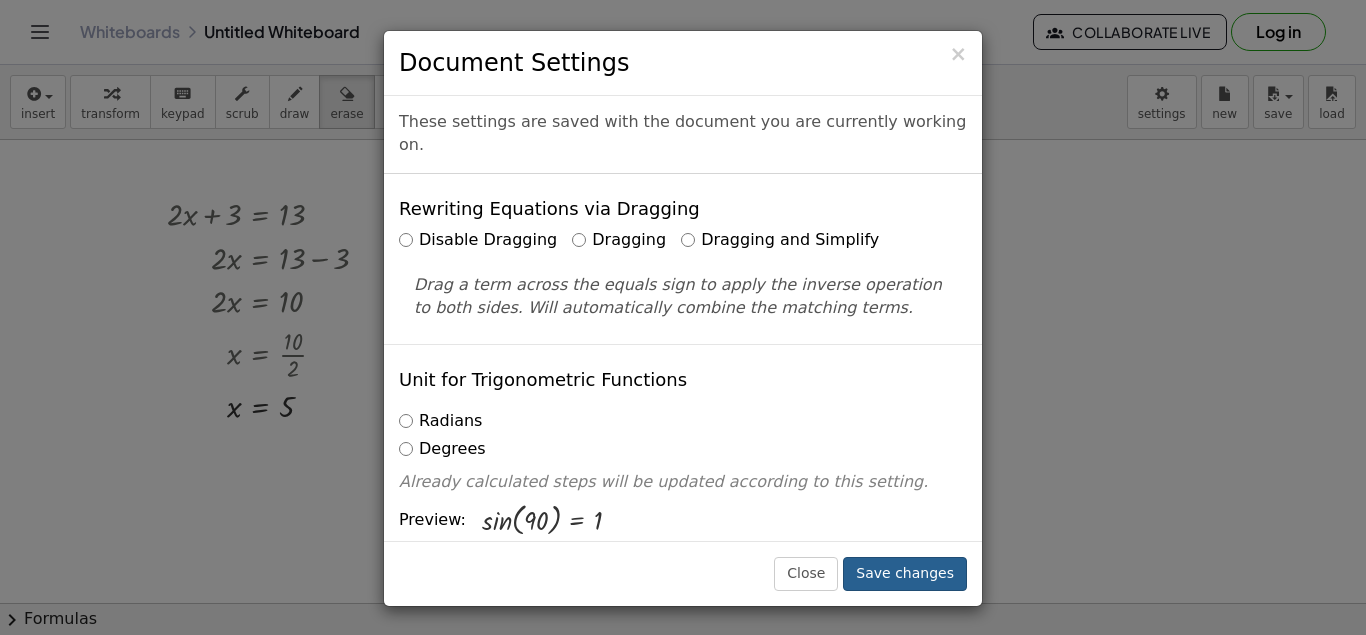
click at [903, 579] on button "Save changes" at bounding box center [905, 574] width 124 height 34
